Goal: Task Accomplishment & Management: Complete application form

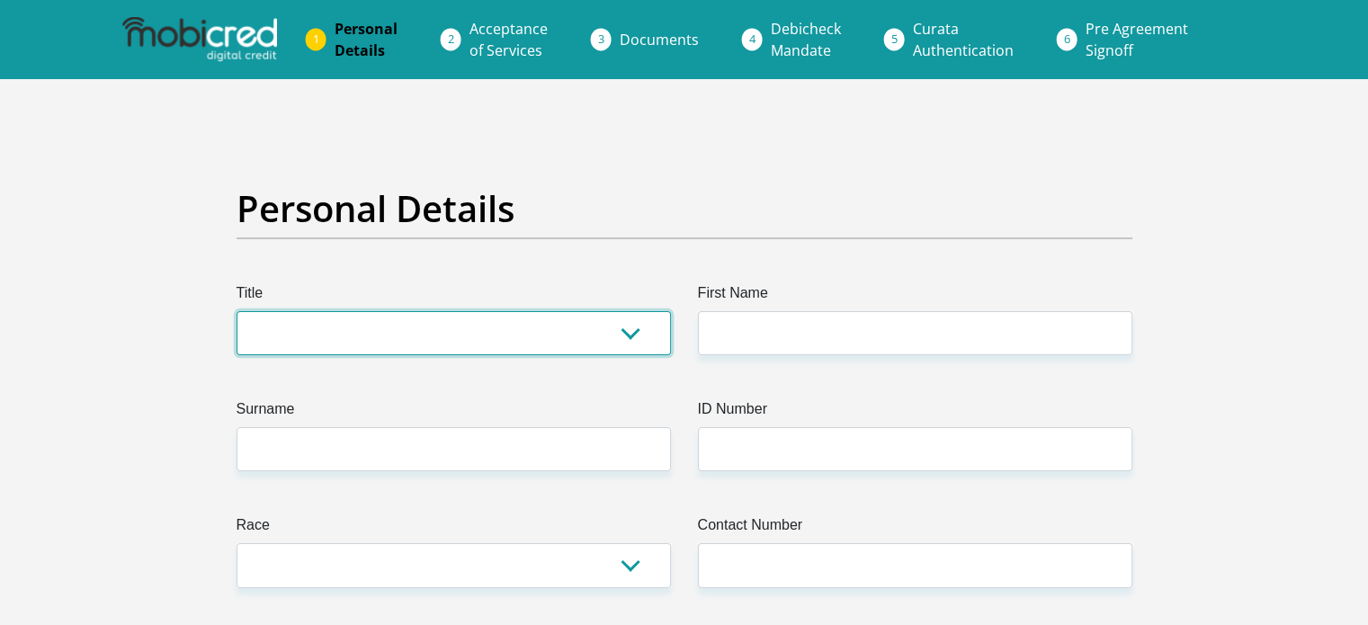
click at [624, 332] on select "Mr Ms Mrs Dr Other" at bounding box center [453, 333] width 434 height 44
select select "Ms"
click at [236, 311] on select "Mr Ms Mrs Dr Other" at bounding box center [453, 333] width 434 height 44
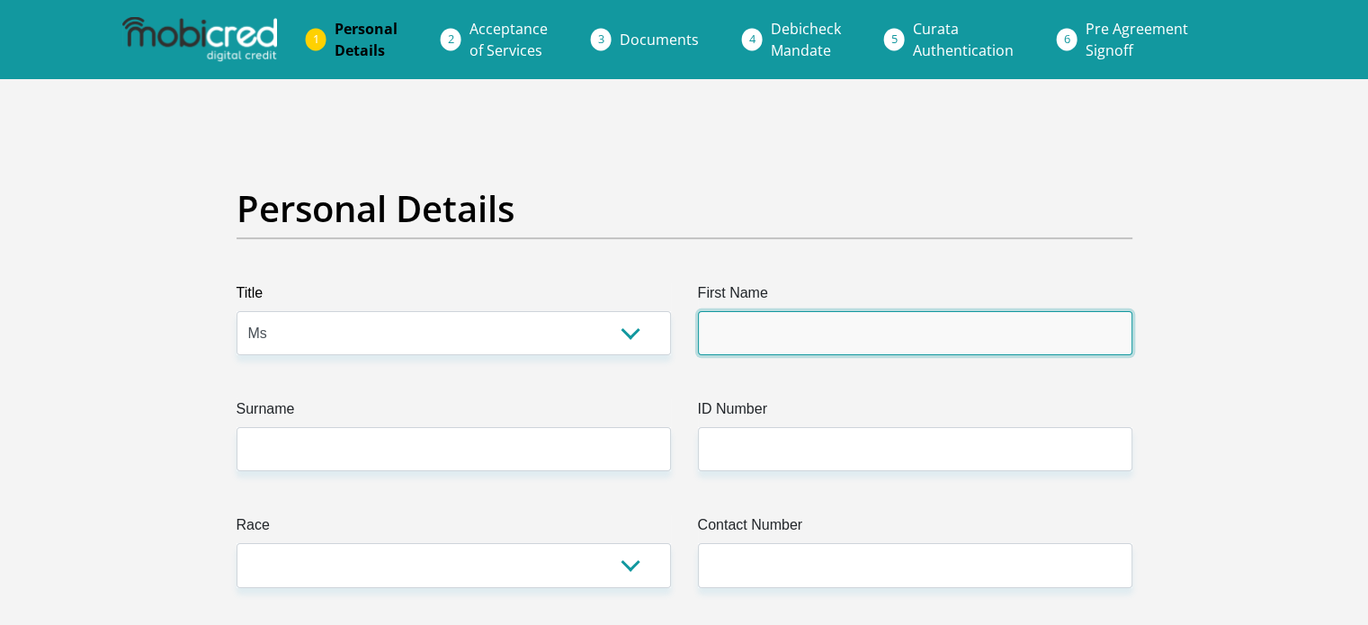
click at [764, 319] on input "First Name" at bounding box center [915, 333] width 434 height 44
type input "Ammaaroh"
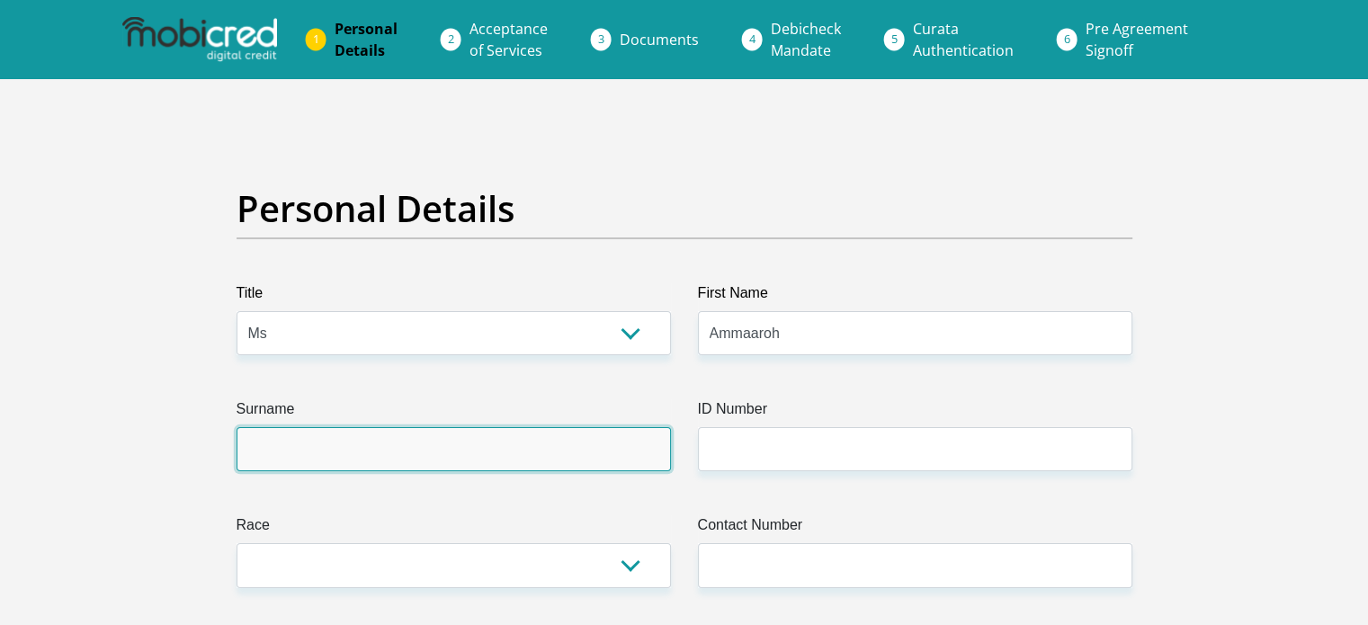
click at [646, 452] on input "Surname" at bounding box center [453, 449] width 434 height 44
type input "Rabin"
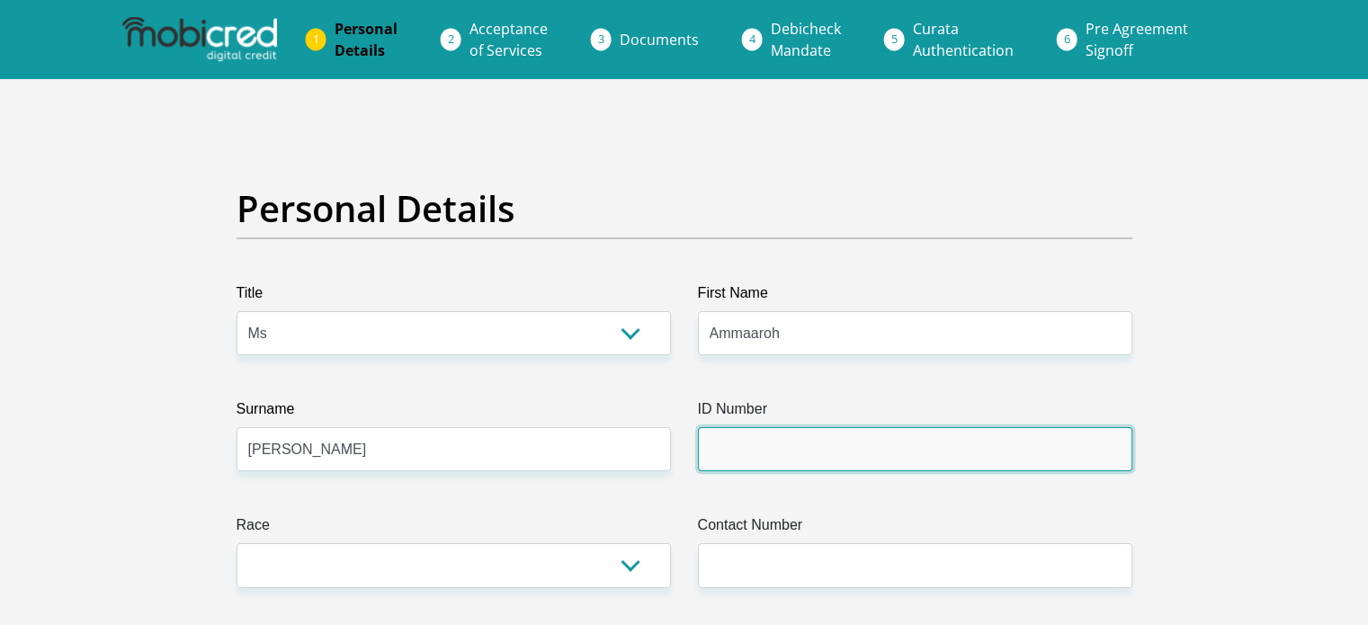
click at [812, 456] on input "ID Number" at bounding box center [915, 449] width 434 height 44
type input "0301270259080"
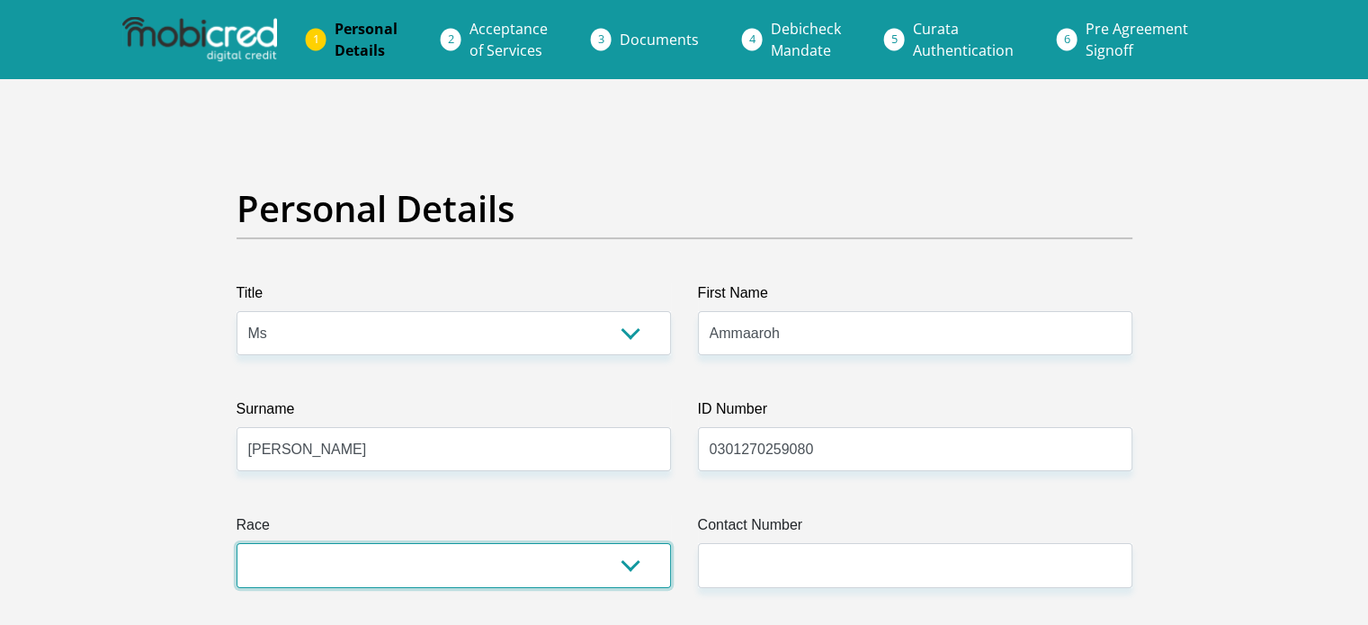
click at [435, 561] on select "Black Coloured Indian White Other" at bounding box center [453, 565] width 434 height 44
select select "2"
click at [236, 543] on select "Black Coloured Indian White Other" at bounding box center [453, 565] width 434 height 44
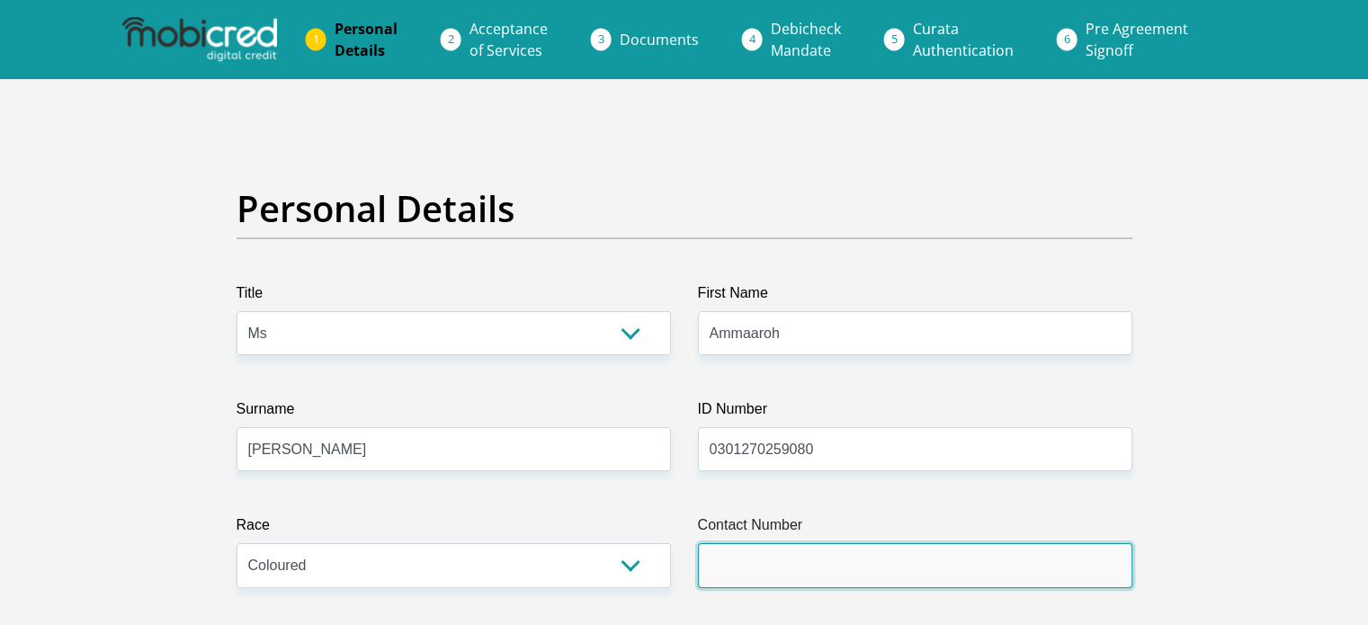
click at [877, 569] on input "Contact Number" at bounding box center [915, 565] width 434 height 44
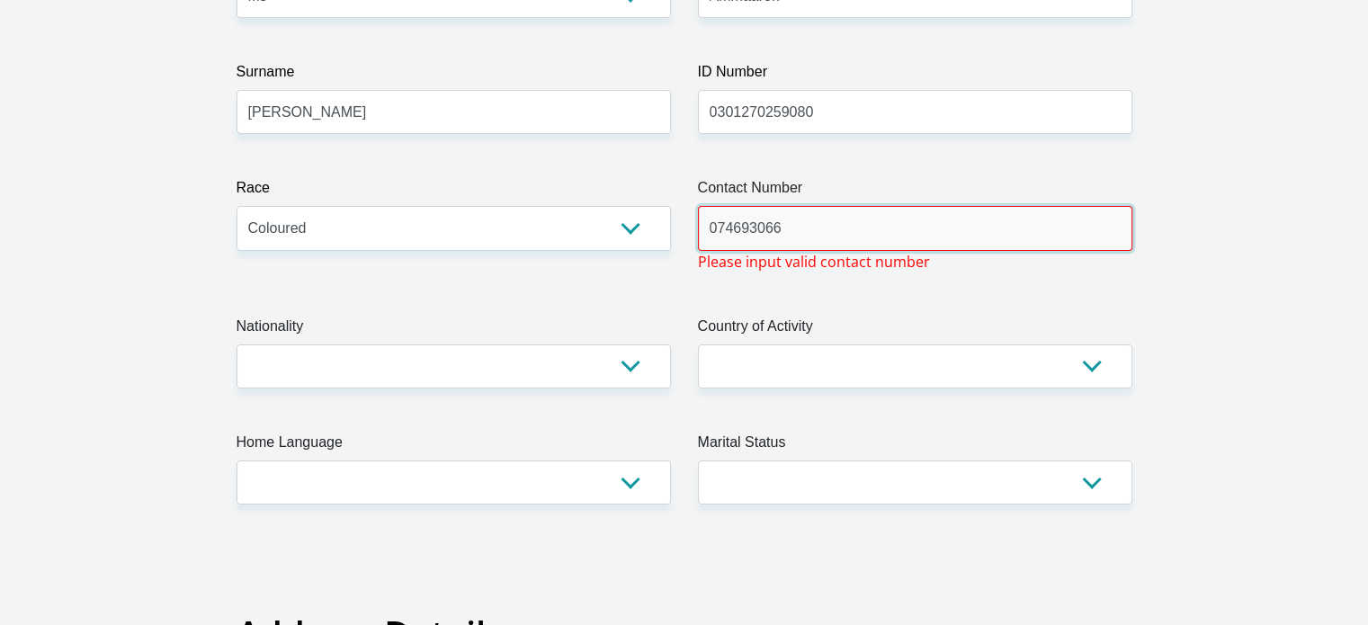
scroll to position [338, 0]
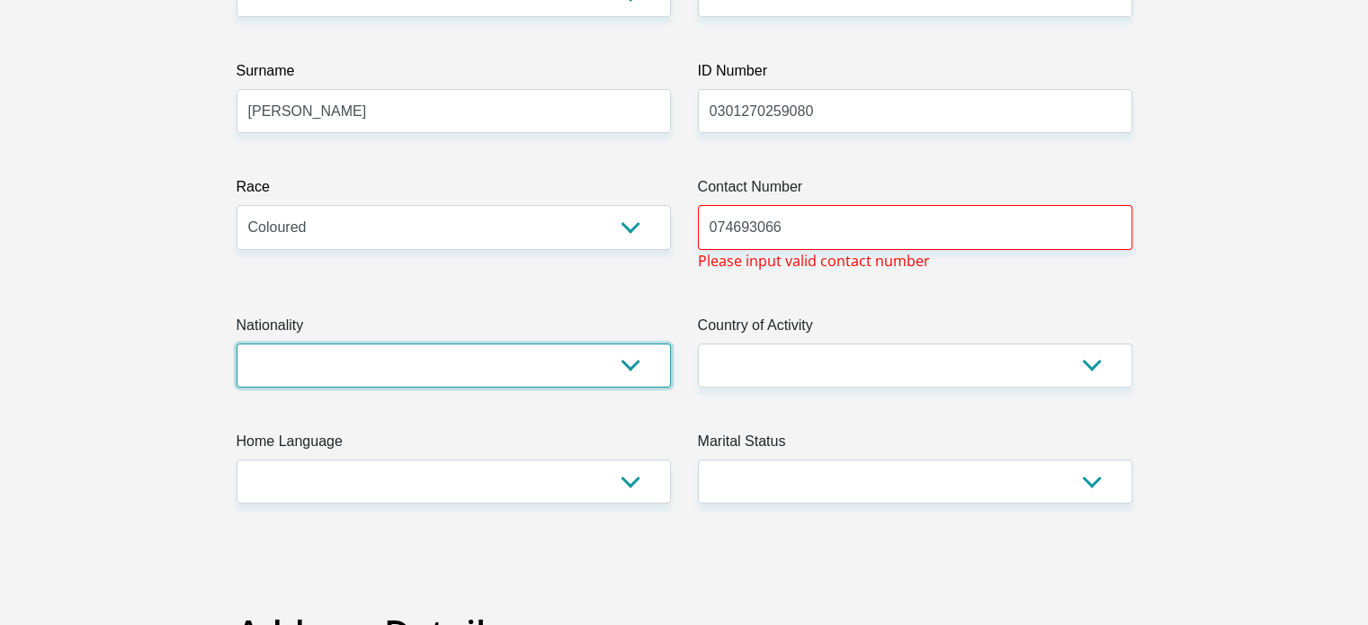
click at [597, 348] on select "South Africa Afghanistan Aland Islands Albania Algeria America Samoa American V…" at bounding box center [453, 365] width 434 height 44
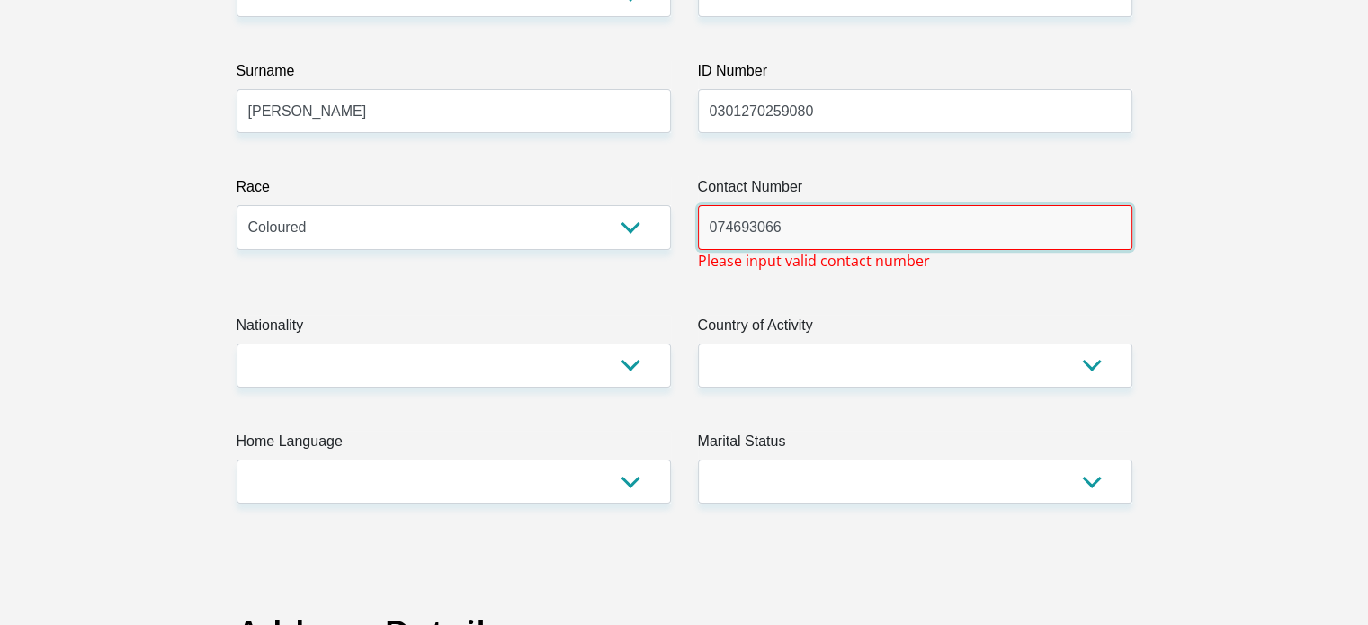
click at [806, 230] on input "074693066" at bounding box center [915, 227] width 434 height 44
click at [736, 228] on input "074693066" at bounding box center [915, 227] width 434 height 44
type input "9"
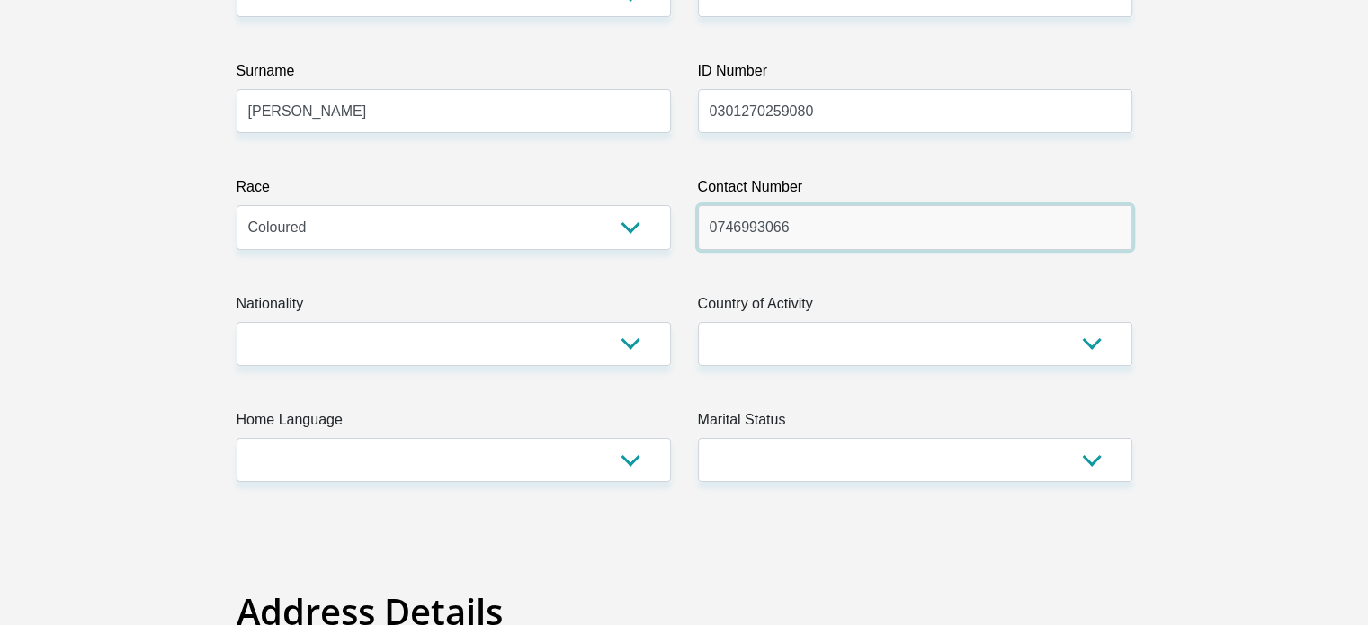
type input "0746993066"
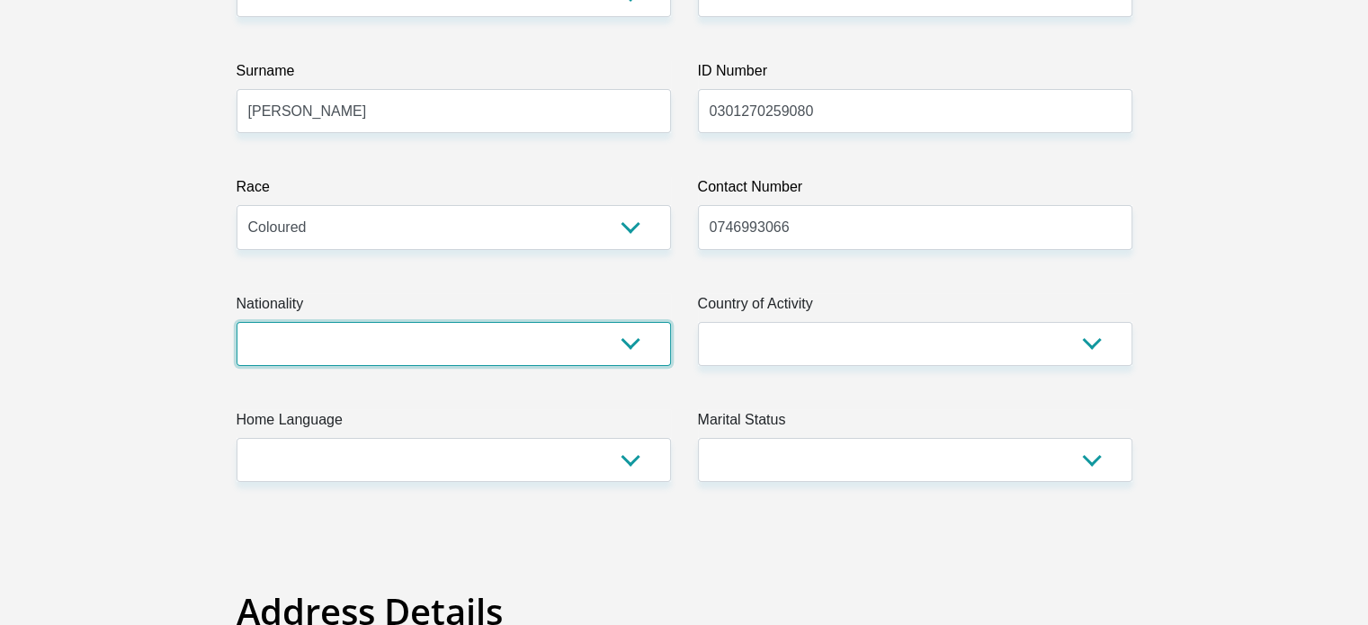
click at [414, 361] on select "South Africa Afghanistan Aland Islands Albania Algeria America Samoa American V…" at bounding box center [453, 344] width 434 height 44
select select "ZAF"
click at [236, 322] on select "South Africa Afghanistan Aland Islands Albania Algeria America Samoa American V…" at bounding box center [453, 344] width 434 height 44
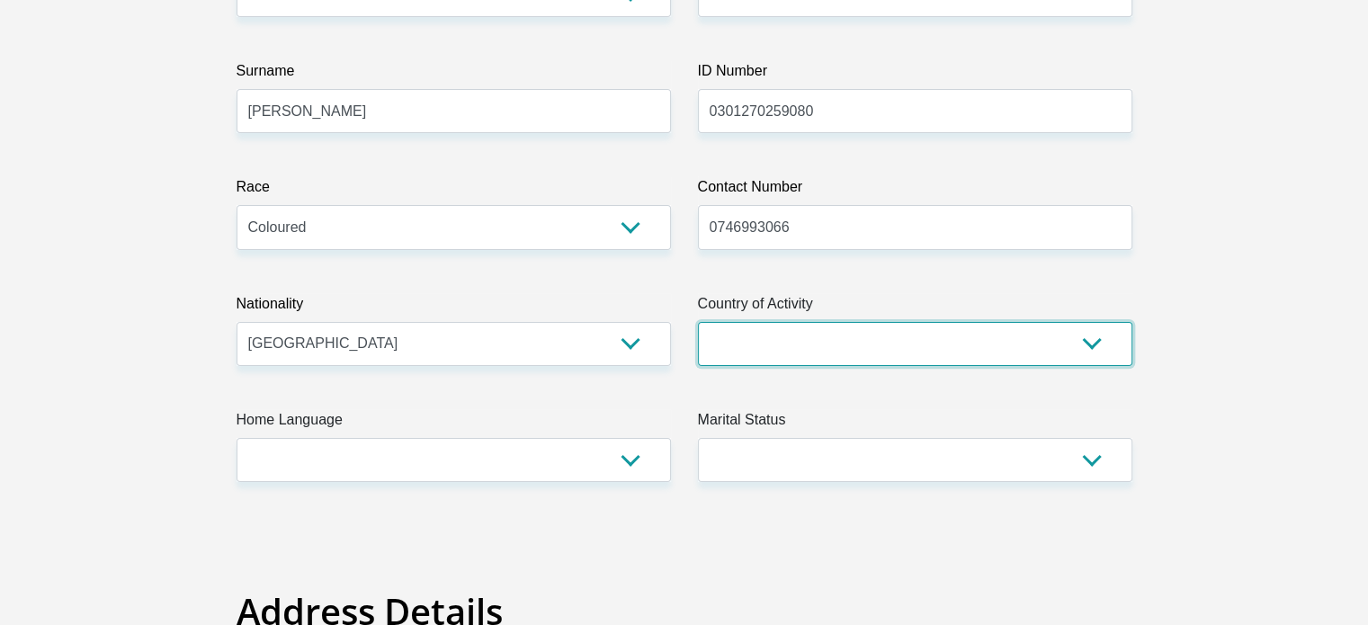
click at [717, 353] on select "South Africa Afghanistan Aland Islands Albania Algeria America Samoa American V…" at bounding box center [915, 344] width 434 height 44
select select "ZAF"
click at [698, 322] on select "South Africa Afghanistan Aland Islands Albania Algeria America Samoa American V…" at bounding box center [915, 344] width 434 height 44
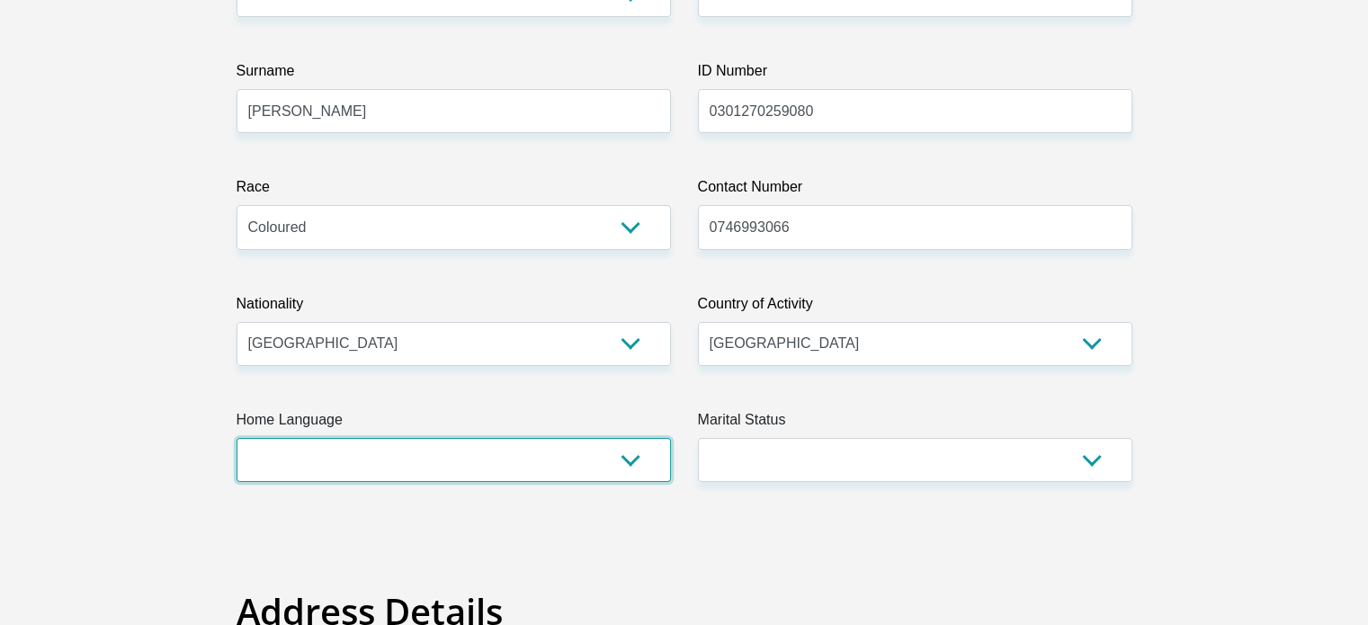
click at [304, 466] on select "Afrikaans English Sepedi South Ndebele Southern Sotho Swati Tsonga Tswana Venda…" at bounding box center [453, 460] width 434 height 44
select select "eng"
click at [236, 438] on select "Afrikaans English Sepedi South Ndebele Southern Sotho Swati Tsonga Tswana Venda…" at bounding box center [453, 460] width 434 height 44
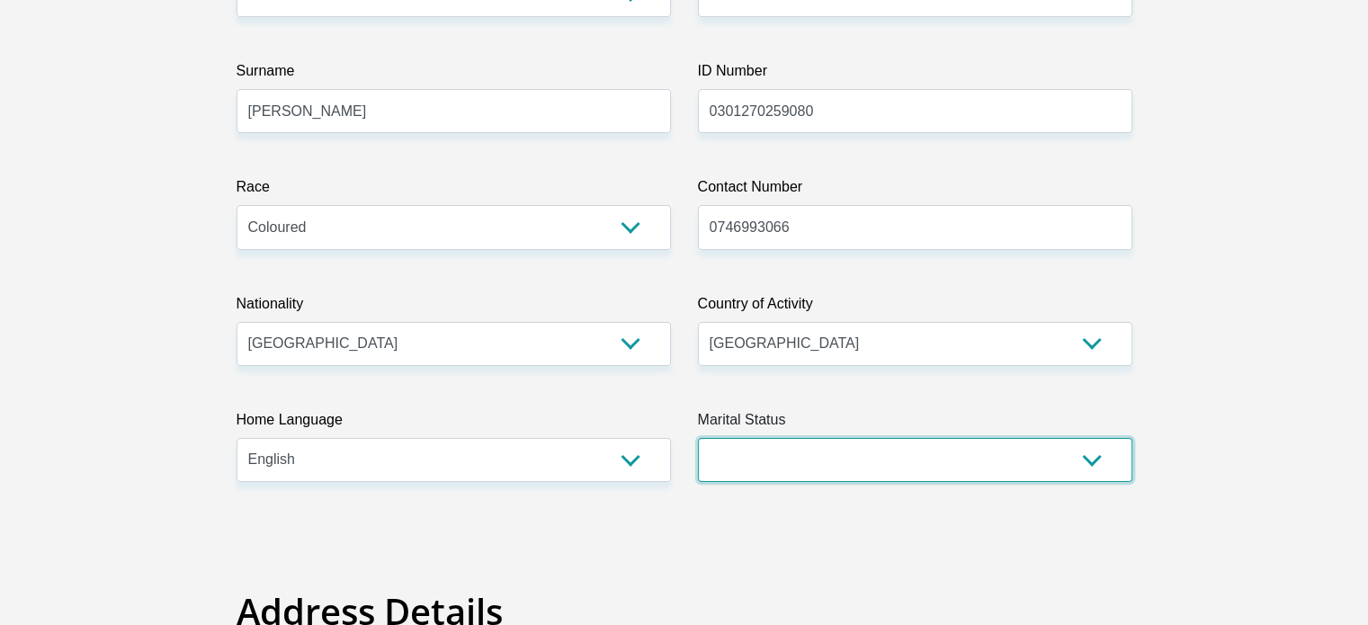
click at [762, 463] on select "Married ANC Single Divorced Widowed Married COP or Customary Law" at bounding box center [915, 460] width 434 height 44
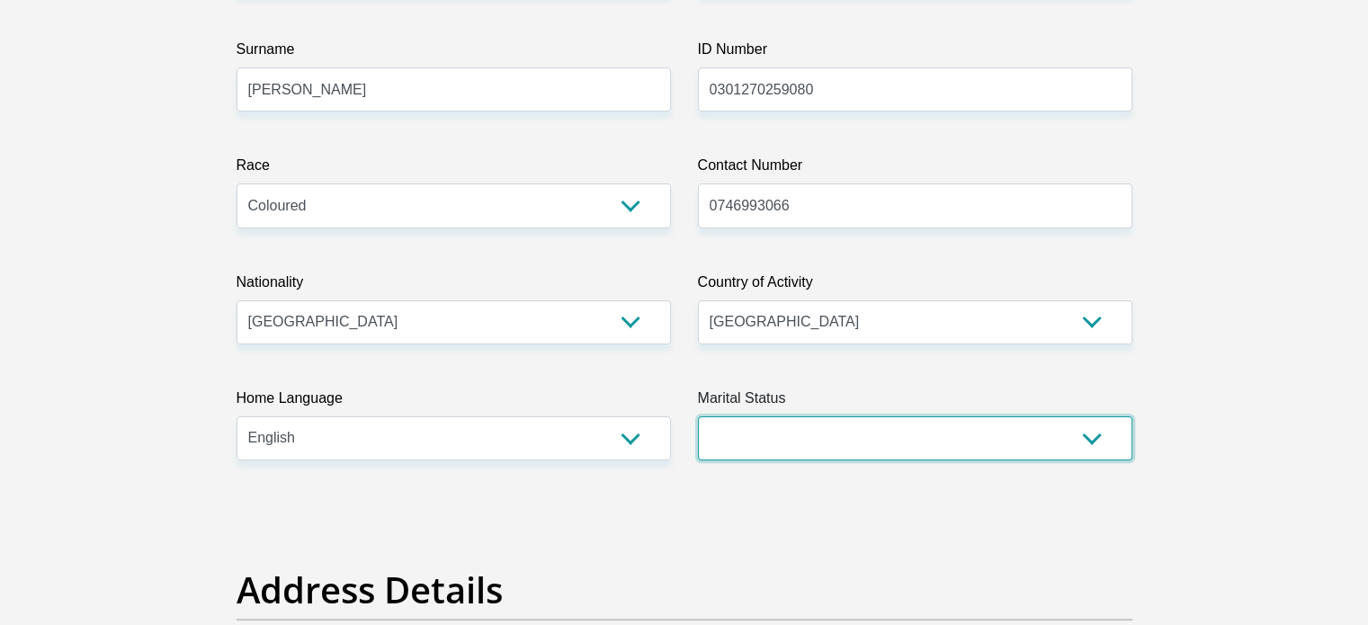
scroll to position [367, 0]
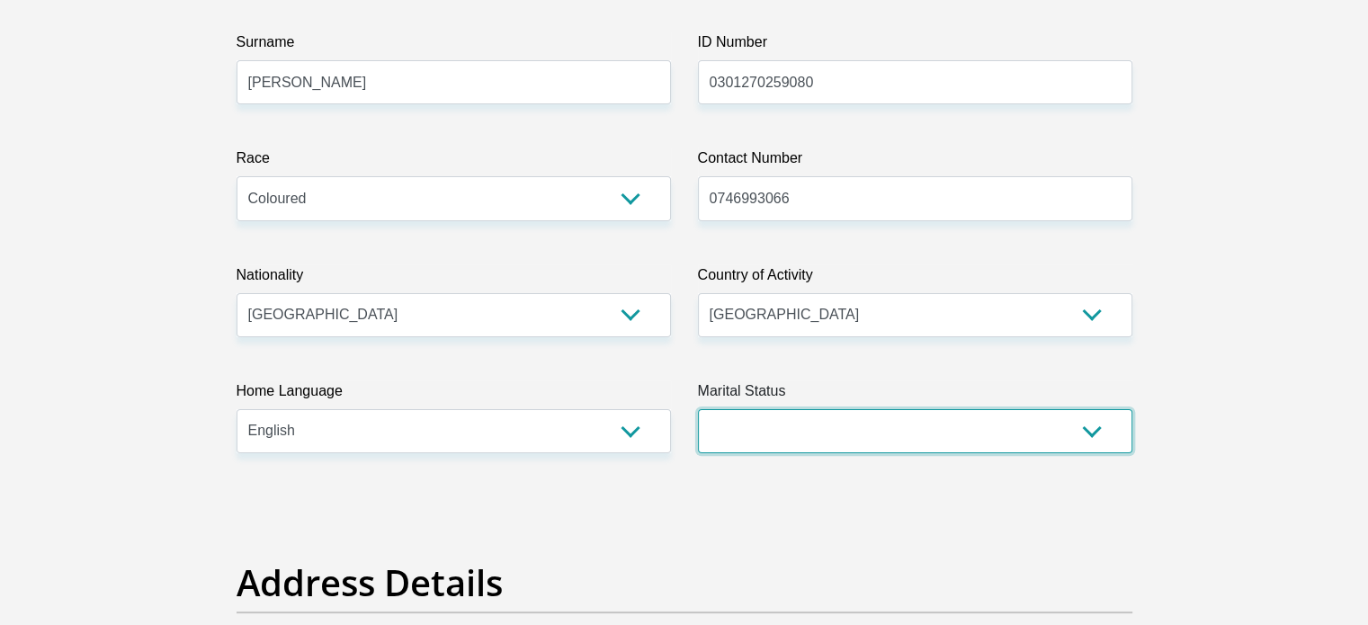
click at [760, 430] on select "Married ANC Single Divorced Widowed Married COP or Customary Law" at bounding box center [915, 431] width 434 height 44
select select "2"
click at [698, 409] on select "Married ANC Single Divorced Widowed Married COP or Customary Law" at bounding box center [915, 431] width 434 height 44
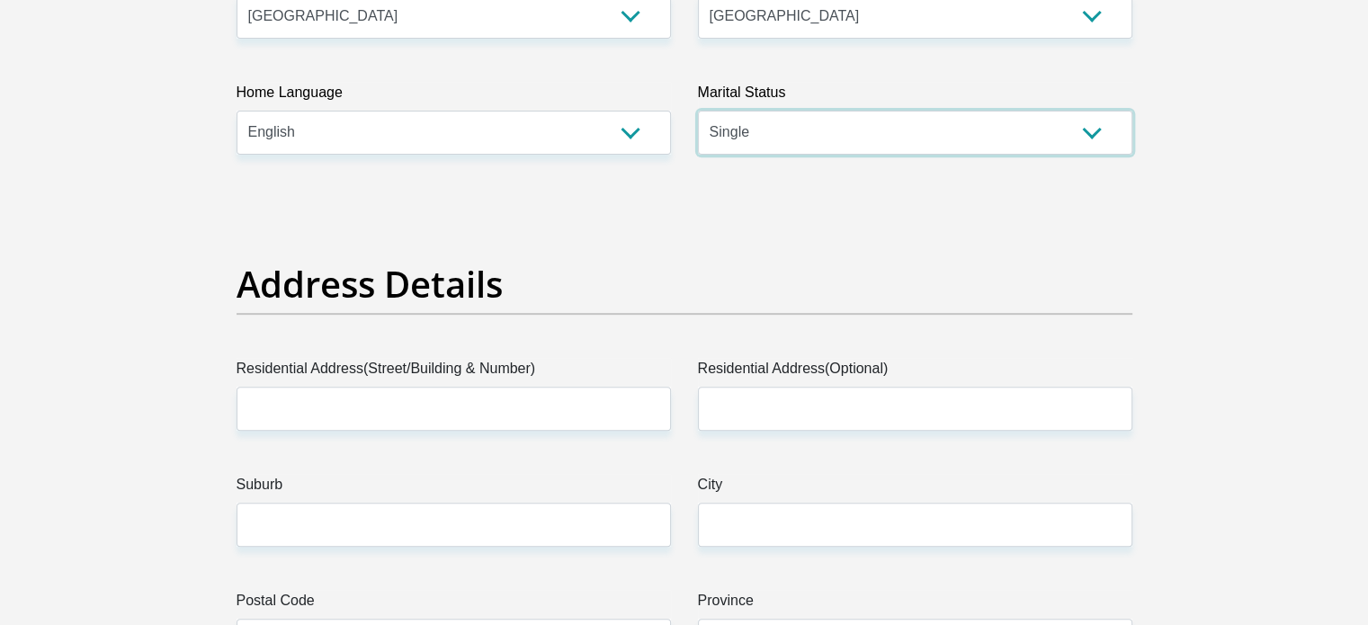
scroll to position [665, 0]
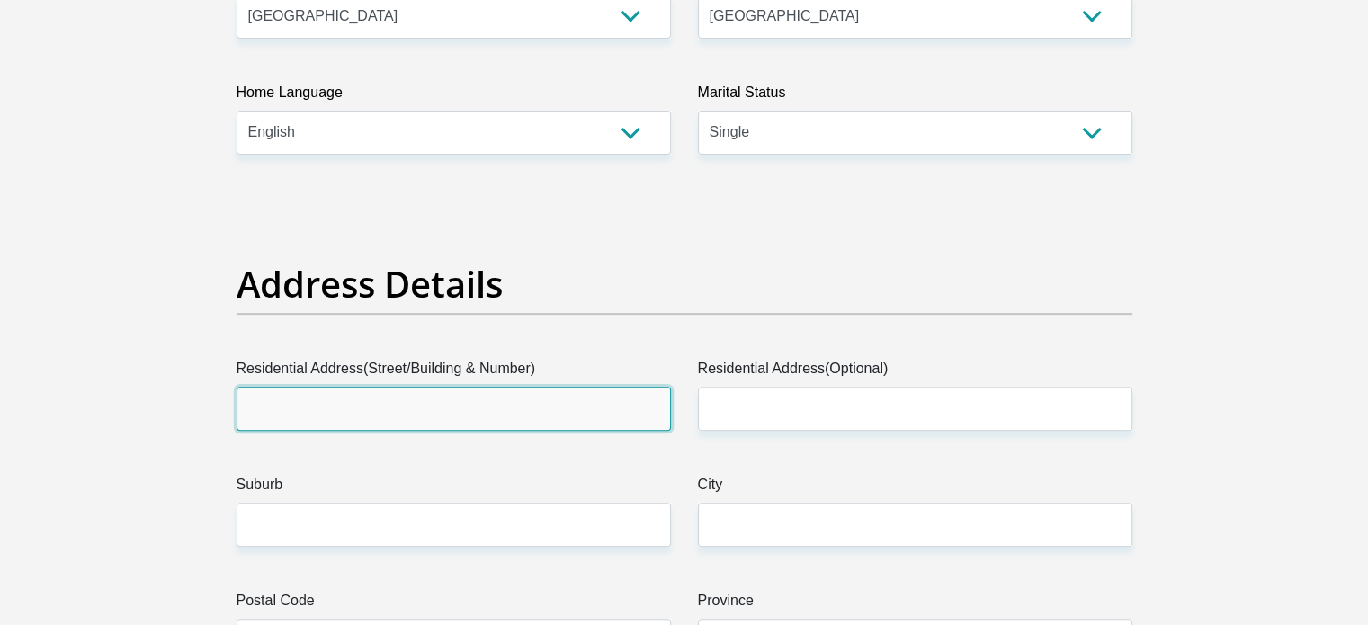
click at [449, 413] on input "Residential Address(Street/Building & Number)" at bounding box center [453, 409] width 434 height 44
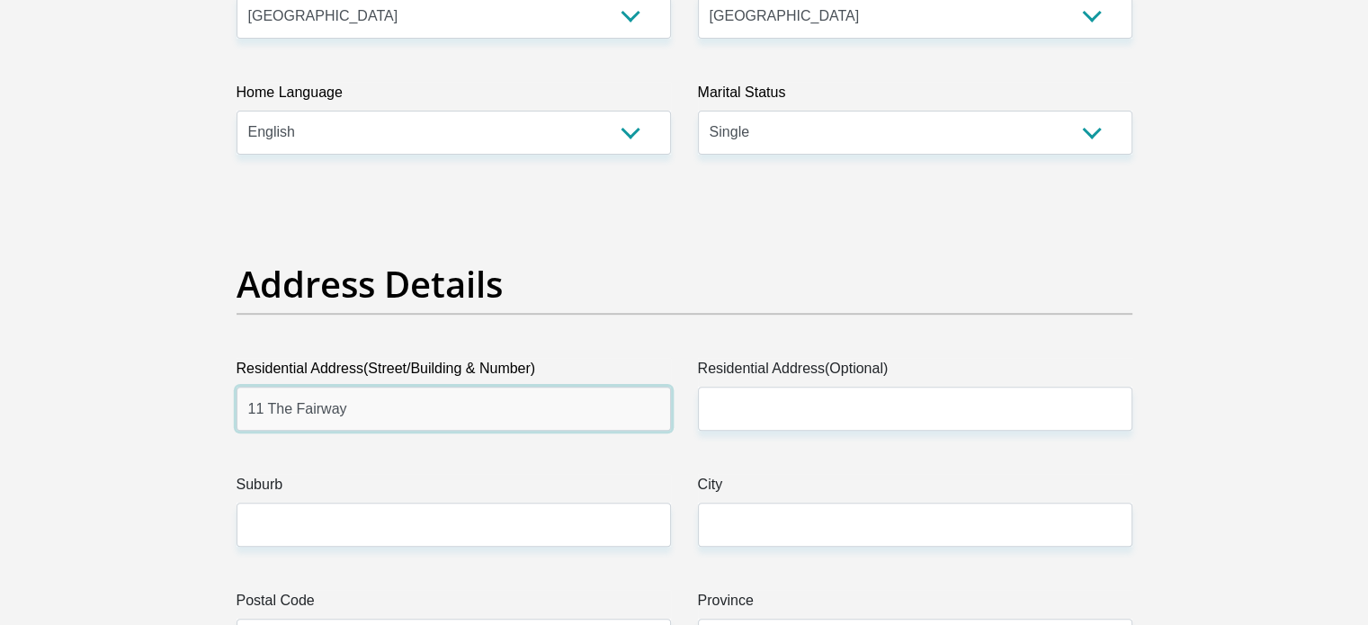
type input "11 The Fairway"
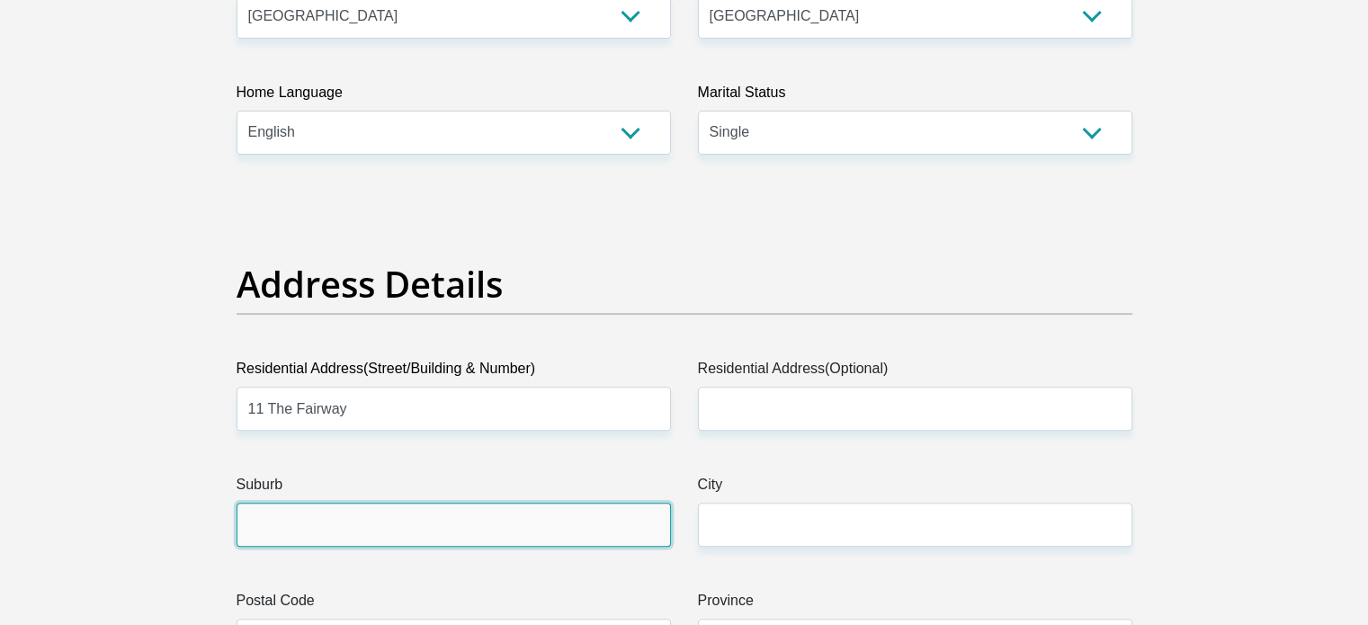
click at [448, 542] on input "Suburb" at bounding box center [453, 525] width 434 height 44
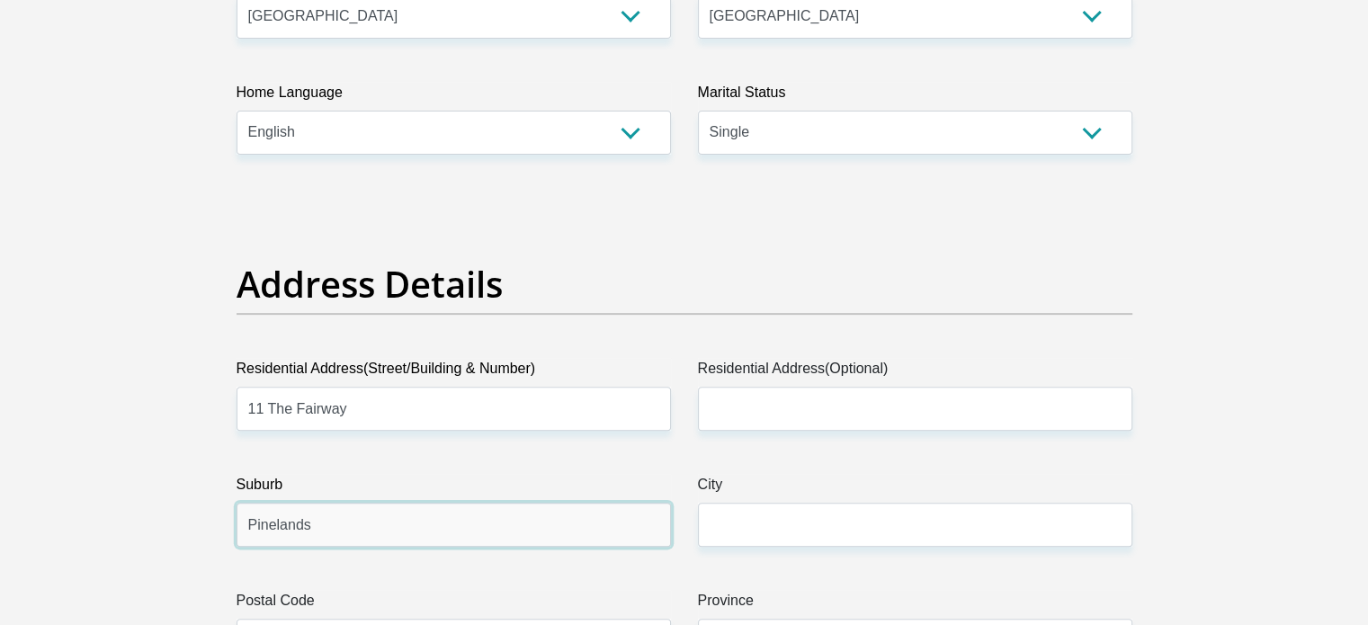
type input "Pinelands"
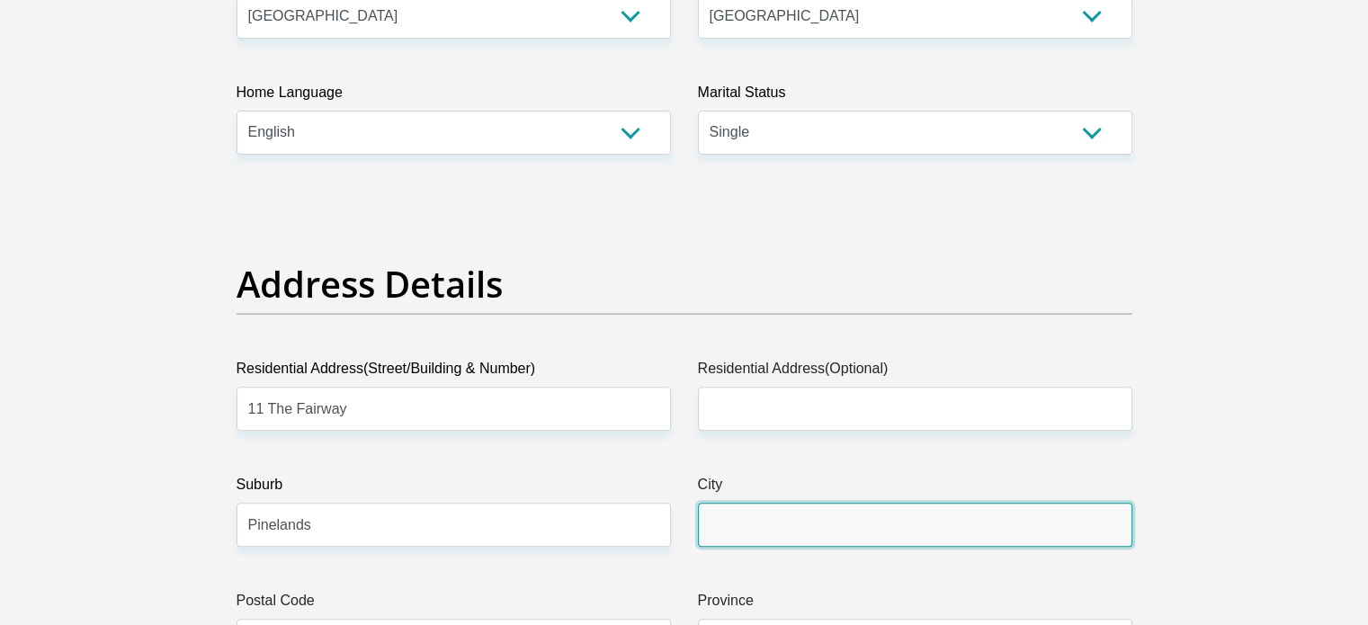
click at [719, 526] on input "City" at bounding box center [915, 525] width 434 height 44
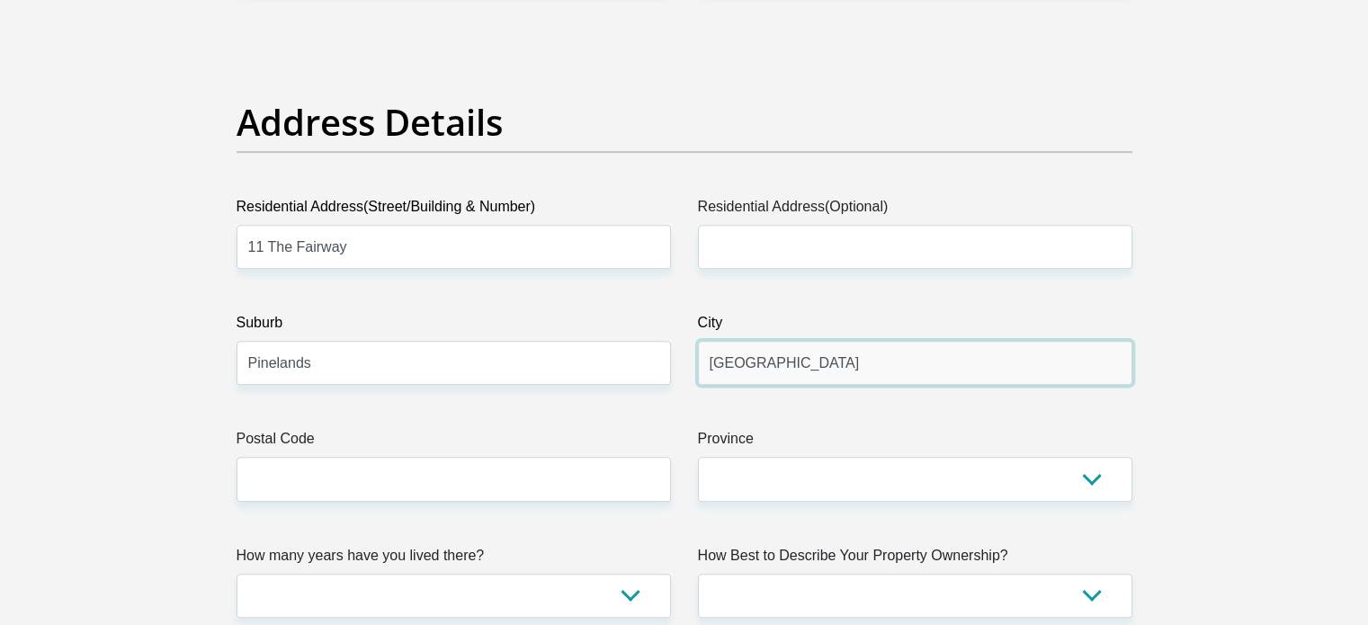
scroll to position [856, 0]
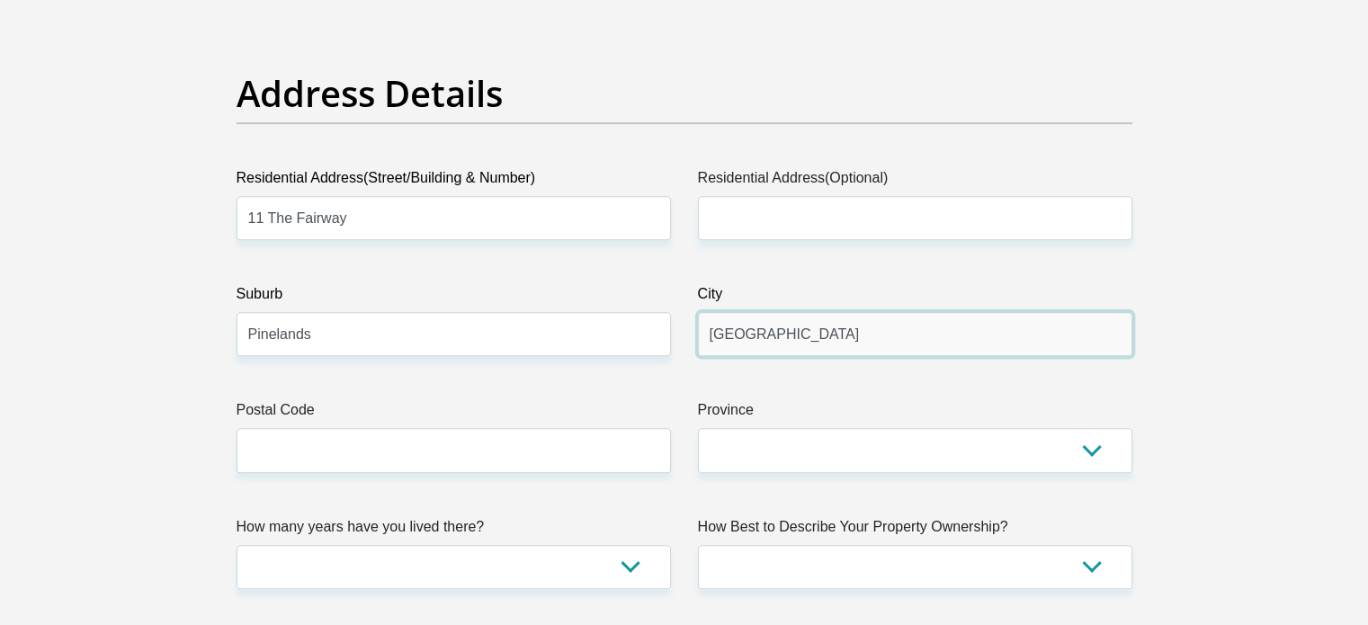
type input "Cape Town"
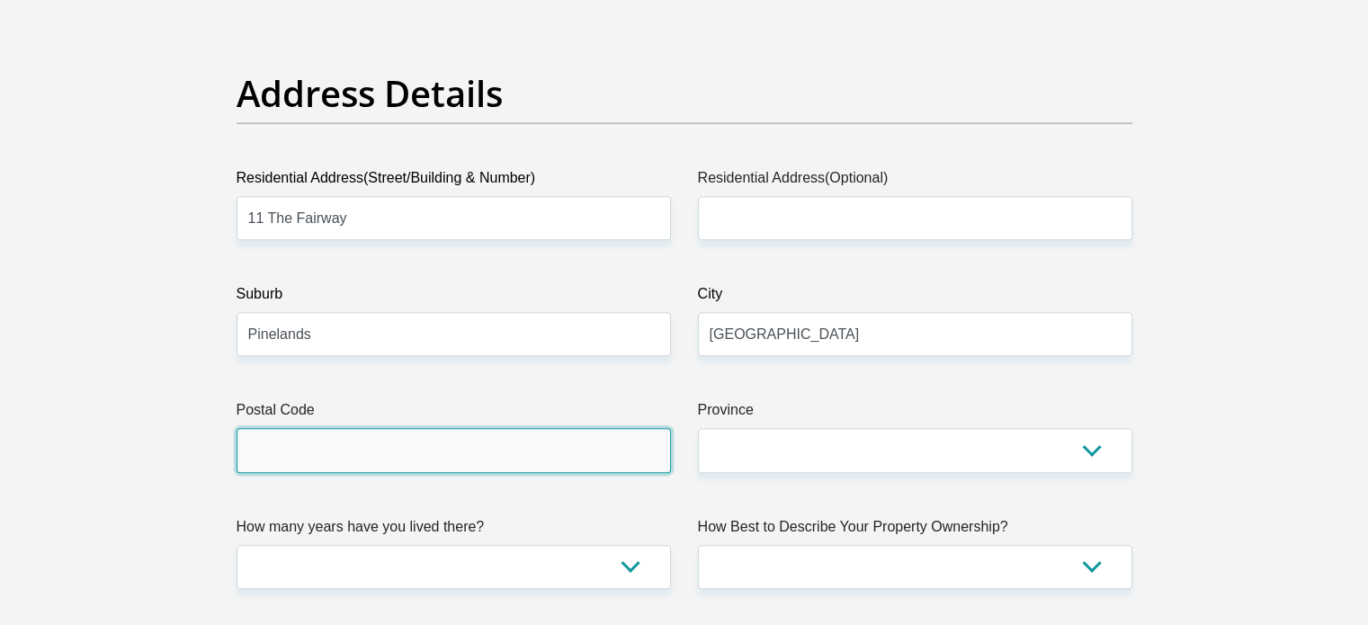
click at [501, 459] on input "Postal Code" at bounding box center [453, 450] width 434 height 44
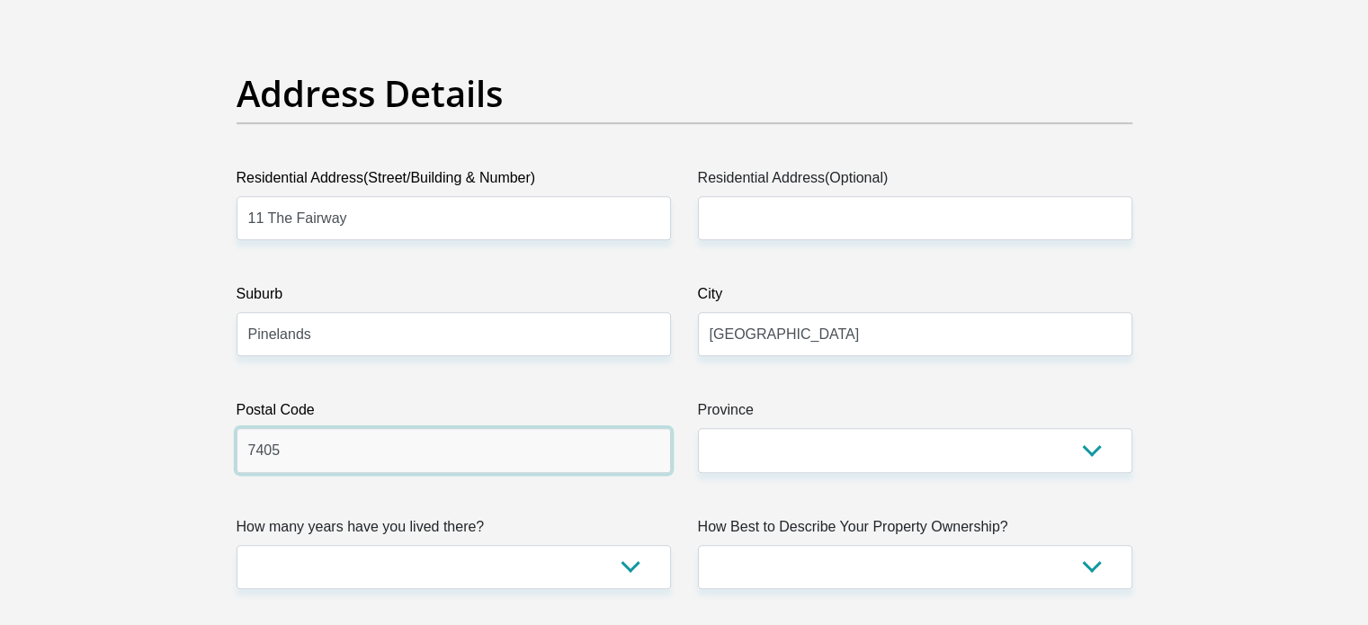
type input "7405"
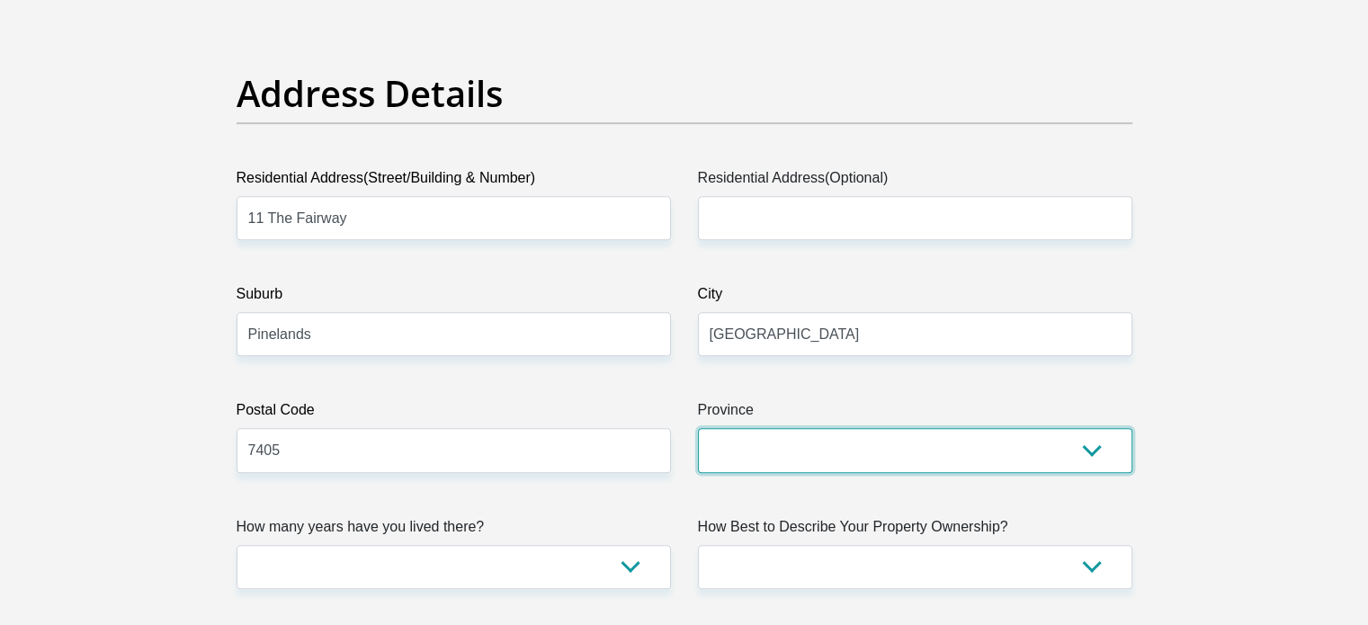
click at [726, 450] on select "Eastern Cape Free State Gauteng KwaZulu-Natal Limpopo Mpumalanga Northern Cape …" at bounding box center [915, 450] width 434 height 44
select select "Western Cape"
click at [698, 428] on select "Eastern Cape Free State Gauteng KwaZulu-Natal Limpopo Mpumalanga Northern Cape …" at bounding box center [915, 450] width 434 height 44
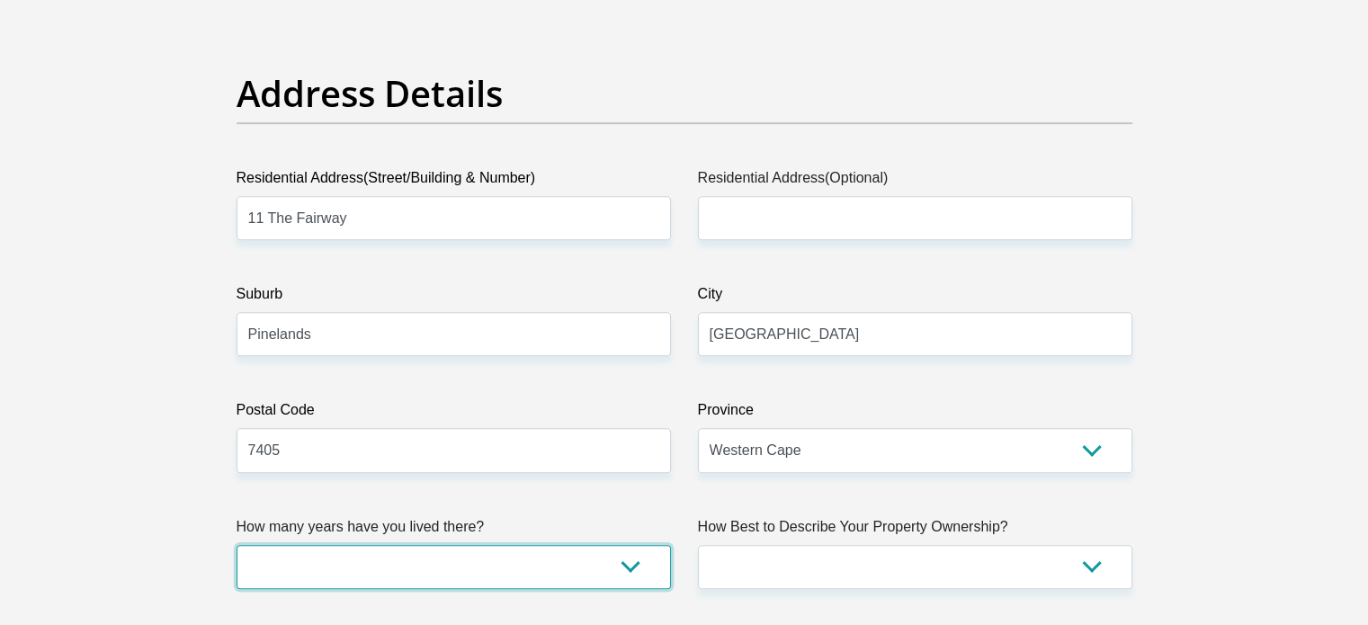
click at [512, 571] on select "less than 1 year 1-3 years 3-5 years 5+ years" at bounding box center [453, 567] width 434 height 44
select select "0"
click at [236, 545] on select "less than 1 year 1-3 years 3-5 years 5+ years" at bounding box center [453, 567] width 434 height 44
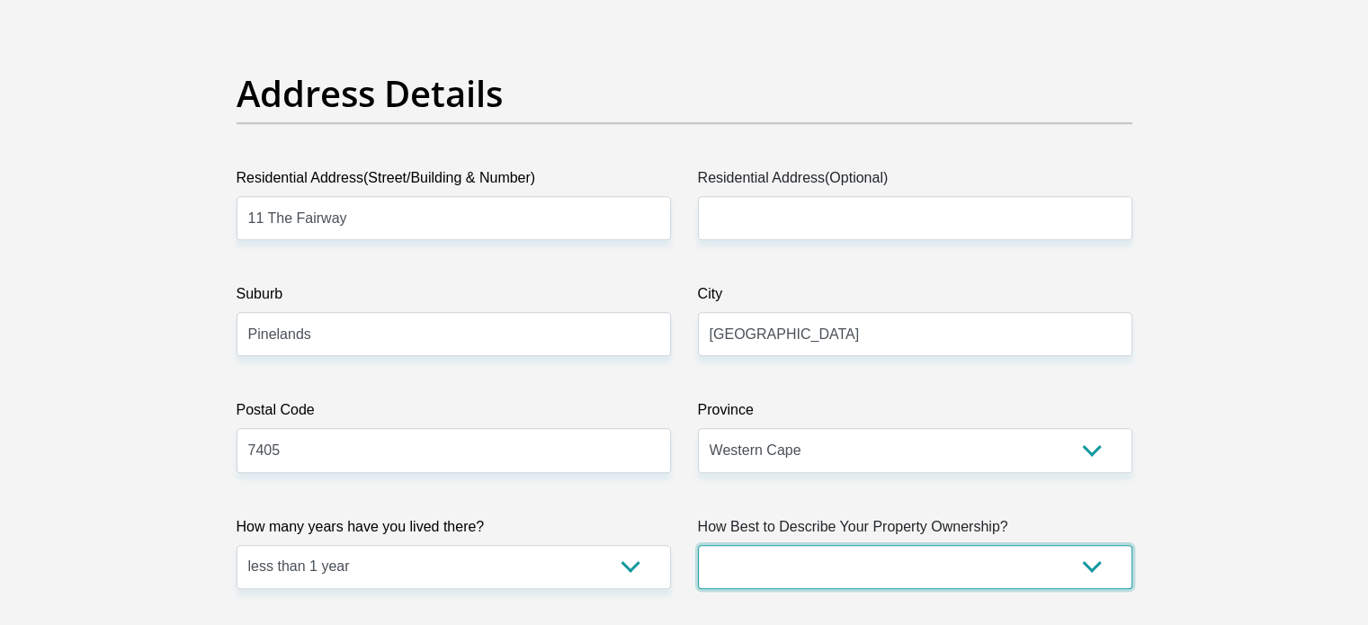
click at [829, 564] on select "Owned Rented Family Owned Company Dwelling" at bounding box center [915, 567] width 434 height 44
select select "parents"
click at [698, 545] on select "Owned Rented Family Owned Company Dwelling" at bounding box center [915, 567] width 434 height 44
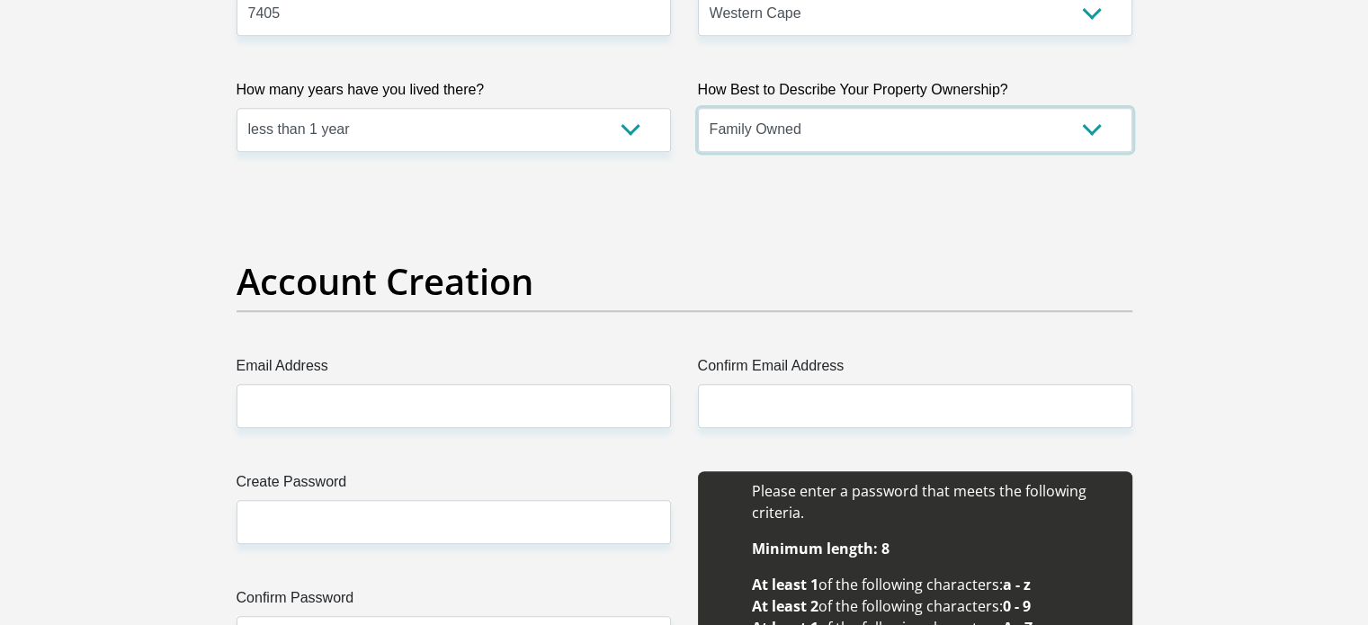
scroll to position [1295, 0]
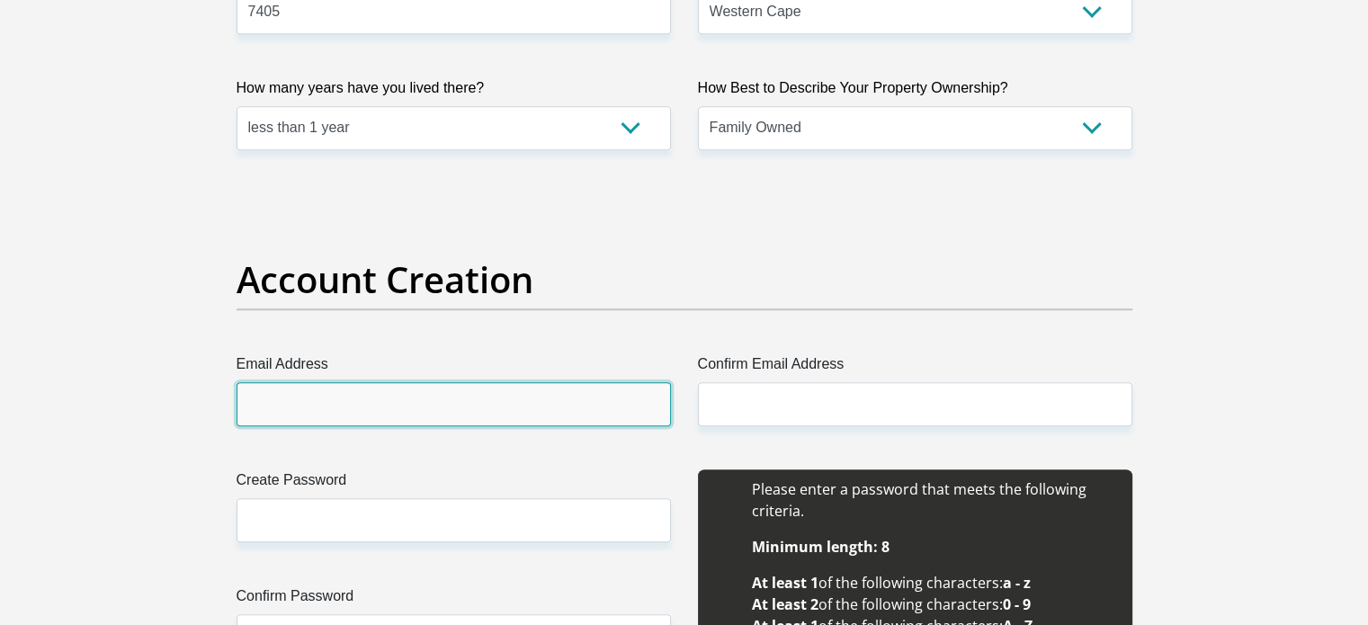
click at [488, 392] on input "Email Address" at bounding box center [453, 404] width 434 height 44
type input "ammaarohrabin27@gmail.com"
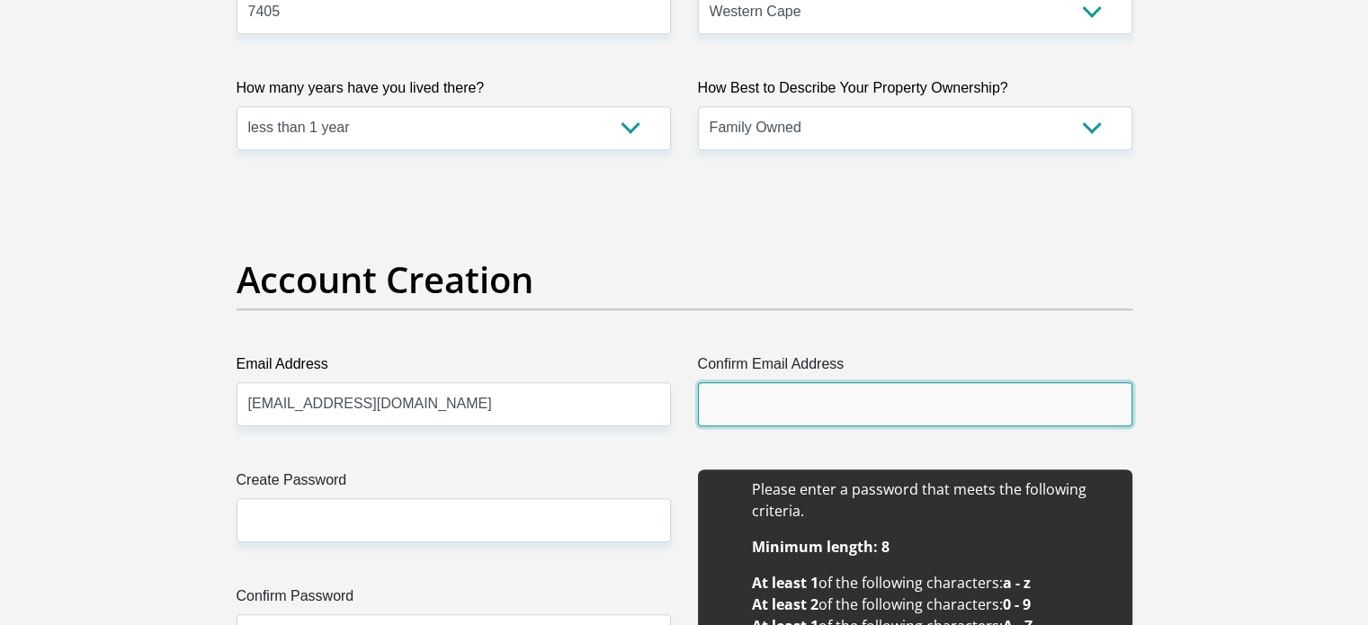
click at [752, 397] on input "Confirm Email Address" at bounding box center [915, 404] width 434 height 44
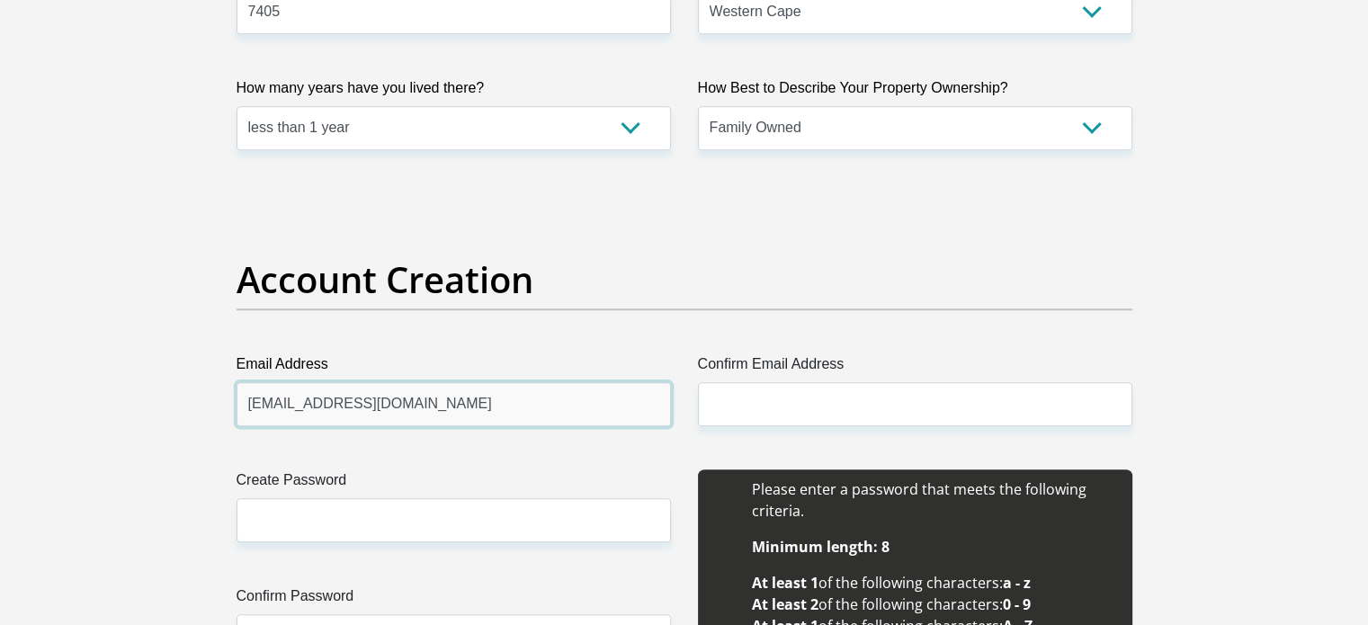
drag, startPoint x: 483, startPoint y: 412, endPoint x: 165, endPoint y: 393, distance: 317.9
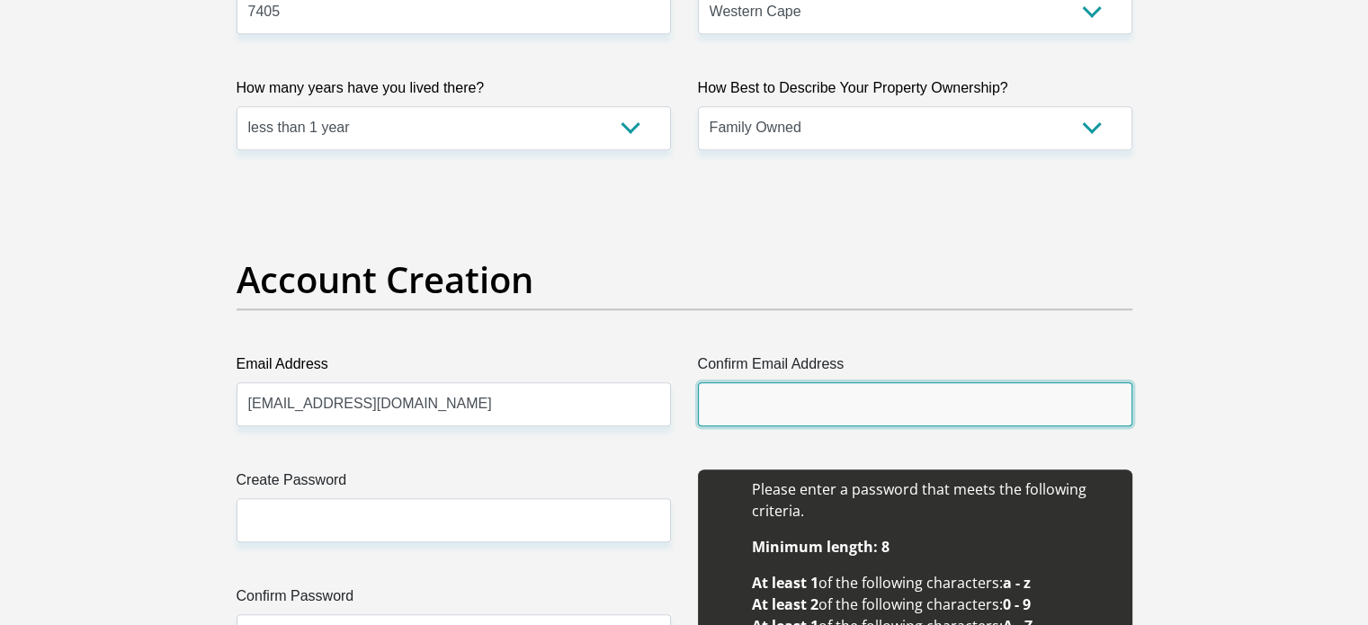
click at [816, 405] on input "Confirm Email Address" at bounding box center [915, 404] width 434 height 44
paste input "[EMAIL_ADDRESS][DOMAIN_NAME]"
type input "[EMAIL_ADDRESS][DOMAIN_NAME]"
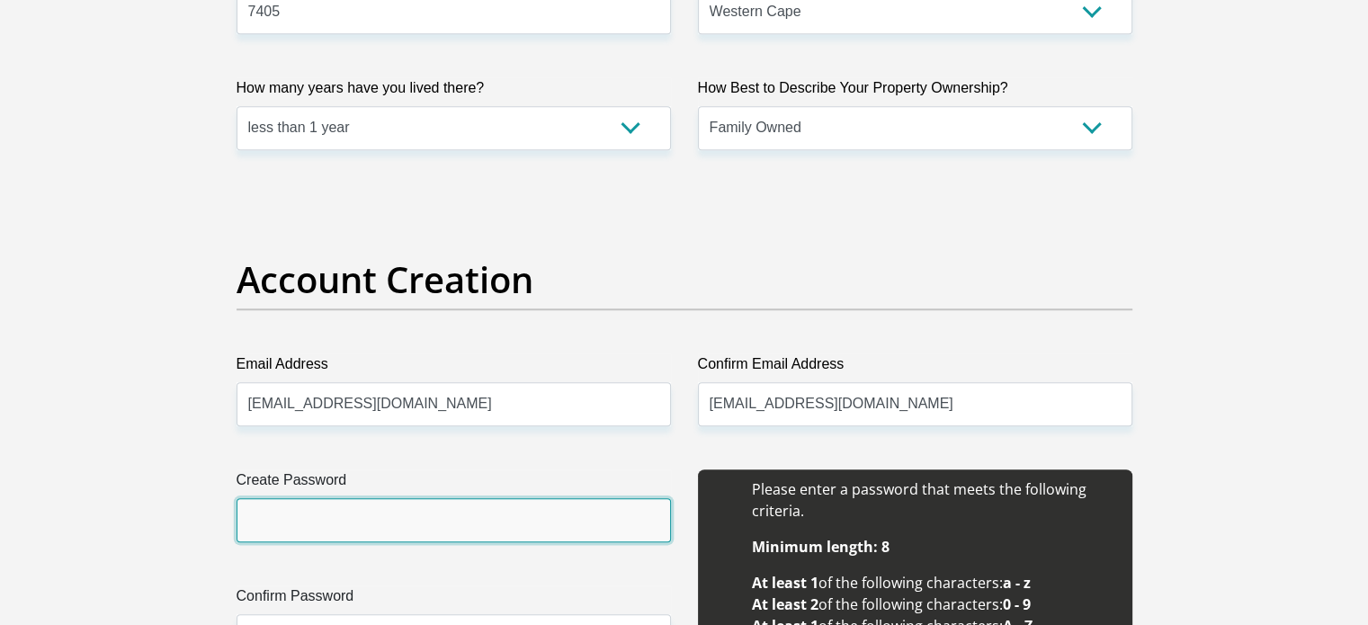
click at [530, 531] on input "Create Password" at bounding box center [453, 520] width 434 height 44
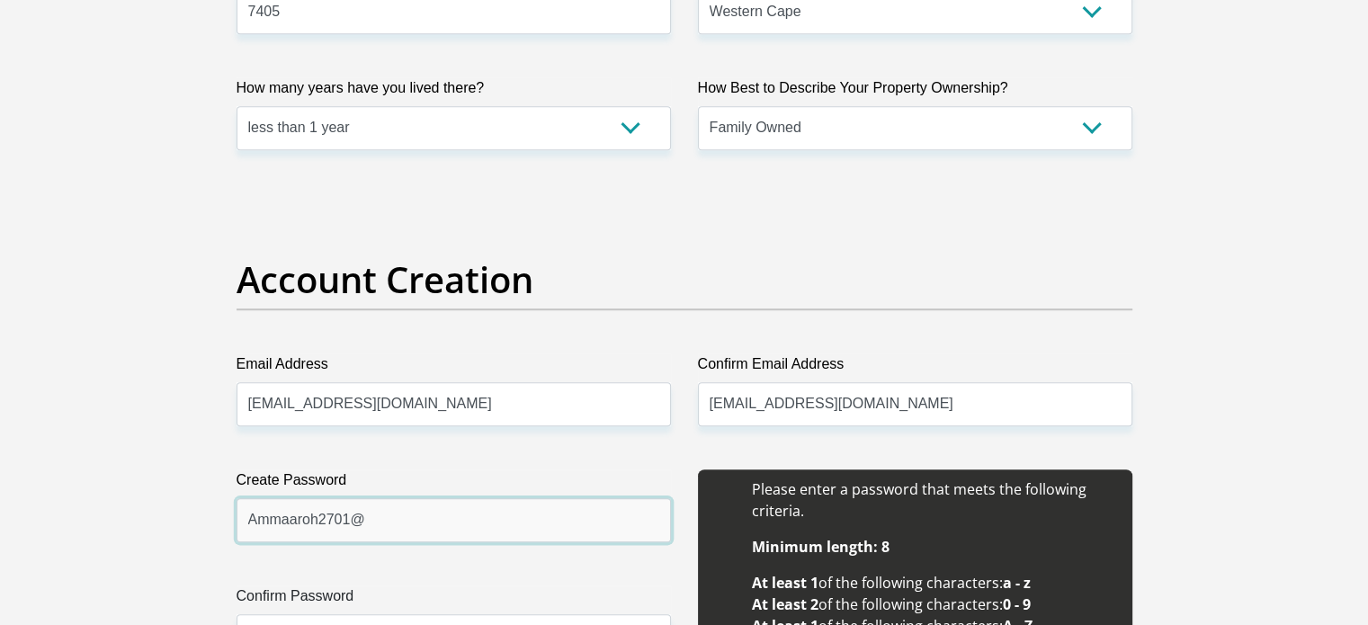
drag, startPoint x: 275, startPoint y: 541, endPoint x: 180, endPoint y: 559, distance: 97.0
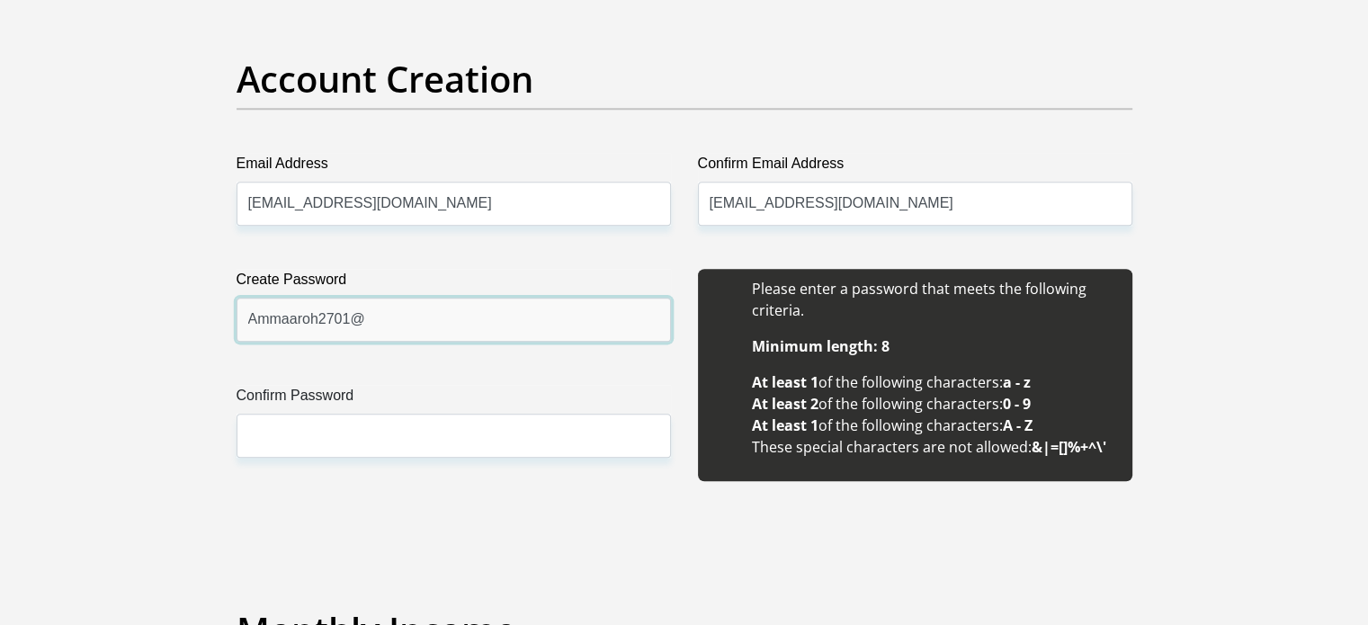
scroll to position [1496, 0]
type input "Ammaaroh2701@"
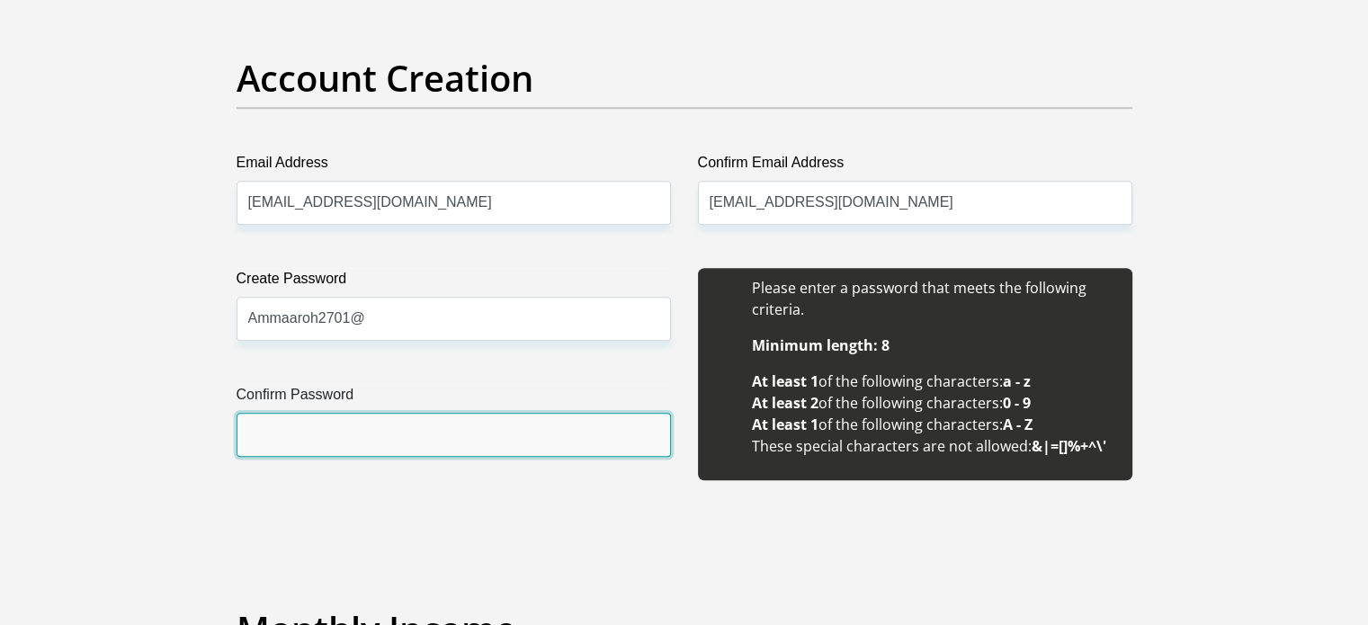
click at [324, 441] on input "Confirm Password" at bounding box center [453, 435] width 434 height 44
paste input "Ammaaroh2701@"
type input "Ammaaroh2701@"
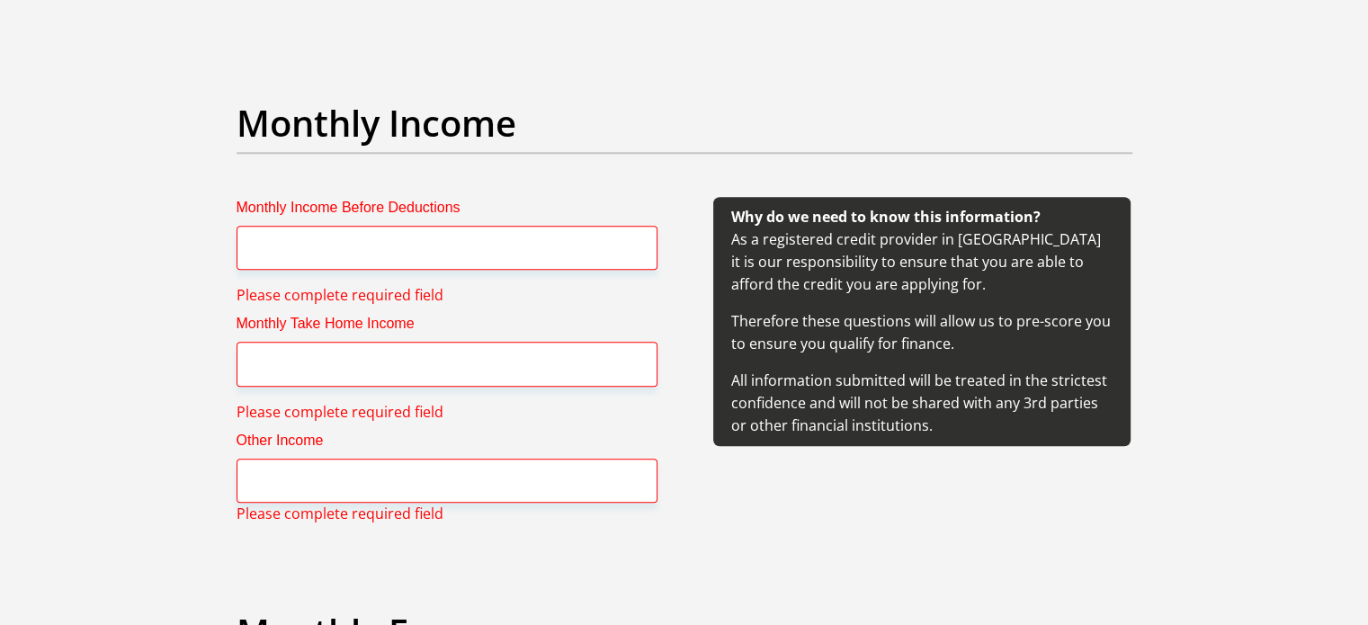
scroll to position [2016, 0]
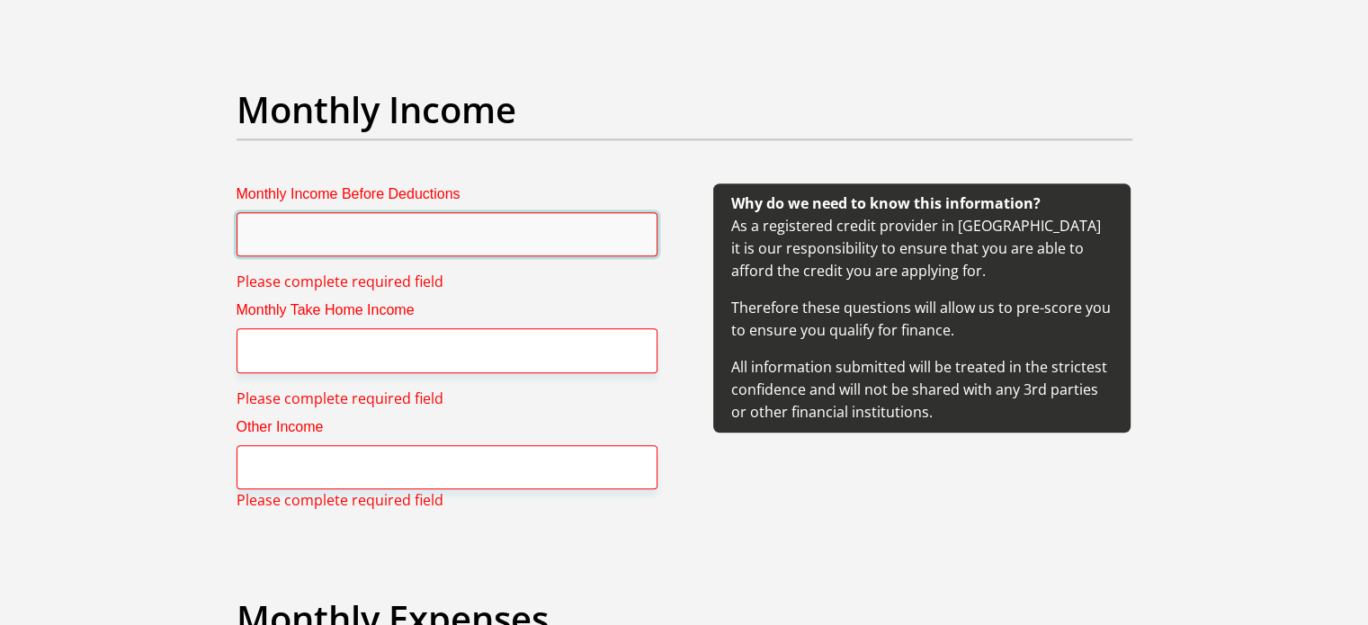
click at [383, 235] on input "Monthly Income Before Deductions" at bounding box center [446, 234] width 421 height 44
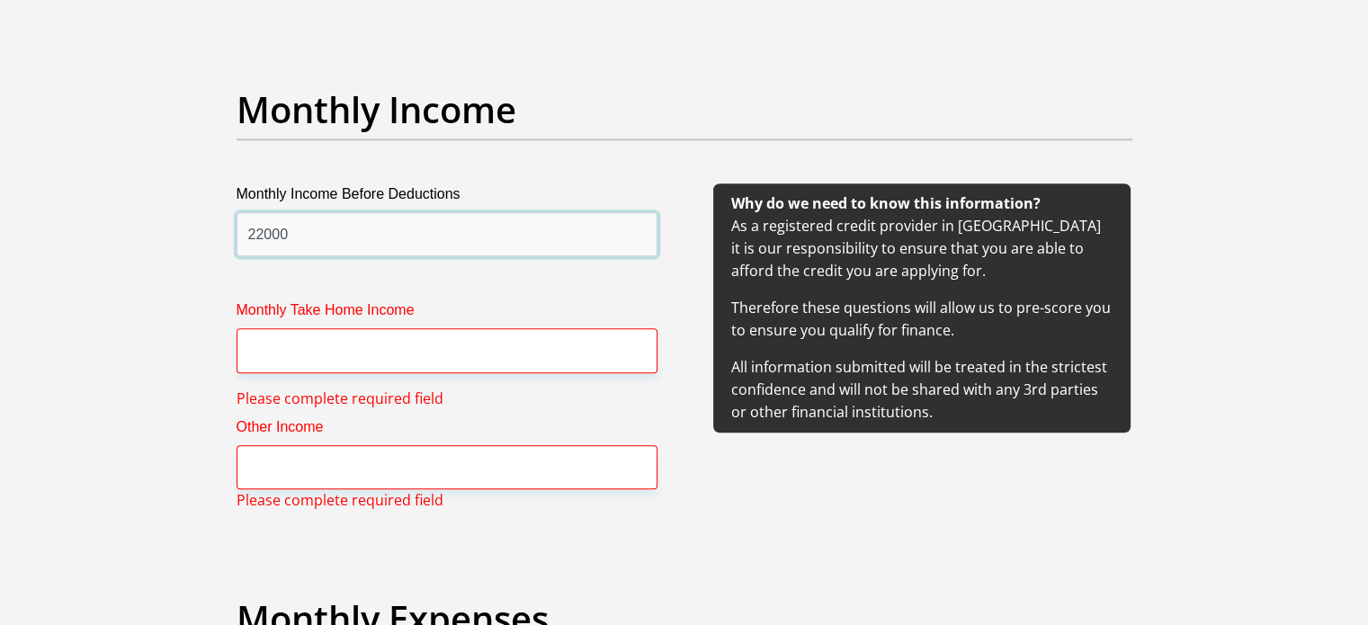
type input "22000"
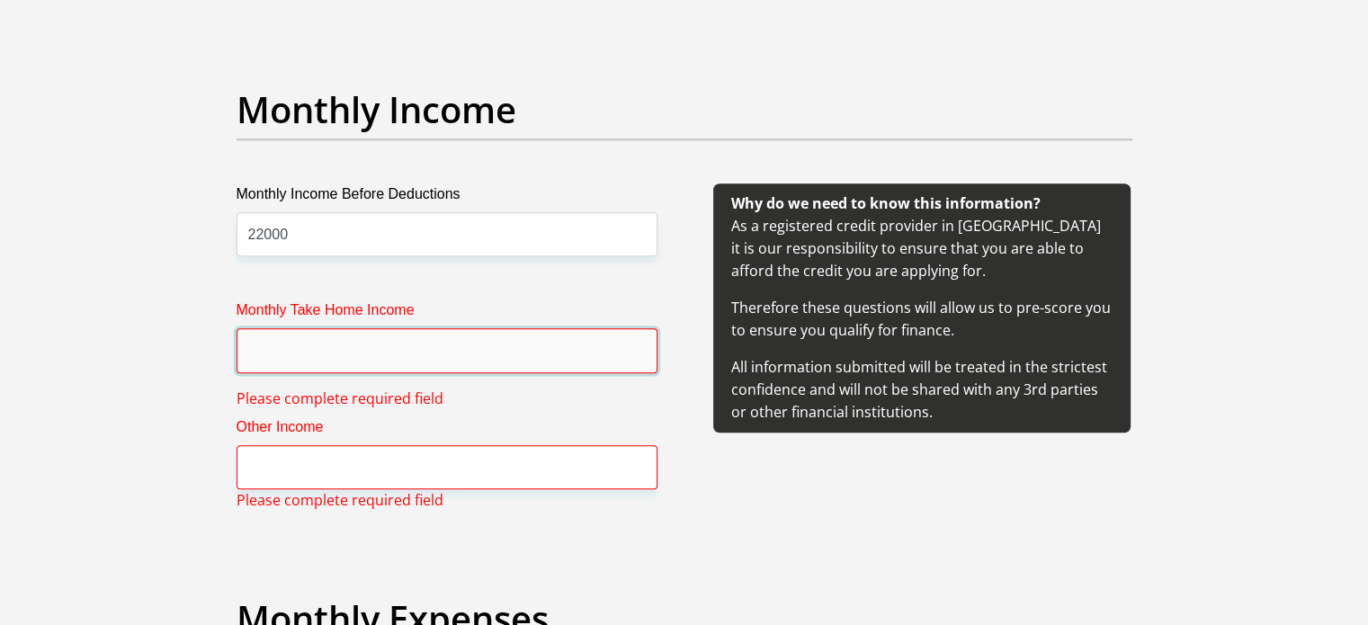
click at [266, 359] on input "Monthly Take Home Income" at bounding box center [446, 350] width 421 height 44
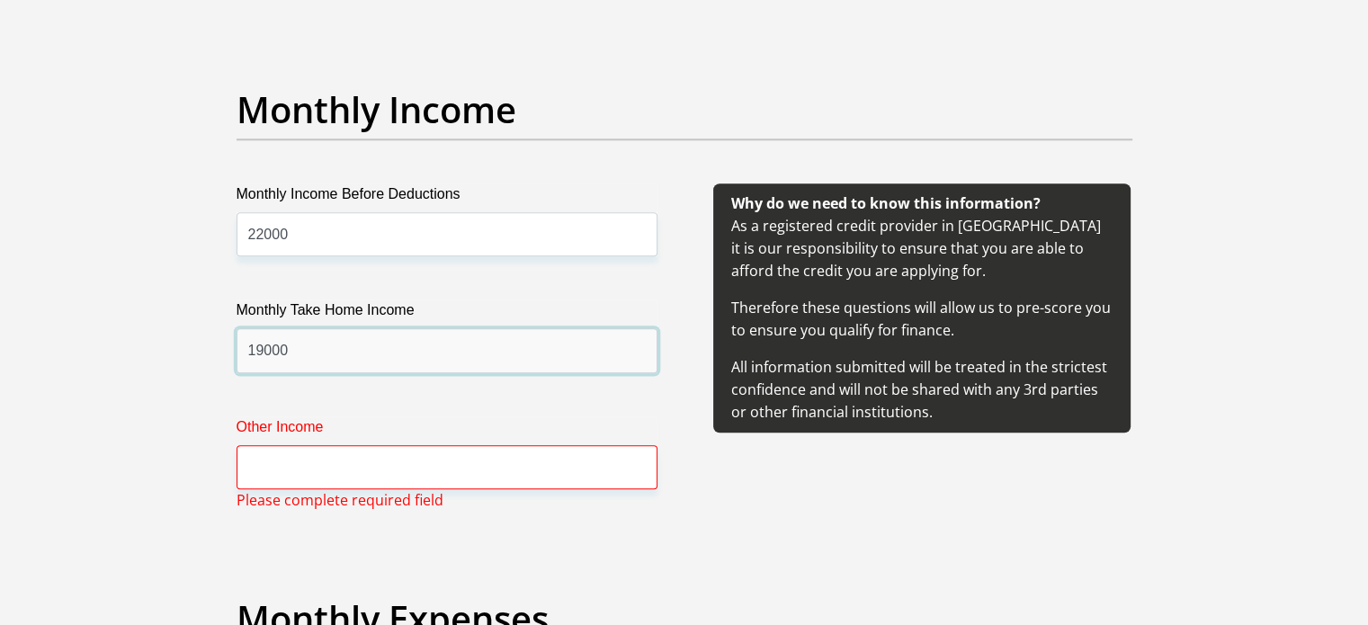
type input "19000"
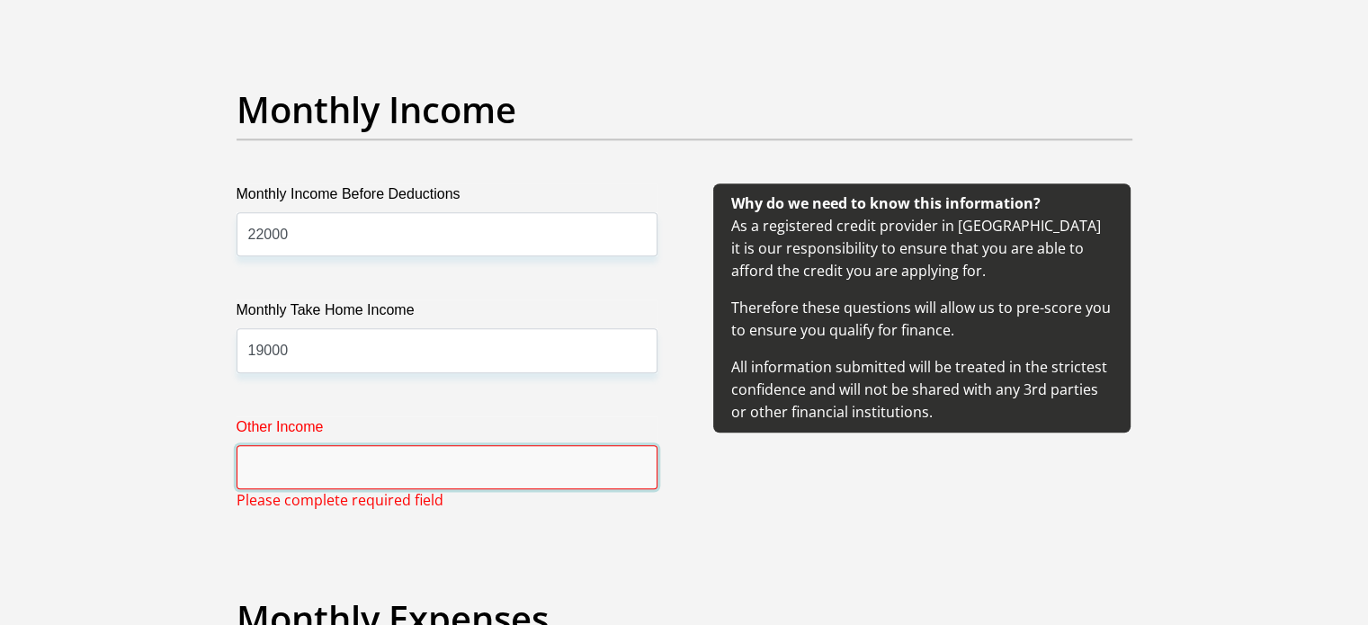
click at [273, 472] on input "Other Income" at bounding box center [446, 467] width 421 height 44
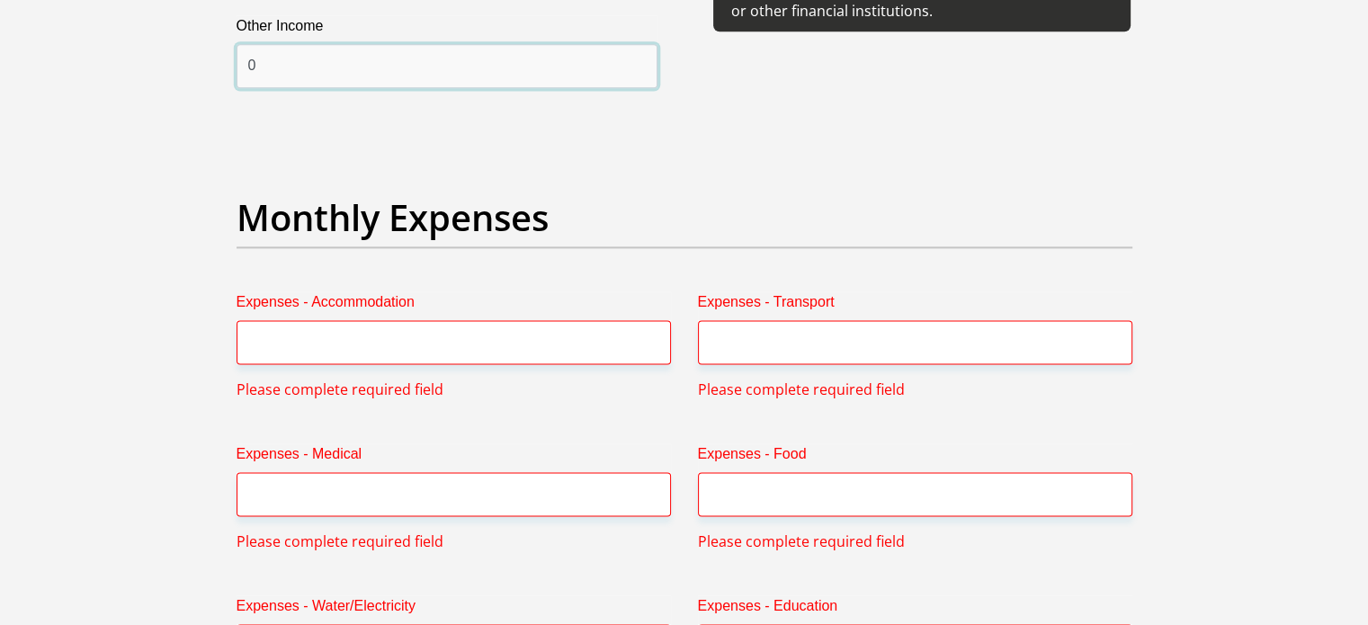
scroll to position [2418, 0]
type input "0"
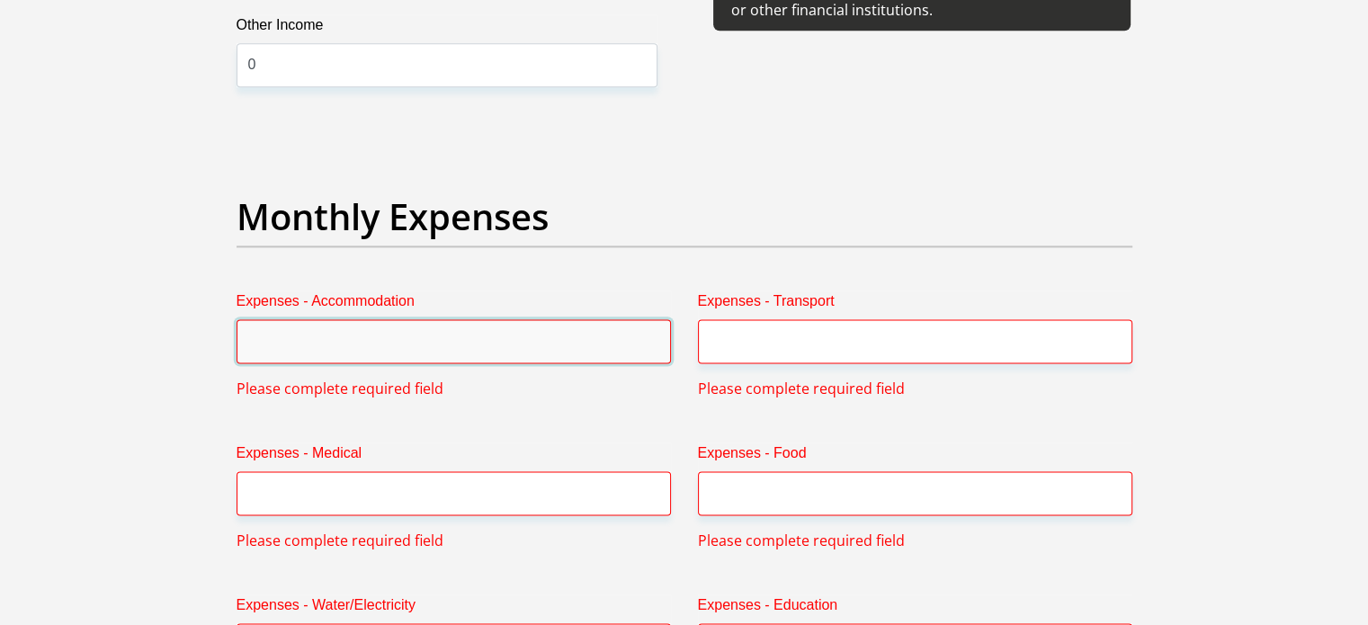
click at [307, 351] on input "Expenses - Accommodation" at bounding box center [453, 341] width 434 height 44
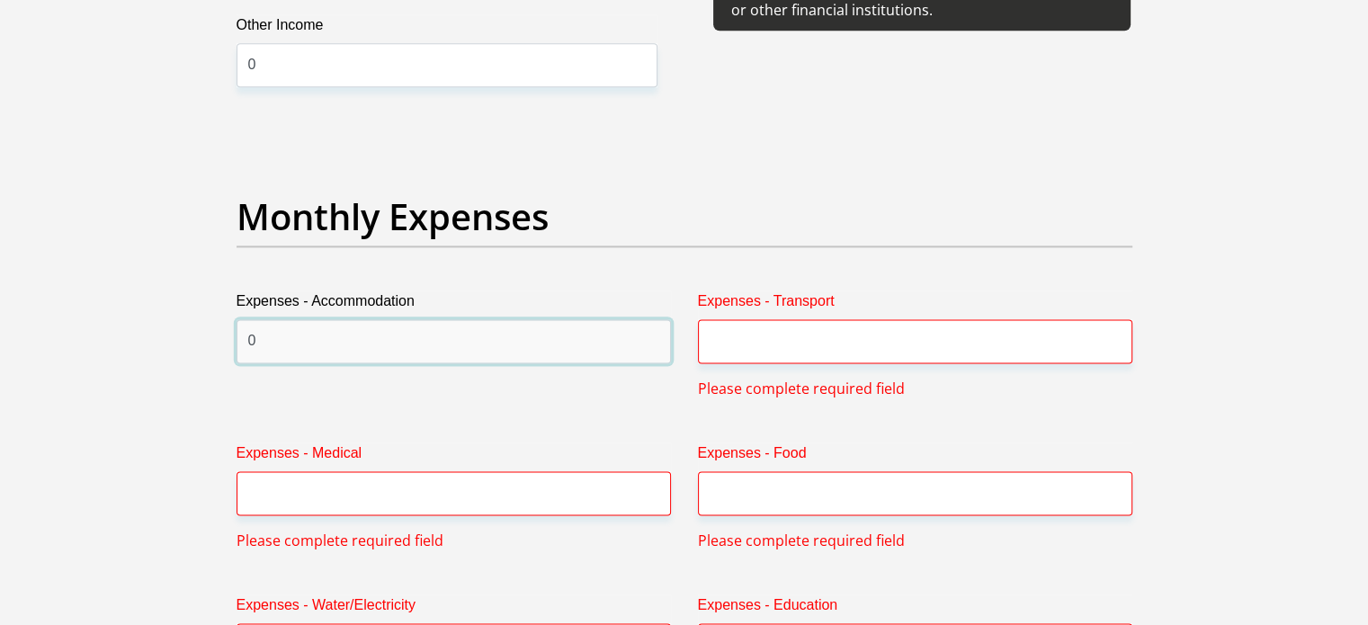
type input "0"
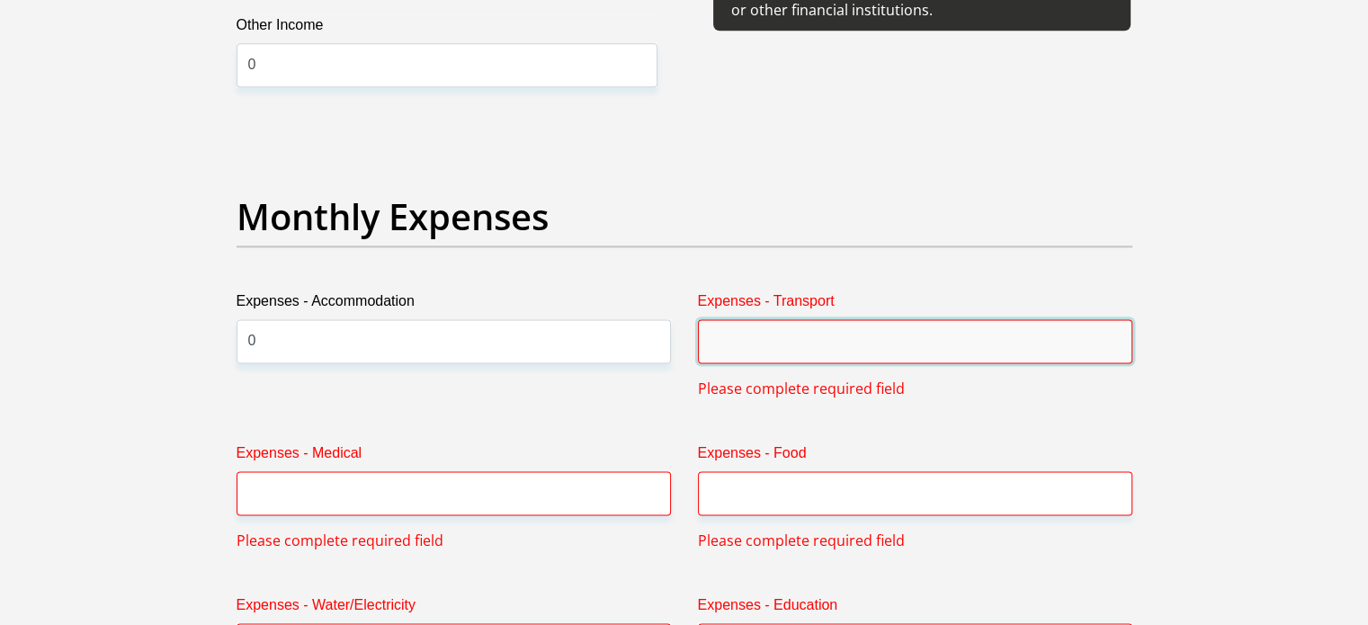
click at [735, 330] on input "Expenses - Transport" at bounding box center [915, 341] width 434 height 44
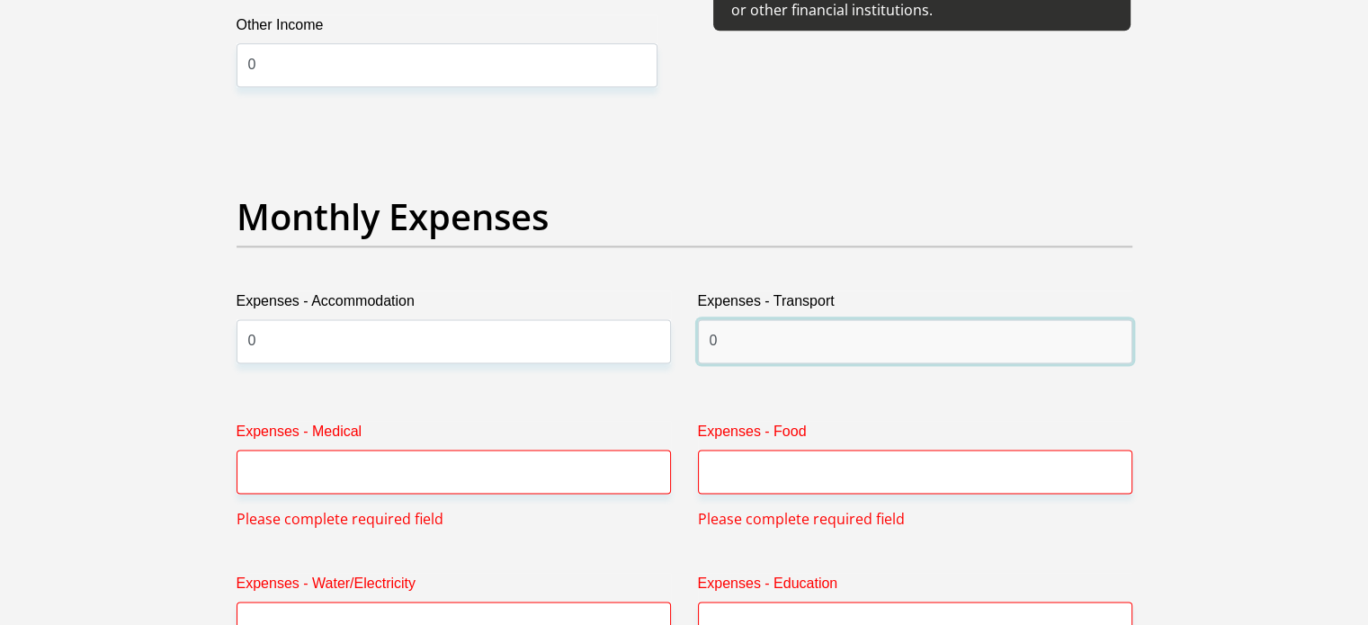
type input "0"
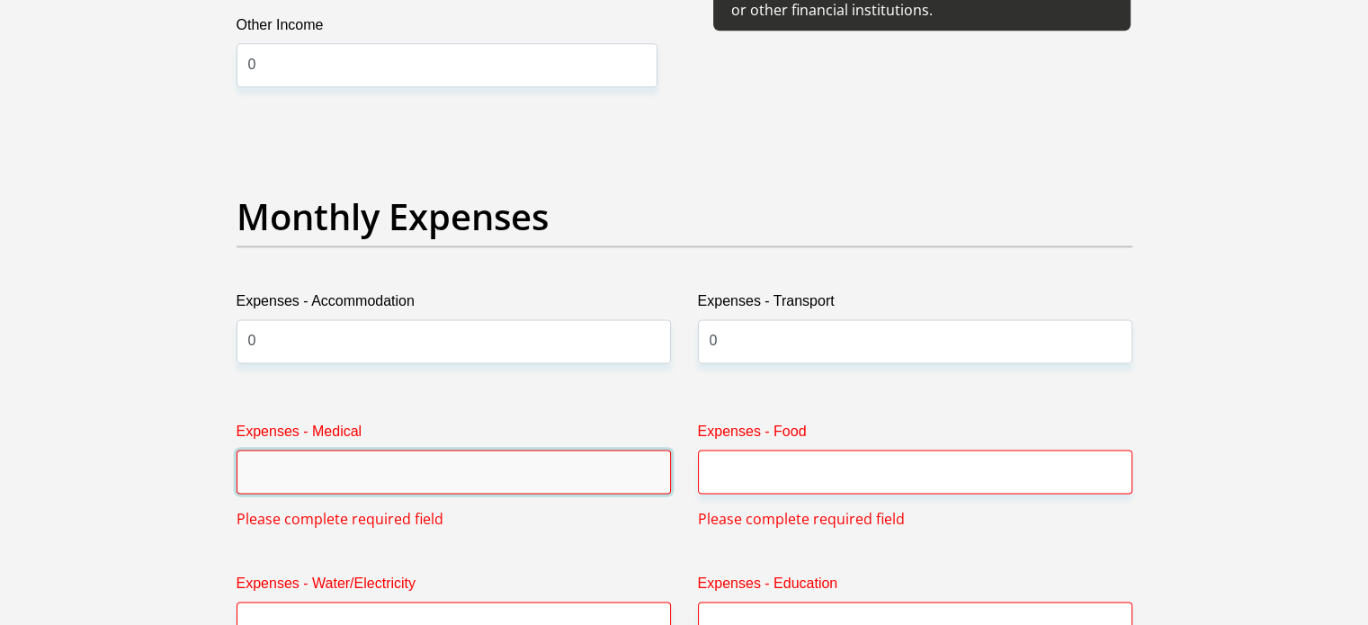
click at [454, 477] on input "Expenses - Medical" at bounding box center [453, 472] width 434 height 44
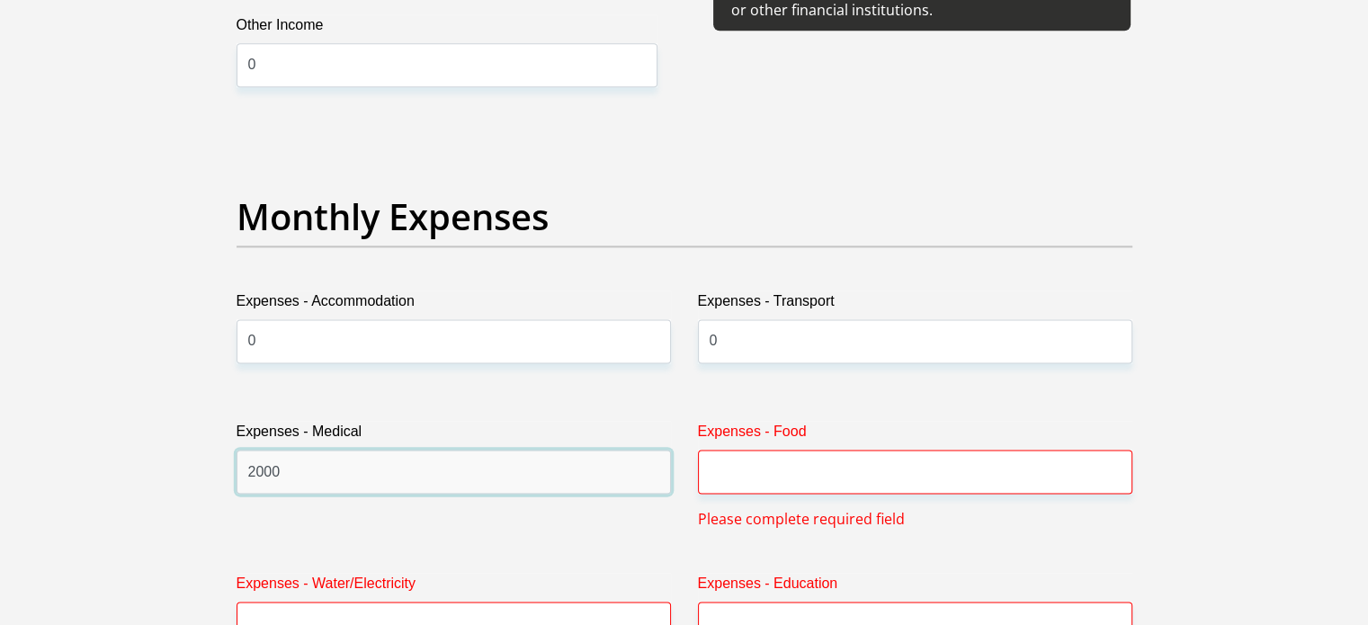
type input "2000"
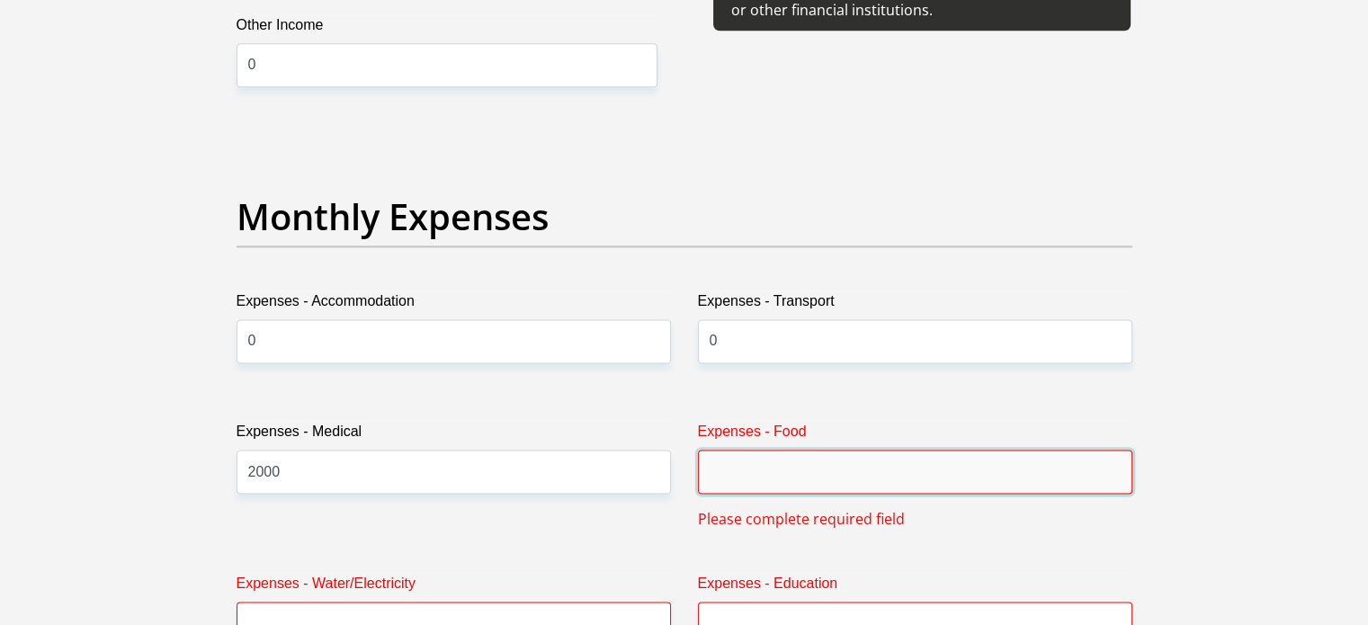
click at [759, 467] on input "Expenses - Food" at bounding box center [915, 472] width 434 height 44
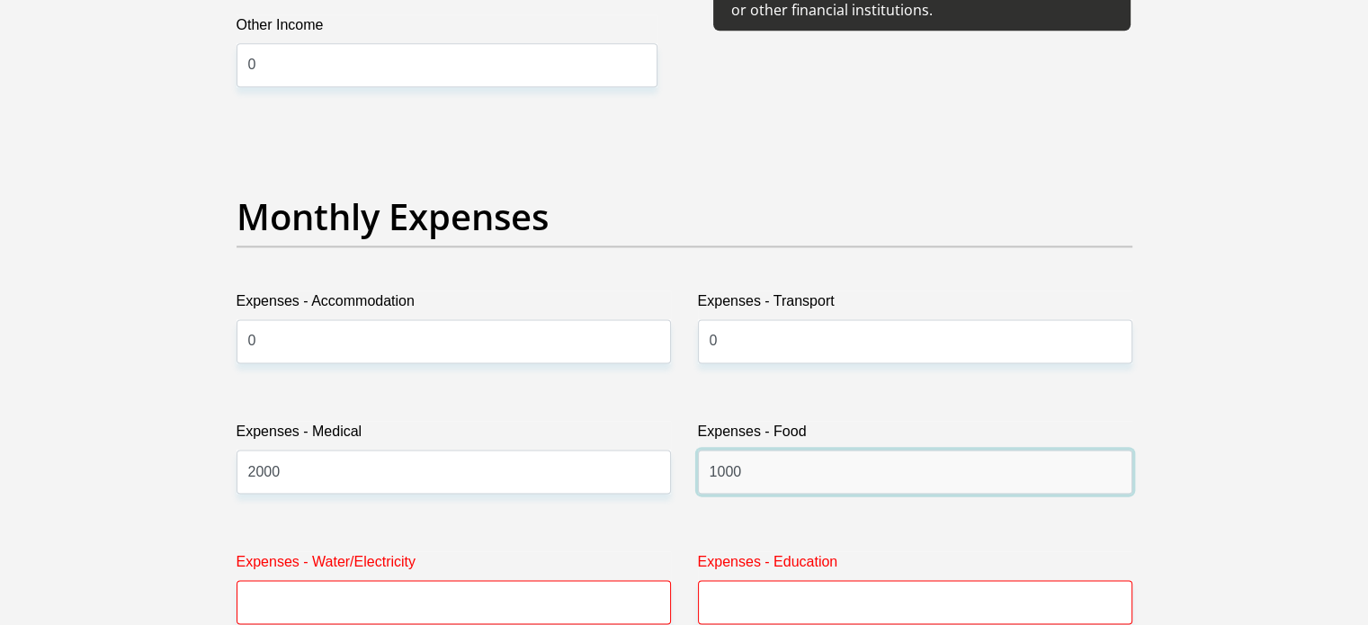
scroll to position [2572, 0]
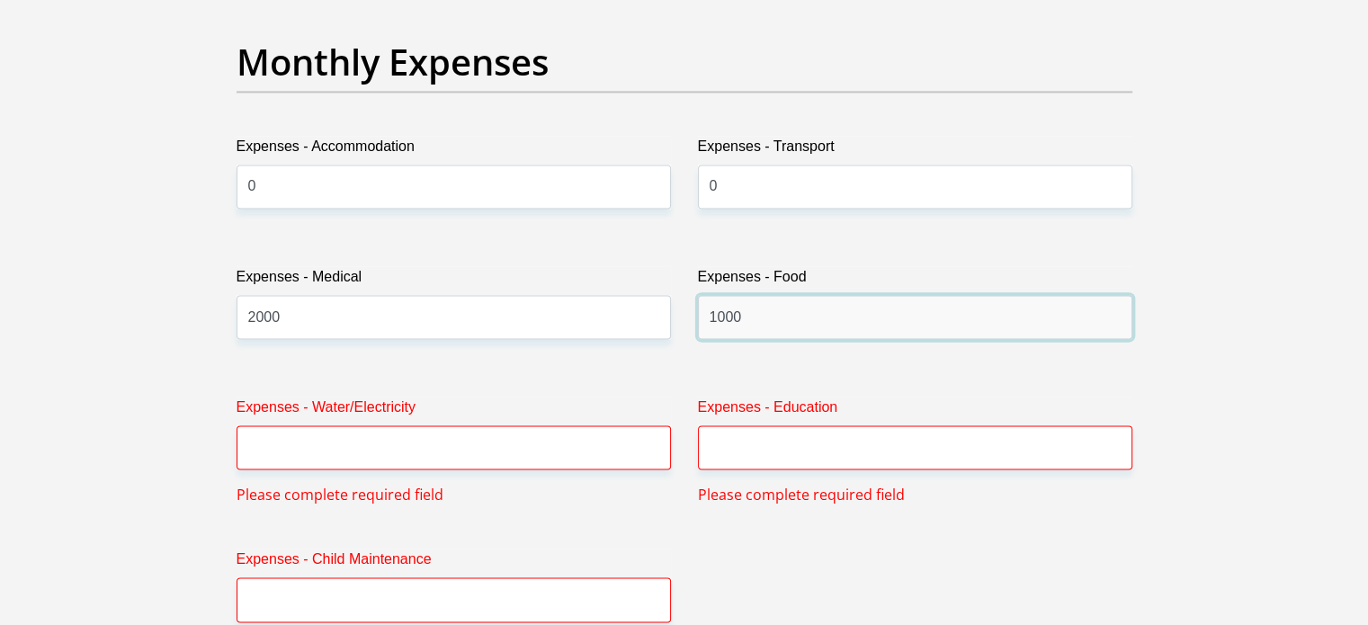
type input "1000"
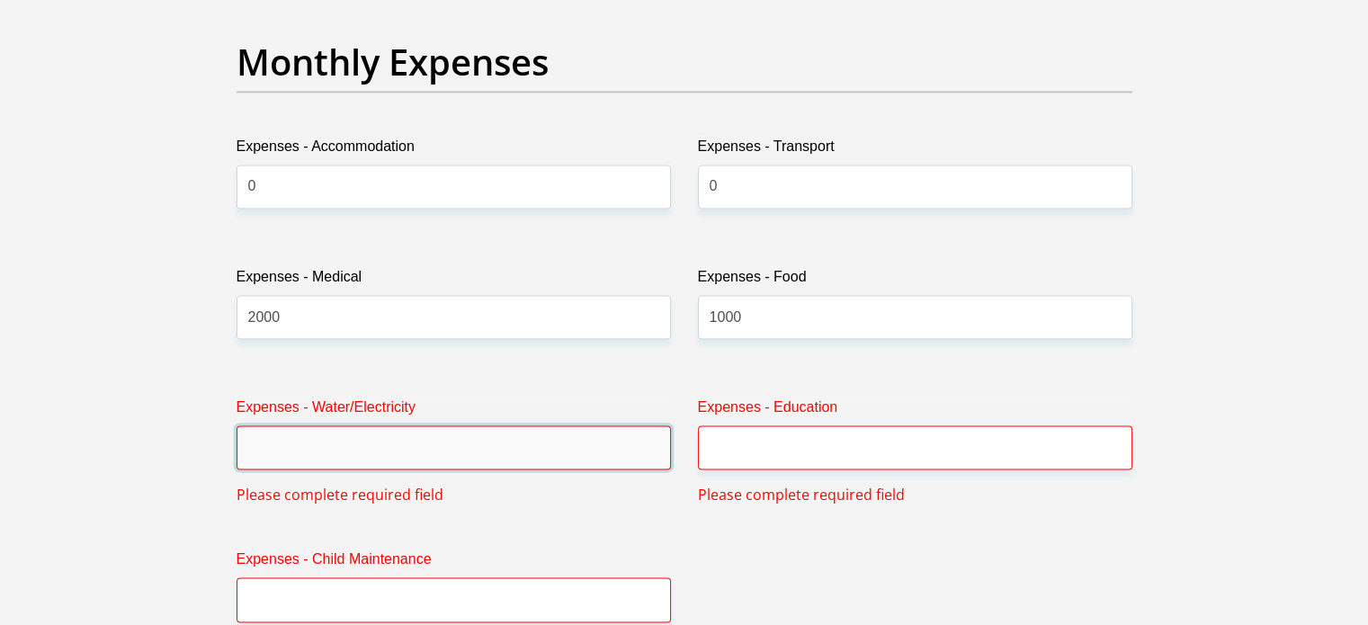
click at [480, 435] on input "Expenses - Water/Electricity" at bounding box center [453, 447] width 434 height 44
type input "500"
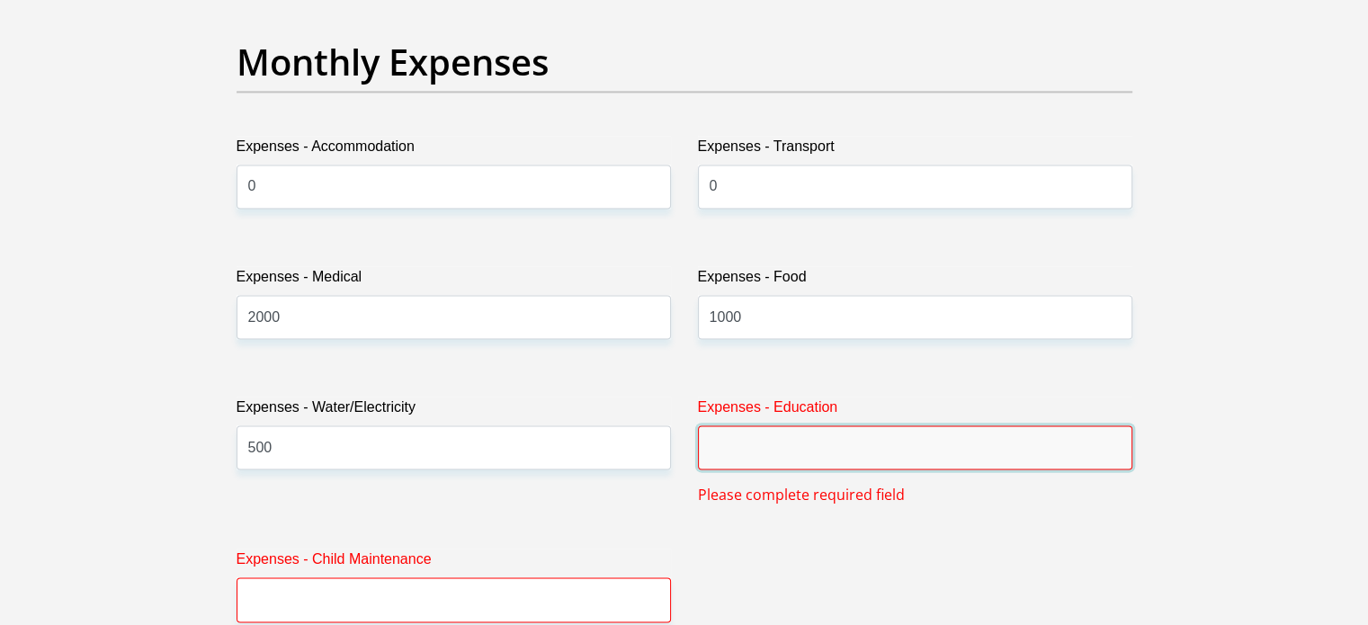
click at [698, 451] on input "Expenses - Education" at bounding box center [915, 447] width 434 height 44
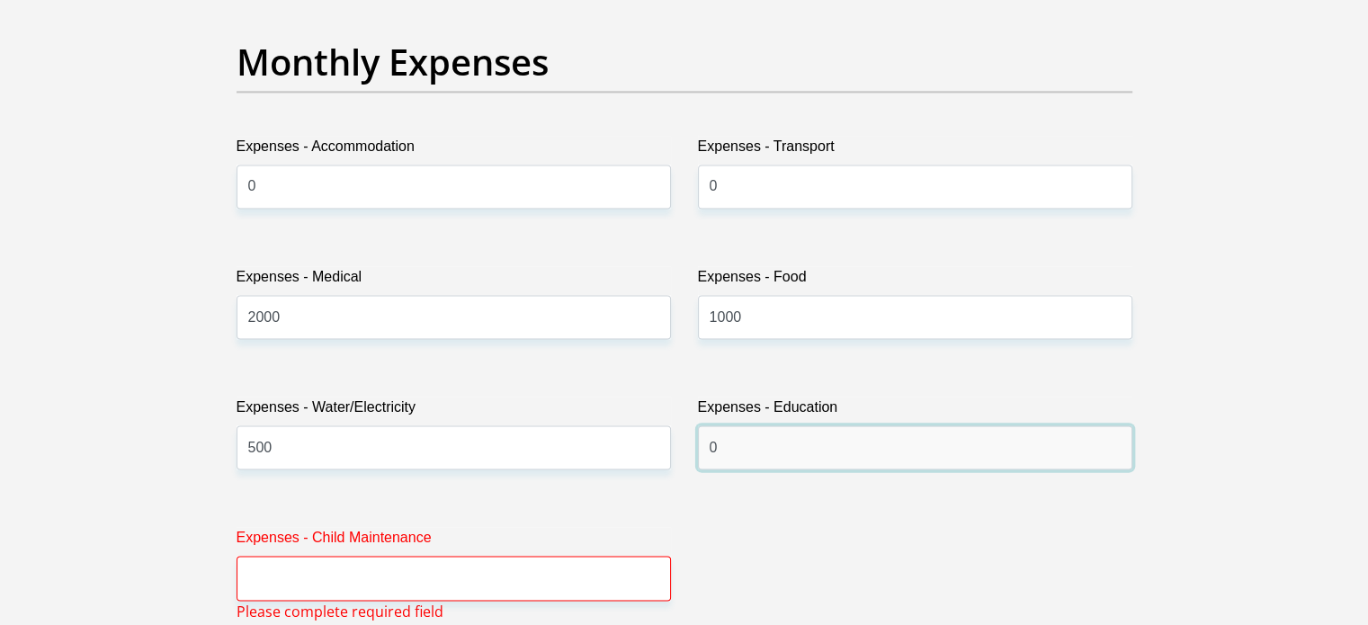
scroll to position [2605, 0]
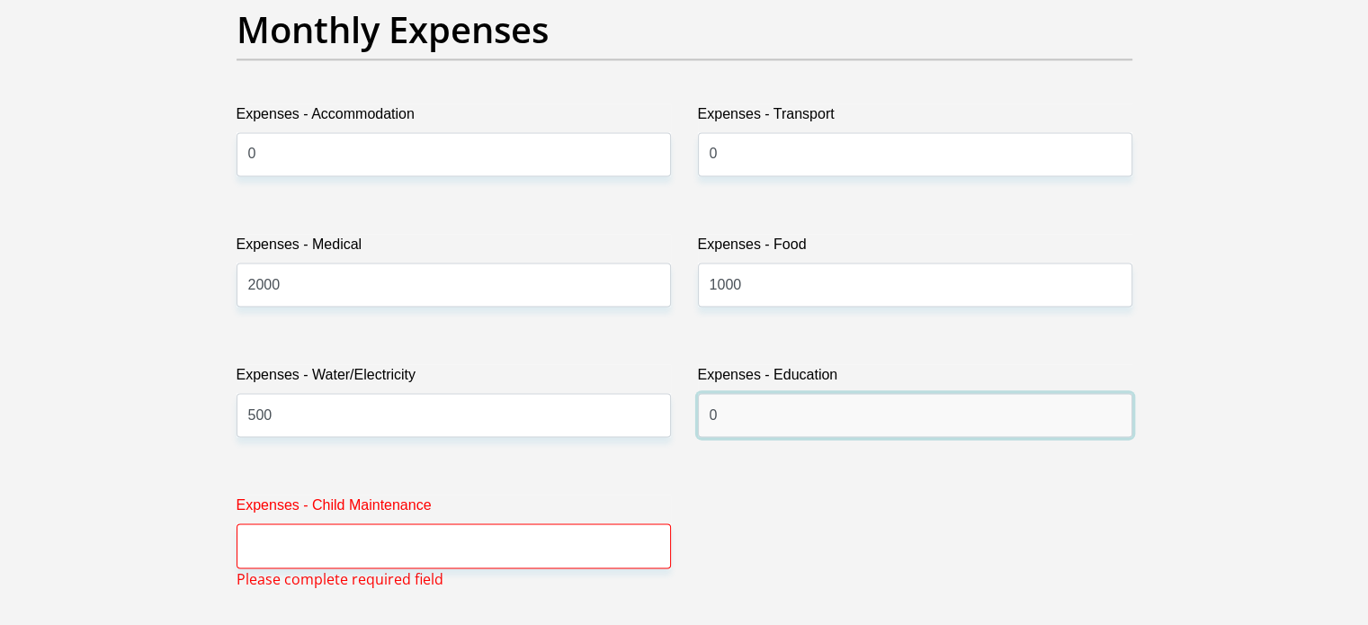
type input "0"
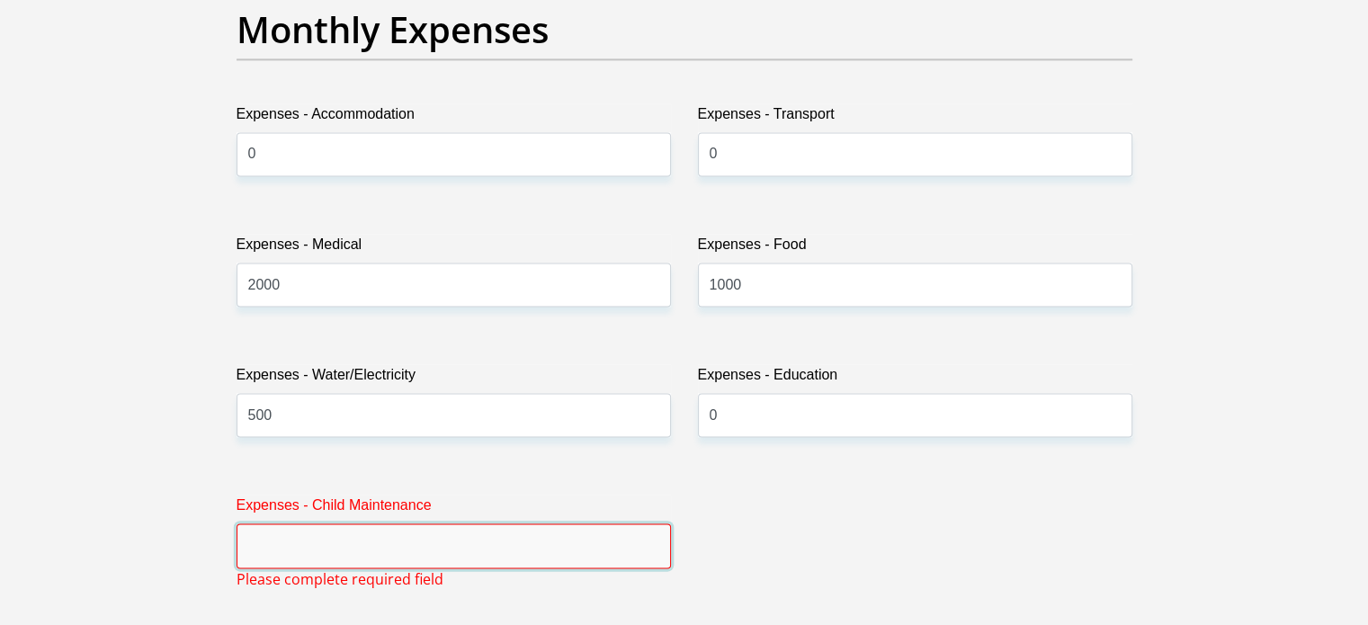
click at [514, 553] on input "Expenses - Child Maintenance" at bounding box center [453, 545] width 434 height 44
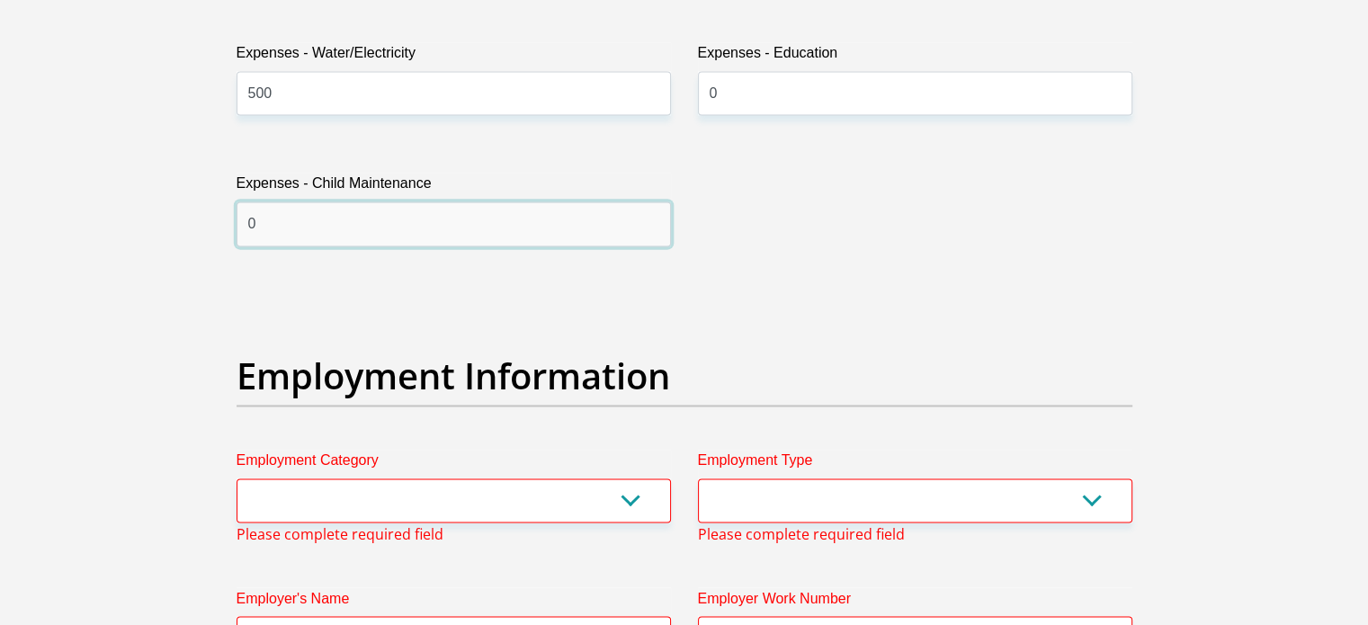
scroll to position [2927, 0]
type input "0"
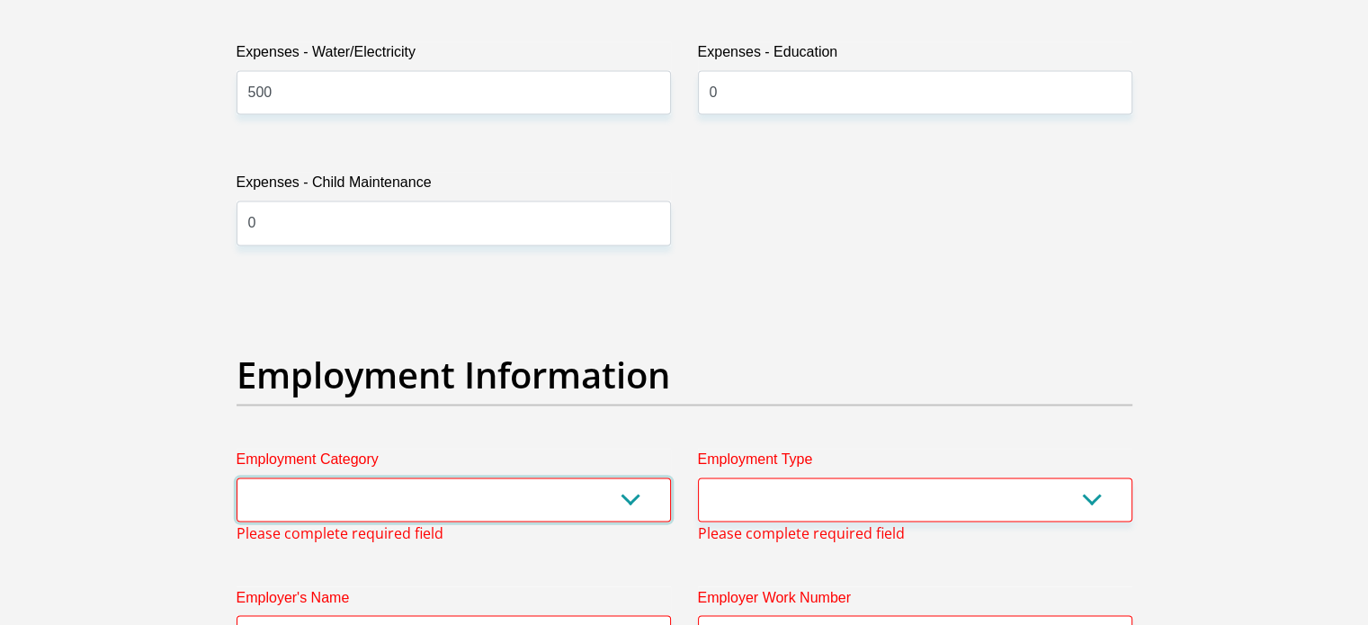
click at [495, 490] on select "AGRICULTURE ALCOHOL & TOBACCO CONSTRUCTION MATERIALS METALLURGY EQUIPMENT FOR R…" at bounding box center [453, 499] width 434 height 44
click at [299, 575] on div "Title Mr Ms Mrs Dr Other First Name Ammaaroh Surname Rabin ID Number 0301270259…" at bounding box center [684, 377] width 922 height 6045
click at [324, 521] on span "Please complete required field" at bounding box center [339, 532] width 207 height 22
click at [354, 506] on select "AGRICULTURE ALCOHOL & TOBACCO CONSTRUCTION MATERIALS METALLURGY EQUIPMENT FOR R…" at bounding box center [453, 499] width 434 height 44
click at [236, 477] on select "AGRICULTURE ALCOHOL & TOBACCO CONSTRUCTION MATERIALS METALLURGY EQUIPMENT FOR R…" at bounding box center [453, 499] width 434 height 44
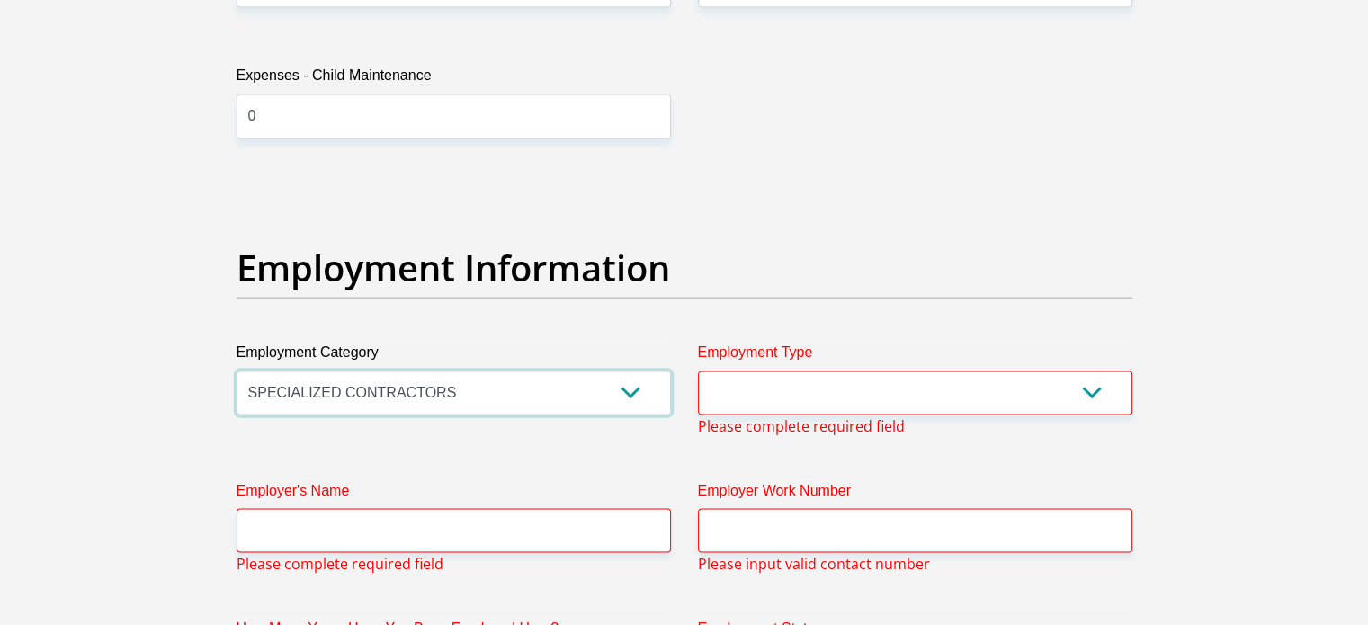
scroll to position [3041, 0]
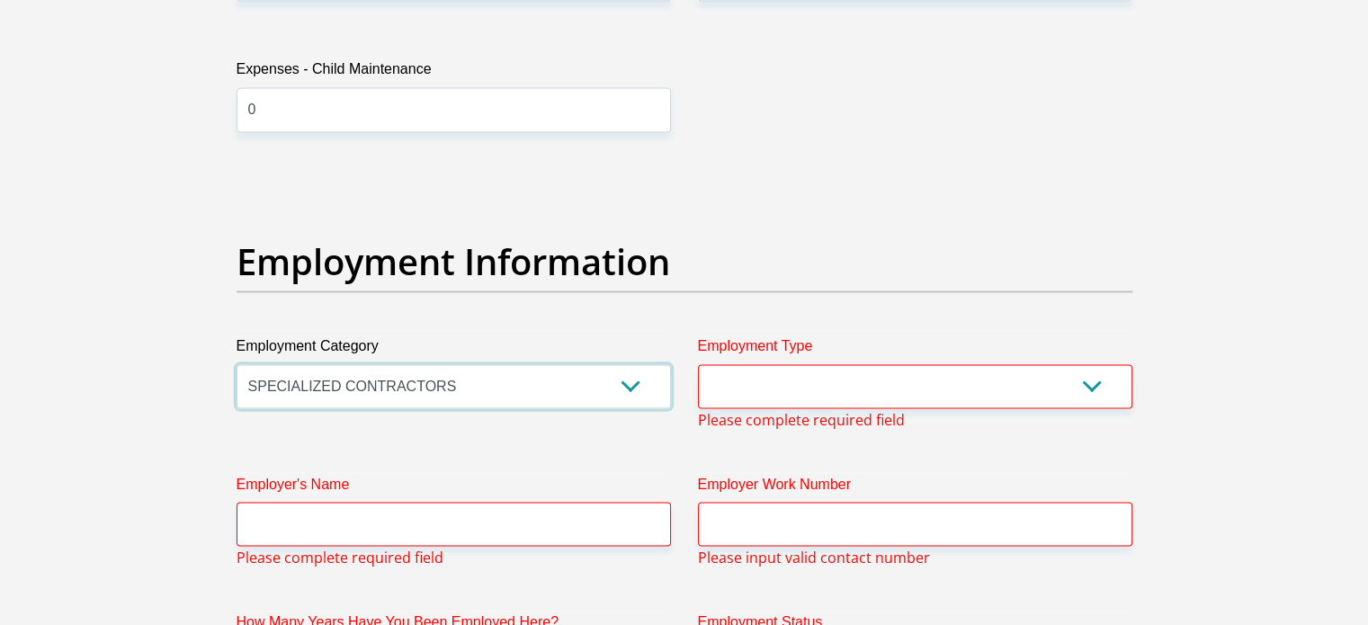
click at [549, 370] on select "AGRICULTURE ALCOHOL & TOBACCO CONSTRUCTION MATERIALS METALLURGY EQUIPMENT FOR R…" at bounding box center [453, 386] width 434 height 44
click at [885, 157] on div "Title Mr Ms Mrs Dr Other First Name Ammaaroh Surname Rabin ID Number 0301270259…" at bounding box center [684, 264] width 922 height 6045
click at [637, 388] on select "AGRICULTURE ALCOHOL & TOBACCO CONSTRUCTION MATERIALS METALLURGY EQUIPMENT FOR R…" at bounding box center [453, 386] width 434 height 44
select select "71"
click at [236, 364] on select "AGRICULTURE ALCOHOL & TOBACCO CONSTRUCTION MATERIALS METALLURGY EQUIPMENT FOR R…" at bounding box center [453, 386] width 434 height 44
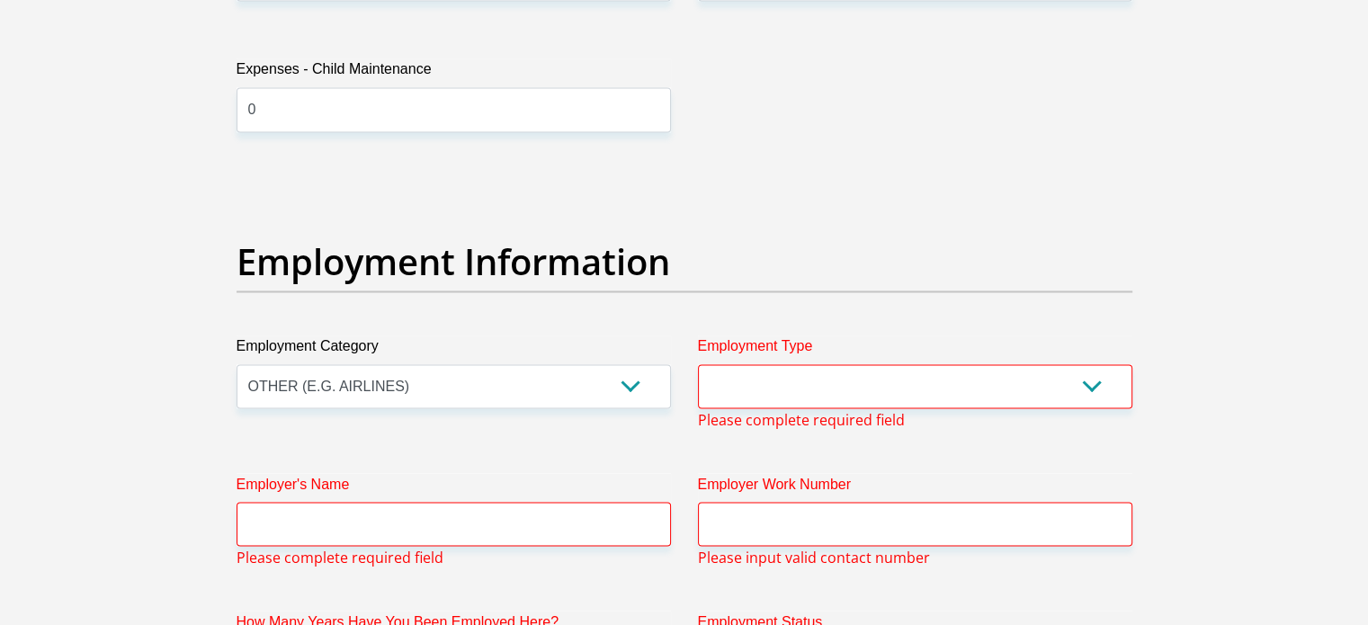
click at [767, 352] on label "Employment Type" at bounding box center [915, 349] width 434 height 29
click at [767, 364] on select "College/Lecturer Craft Seller Creative Driver Executive Farmer Forces - Non Com…" at bounding box center [915, 386] width 434 height 44
click at [779, 377] on select "College/Lecturer Craft Seller Creative Driver Executive Farmer Forces - Non Com…" at bounding box center [915, 386] width 434 height 44
select select "Manager"
click at [698, 364] on select "College/Lecturer Craft Seller Creative Driver Executive Farmer Forces - Non Com…" at bounding box center [915, 386] width 434 height 44
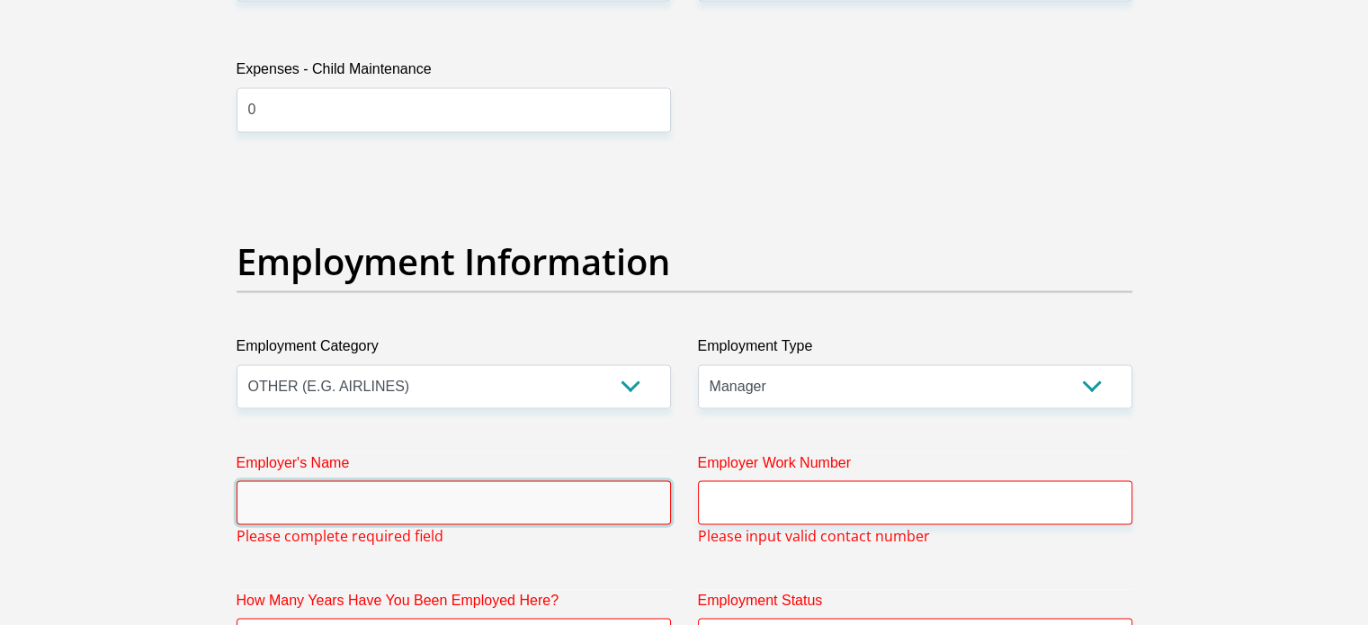
click at [587, 505] on input "Employer's Name" at bounding box center [453, 502] width 434 height 44
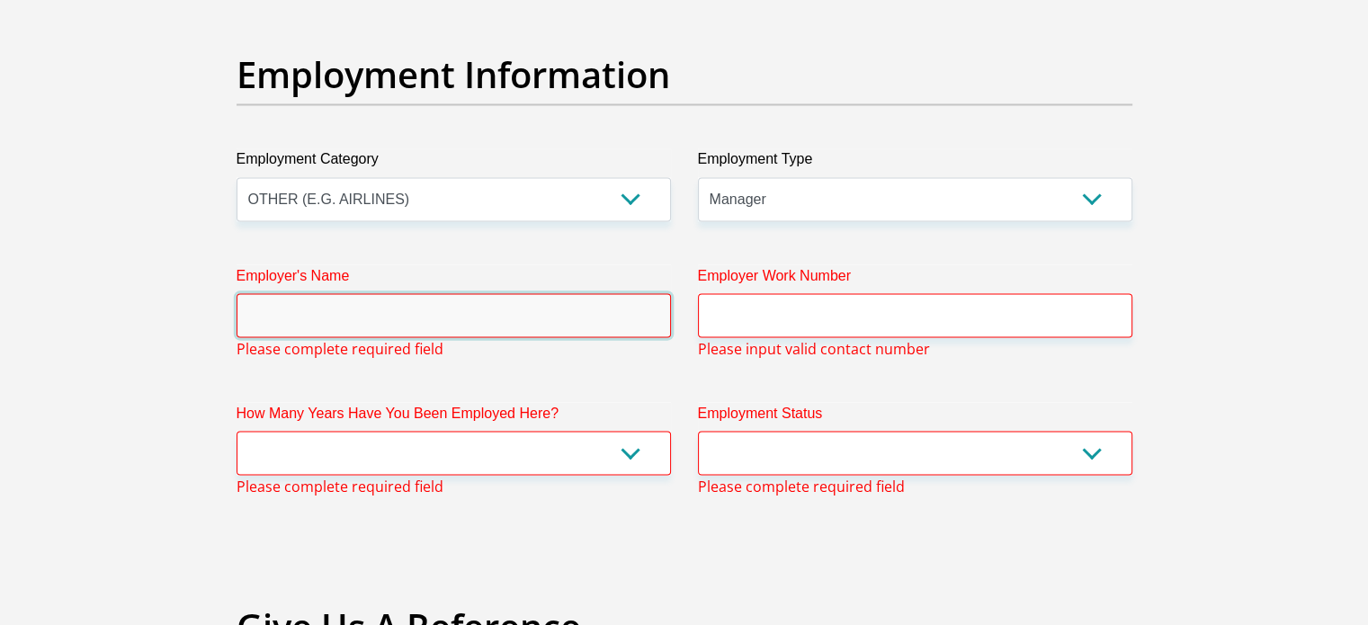
scroll to position [3229, 0]
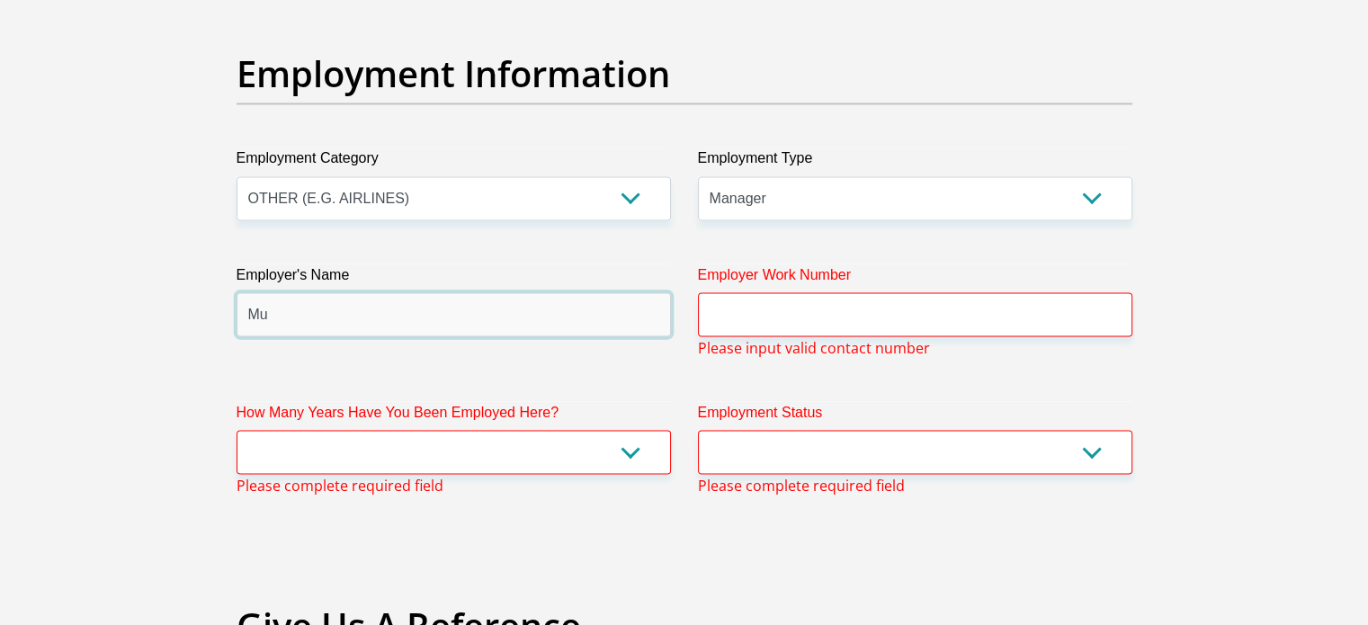
type input "M"
type input "AspireSolutions"
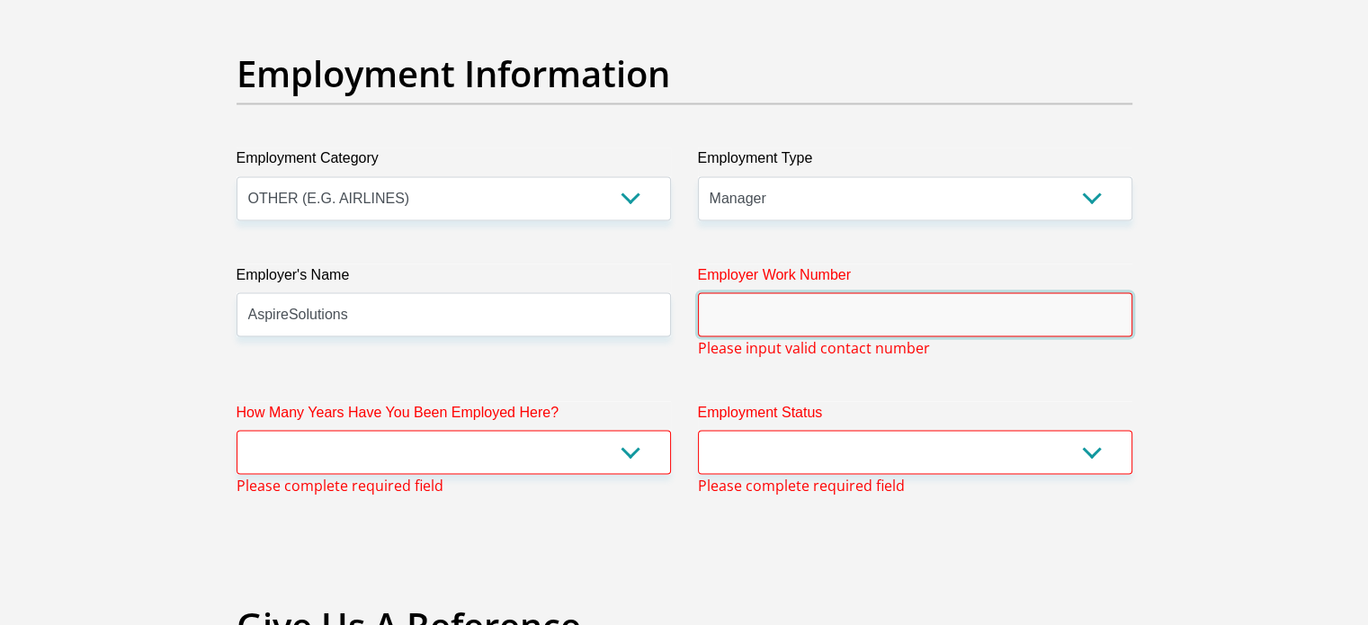
click at [718, 300] on input "Employer Work Number" at bounding box center [915, 314] width 434 height 44
type input "0"
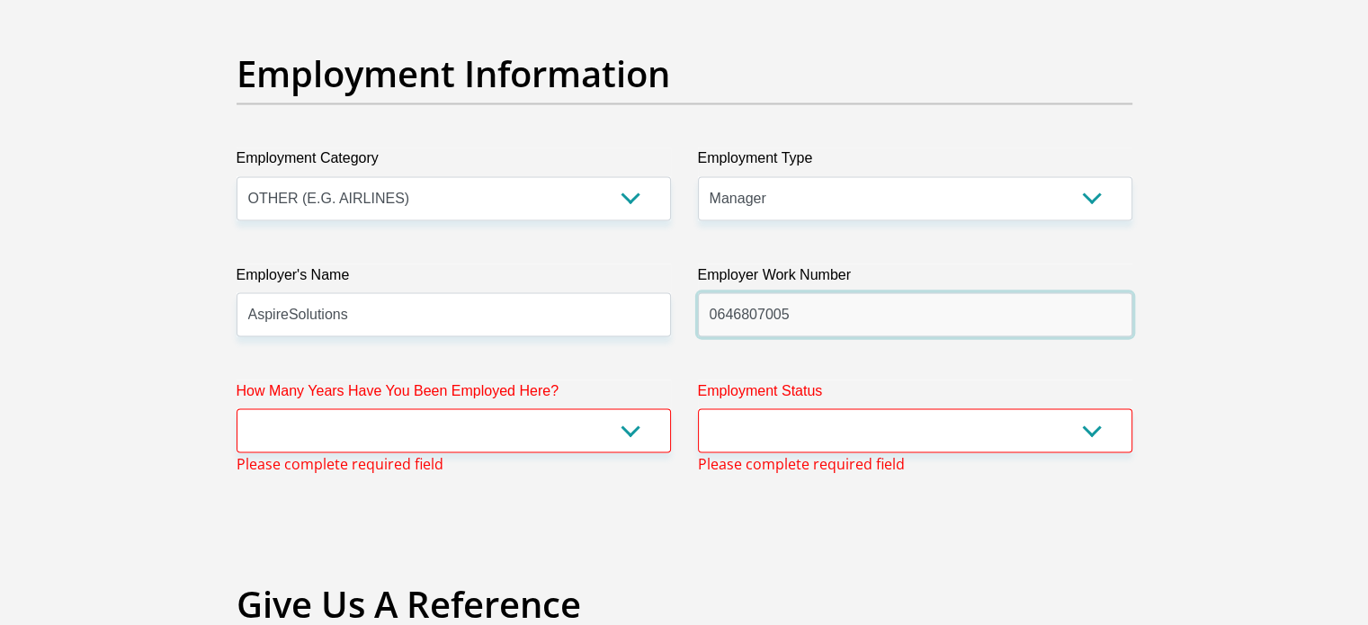
type input "0646807005"
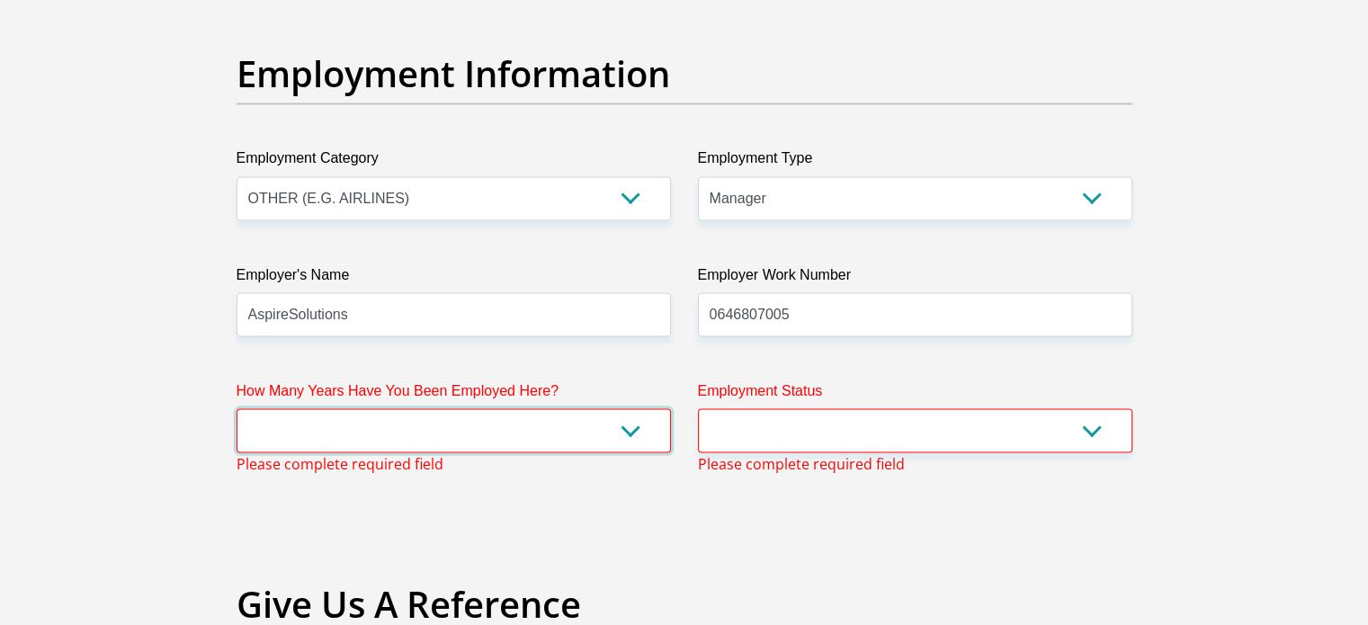
click at [453, 423] on select "less than 1 year 1-3 years 3-5 years 5+ years" at bounding box center [453, 430] width 434 height 44
select select "24"
click at [236, 408] on select "less than 1 year 1-3 years 3-5 years 5+ years" at bounding box center [453, 430] width 434 height 44
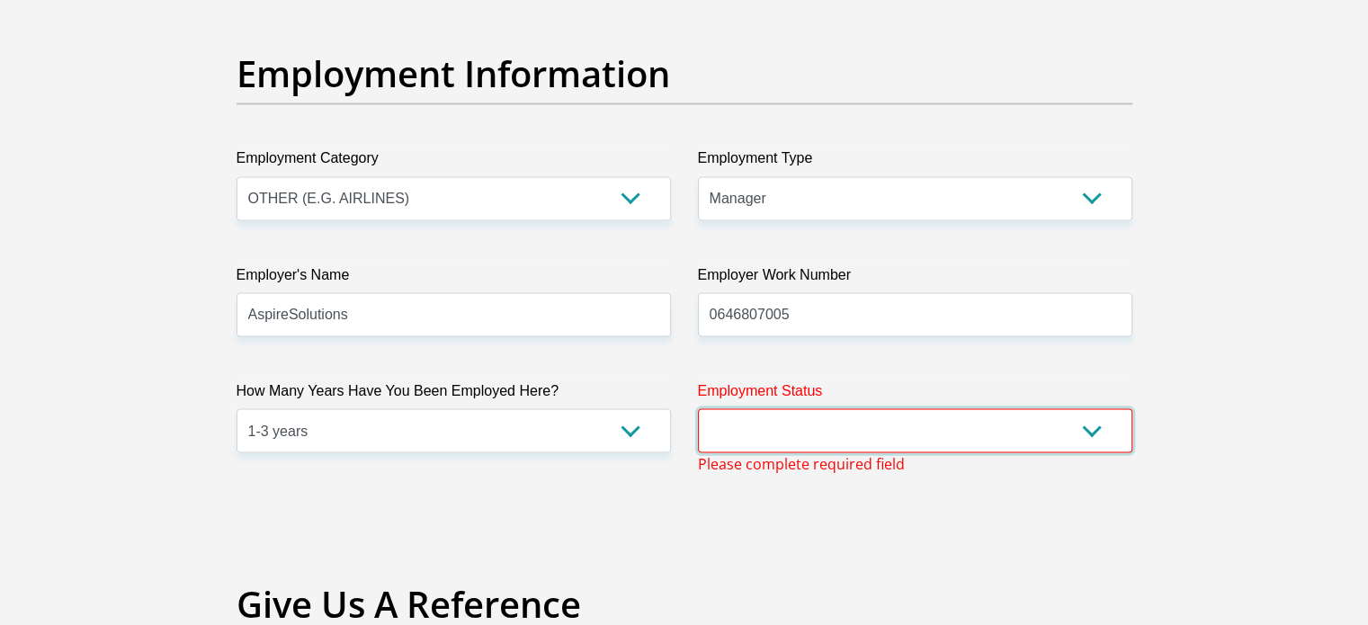
click at [846, 422] on select "Permanent/Full-time Part-time/Casual Contract Worker Self-Employed Housewife Re…" at bounding box center [915, 430] width 434 height 44
select select "1"
click at [698, 408] on select "Permanent/Full-time Part-time/Casual Contract Worker Self-Employed Housewife Re…" at bounding box center [915, 430] width 434 height 44
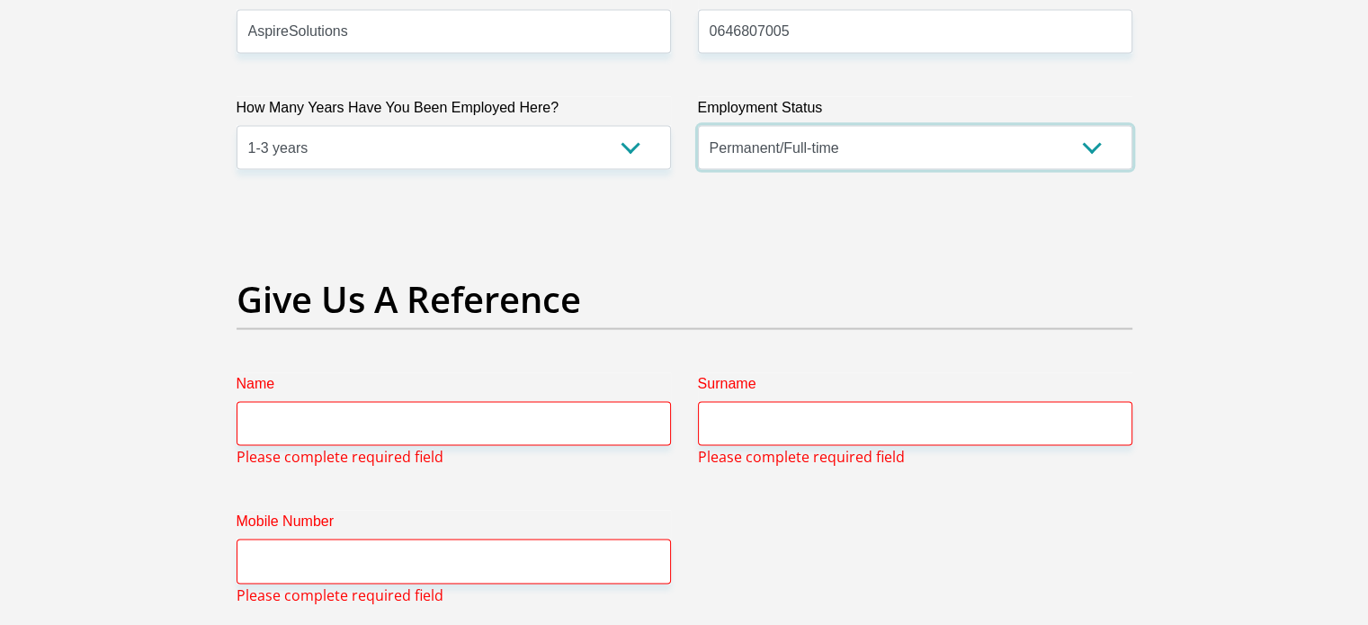
scroll to position [3512, 0]
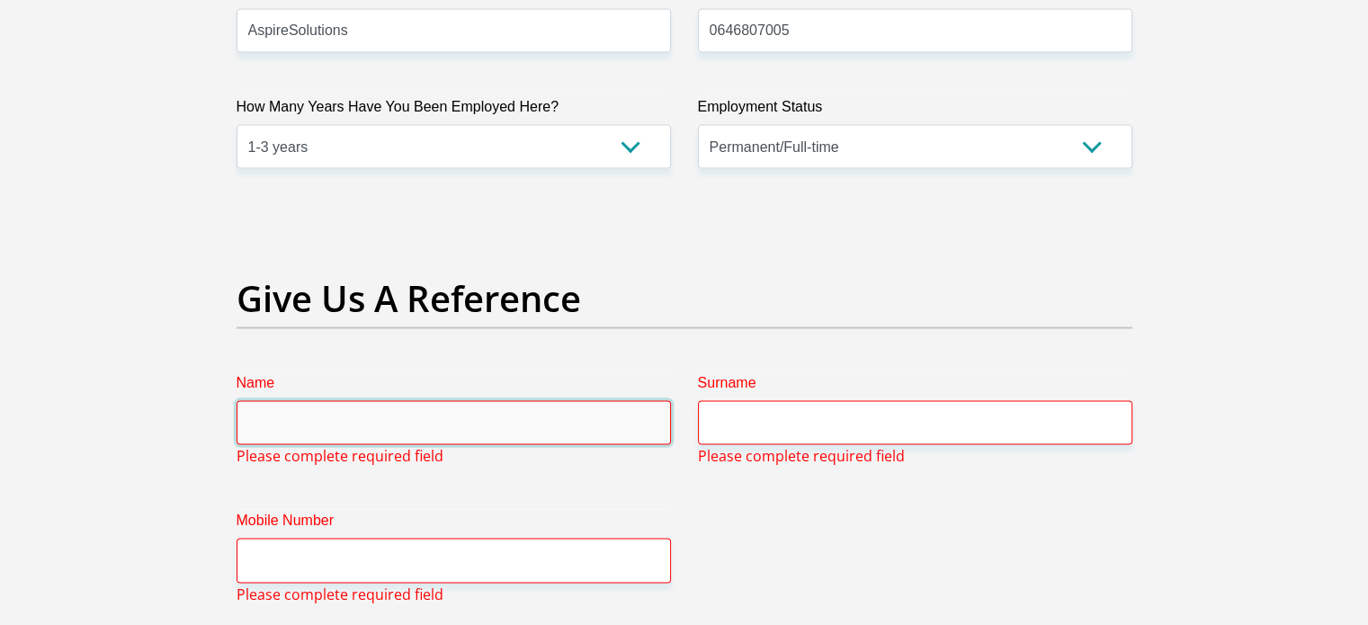
click at [429, 425] on input "Name" at bounding box center [453, 423] width 434 height 44
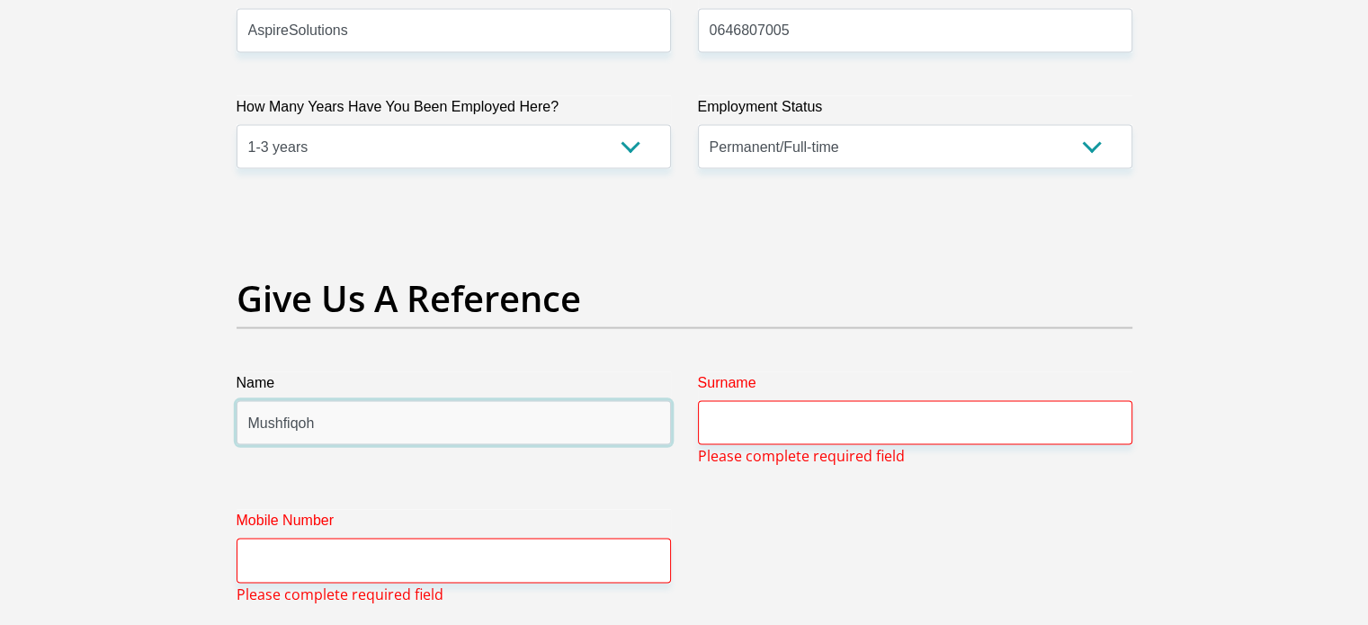
type input "Mushfiqoh"
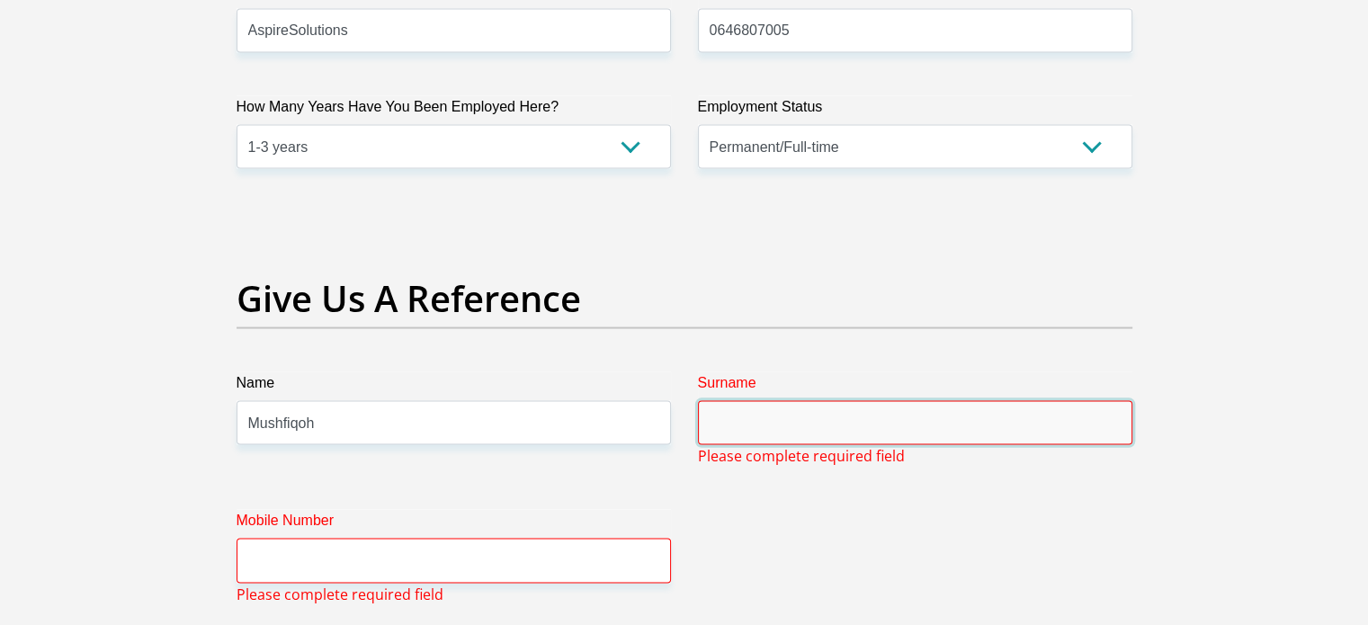
click at [871, 426] on input "Surname" at bounding box center [915, 423] width 434 height 44
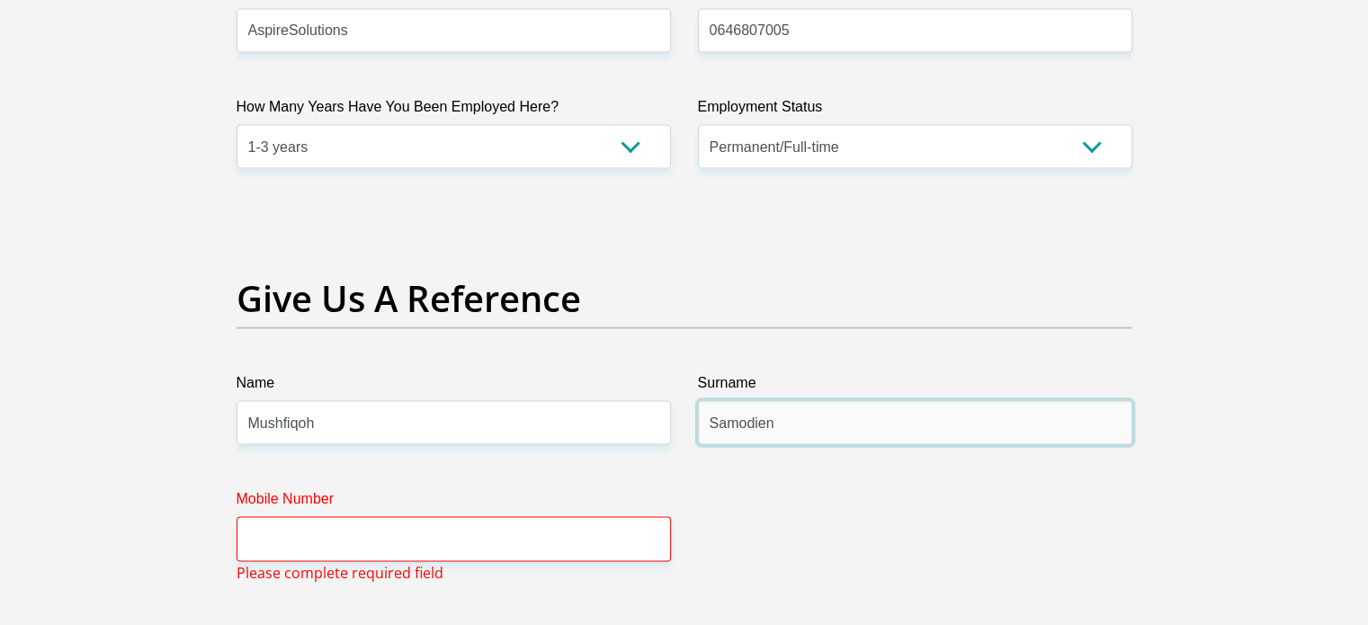
type input "Samodien"
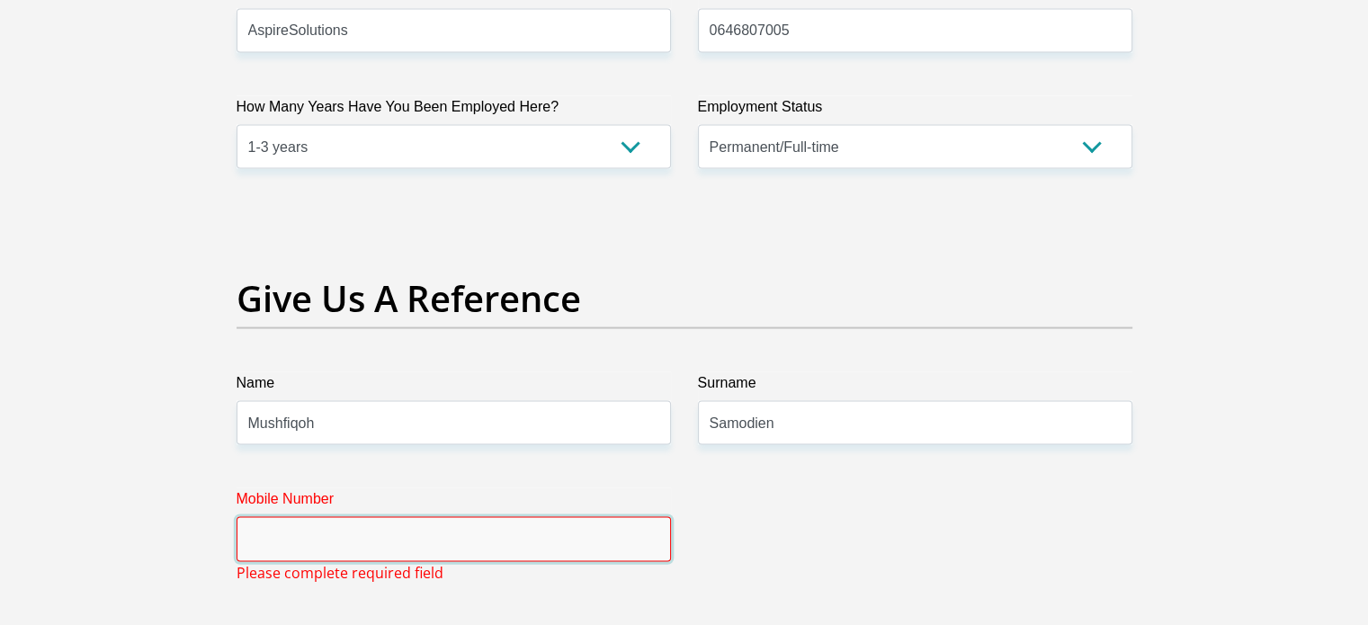
click at [548, 543] on input "Mobile Number" at bounding box center [453, 539] width 434 height 44
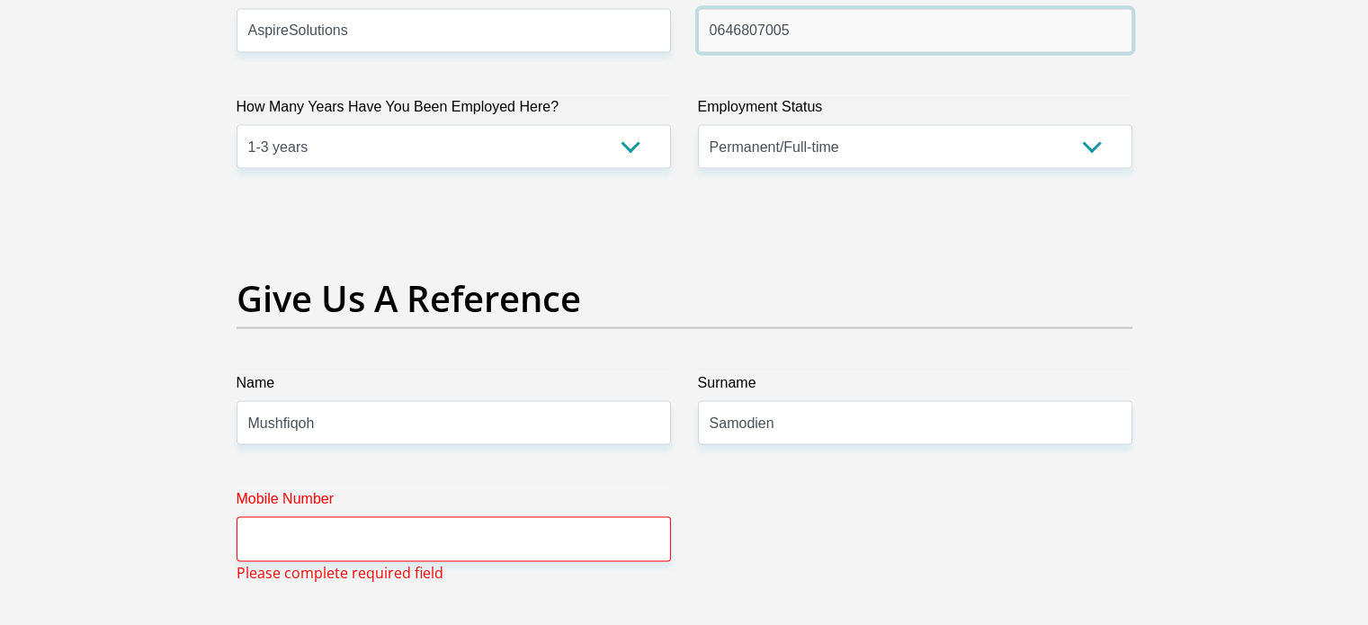
drag, startPoint x: 651, startPoint y: 67, endPoint x: 622, endPoint y: 87, distance: 34.9
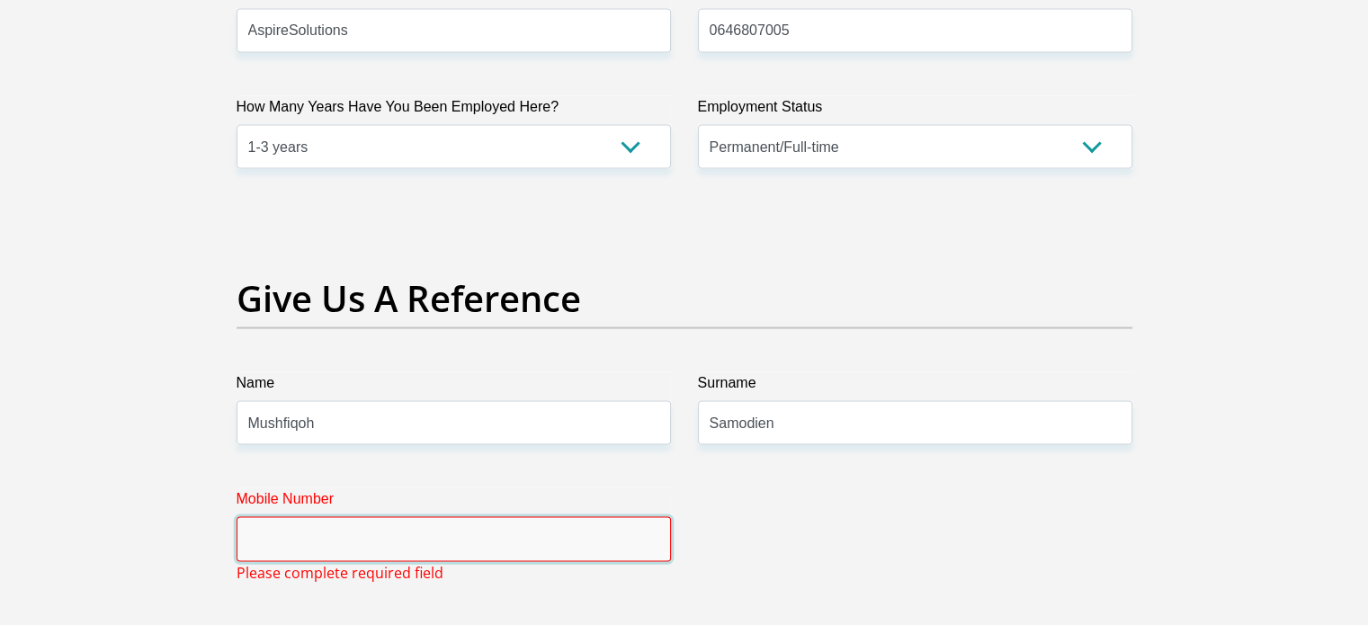
click at [404, 539] on input "Mobile Number" at bounding box center [453, 539] width 434 height 44
paste input "0646807005"
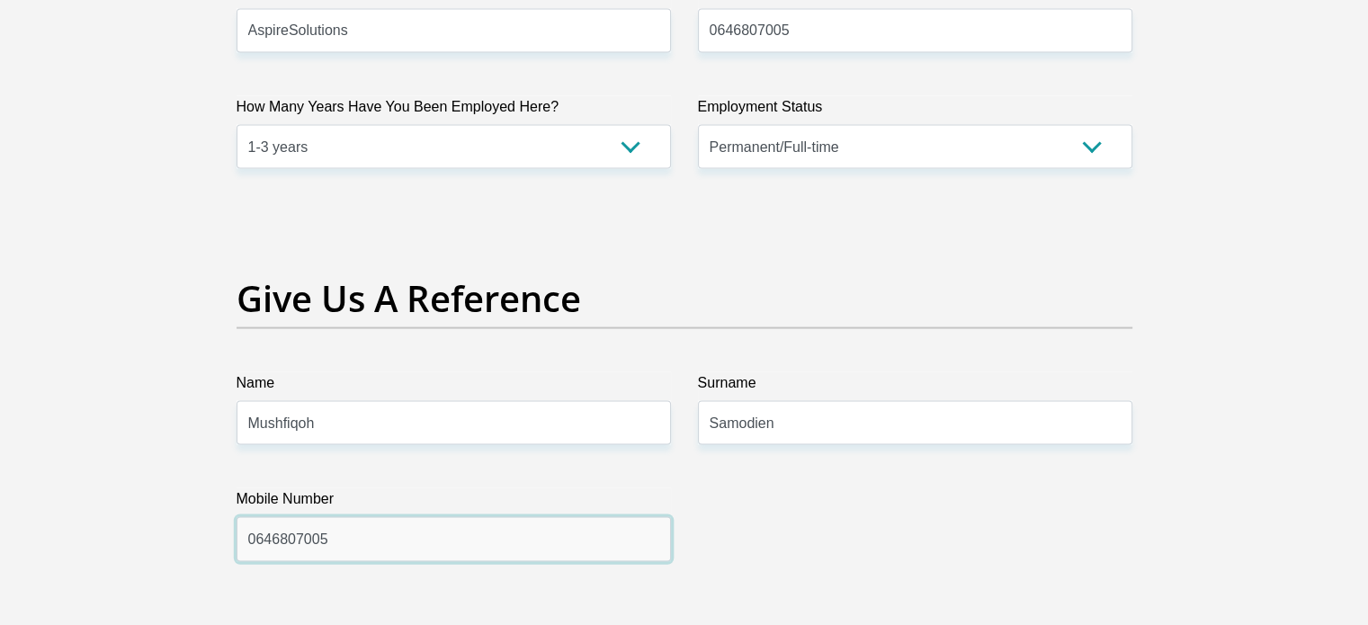
type input "0646807005"
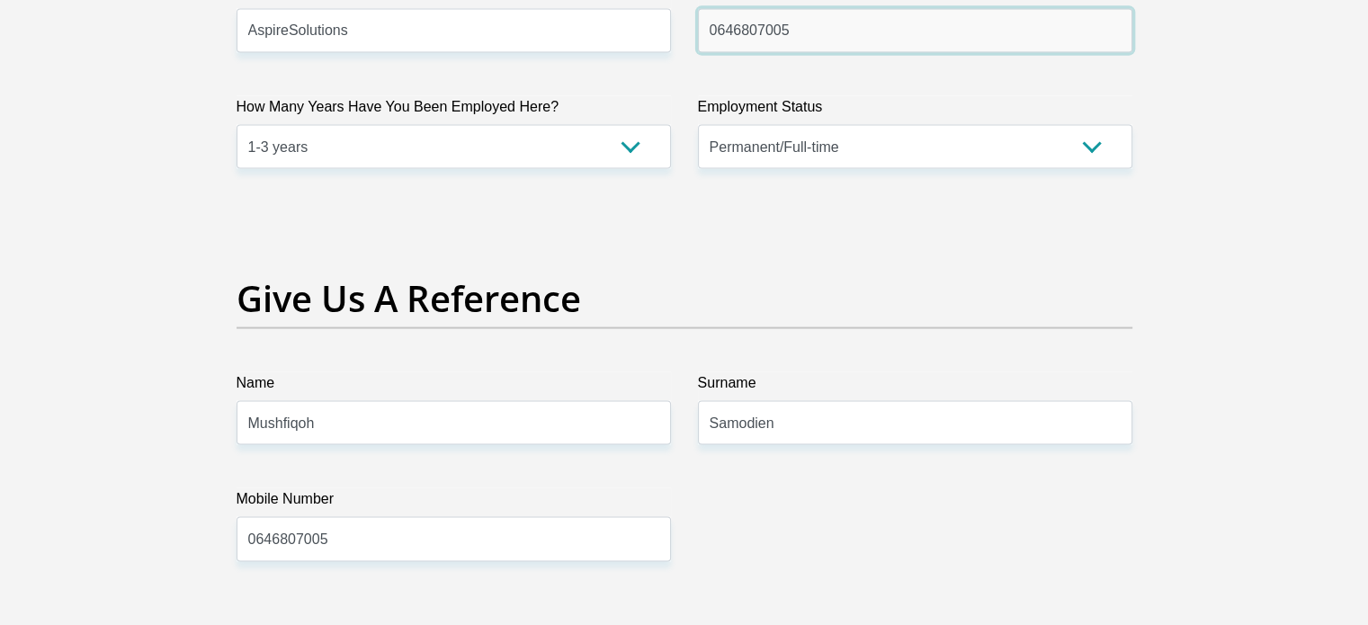
drag, startPoint x: 815, startPoint y: 35, endPoint x: 596, endPoint y: 62, distance: 220.1
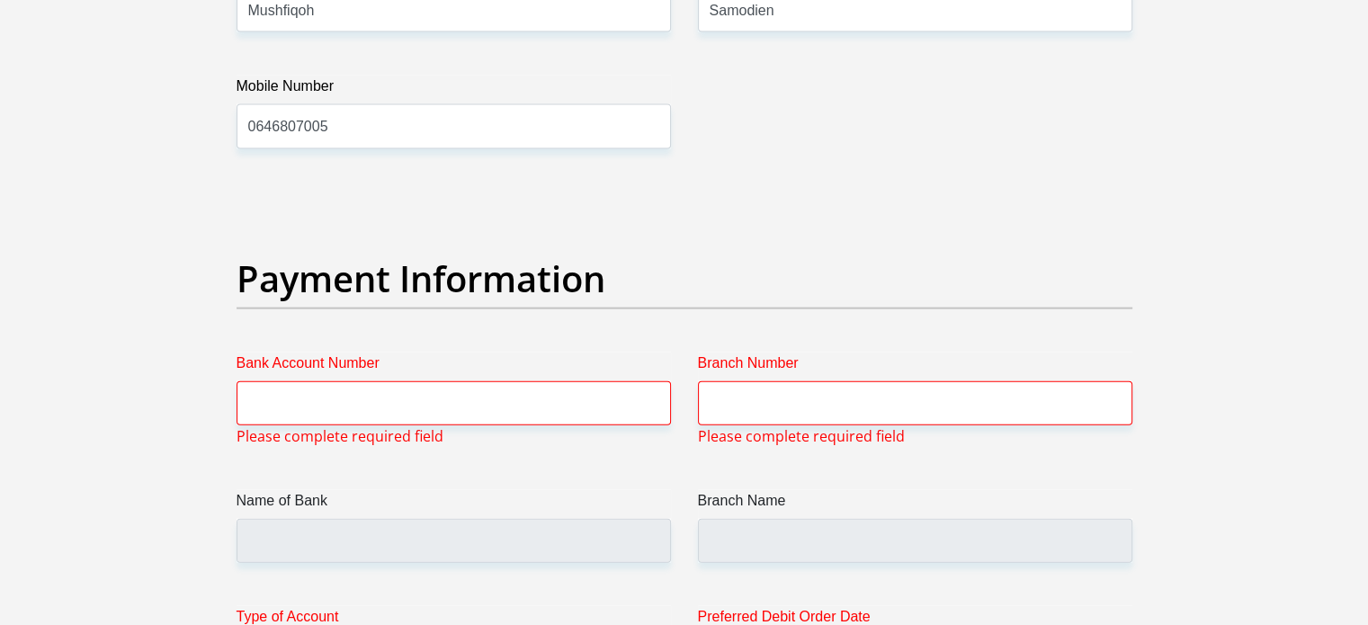
scroll to position [3933, 0]
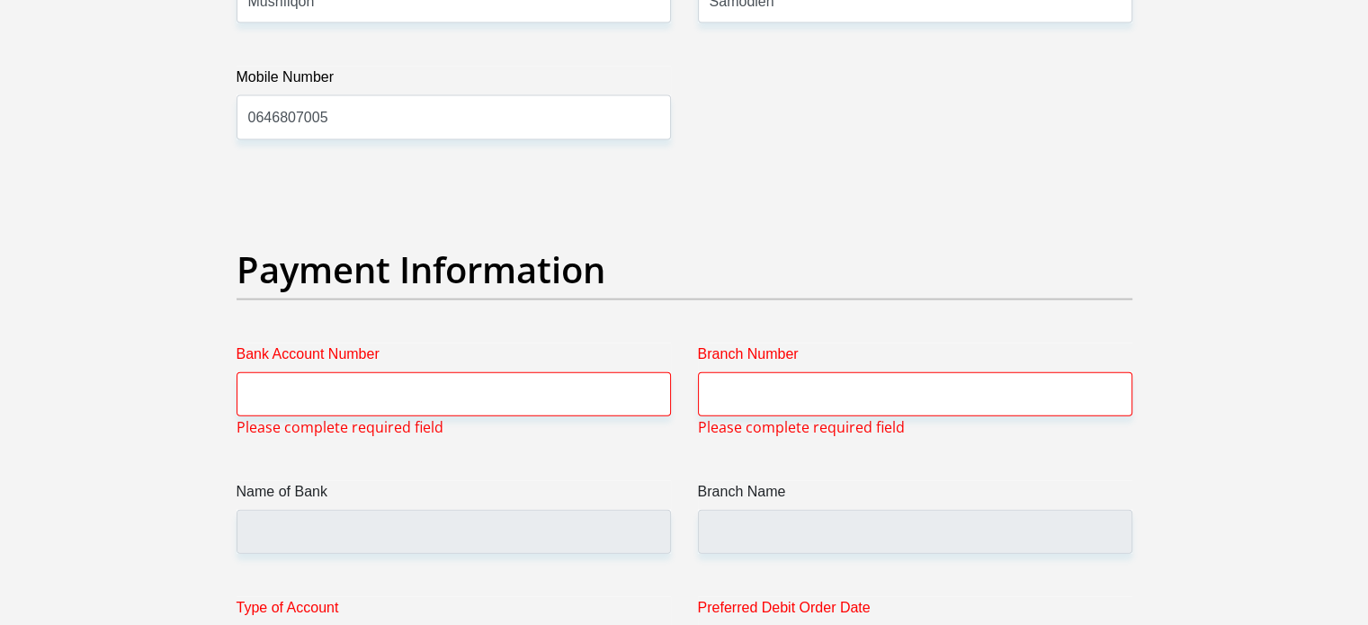
type input "0216713056"
click at [345, 380] on input "Bank Account Number" at bounding box center [453, 394] width 434 height 44
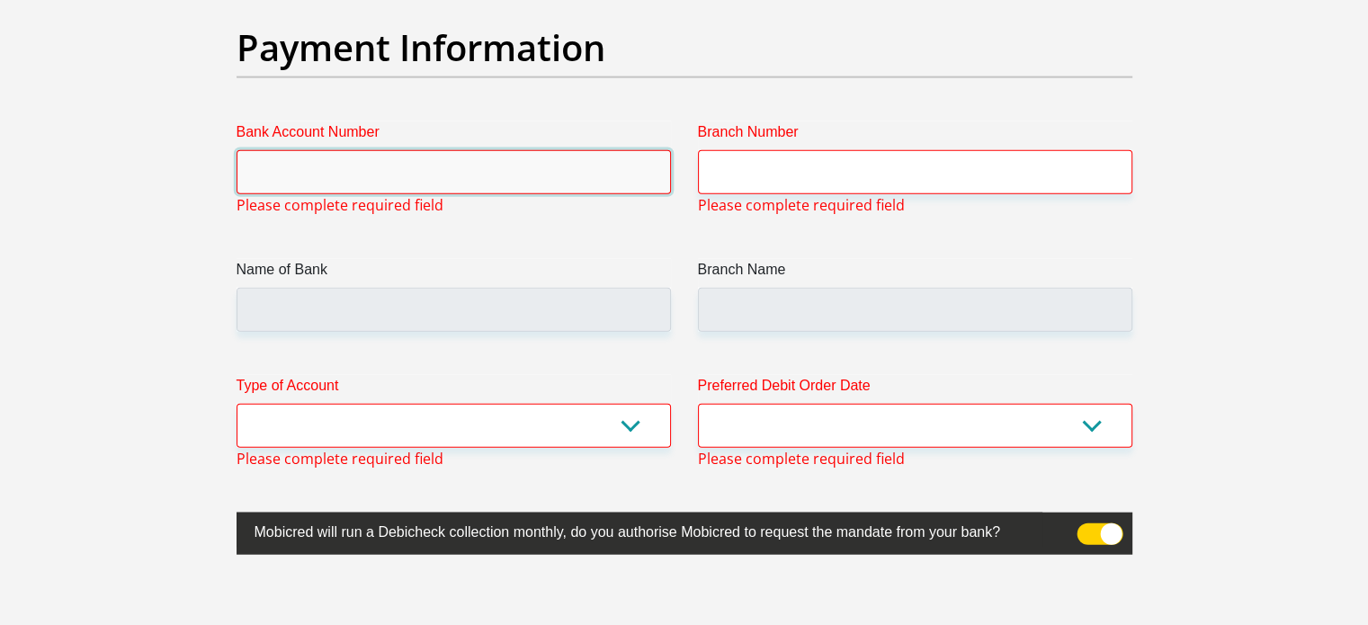
scroll to position [4156, 0]
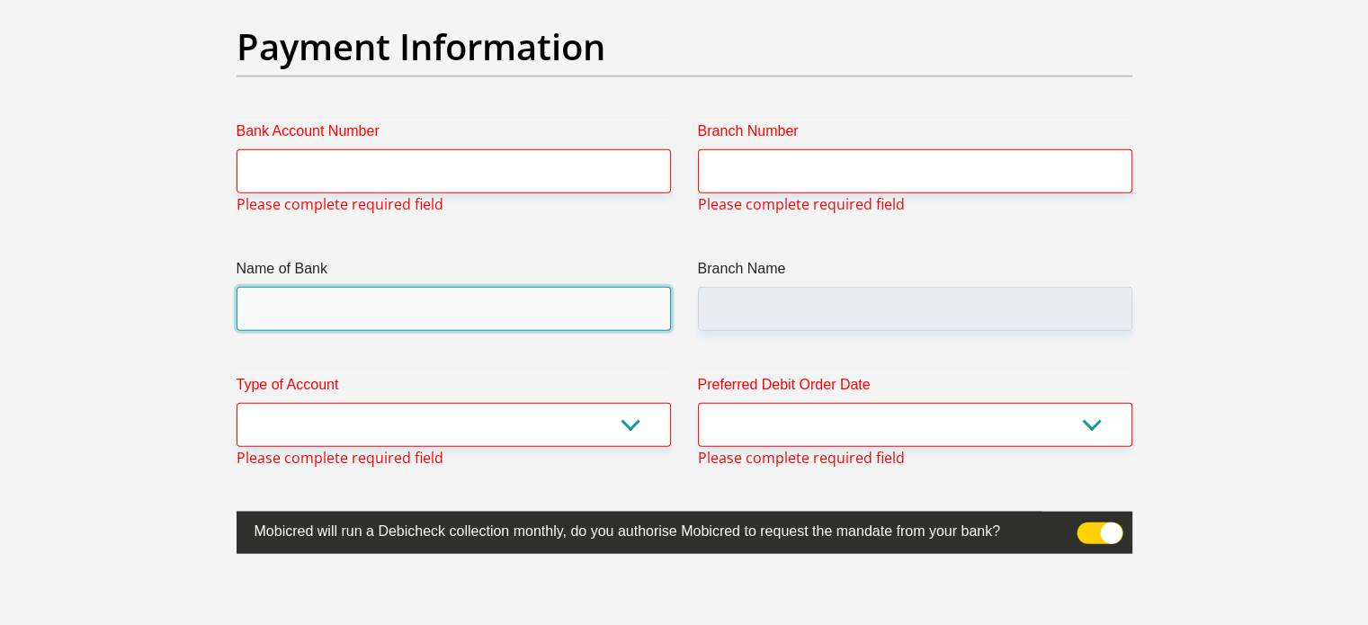
click at [488, 309] on input "Name of Bank" at bounding box center [453, 309] width 434 height 44
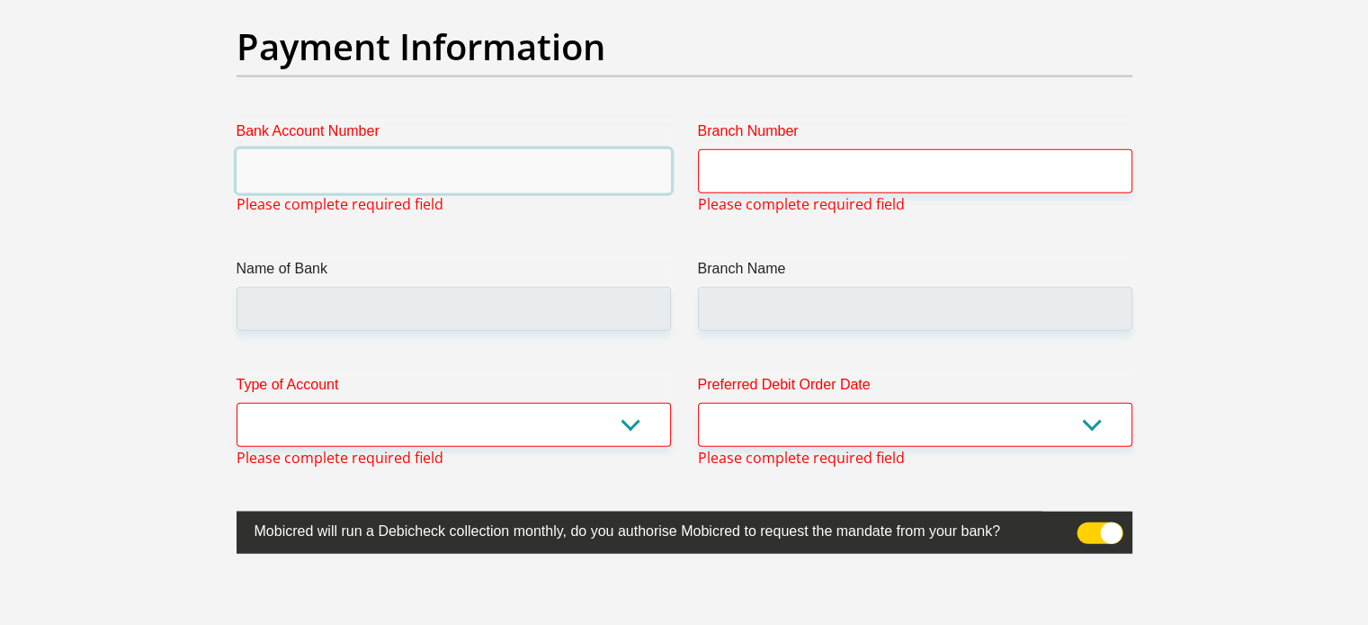
click at [474, 162] on input "Bank Account Number" at bounding box center [453, 171] width 434 height 44
click at [414, 427] on select "Cheque Savings" at bounding box center [453, 425] width 434 height 44
select select "CUR"
click at [236, 403] on select "Cheque Savings" at bounding box center [453, 425] width 434 height 44
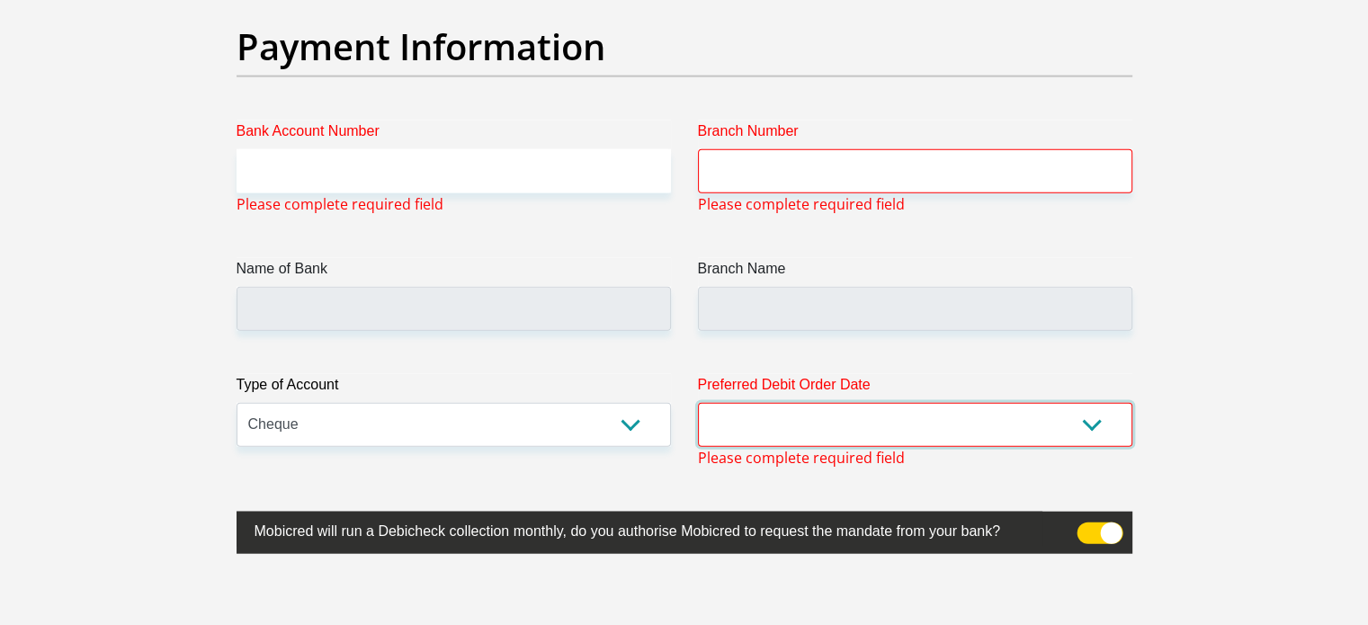
click at [766, 427] on select "1st 2nd 3rd 4th 5th 7th 18th 19th 20th 21st 22nd 23rd 24th 25th 26th 27th 28th …" at bounding box center [915, 425] width 434 height 44
select select "1"
click at [698, 403] on select "1st 2nd 3rd 4th 5th 7th 18th 19th 20th 21st 22nd 23rd 24th 25th 26th 27th 28th …" at bounding box center [915, 425] width 434 height 44
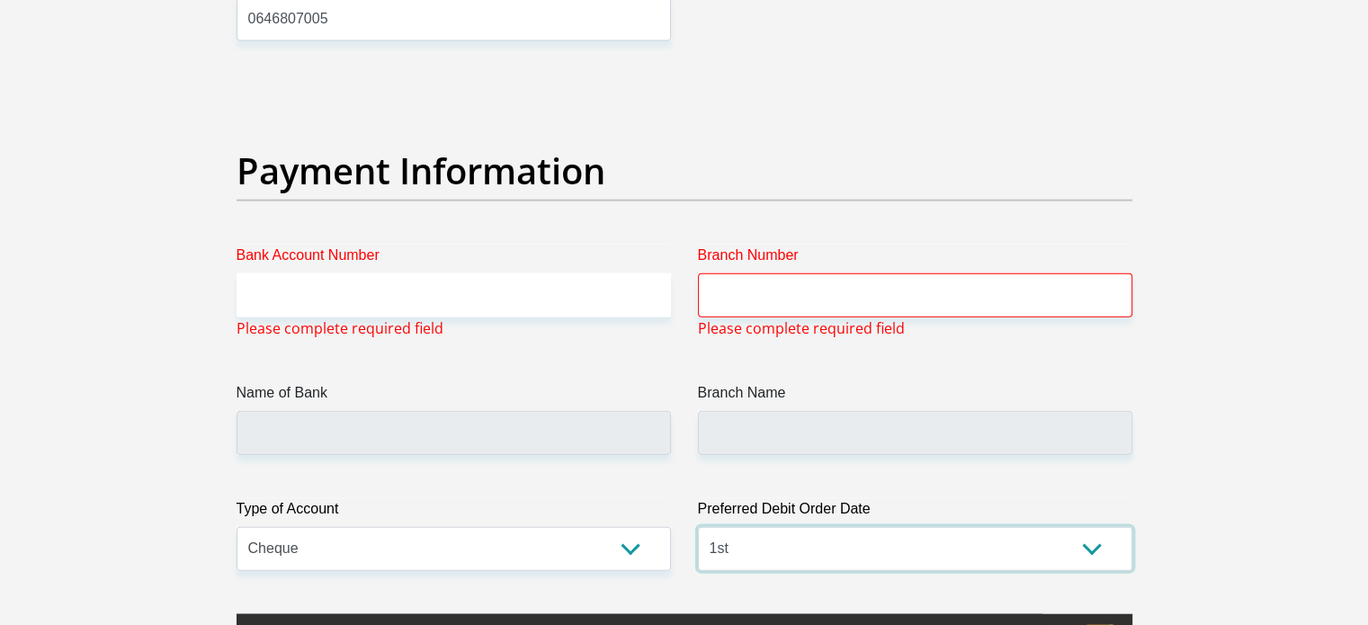
scroll to position [4033, 0]
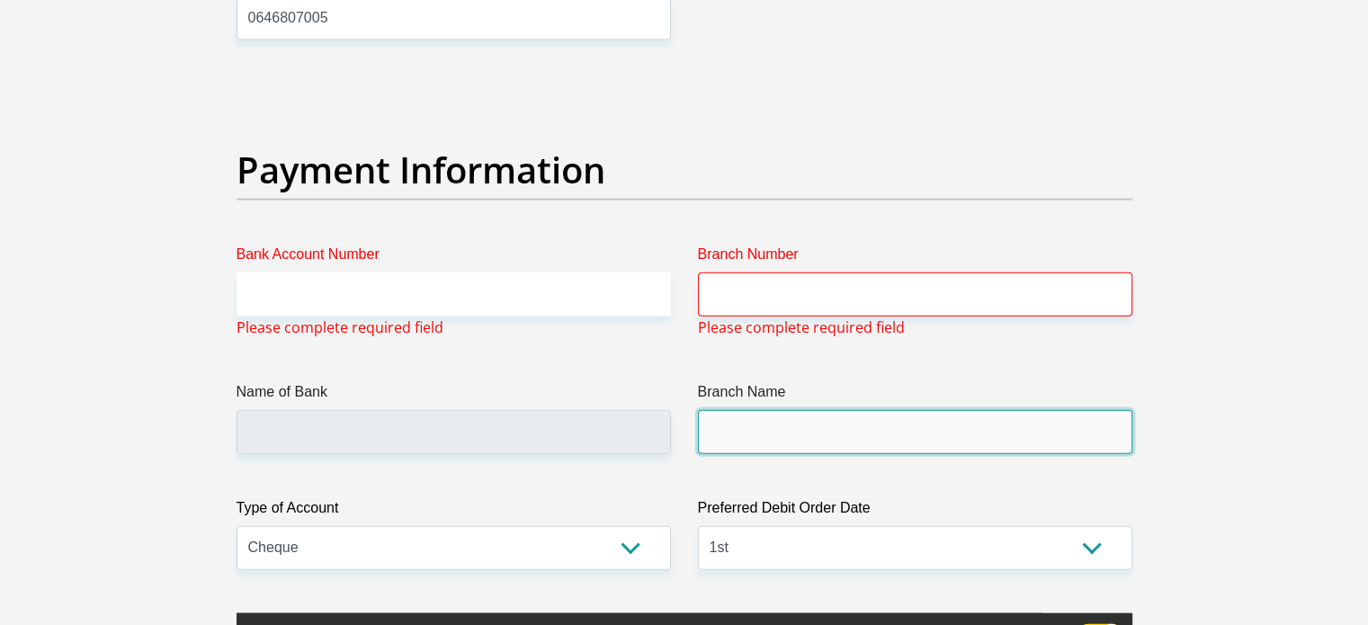
click at [732, 439] on input "Branch Name" at bounding box center [915, 432] width 434 height 44
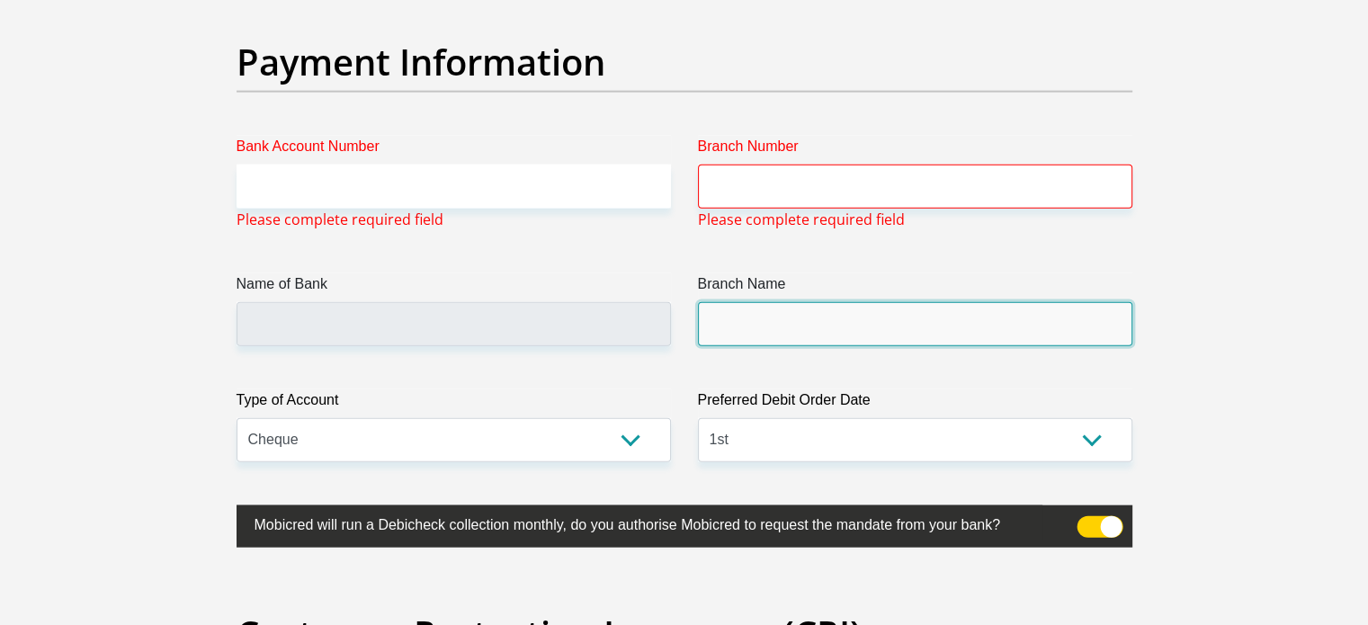
scroll to position [4143, 0]
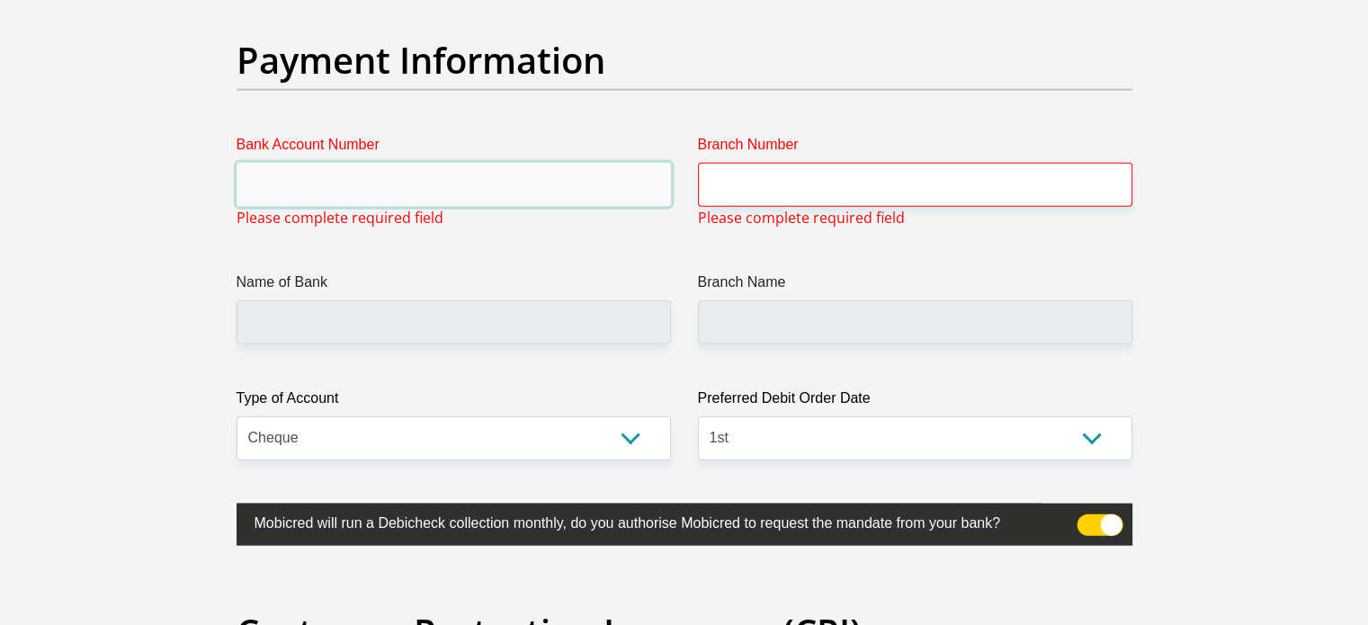
click at [268, 188] on input "Bank Account Number" at bounding box center [453, 185] width 434 height 44
type input "2321652795"
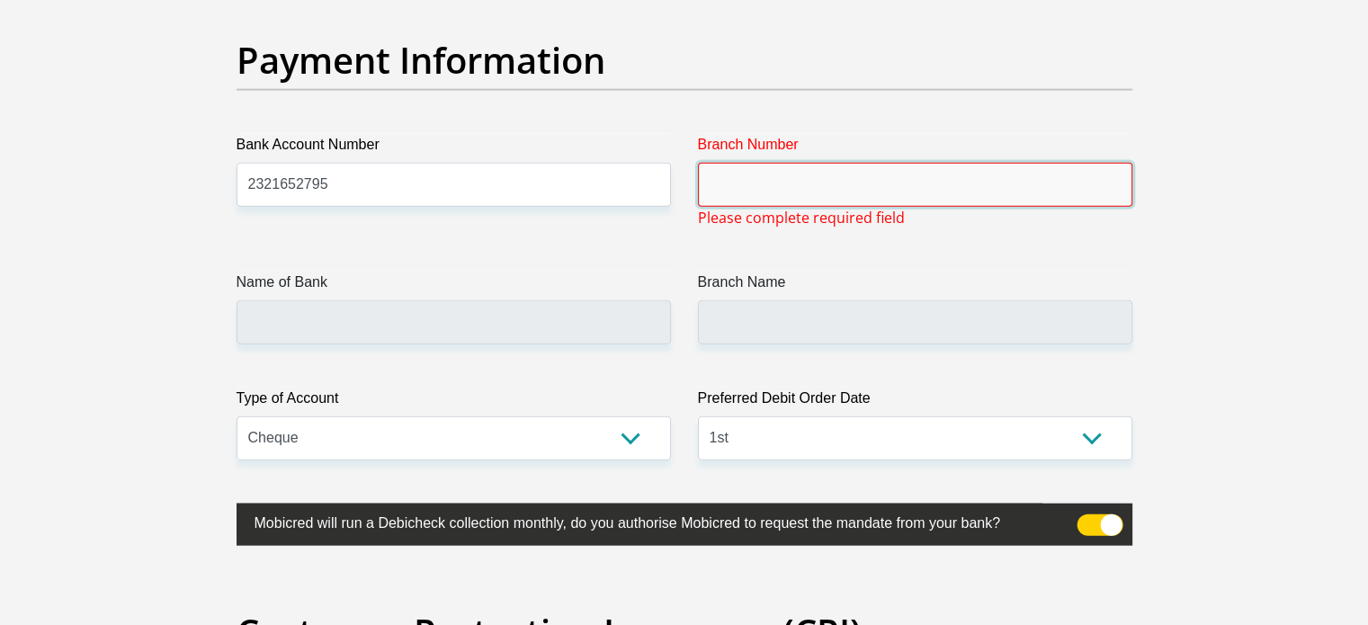
click at [773, 166] on input "Branch Number" at bounding box center [915, 185] width 434 height 44
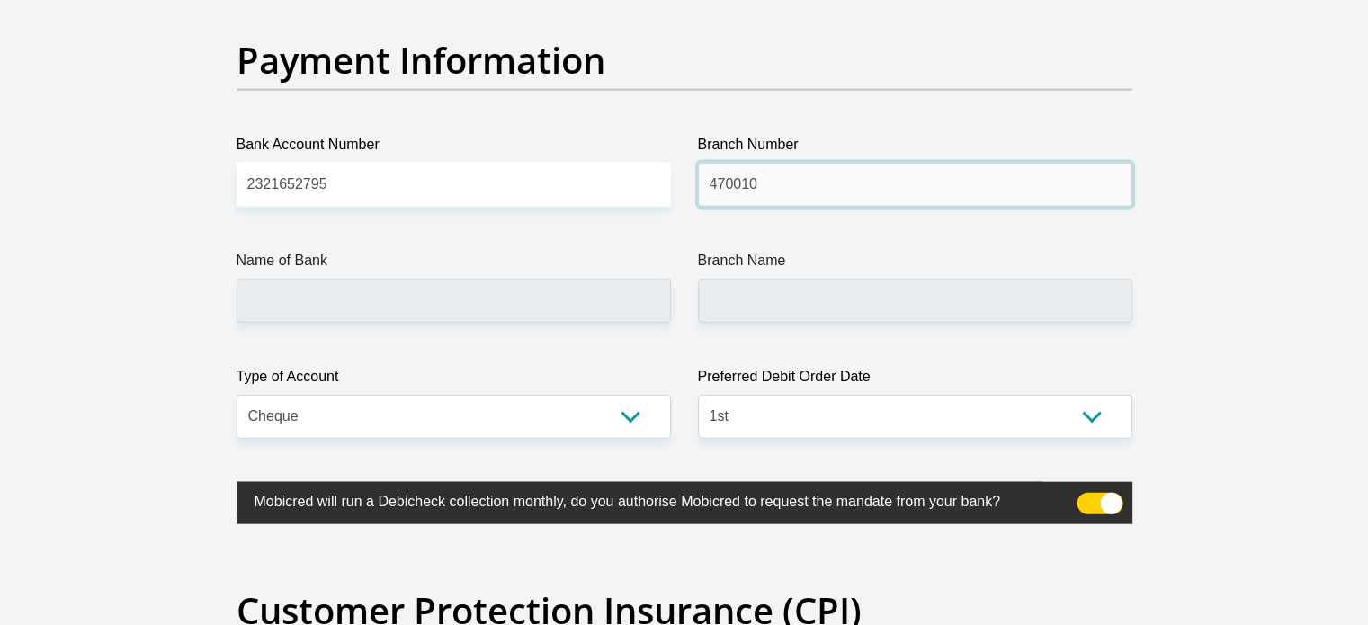
type input "470010"
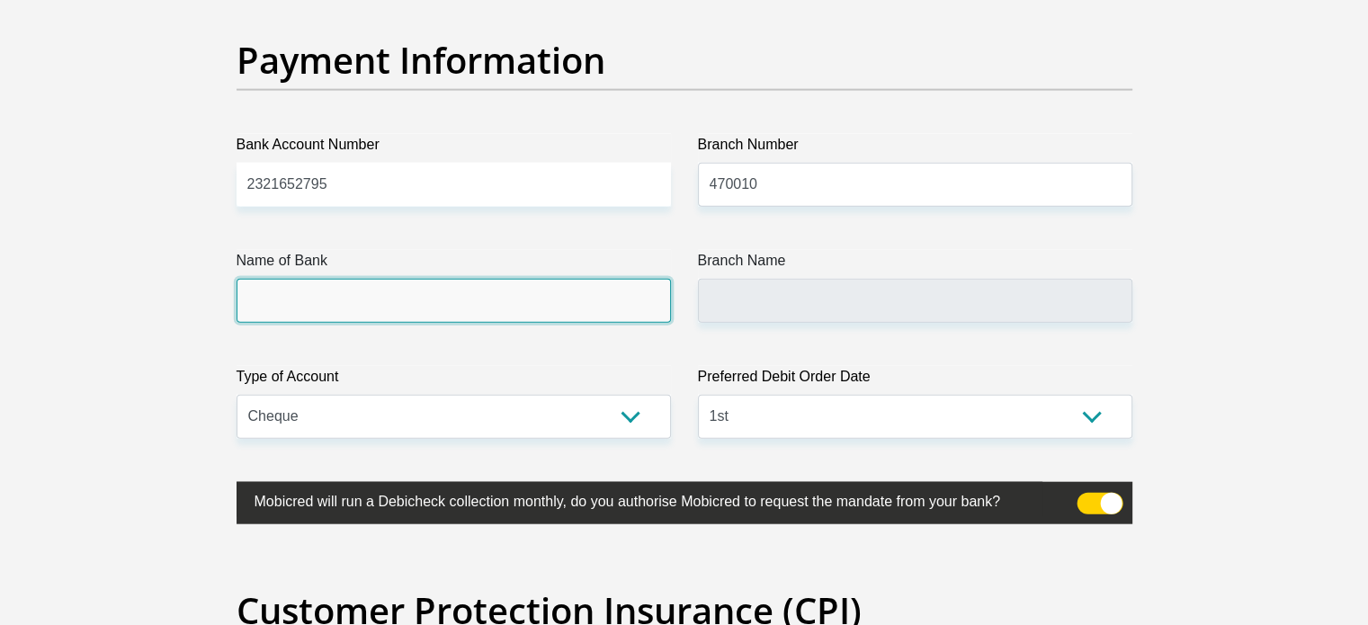
click at [449, 298] on input "Name of Bank" at bounding box center [453, 301] width 434 height 44
type input "CAPITEC BANK LIMITED"
type input "CAPITEC BANK CPC"
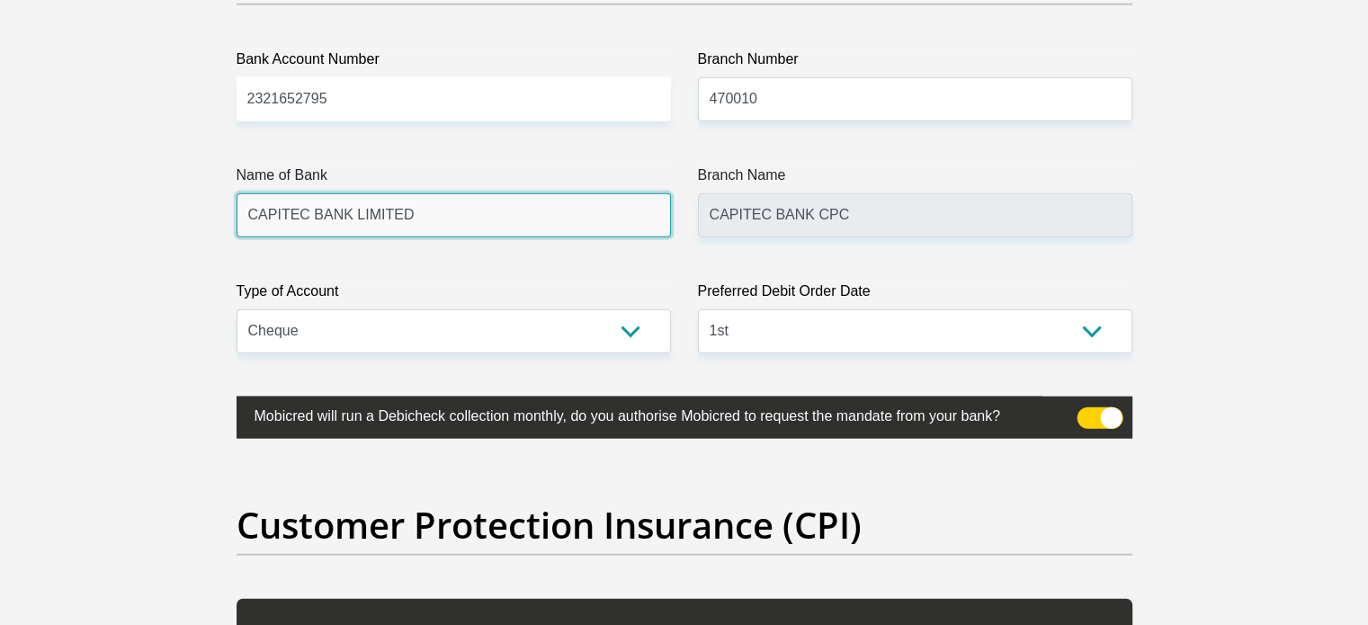
scroll to position [4294, 0]
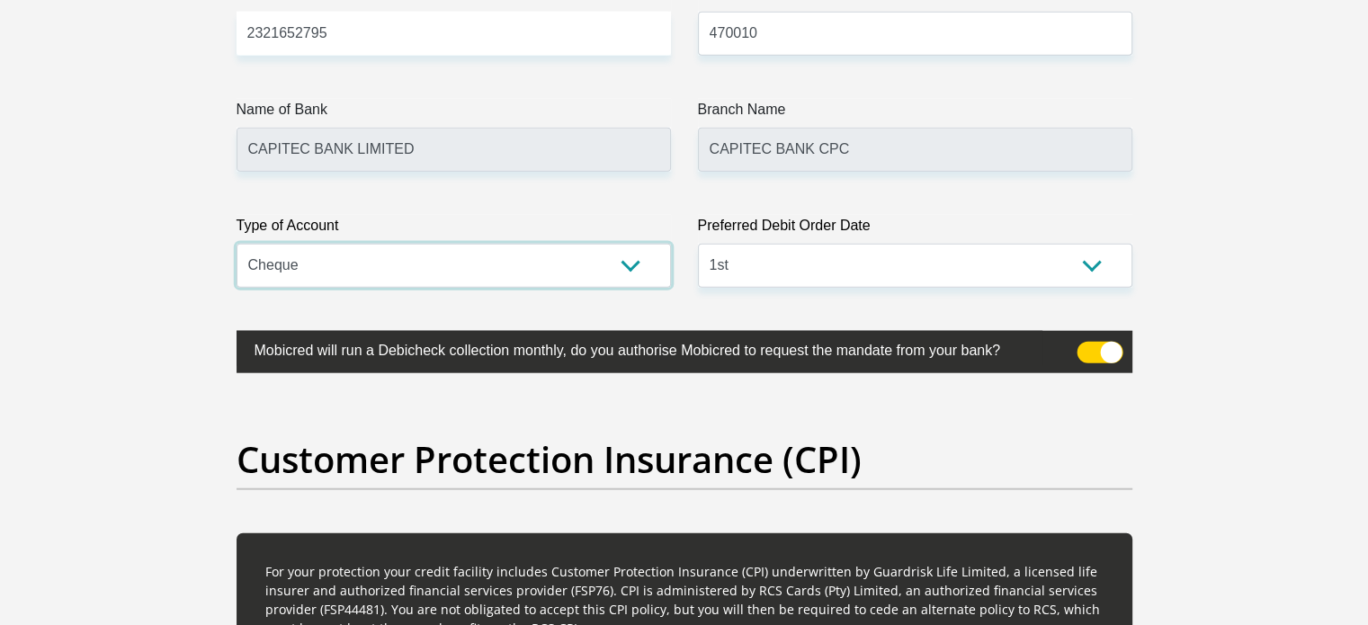
drag, startPoint x: 634, startPoint y: 275, endPoint x: 617, endPoint y: 281, distance: 18.2
click at [634, 275] on select "Cheque Savings" at bounding box center [453, 266] width 434 height 44
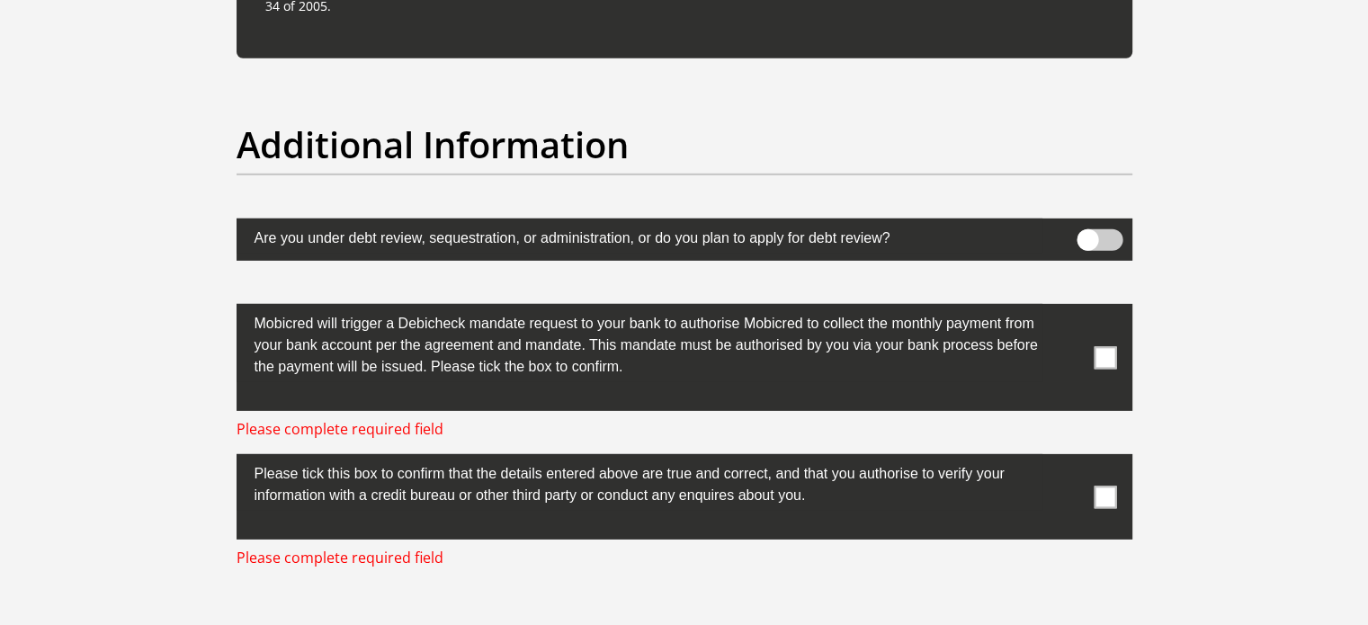
scroll to position [5533, 0]
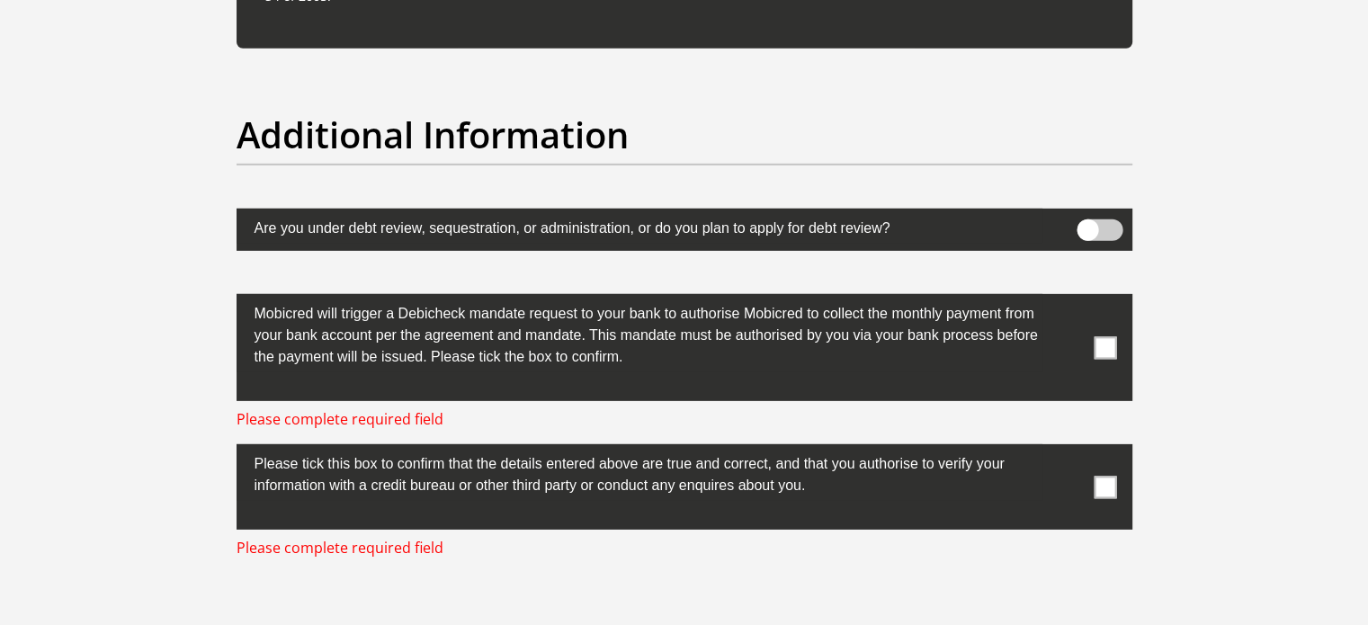
click at [1104, 351] on span at bounding box center [1104, 347] width 22 height 22
click at [1069, 298] on input "checkbox" at bounding box center [1069, 298] width 0 height 0
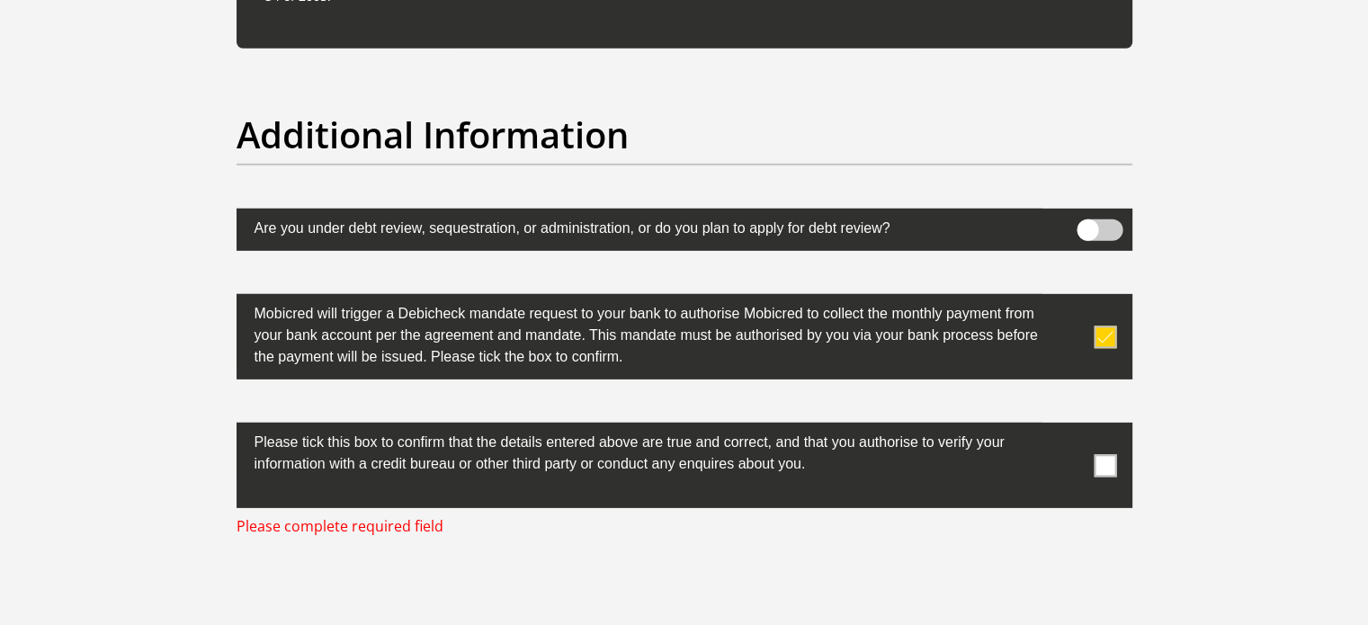
click at [1108, 461] on span at bounding box center [1104, 465] width 22 height 22
click at [1069, 427] on input "checkbox" at bounding box center [1069, 427] width 0 height 0
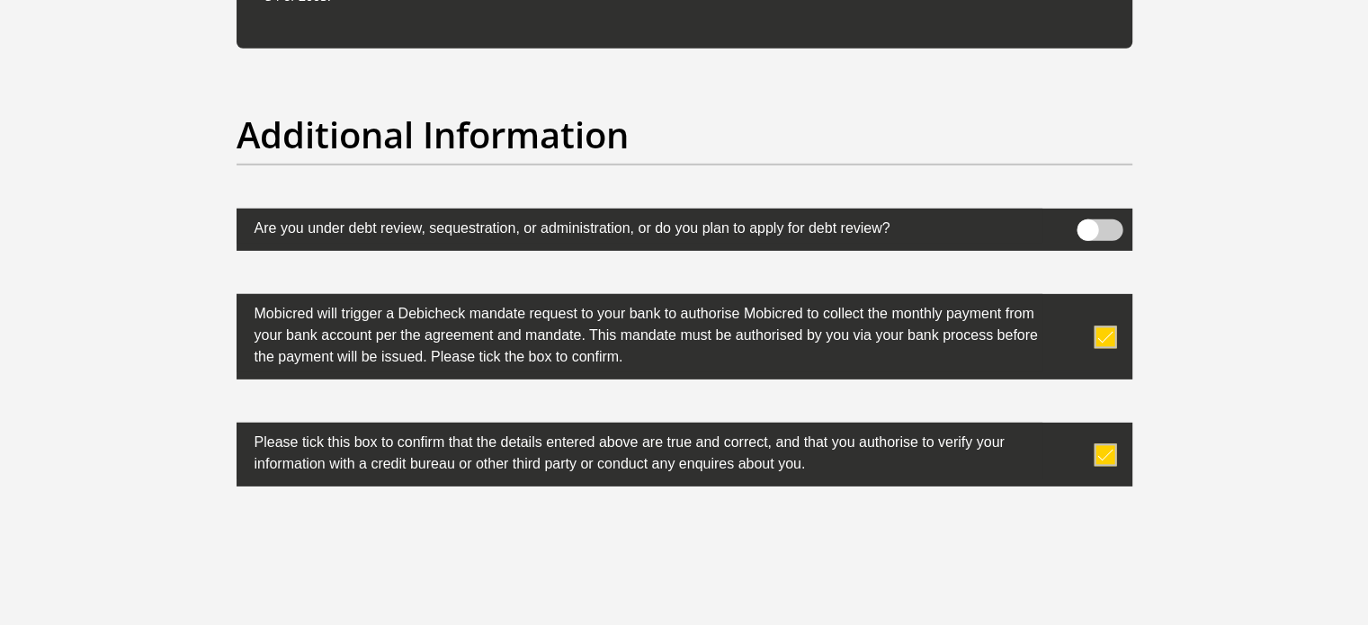
scroll to position [5822, 0]
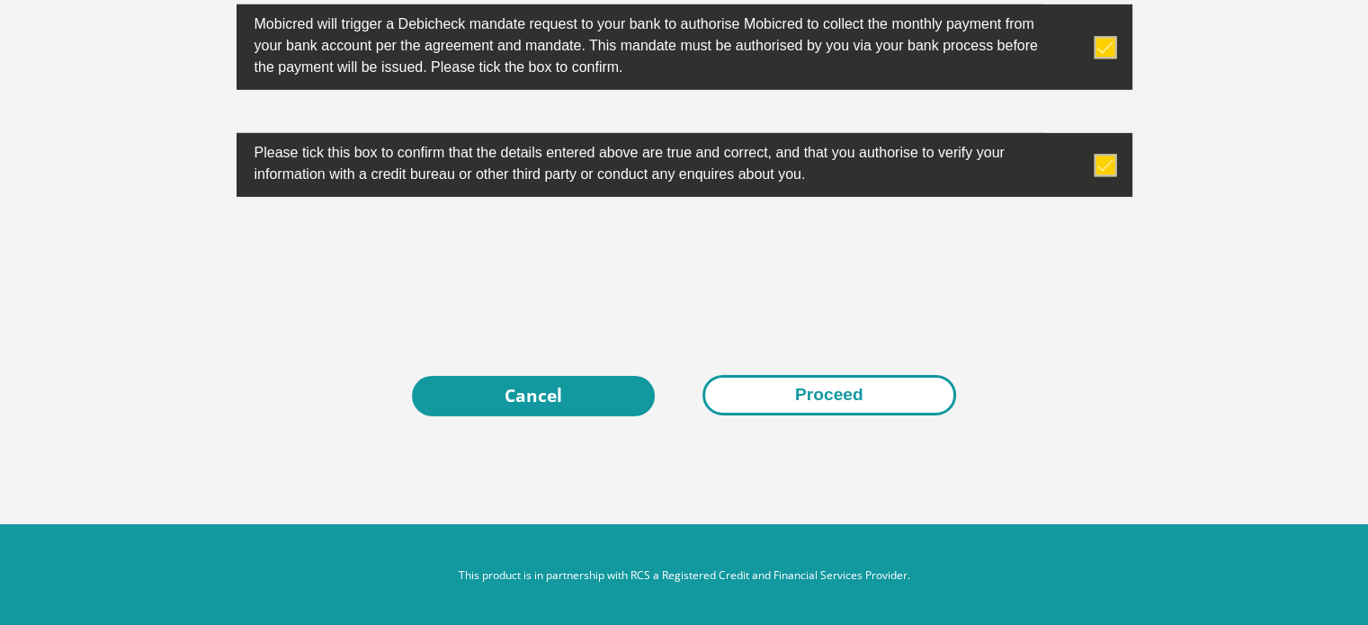
click at [799, 396] on button "Proceed" at bounding box center [829, 395] width 254 height 40
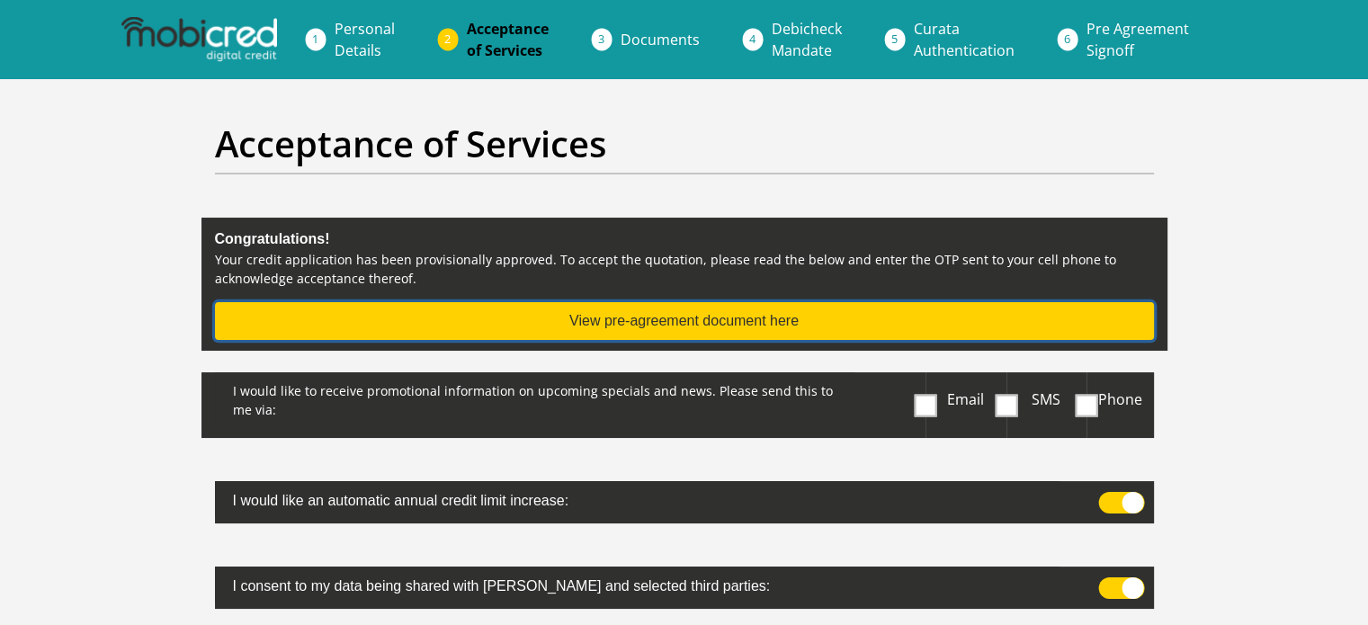
click at [712, 323] on button "View pre-agreement document here" at bounding box center [684, 321] width 939 height 38
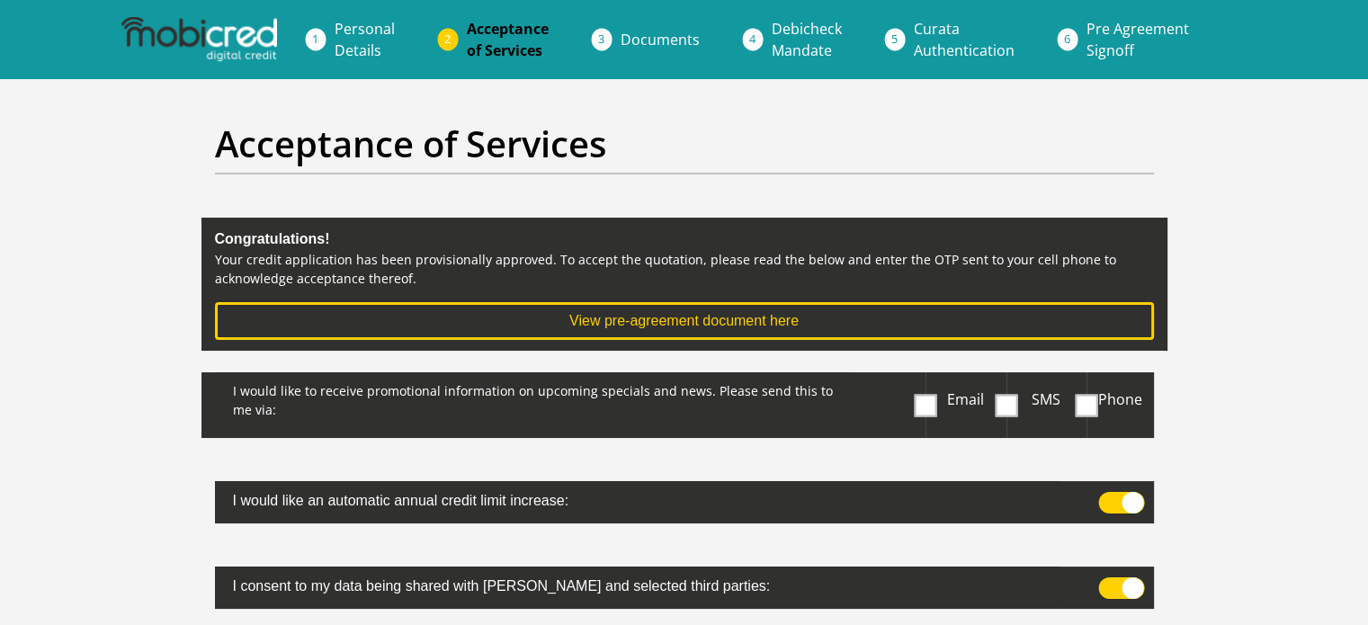
click at [1011, 395] on span at bounding box center [1005, 405] width 22 height 22
click at [1013, 377] on input "SMS" at bounding box center [1013, 377] width 0 height 0
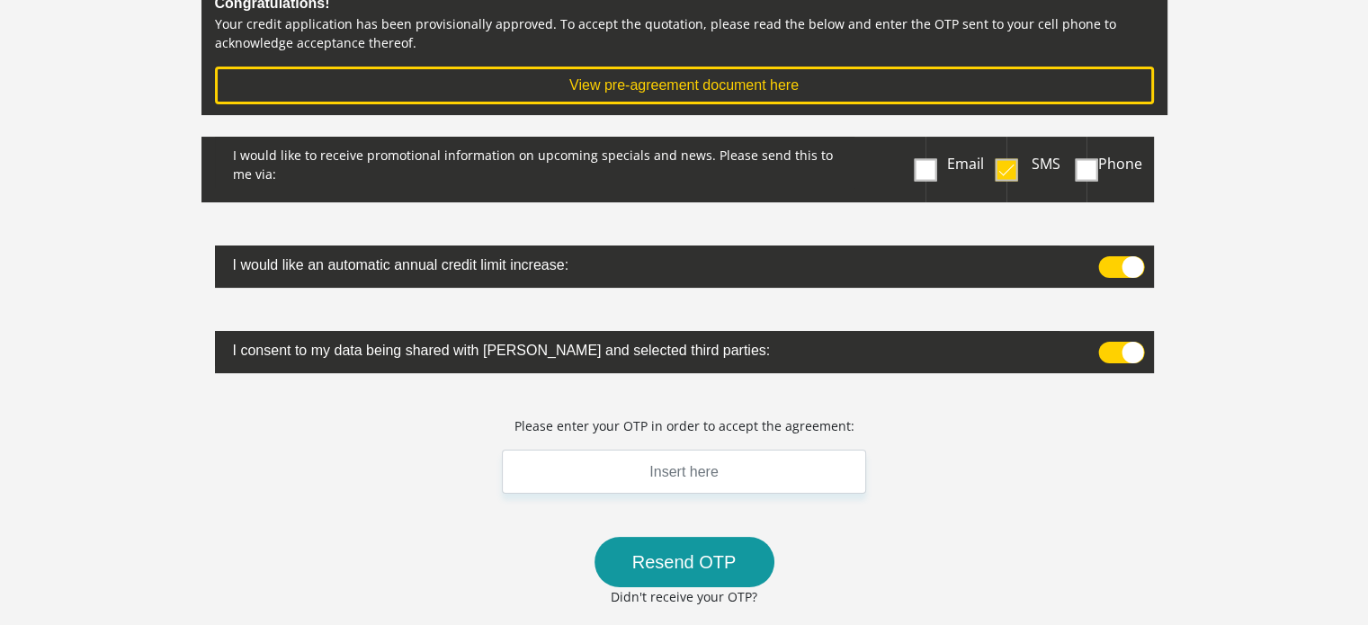
scroll to position [241, 0]
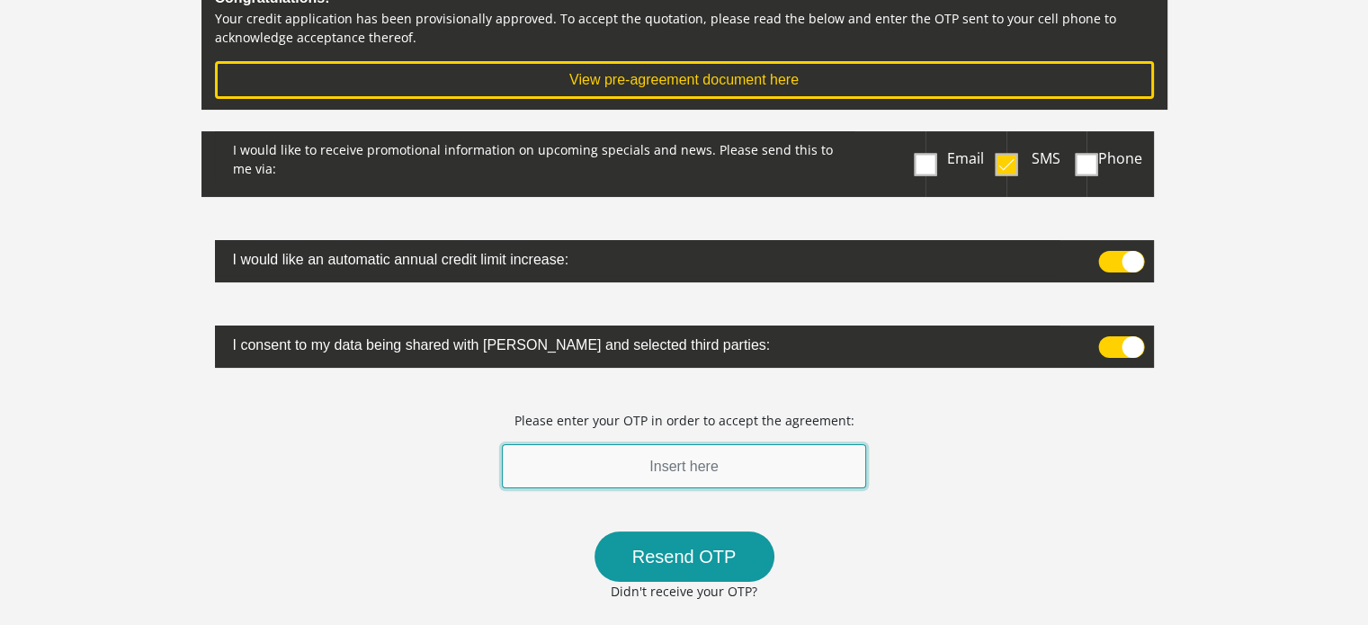
click at [694, 453] on input "text" at bounding box center [684, 466] width 365 height 44
type input "6"
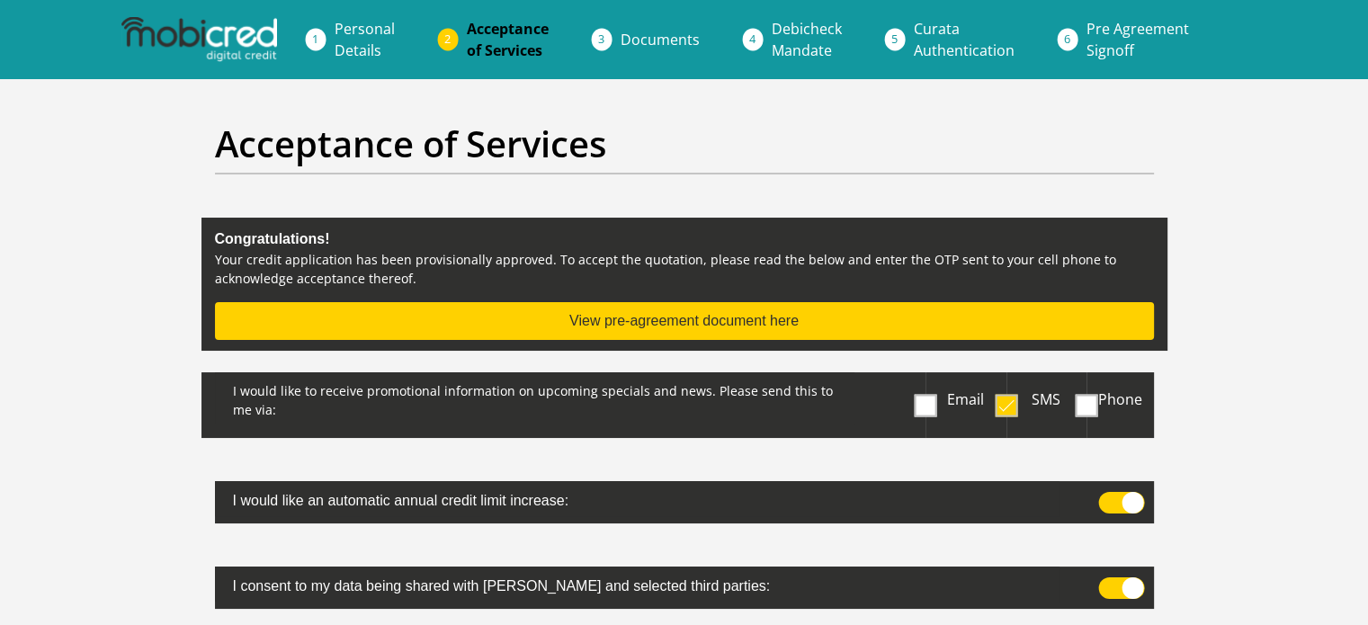
type input "904690"
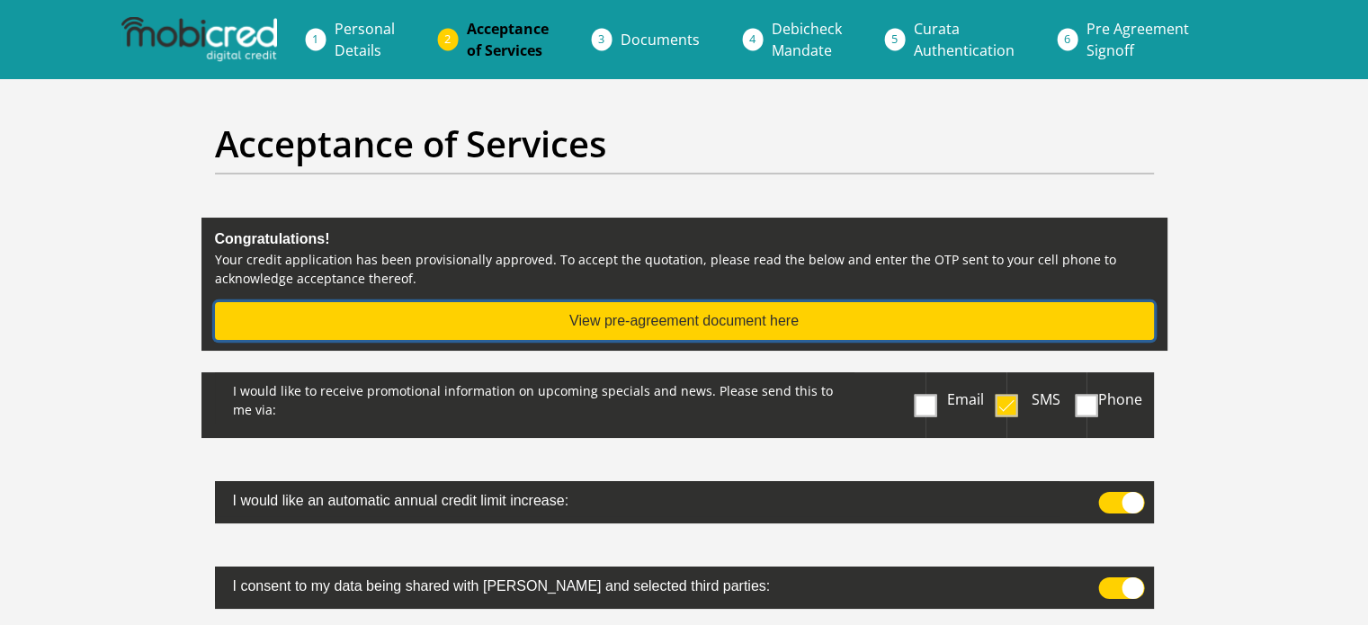
click at [589, 331] on button "View pre-agreement document here" at bounding box center [684, 321] width 939 height 38
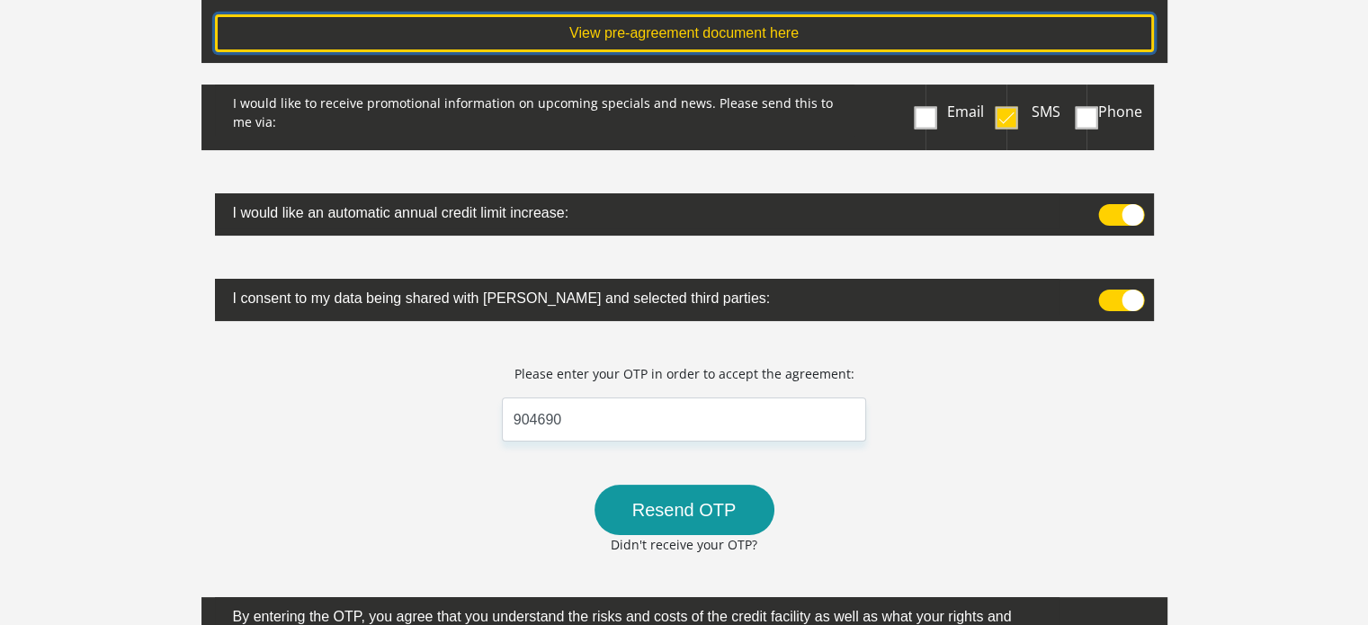
scroll to position [361, 0]
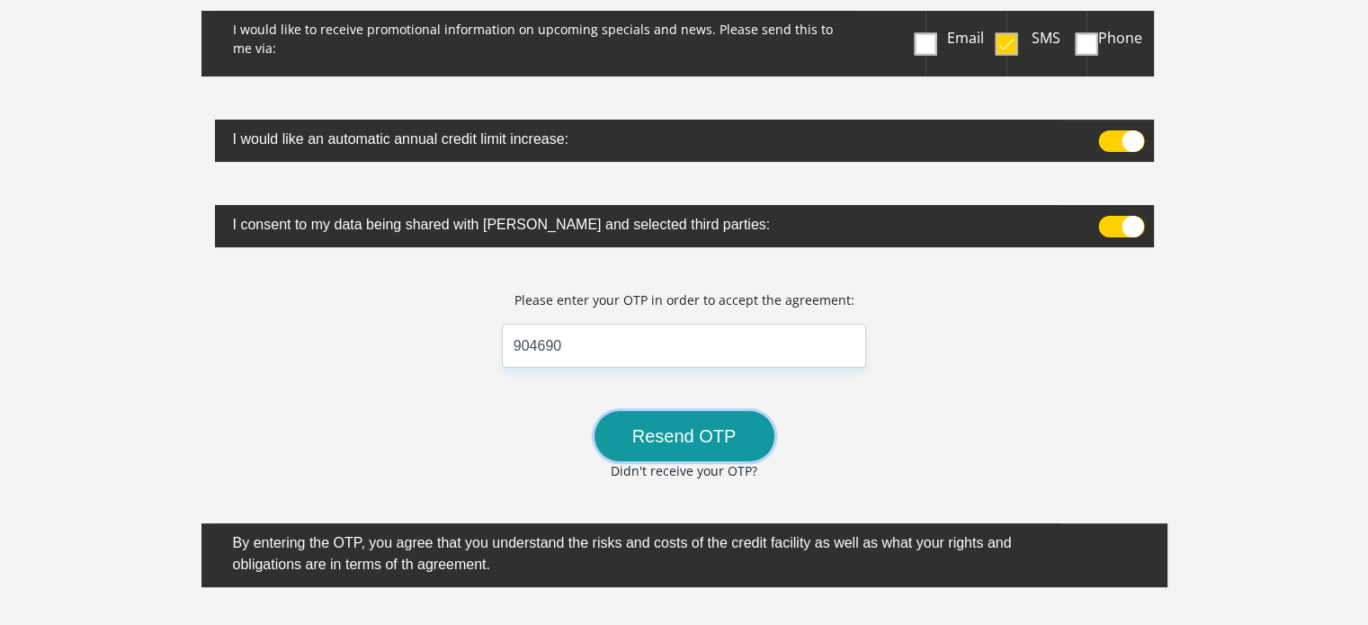
drag, startPoint x: 710, startPoint y: 438, endPoint x: 737, endPoint y: 261, distance: 179.2
click at [745, 225] on div "I would like to receive promotional information on upcoming specials and news. …" at bounding box center [684, 341] width 966 height 660
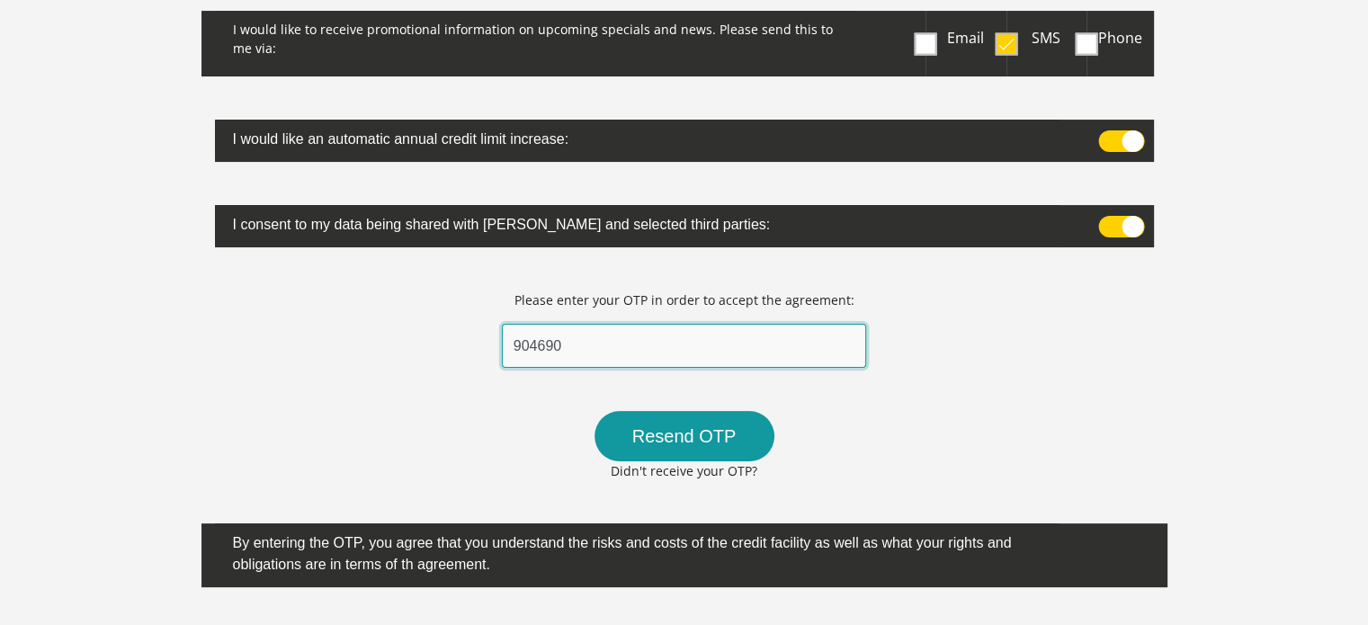
click at [606, 343] on input "904690" at bounding box center [684, 346] width 365 height 44
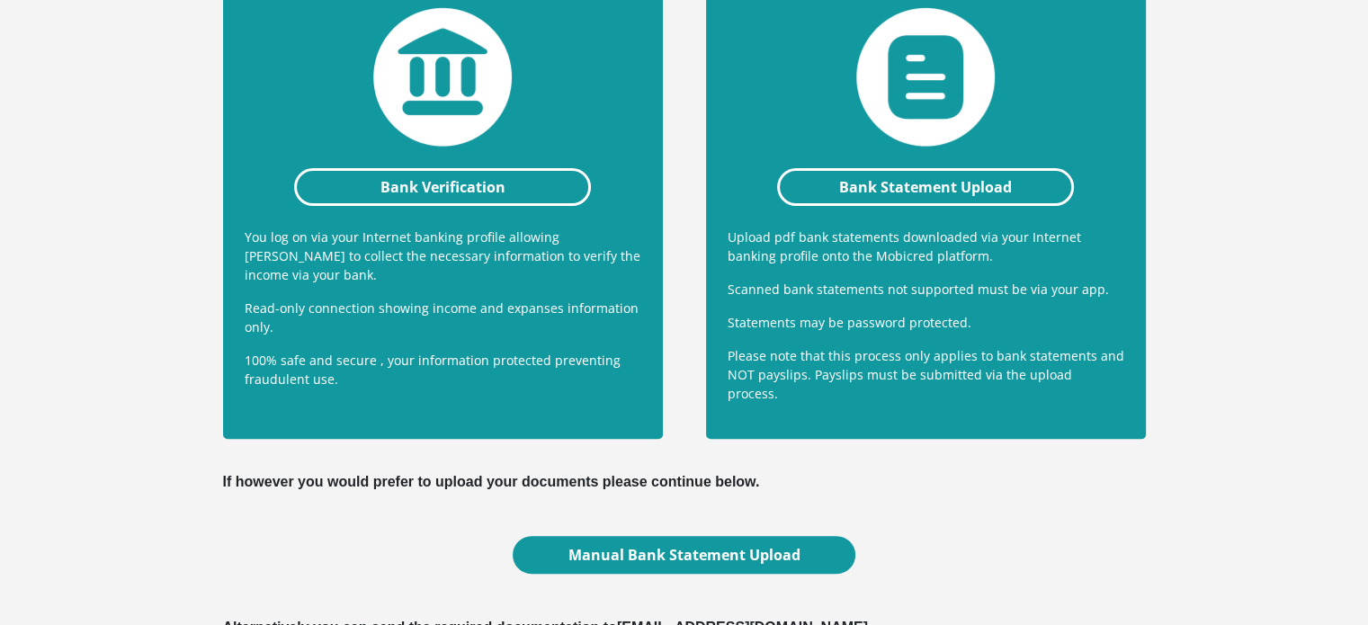
scroll to position [450, 0]
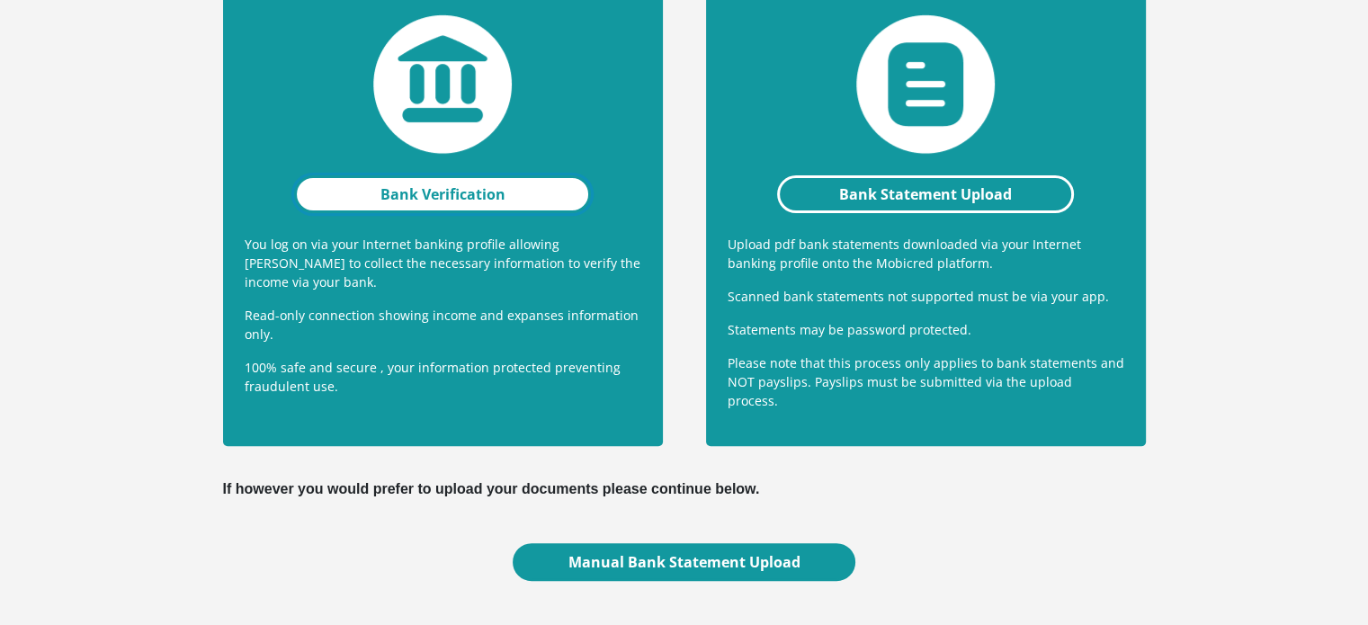
click at [433, 204] on link "Bank Verification" at bounding box center [443, 194] width 298 height 38
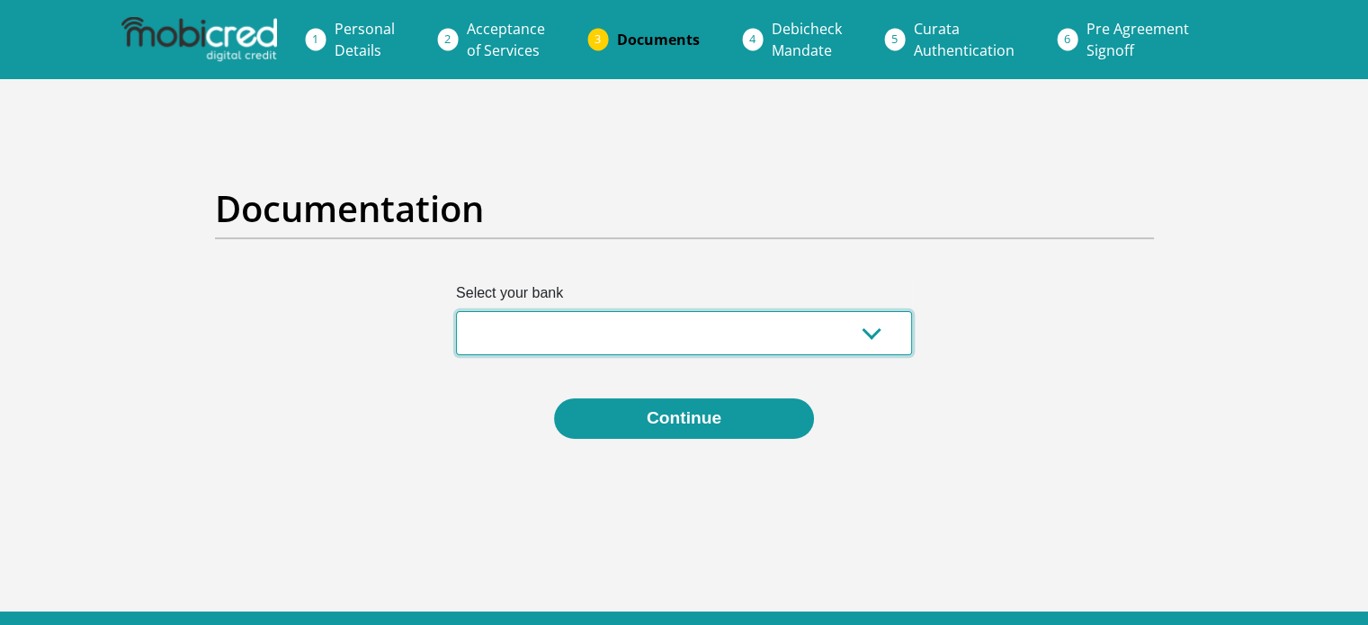
click at [616, 344] on select "Absa Capitec Bank Discovery Bank First National Bank Nedbank Standard Bank Tyme…" at bounding box center [684, 333] width 456 height 44
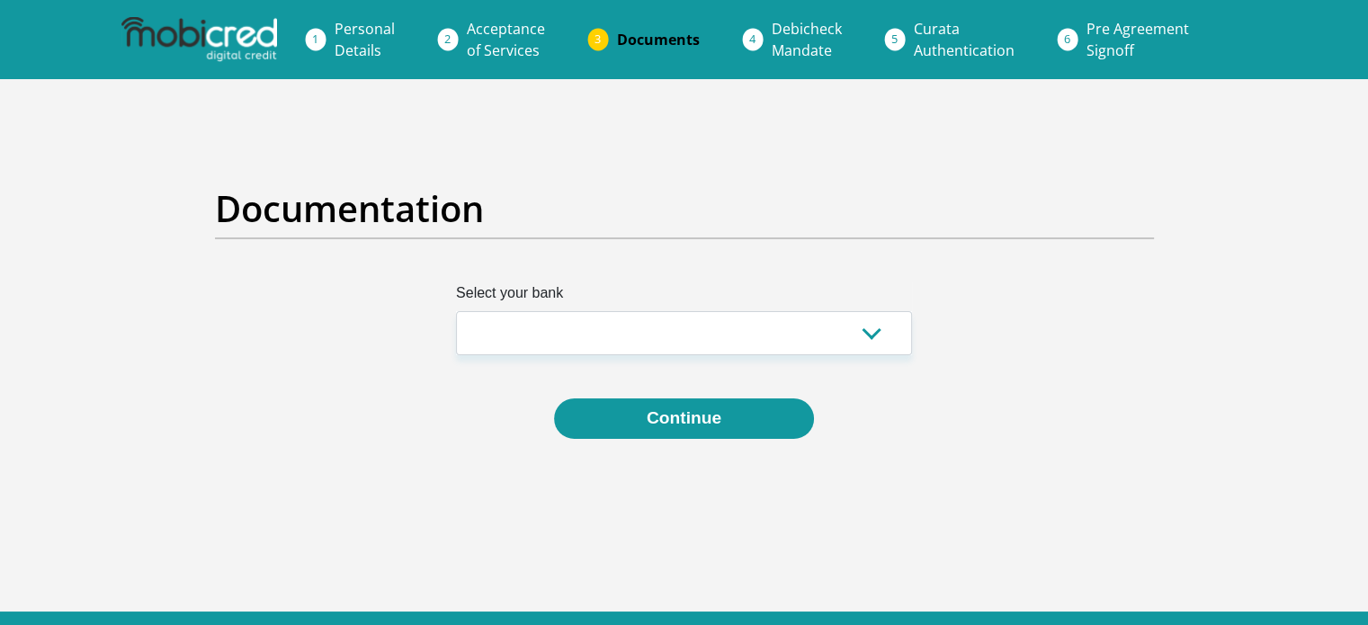
click at [665, 201] on h2 "Documentation" at bounding box center [684, 208] width 939 height 43
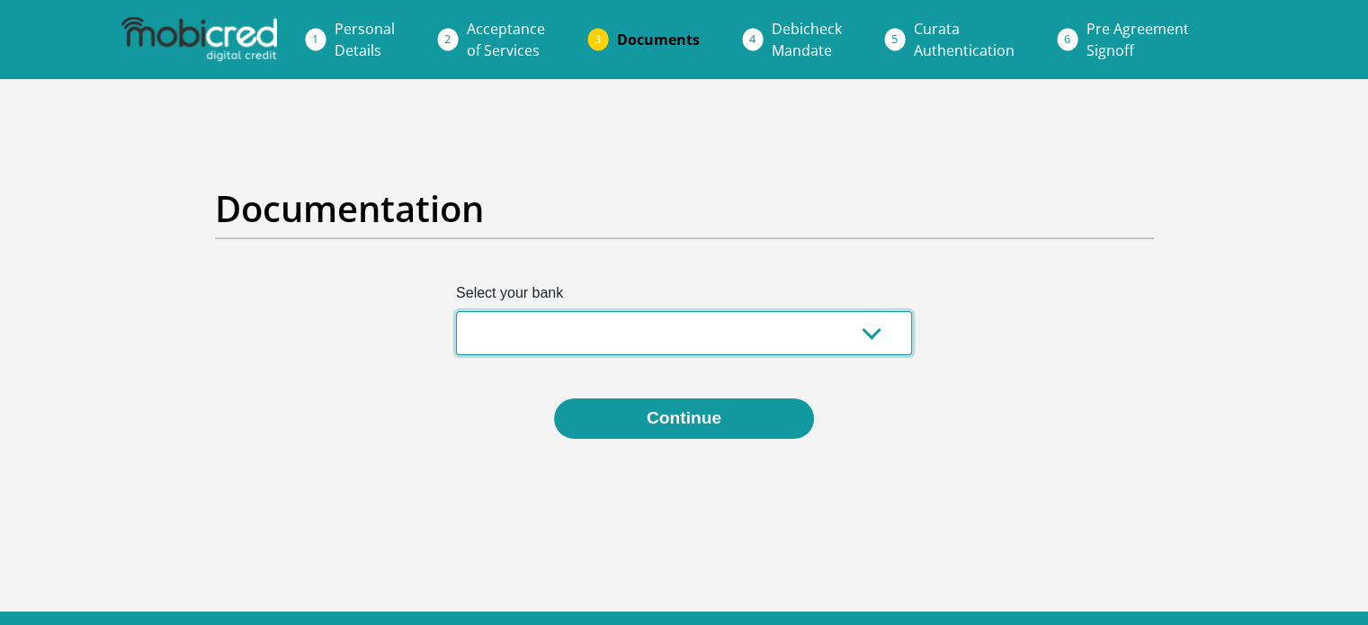
click at [555, 341] on select "Absa Capitec Bank Discovery Bank First National Bank Nedbank Standard Bank Tyme…" at bounding box center [684, 333] width 456 height 44
select select "{"id":"2","title":"Capitec Bank","institution":"Capitec","alias":"capitec","cou…"
click at [456, 311] on select "Absa Capitec Bank Discovery Bank First National Bank Nedbank Standard Bank Tyme…" at bounding box center [684, 333] width 456 height 44
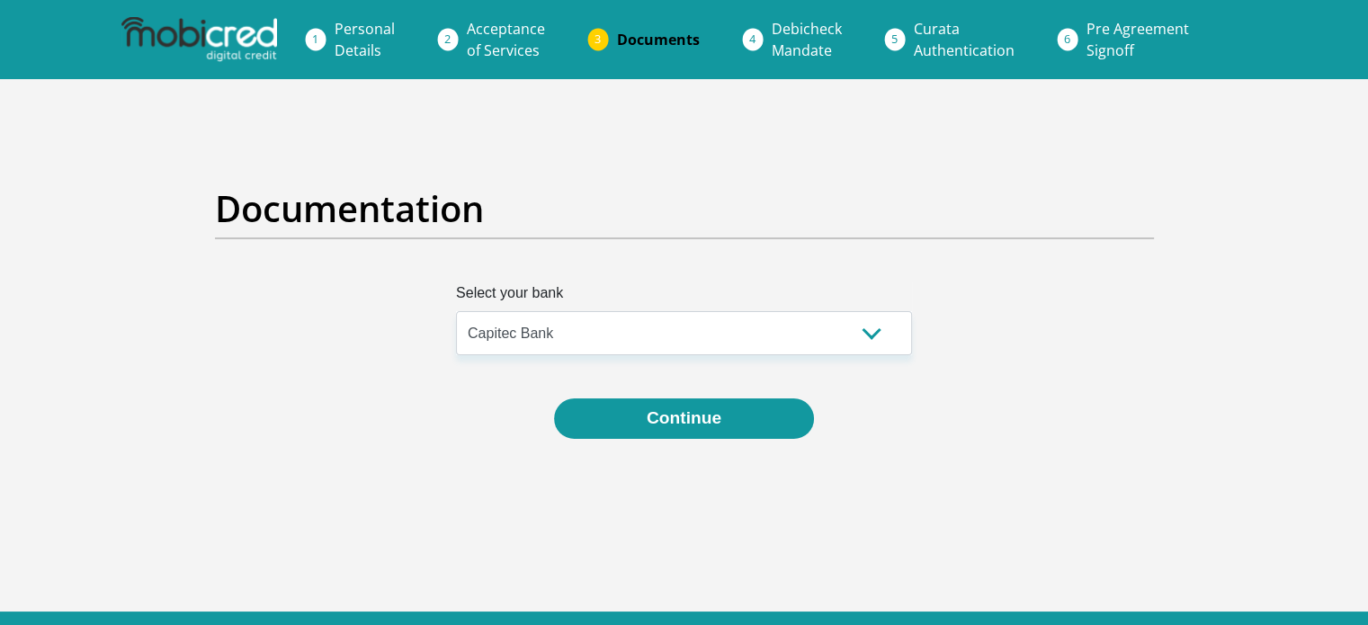
click at [669, 438] on div "Select your bank Absa Capitec Bank Discovery Bank First National Bank Nedbank S…" at bounding box center [684, 382] width 966 height 200
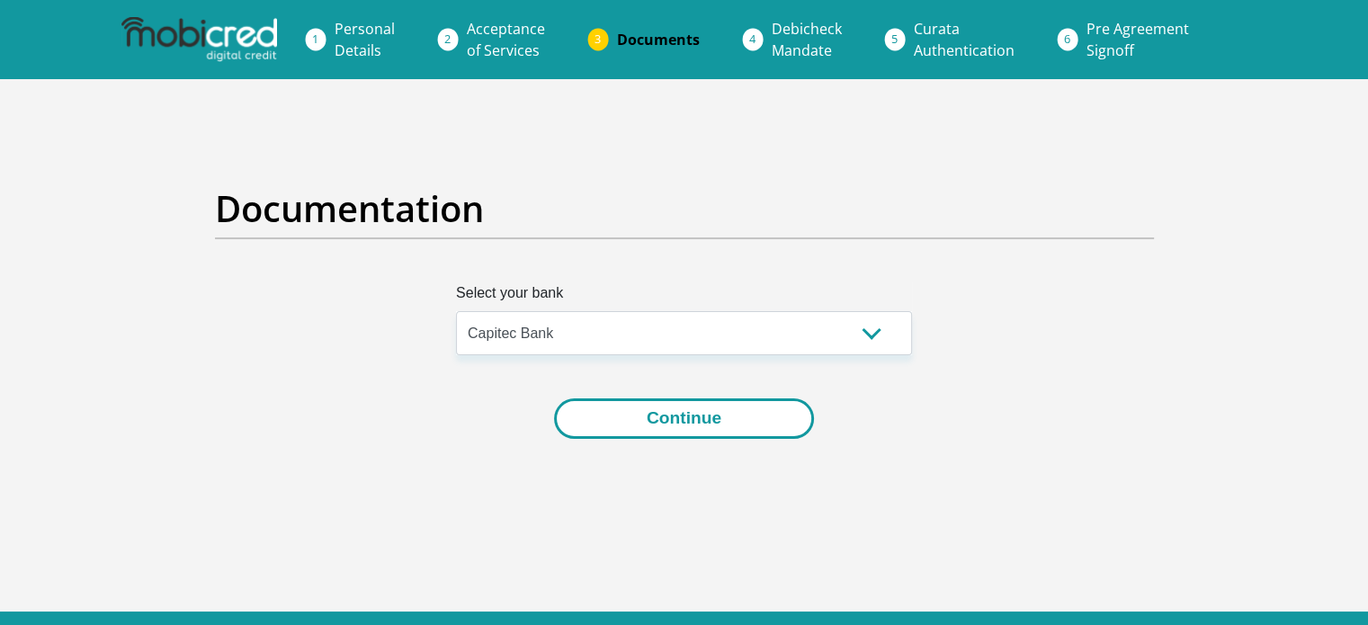
click at [670, 410] on button "Continue" at bounding box center [684, 418] width 260 height 40
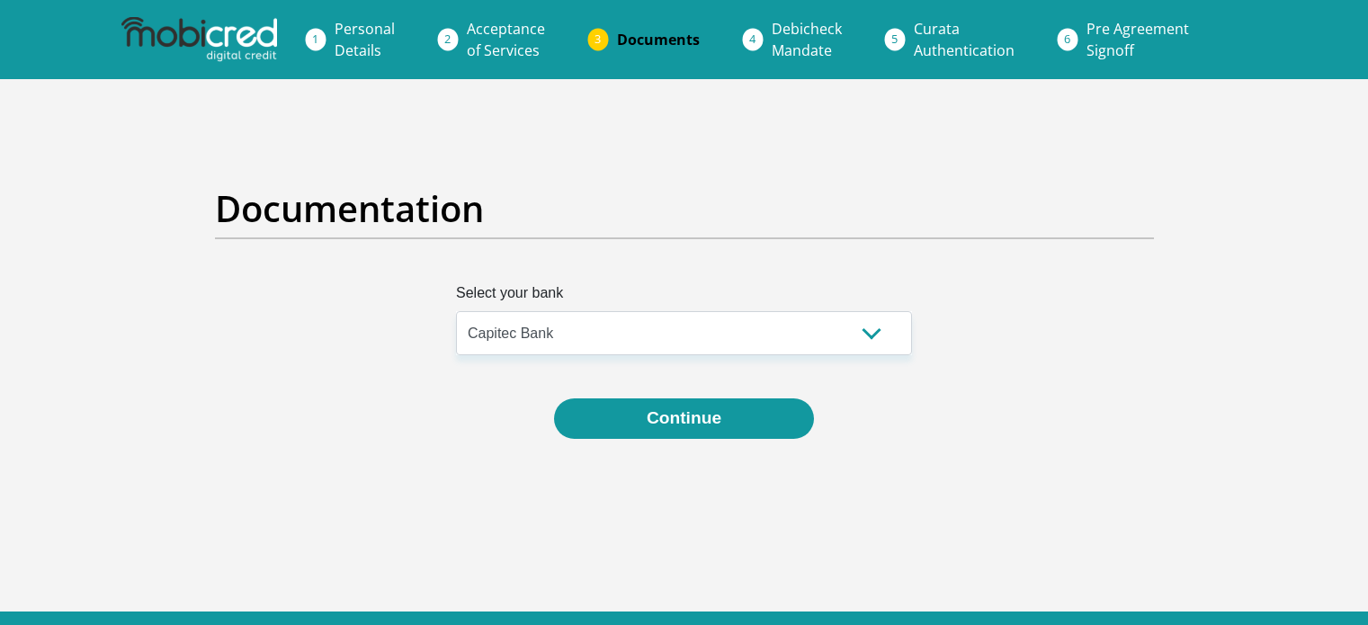
select select "{"id":"2","title":"Capitec Bank","institution":"Capitec","alias":"capitec","cou…"
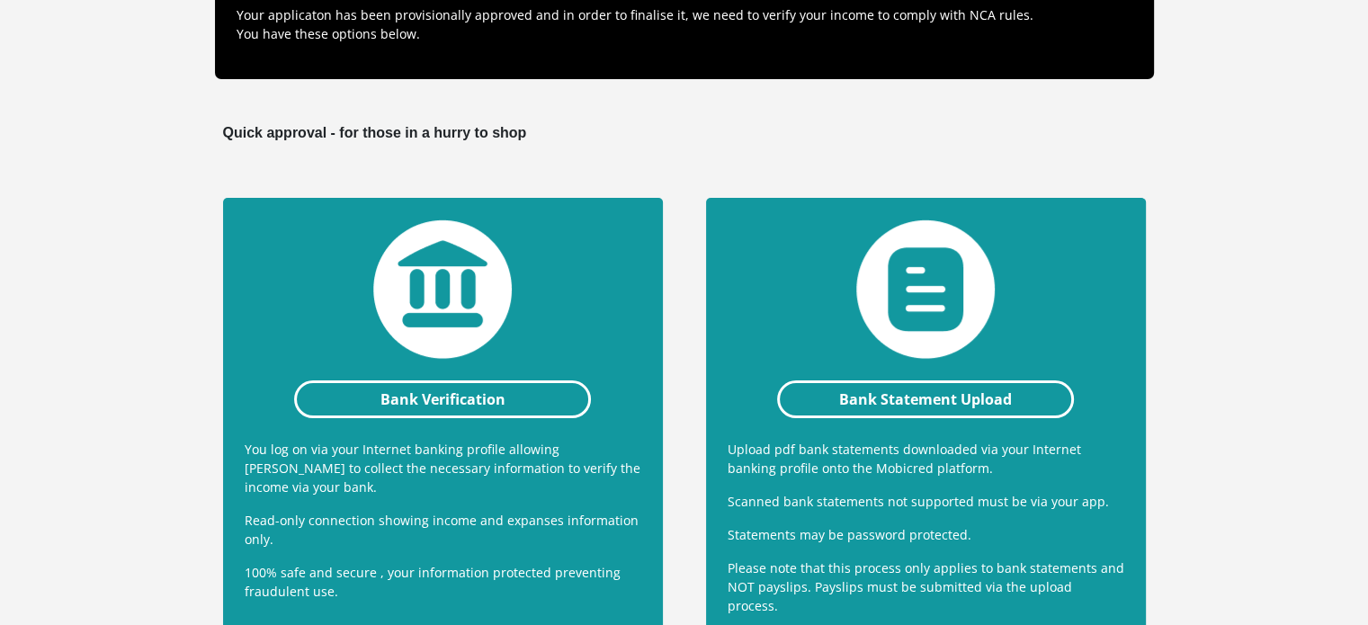
scroll to position [245, 0]
click at [343, 367] on div "Bank Verification You log on via your Internet banking profile allowing [PERSON…" at bounding box center [443, 424] width 440 height 453
click at [833, 392] on link "Bank Statement Upload" at bounding box center [926, 399] width 298 height 38
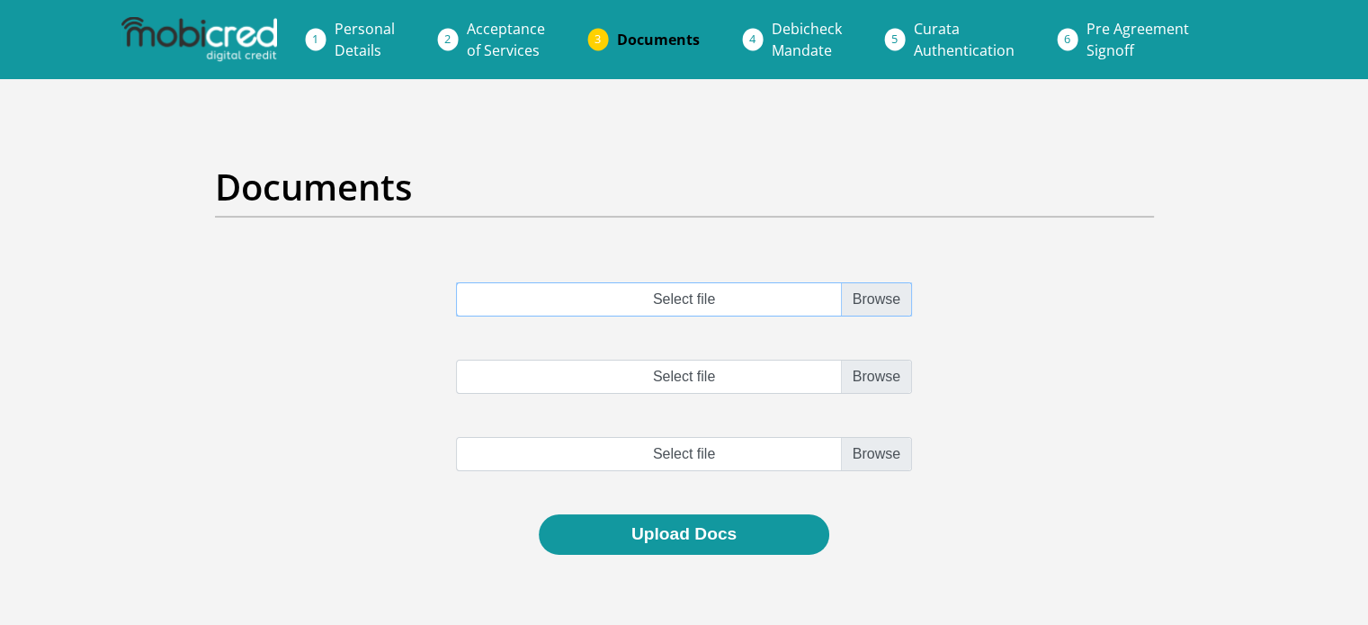
click at [753, 306] on input "Select file" at bounding box center [684, 299] width 456 height 34
click at [342, 36] on span "Personal Details" at bounding box center [364, 39] width 60 height 41
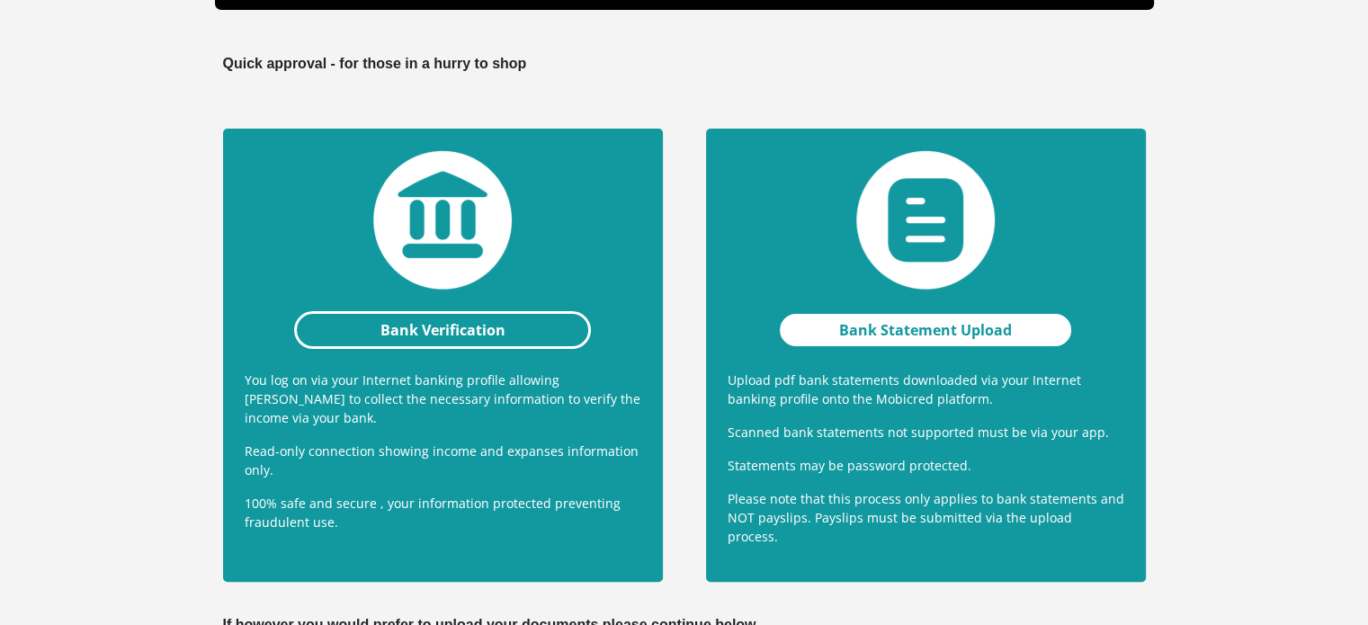
scroll to position [332, 0]
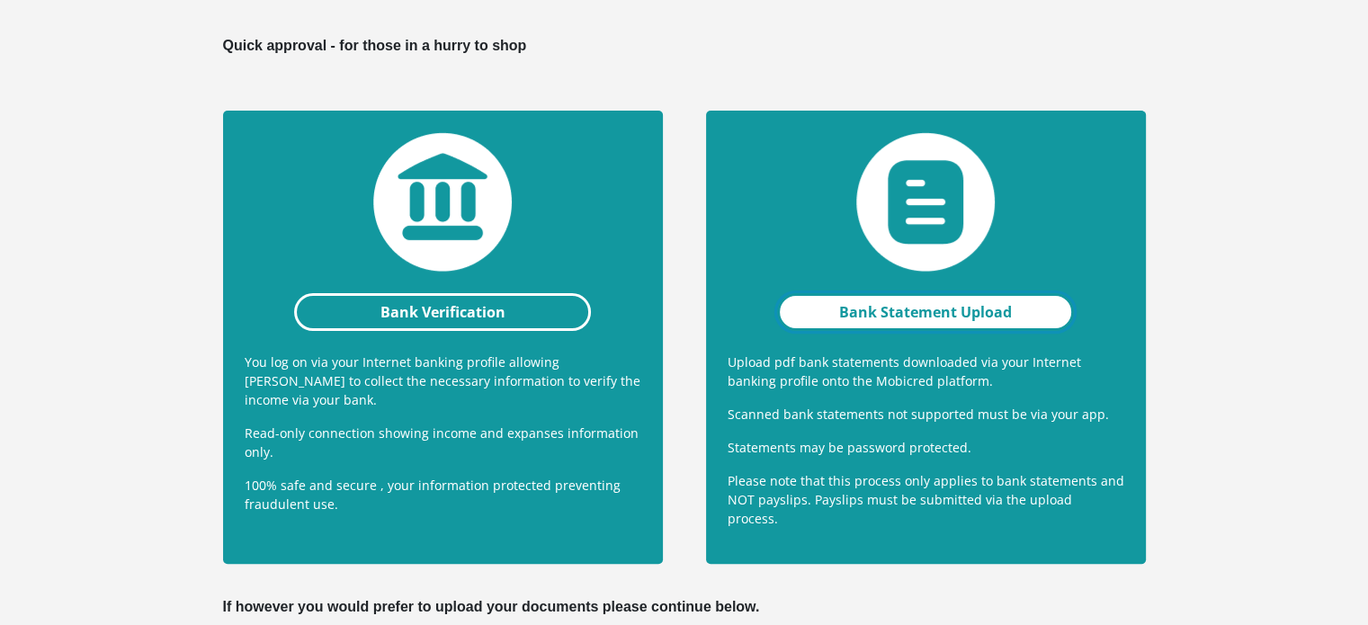
click at [898, 314] on link "Bank Statement Upload" at bounding box center [926, 312] width 298 height 38
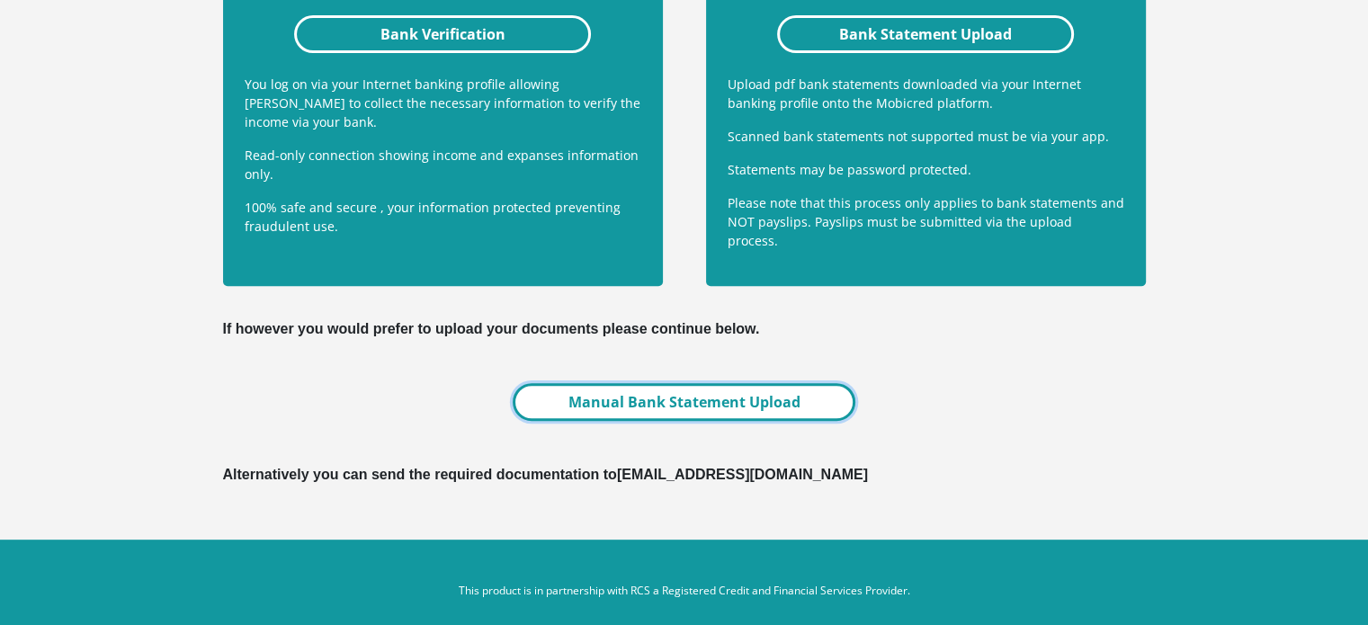
click at [798, 384] on link "Manual Bank Statement Upload" at bounding box center [683, 402] width 342 height 38
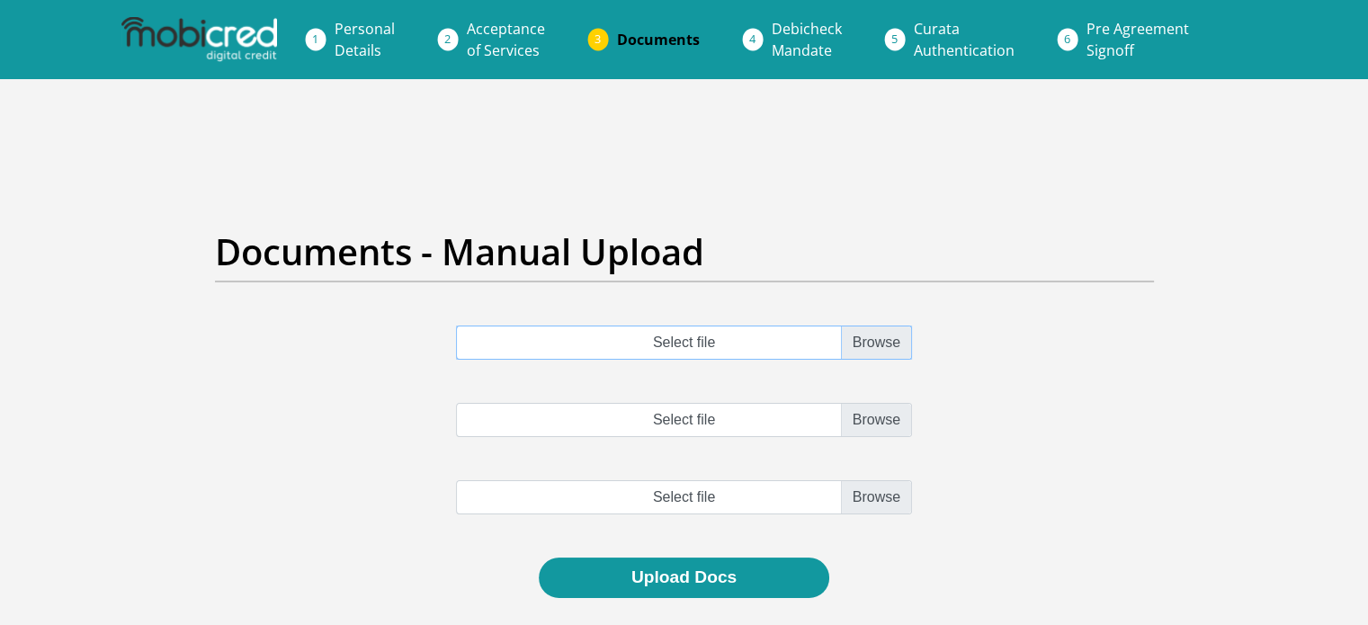
click at [860, 344] on input "Select file" at bounding box center [684, 342] width 456 height 34
type input "C:\fakepath\Ammaaroh_August 2025.pdf"
click at [869, 413] on input "Select file" at bounding box center [684, 420] width 456 height 34
click at [838, 417] on input "Select file" at bounding box center [684, 420] width 456 height 34
type input "C:\fakepath\3-Month statement.pdf"
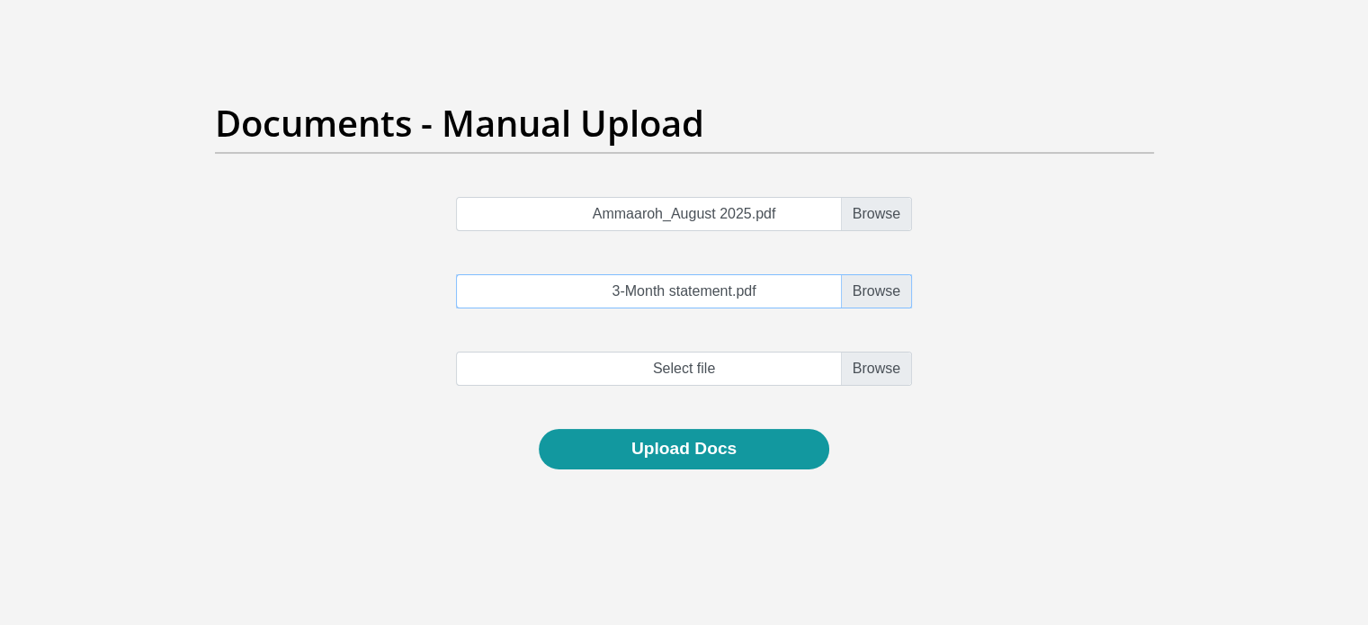
scroll to position [129, 0]
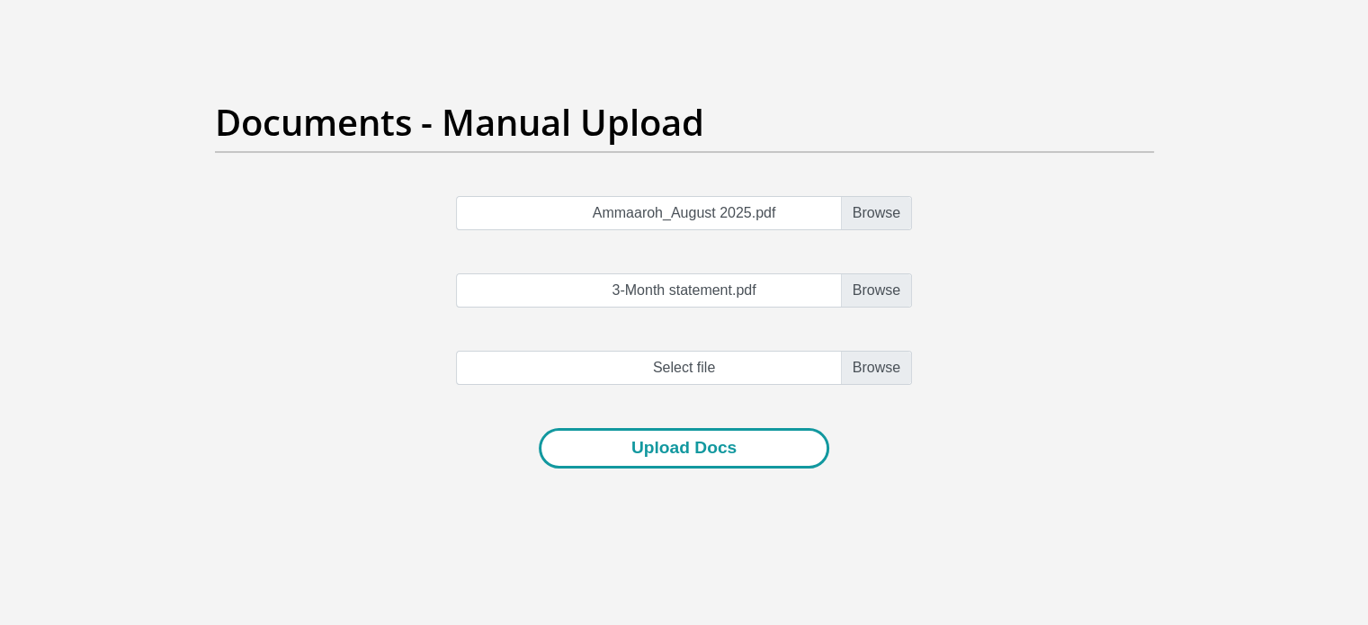
click at [662, 448] on button "Upload Docs" at bounding box center [684, 448] width 290 height 40
click at [769, 369] on input "file" at bounding box center [684, 368] width 456 height 34
type input "C:\fakepath\3-Month statement.pdf"
click at [591, 450] on button "Upload Docs" at bounding box center [684, 448] width 290 height 40
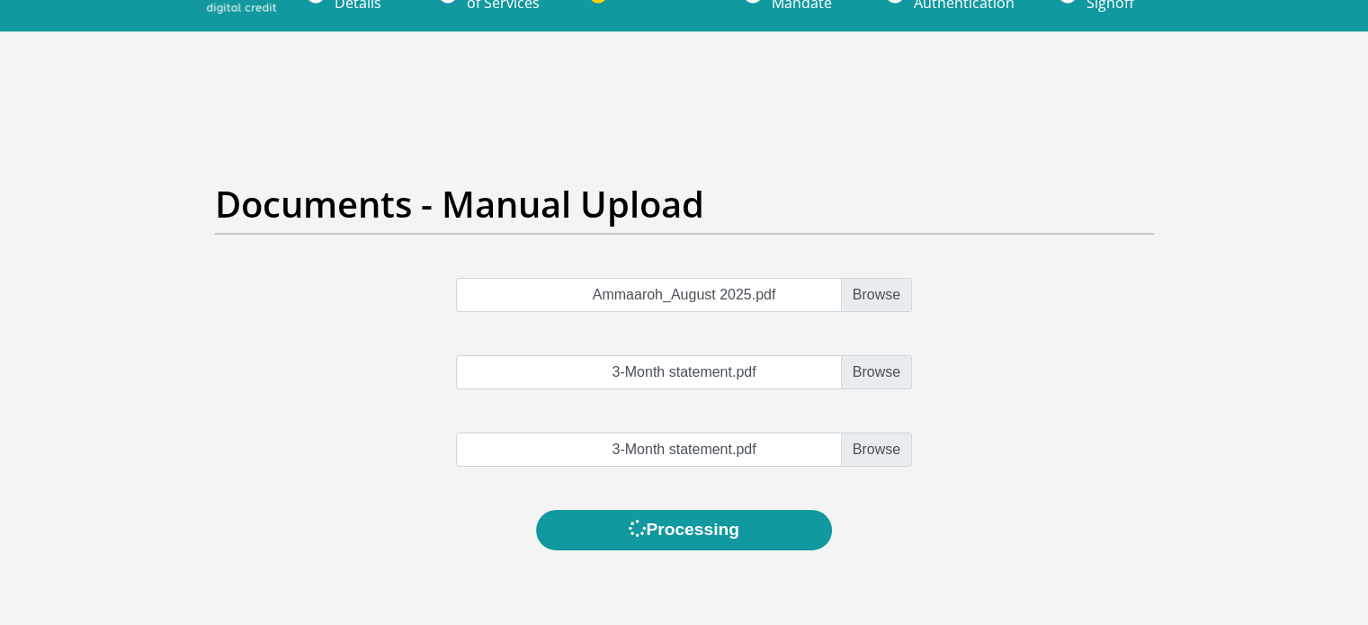
scroll to position [0, 0]
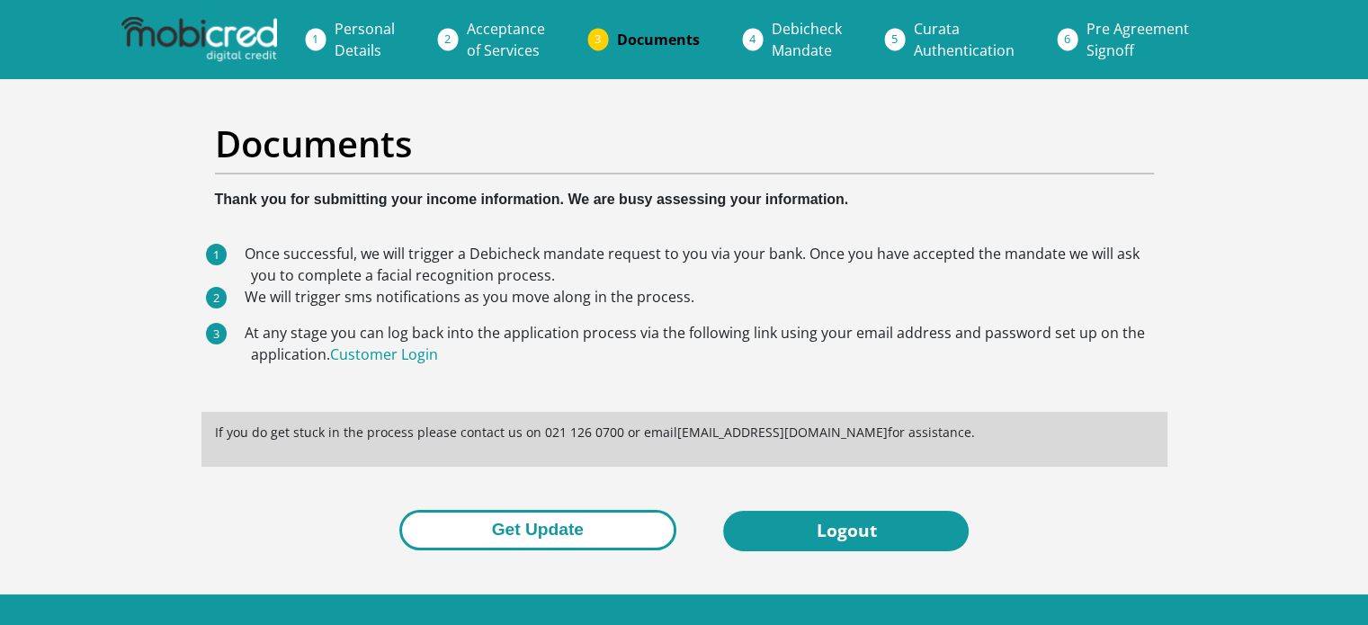
click at [557, 540] on button "Get Update" at bounding box center [537, 530] width 277 height 40
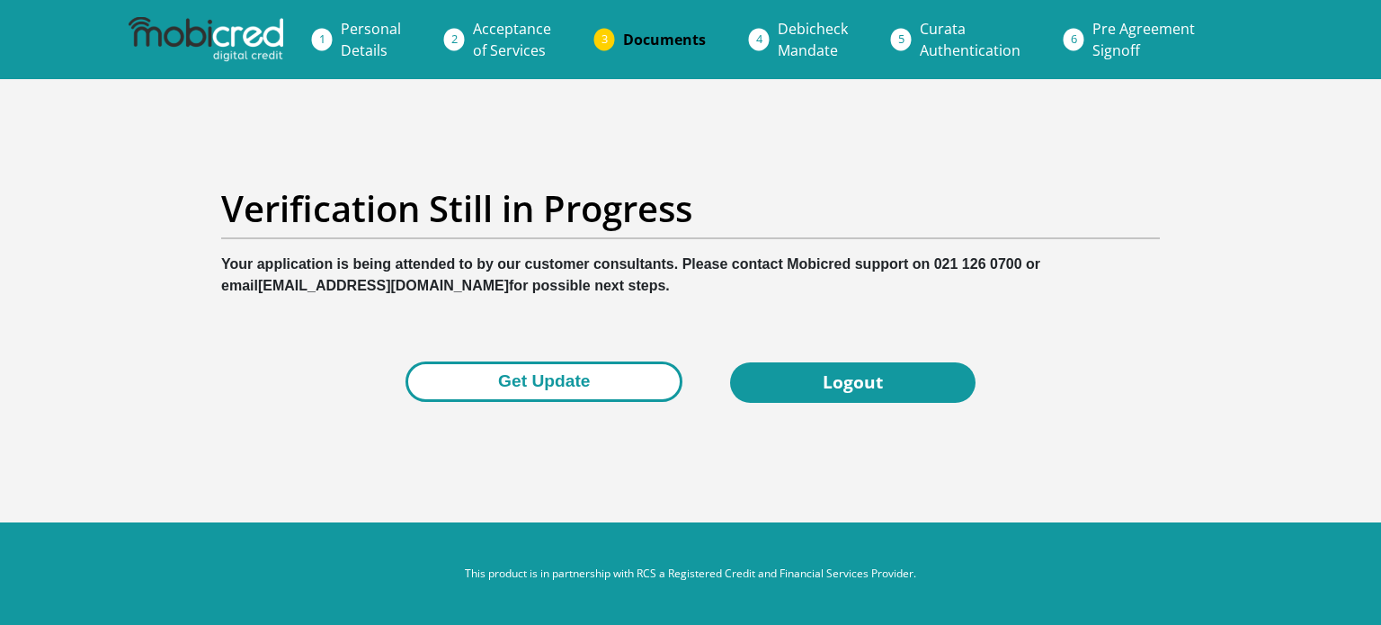
click at [567, 376] on button "Get Update" at bounding box center [543, 381] width 277 height 40
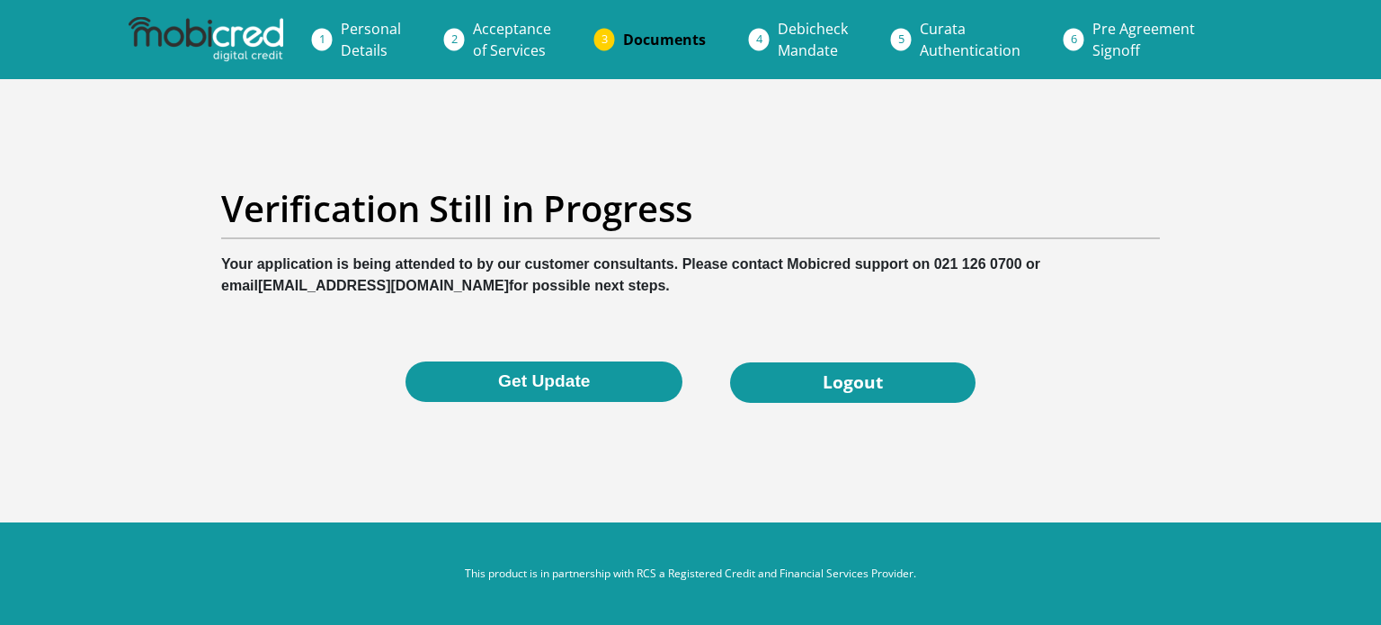
drag, startPoint x: 1274, startPoint y: 23, endPoint x: 790, endPoint y: 140, distance: 497.6
click at [790, 140] on section "Verification Still in Progress Your application is being attended to by our cus…" at bounding box center [690, 295] width 1381 height 432
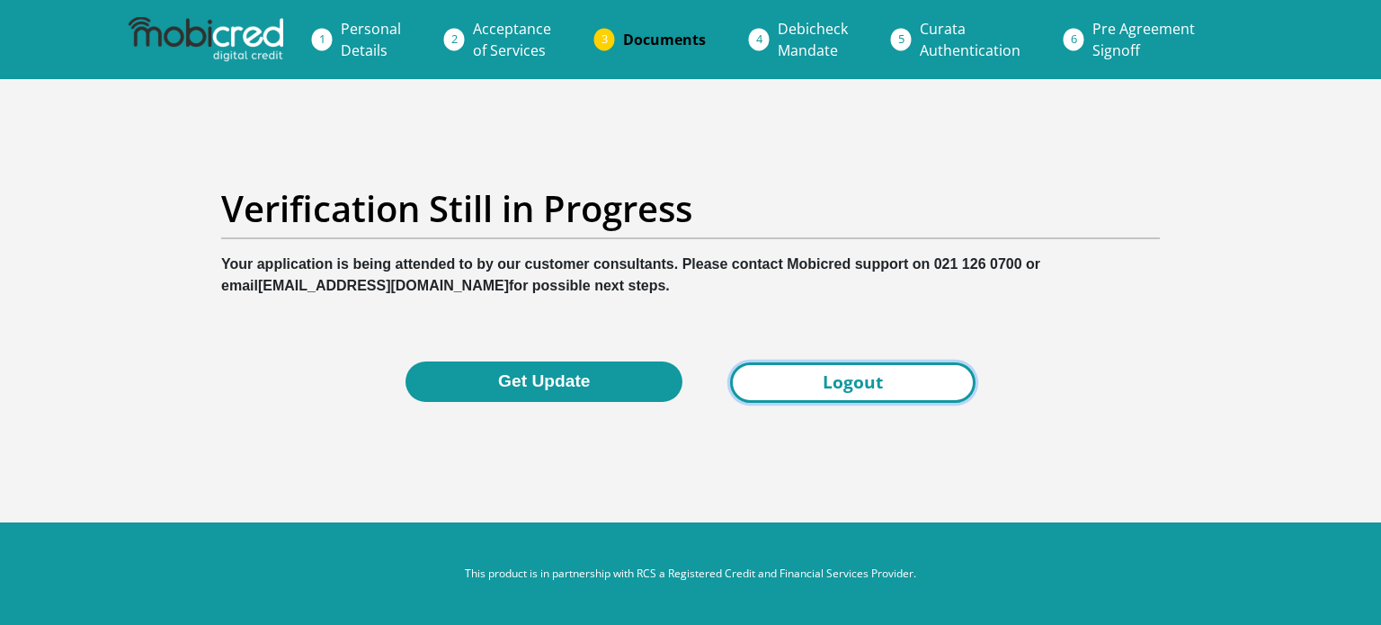
click at [798, 389] on link "Logout" at bounding box center [852, 382] width 245 height 40
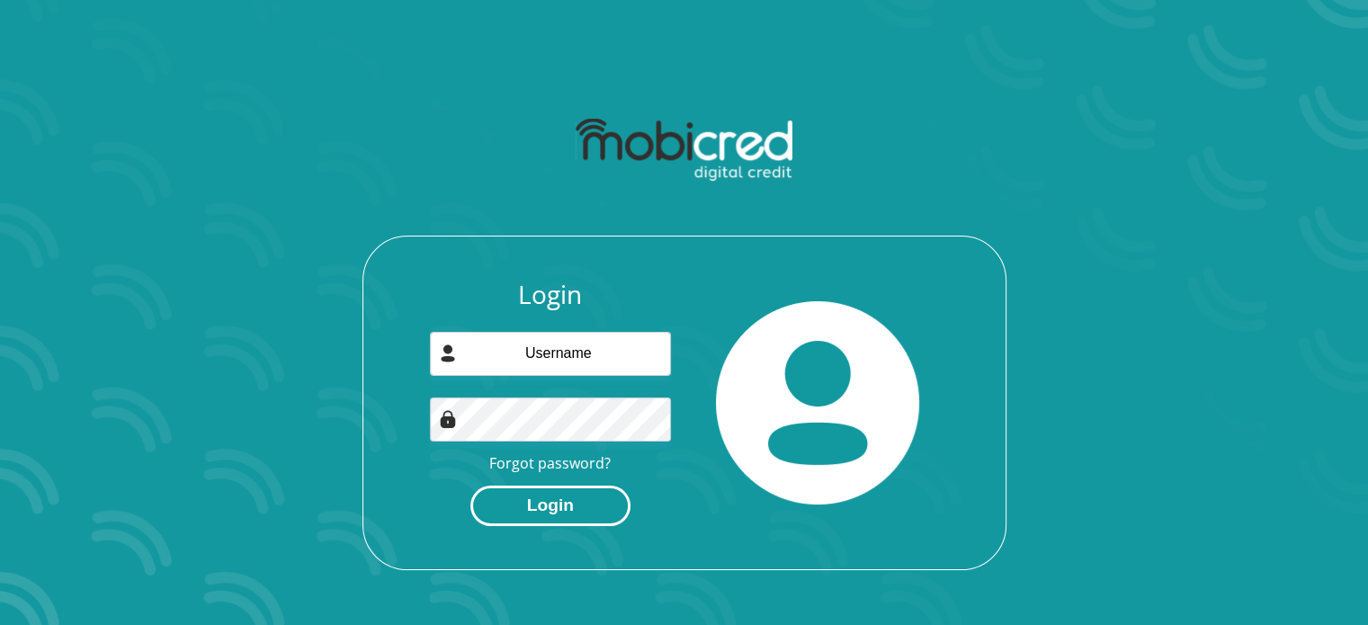
click at [563, 503] on button "Login" at bounding box center [550, 506] width 160 height 40
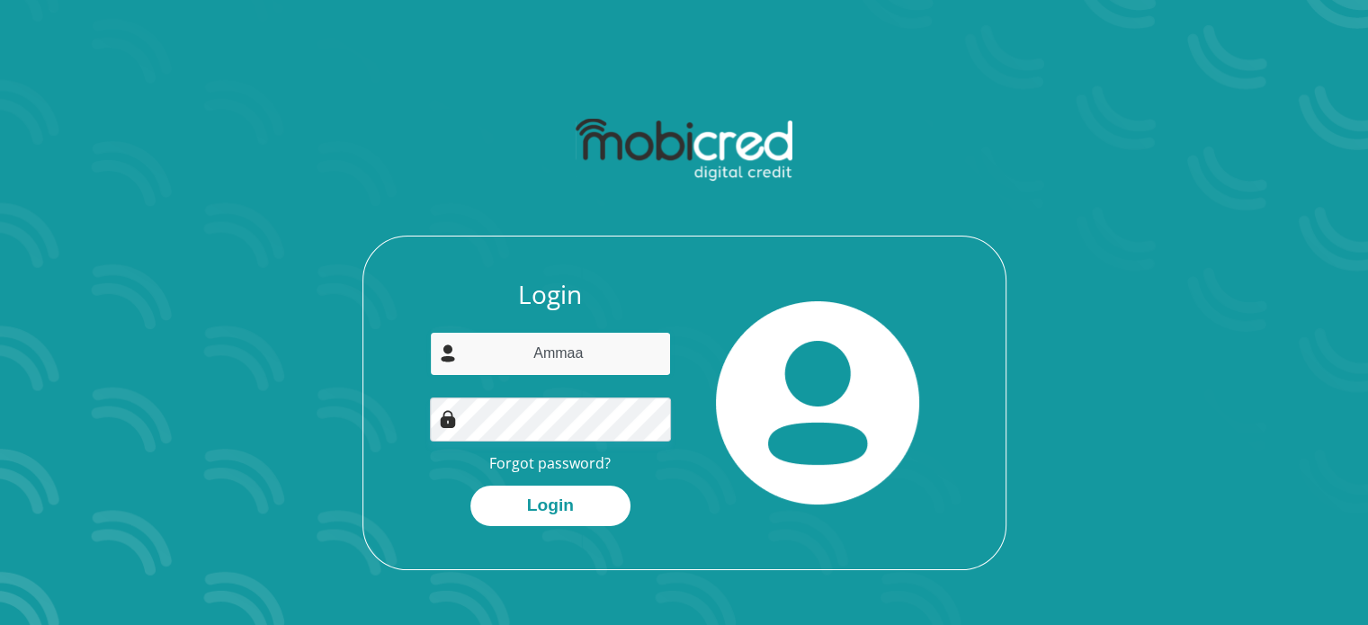
type input "[EMAIL_ADDRESS][DOMAIN_NAME]"
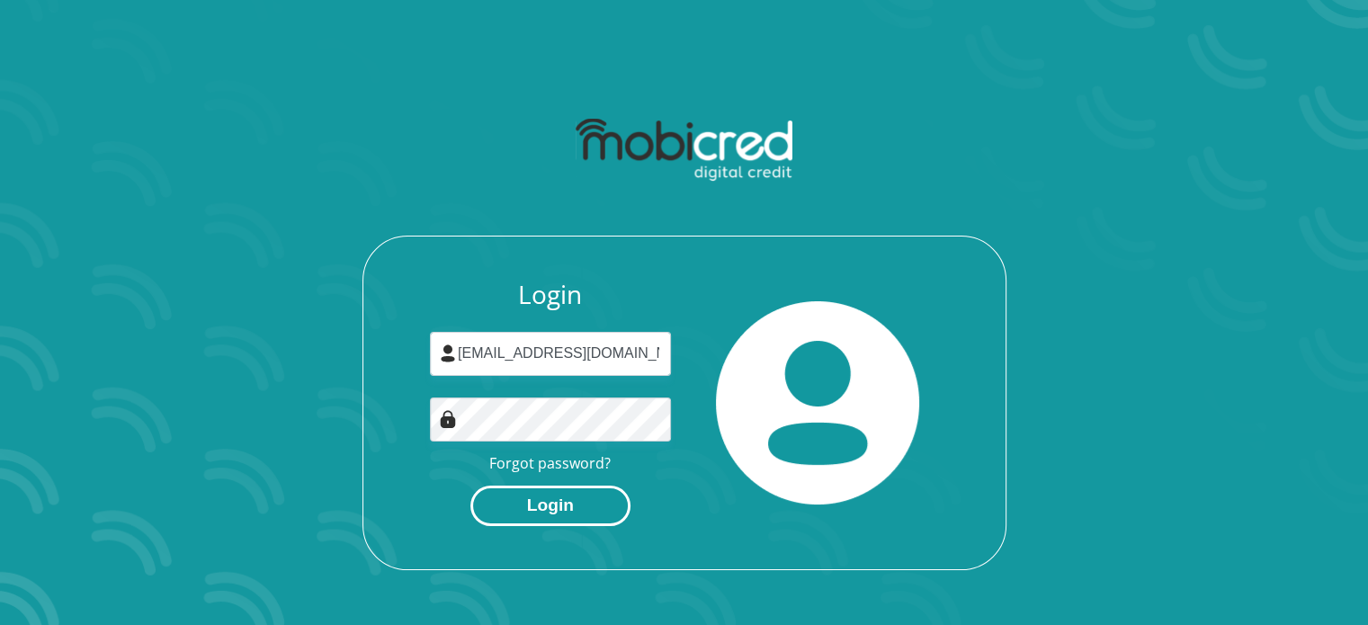
click at [525, 522] on button "Login" at bounding box center [550, 506] width 160 height 40
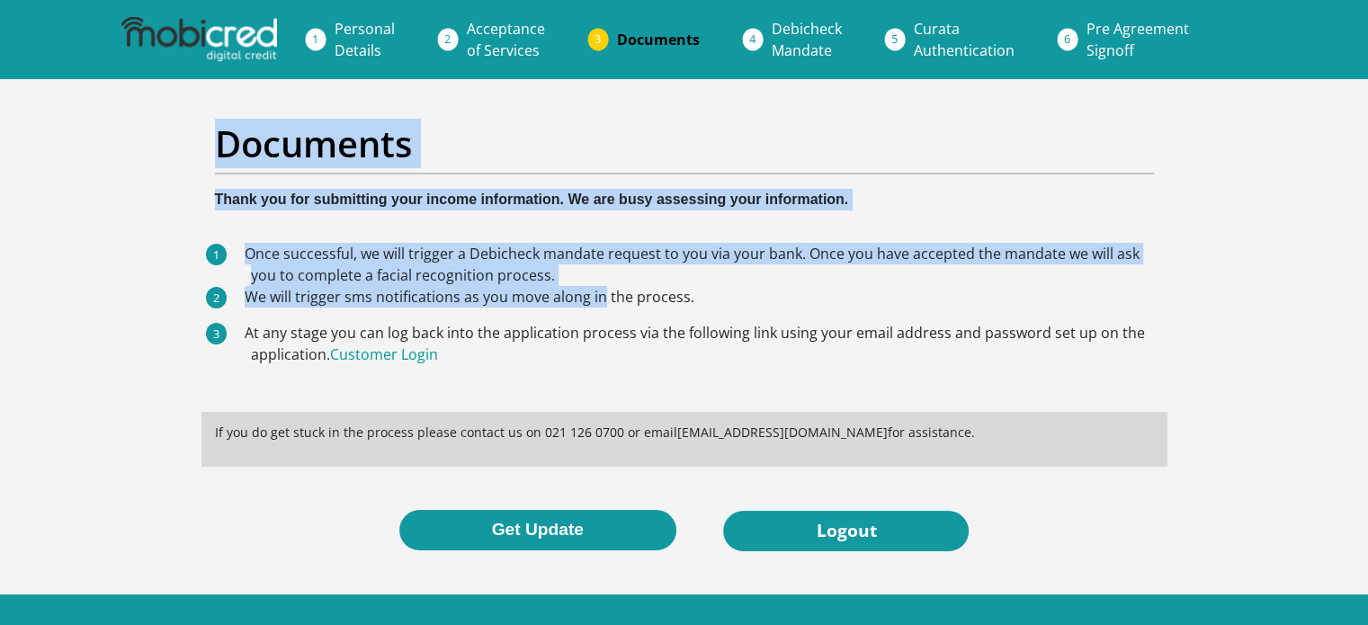
drag, startPoint x: 433, startPoint y: 306, endPoint x: 112, endPoint y: 101, distance: 380.8
click at [112, 101] on section "Documents Thank you for submitting your income information. We are busy assessi…" at bounding box center [684, 336] width 1368 height 515
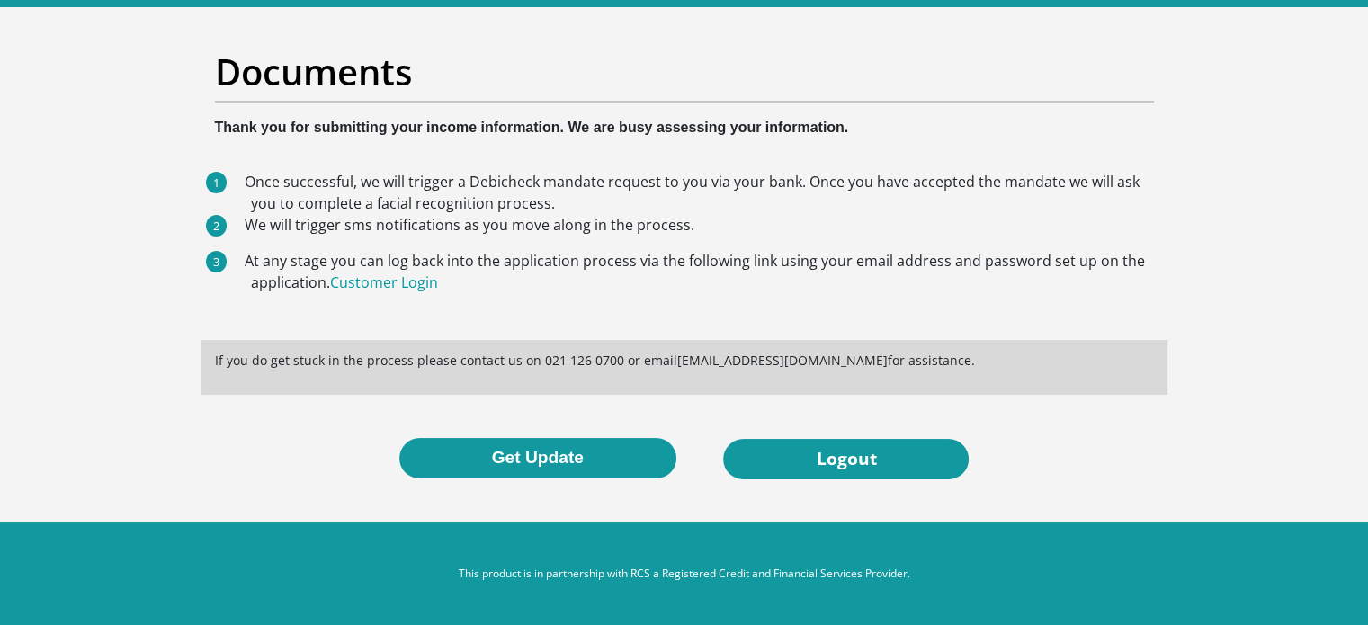
click at [38, 339] on section "Documents Thank you for submitting your income information. We are busy assessi…" at bounding box center [684, 264] width 1368 height 515
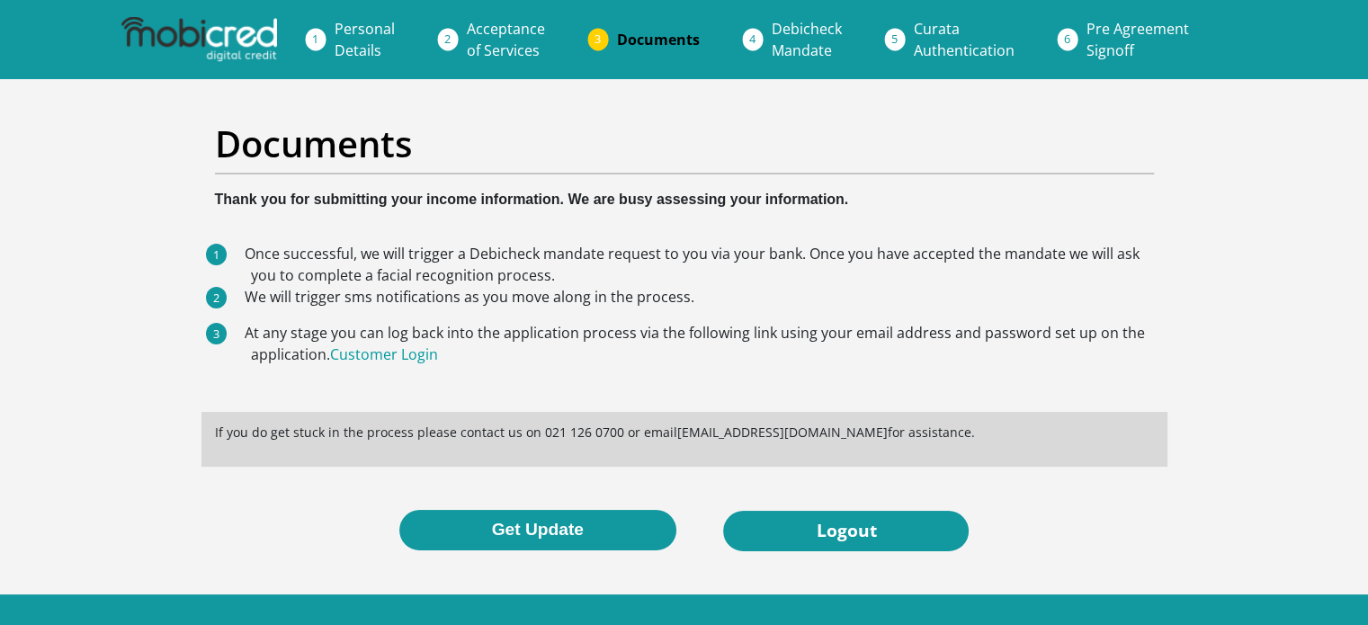
click at [263, 550] on div "Get Update Logout" at bounding box center [684, 530] width 939 height 41
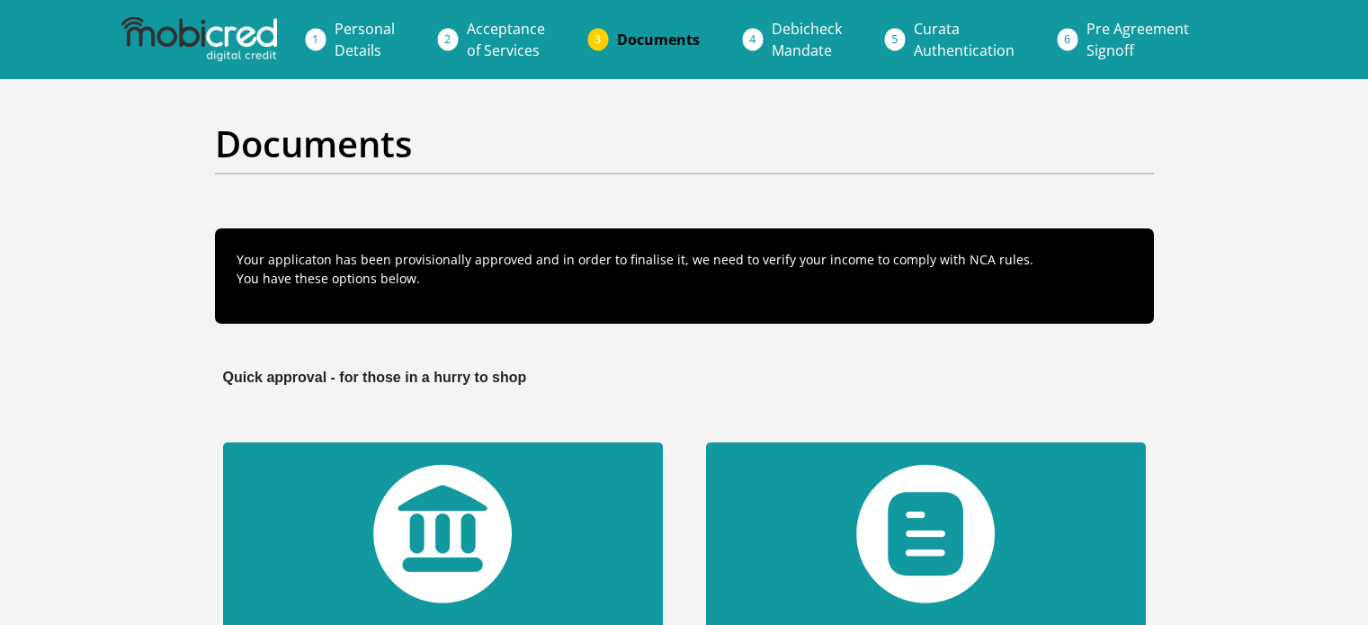
scroll to position [610, 0]
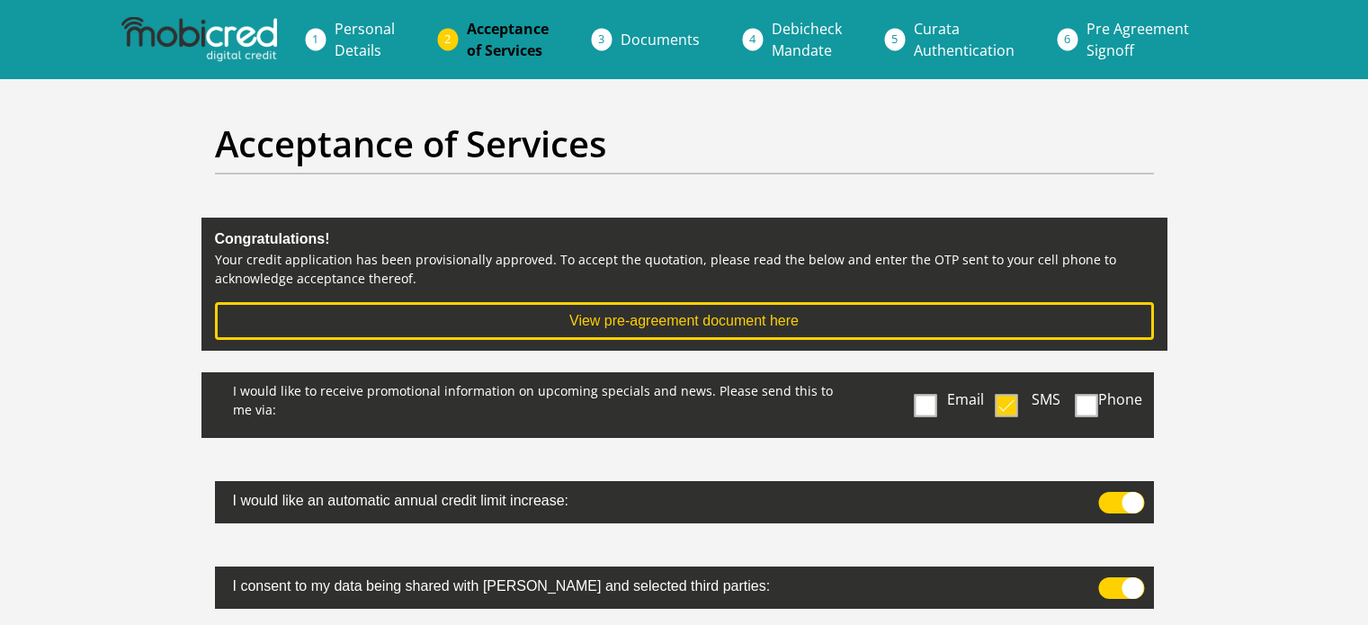
scroll to position [361, 0]
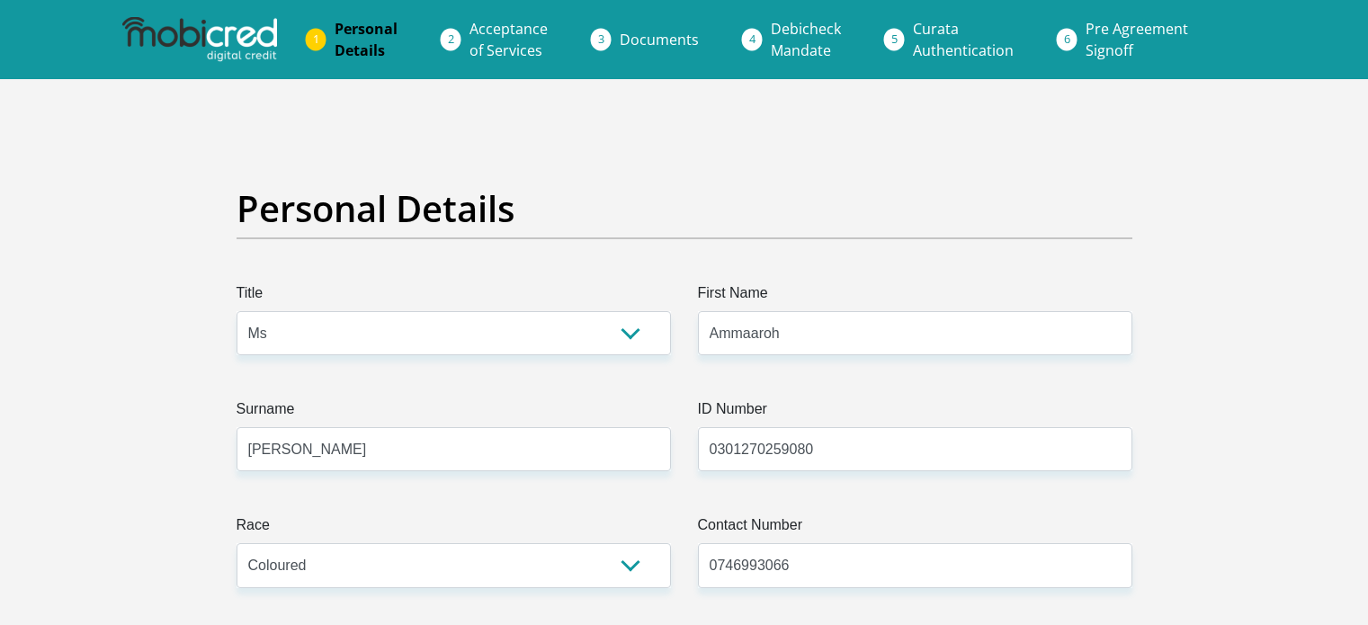
select select "Ms"
select select "2"
select select "ZAF"
select select "eng"
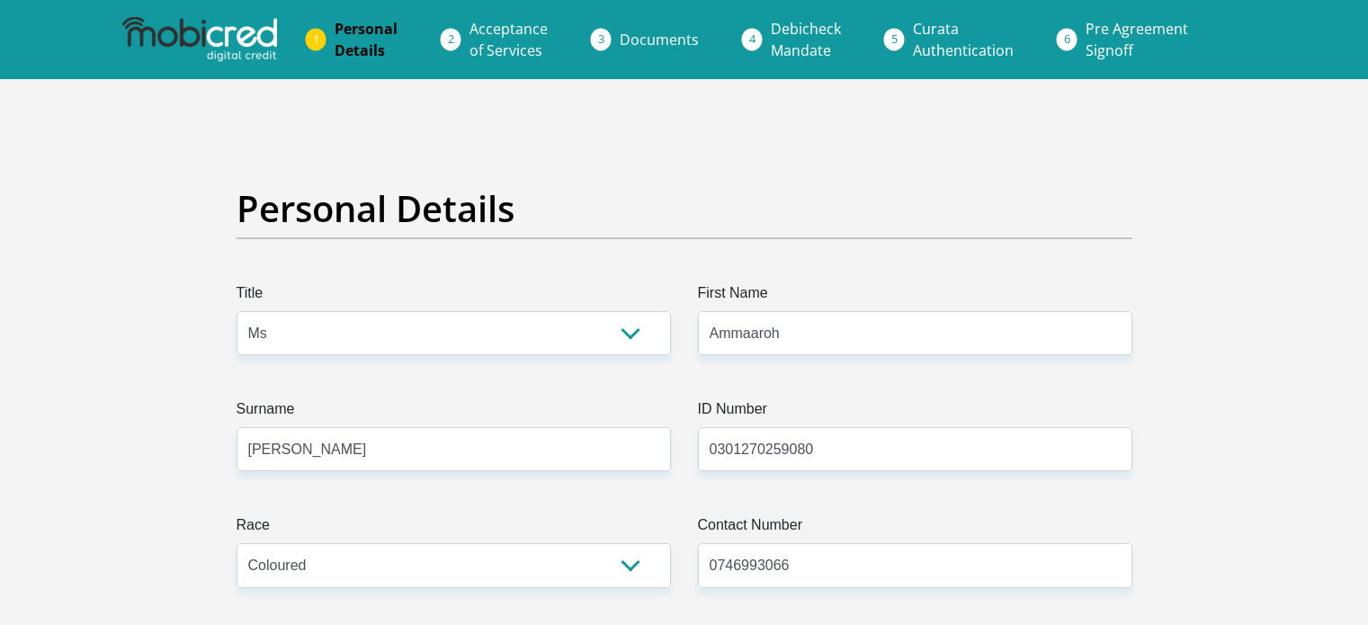
select select "2"
select select "Western Cape"
select select "0"
select select "parents"
select select "71"
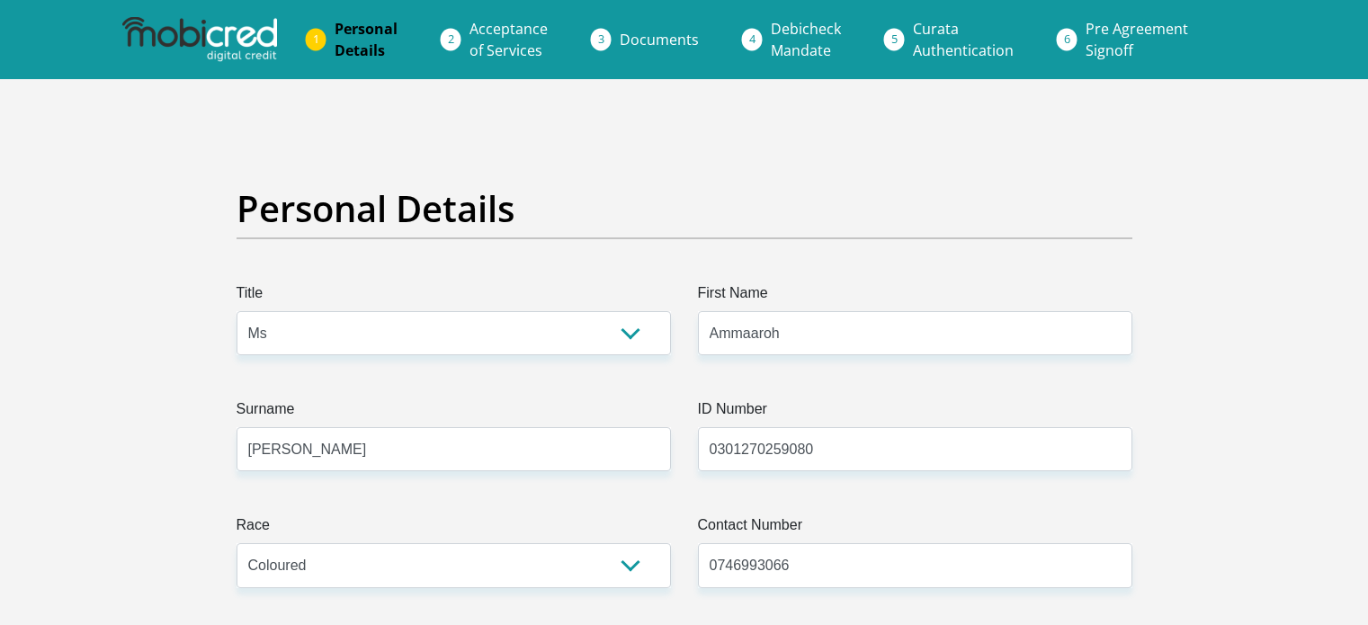
select select "Manager"
select select "24"
select select "1"
select select "CUR"
select select "1"
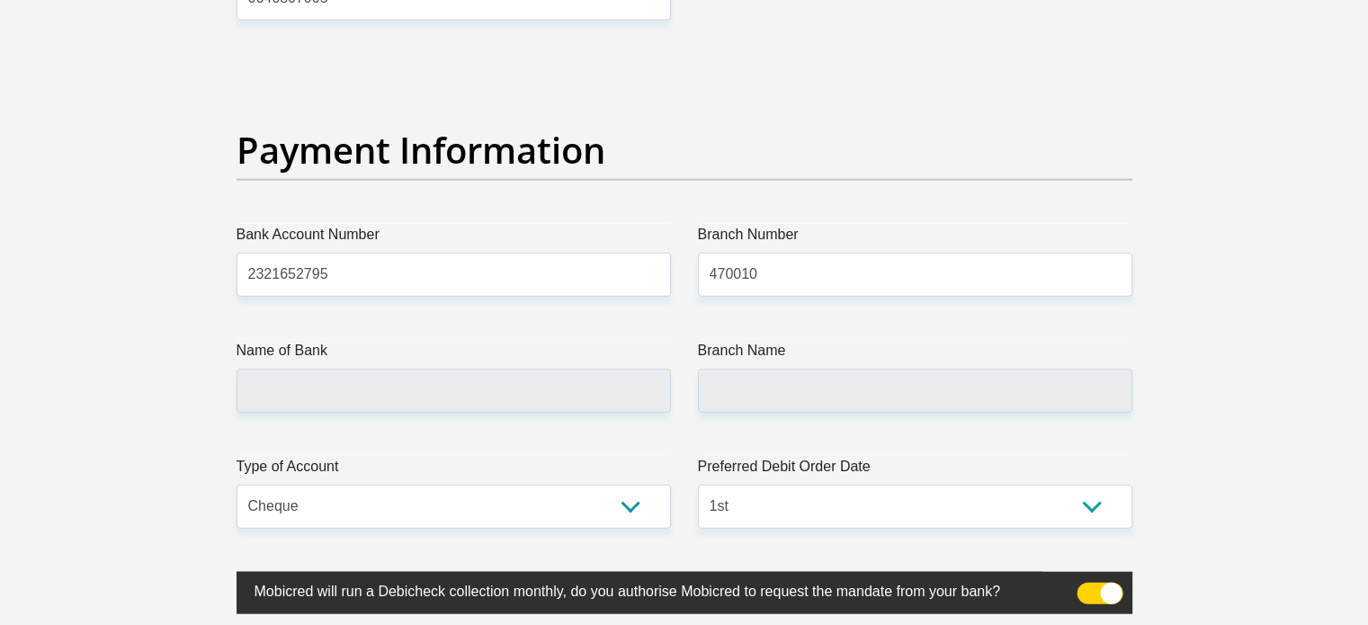
scroll to position [4045, 0]
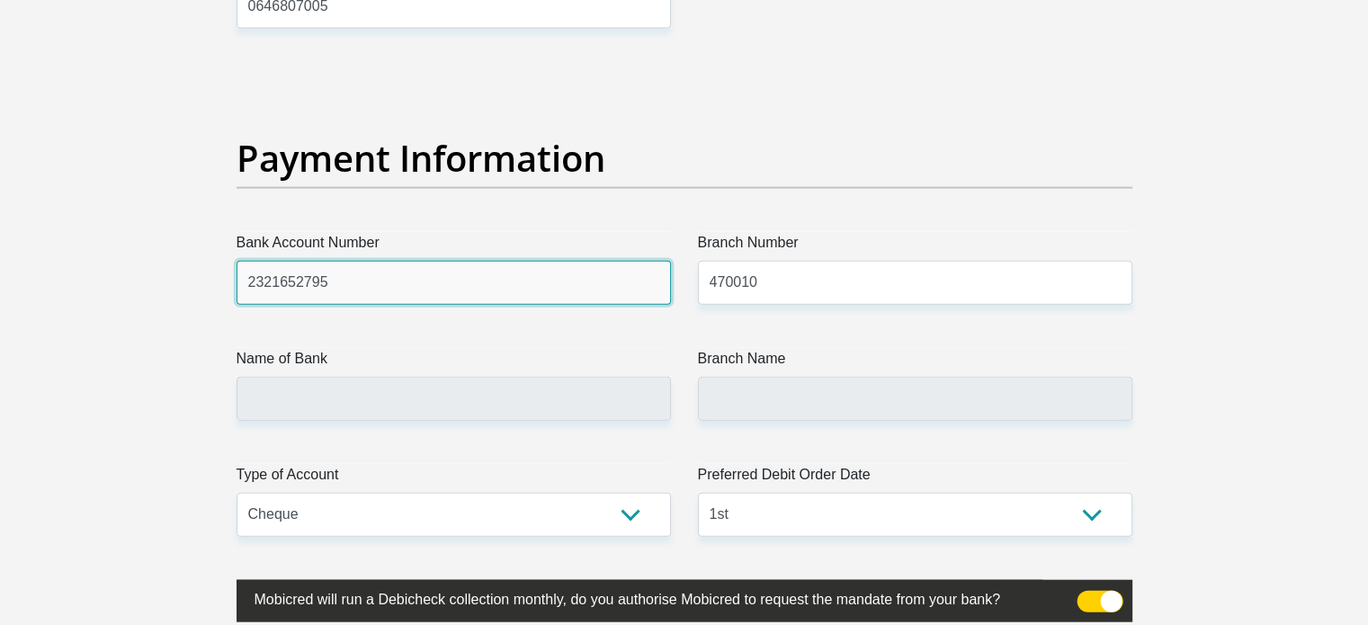
click at [567, 281] on input "2321652795" at bounding box center [453, 283] width 434 height 44
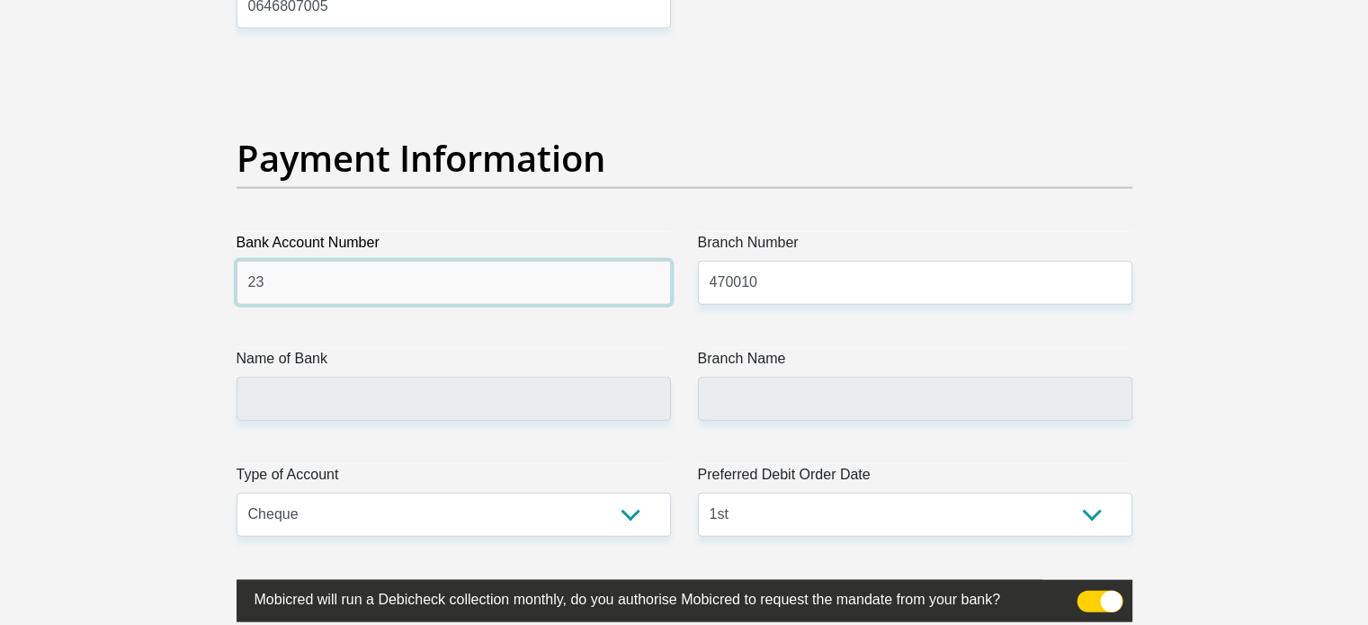
type input "2"
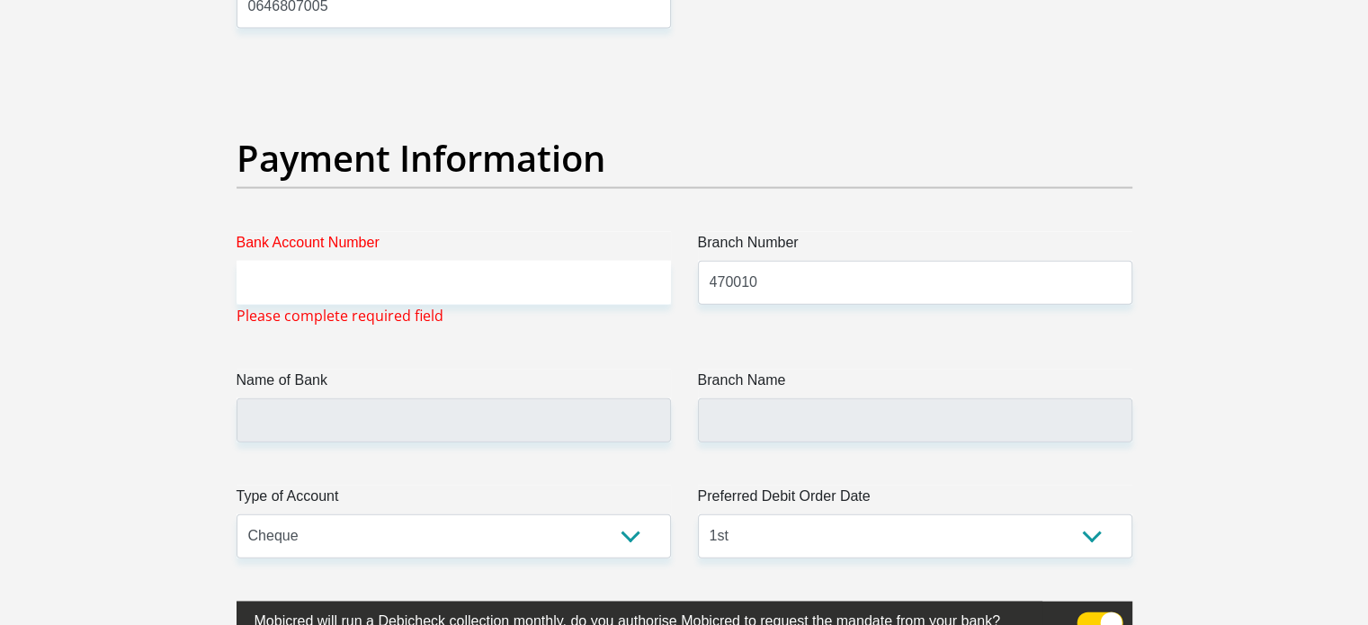
click at [638, 394] on label "Name of Bank" at bounding box center [453, 384] width 434 height 29
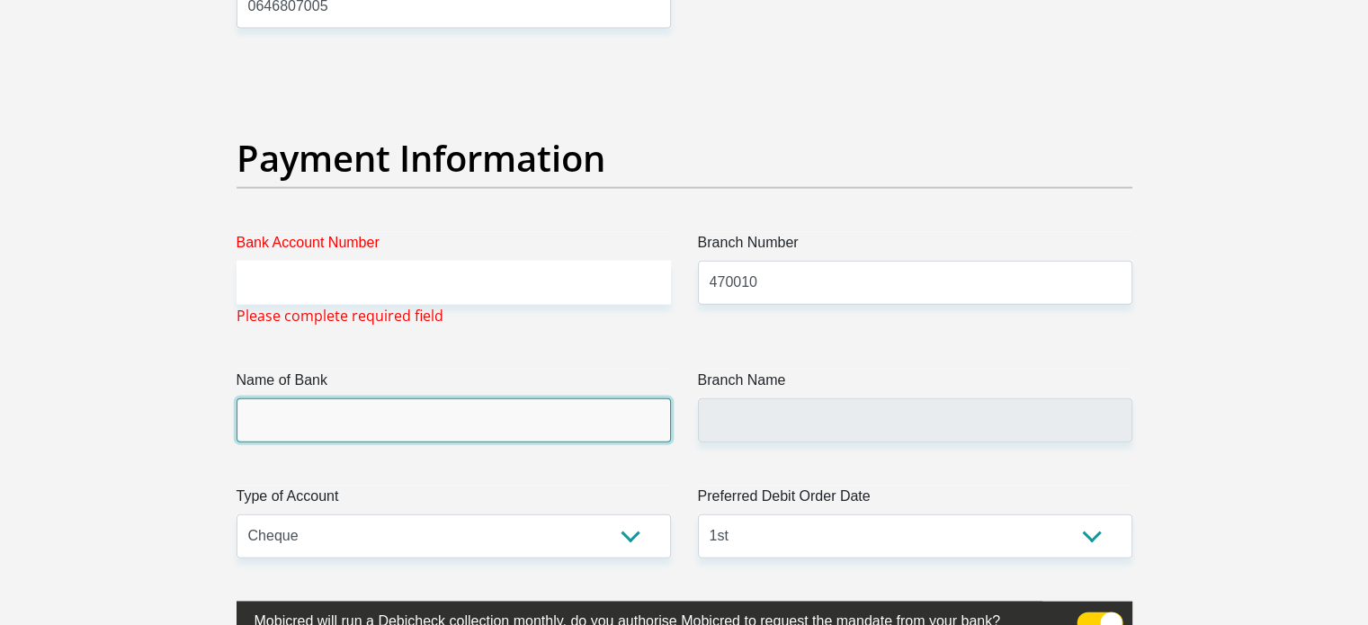
click at [638, 398] on input "Name of Bank" at bounding box center [453, 420] width 434 height 44
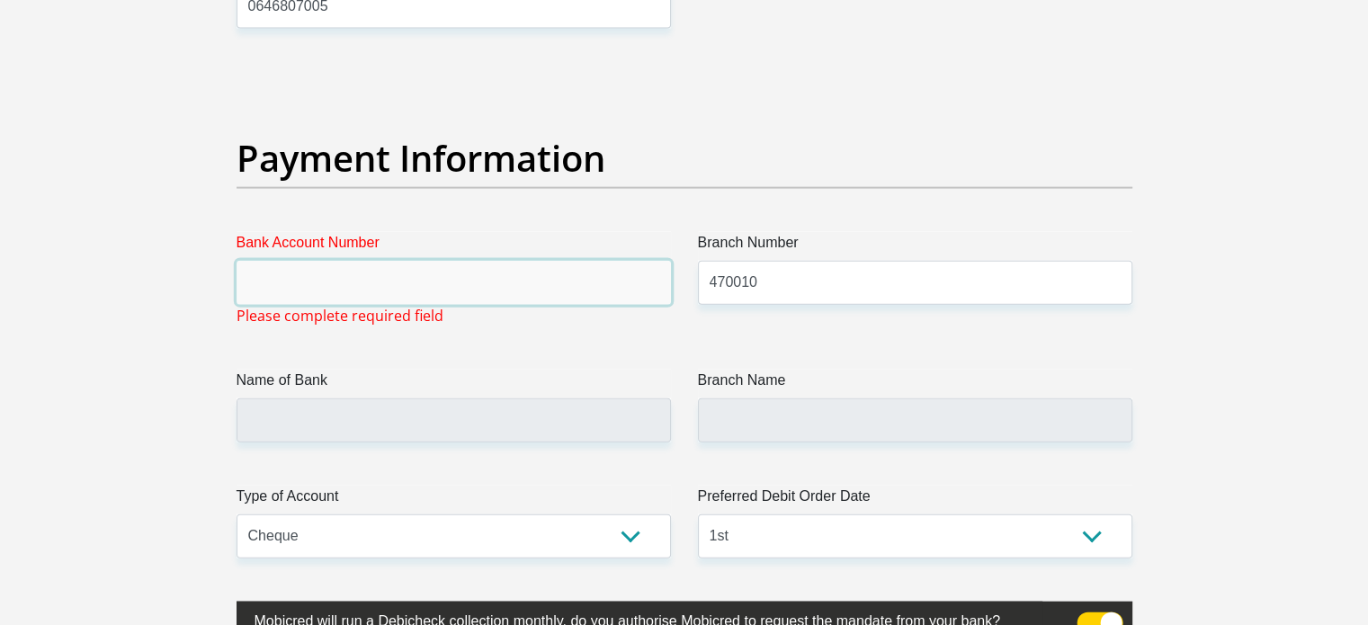
click at [570, 273] on input "Bank Account Number" at bounding box center [453, 283] width 434 height 44
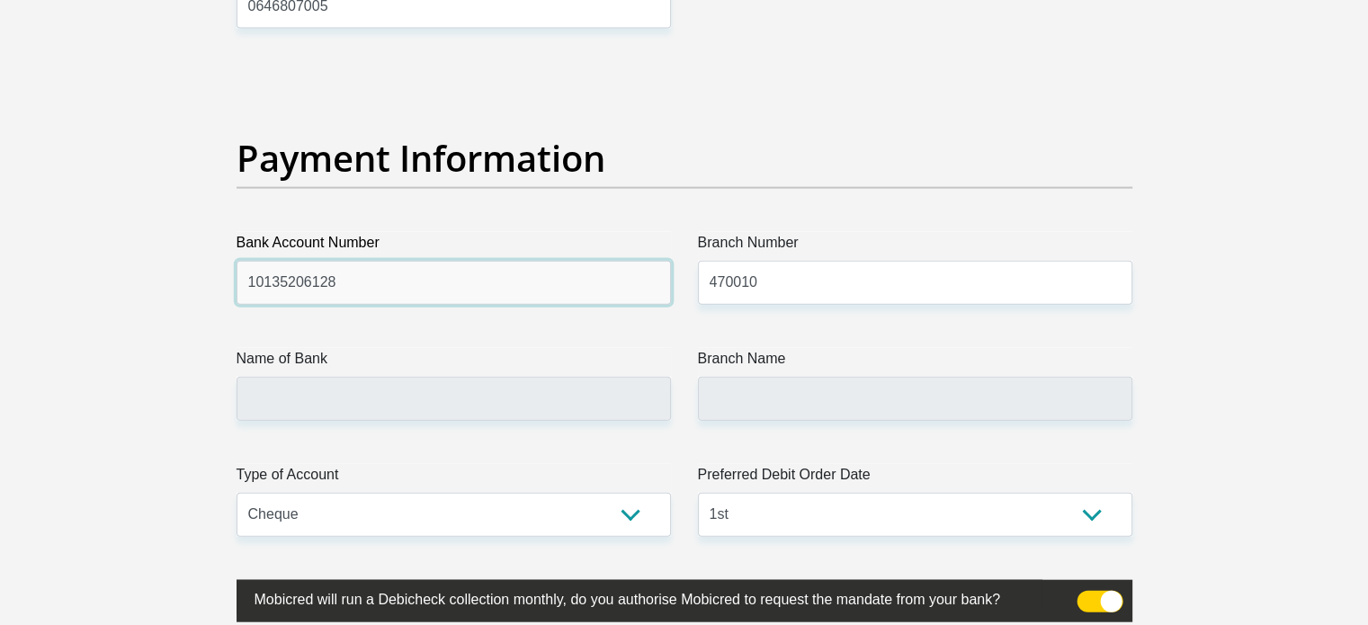
type input "10135206128"
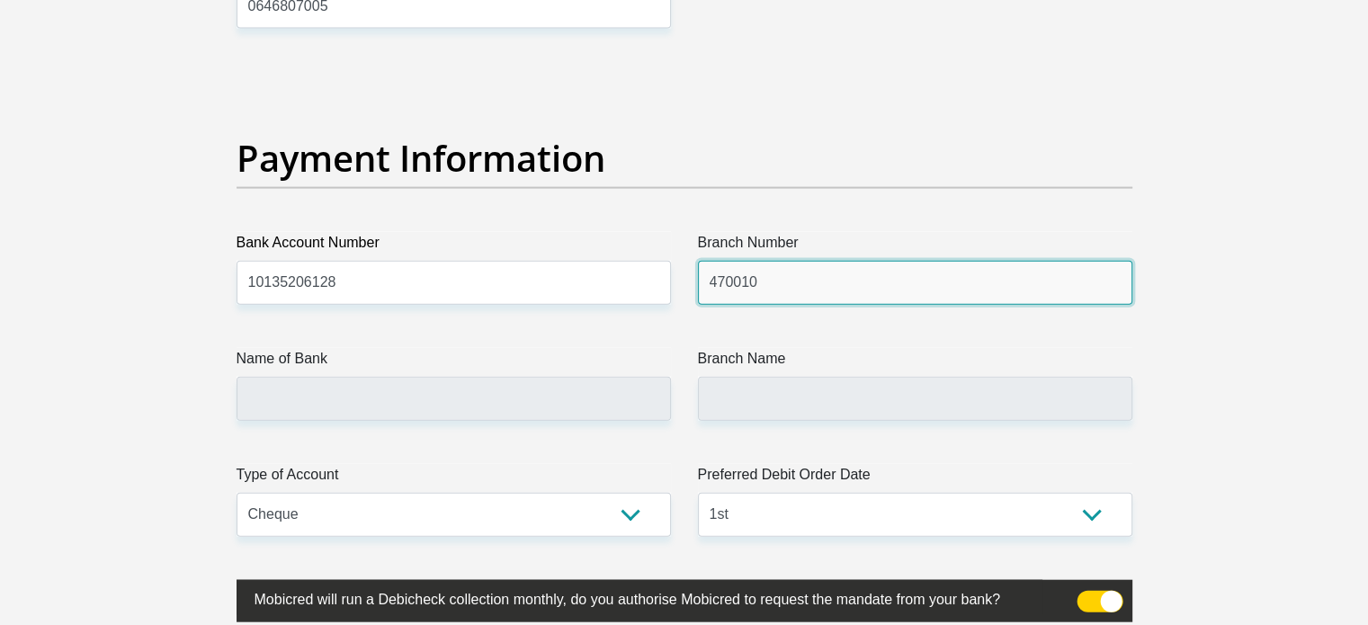
click at [792, 263] on input "470010" at bounding box center [915, 283] width 434 height 44
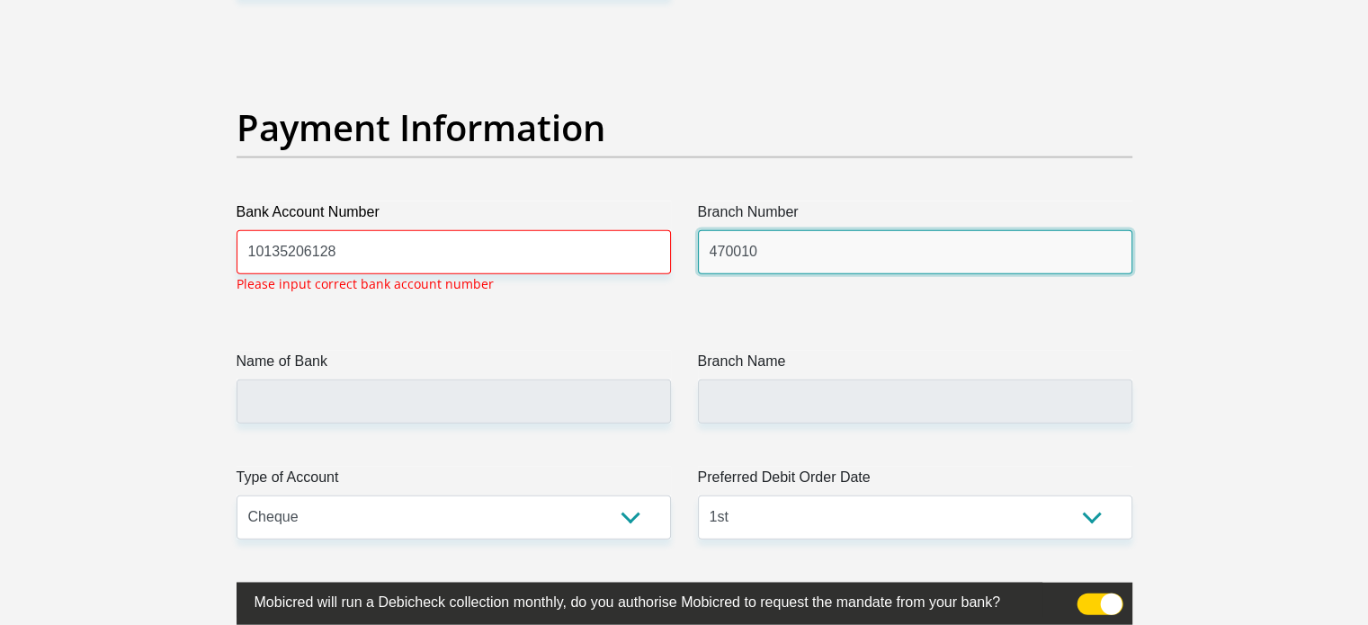
scroll to position [4077, 0]
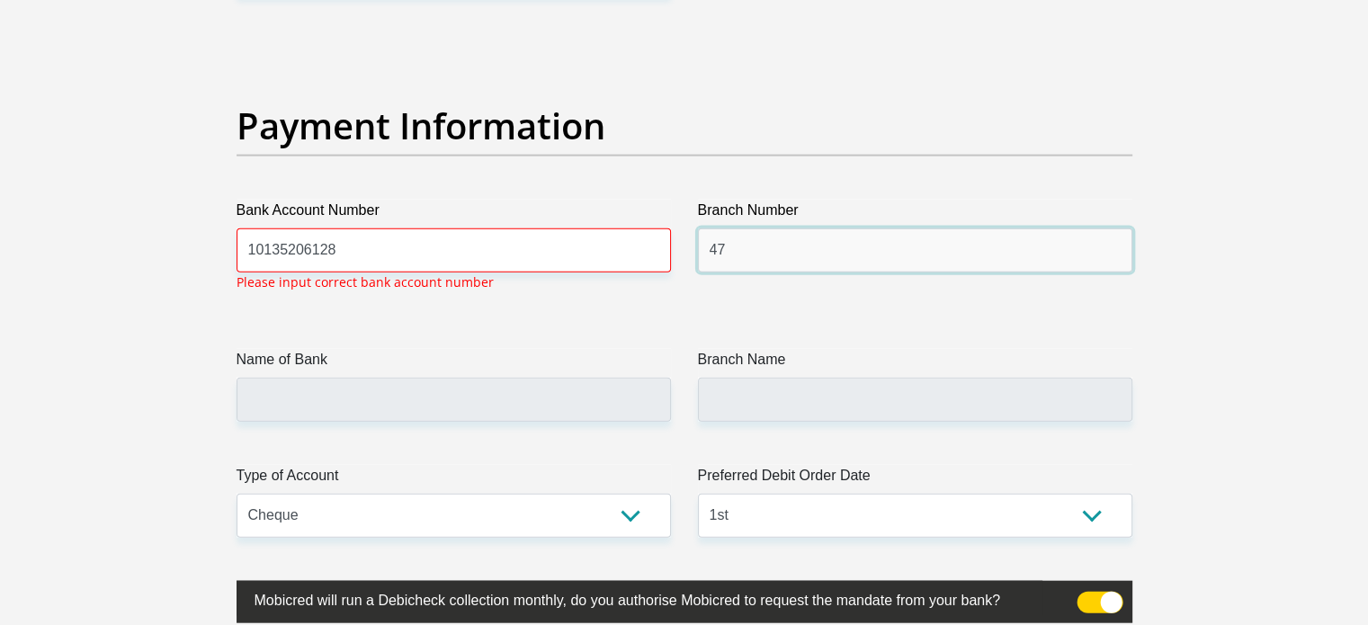
type input "4"
type input "909"
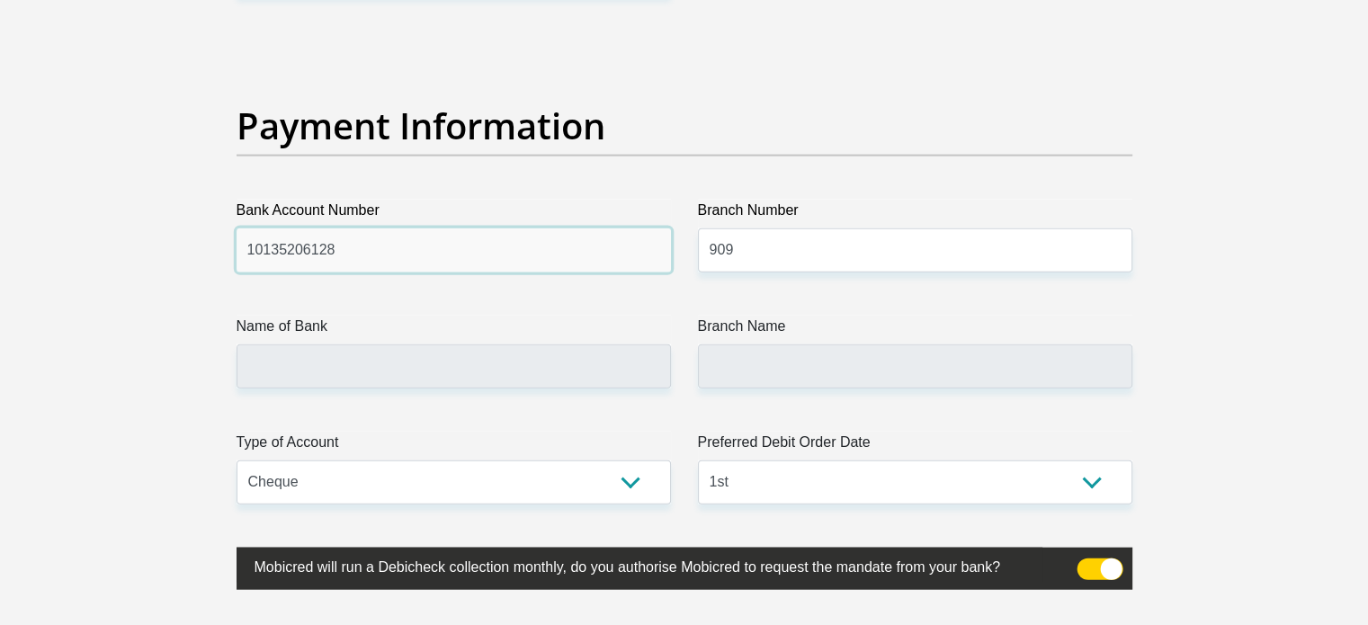
click at [349, 234] on input "10135206128" at bounding box center [453, 250] width 434 height 44
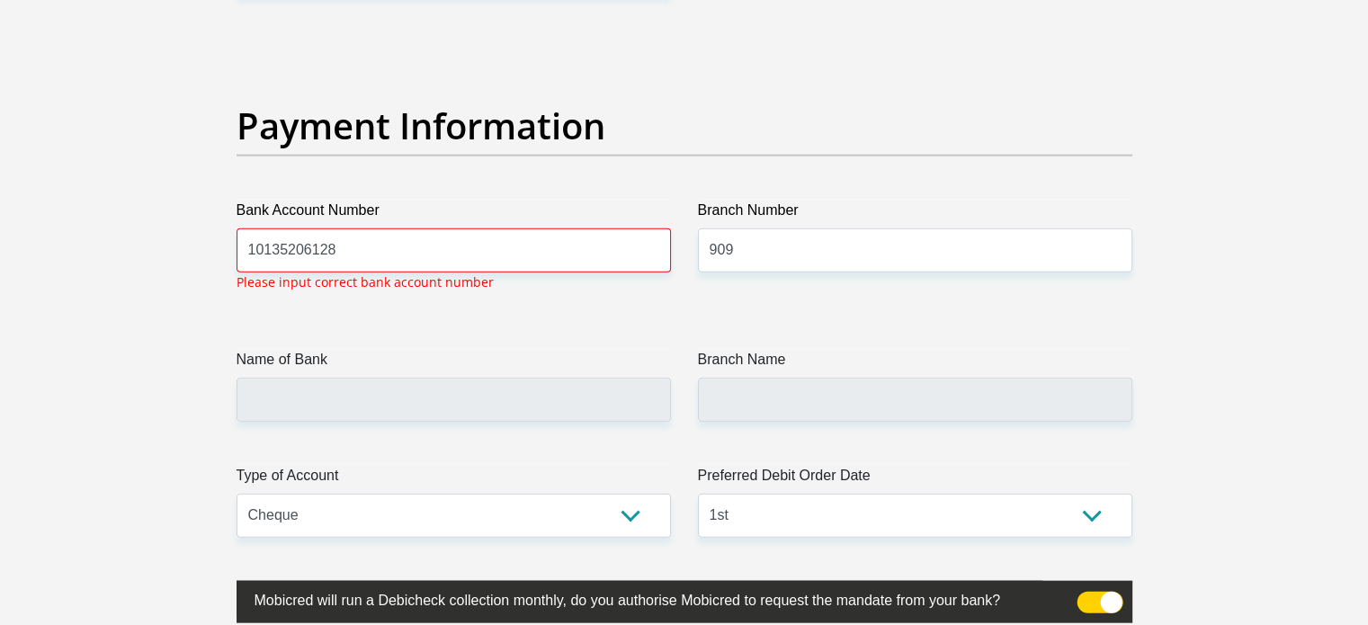
click at [349, 357] on div "Name of Bank" at bounding box center [453, 385] width 434 height 73
click at [324, 238] on input "10135206128" at bounding box center [453, 250] width 434 height 44
click at [359, 248] on input "10135206128" at bounding box center [453, 250] width 434 height 44
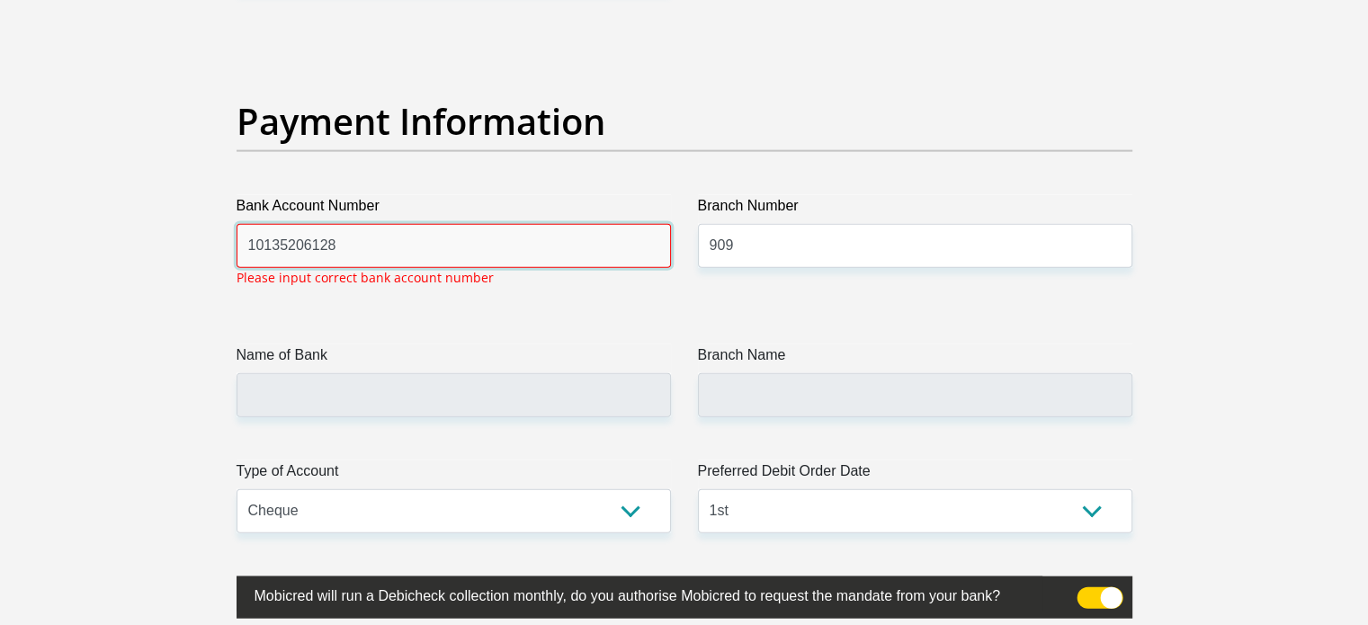
scroll to position [4094, 0]
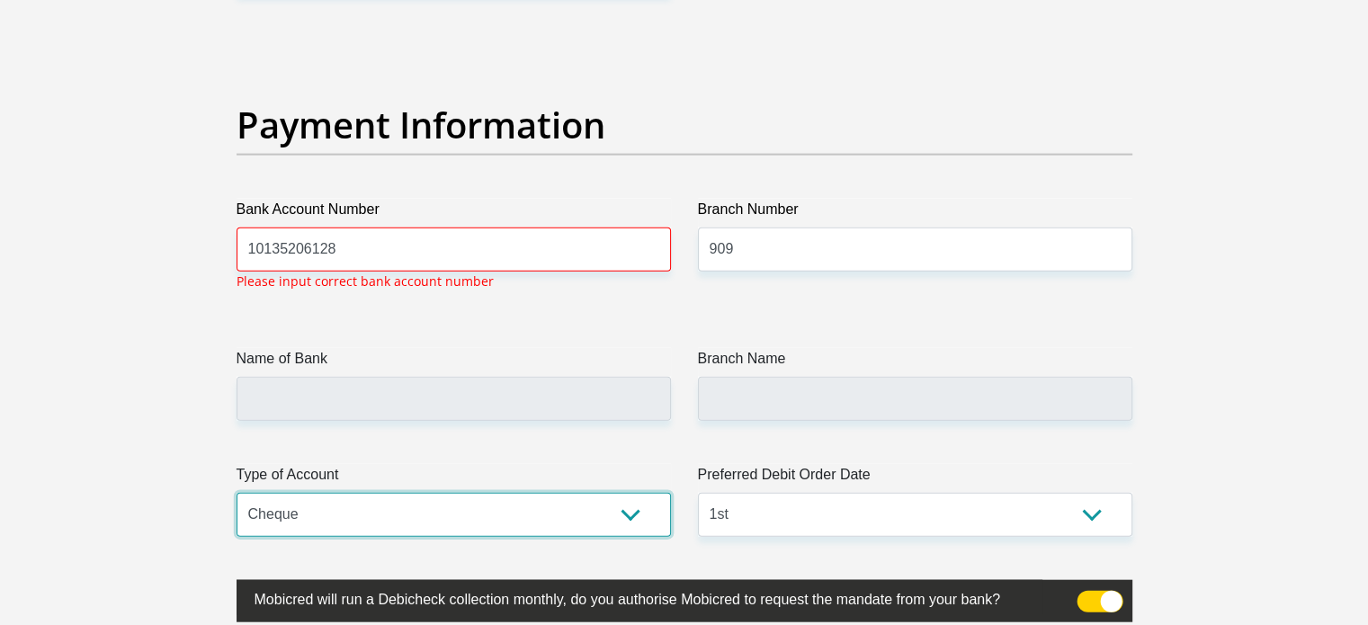
scroll to position [4077, 0]
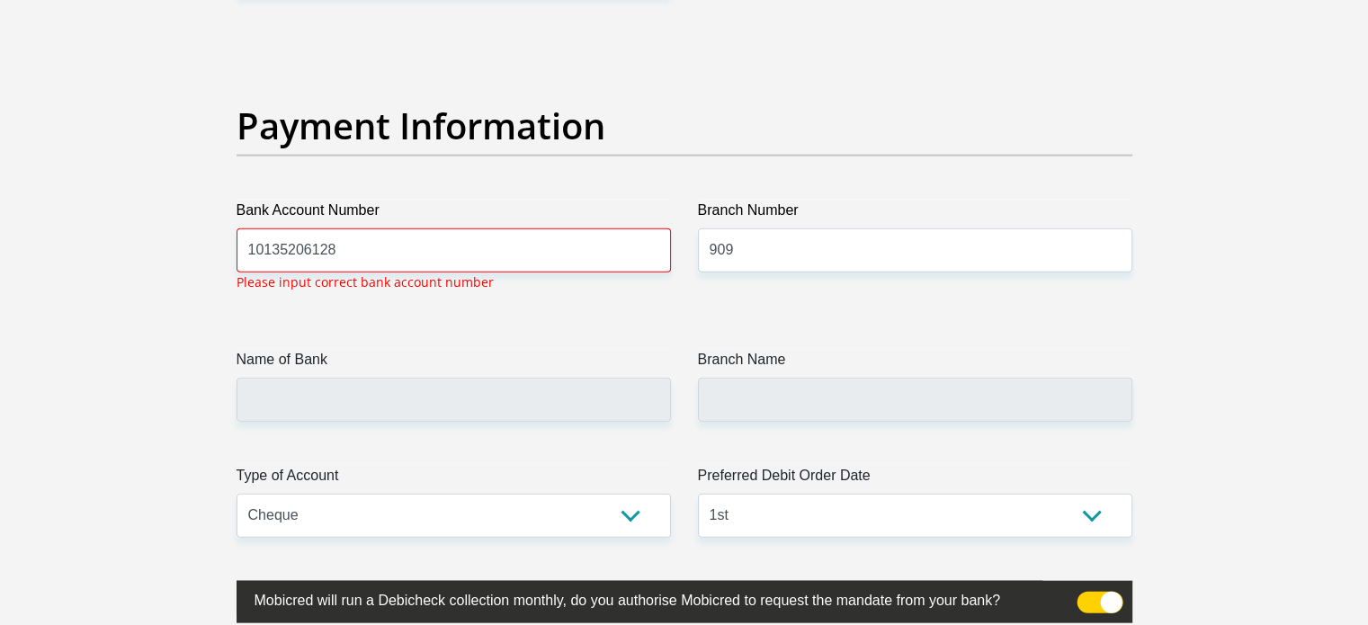
drag, startPoint x: 248, startPoint y: 235, endPoint x: 438, endPoint y: 224, distance: 190.0
click at [438, 224] on div "Bank Account Number 10135206128 Please input correct bank account number" at bounding box center [453, 236] width 434 height 73
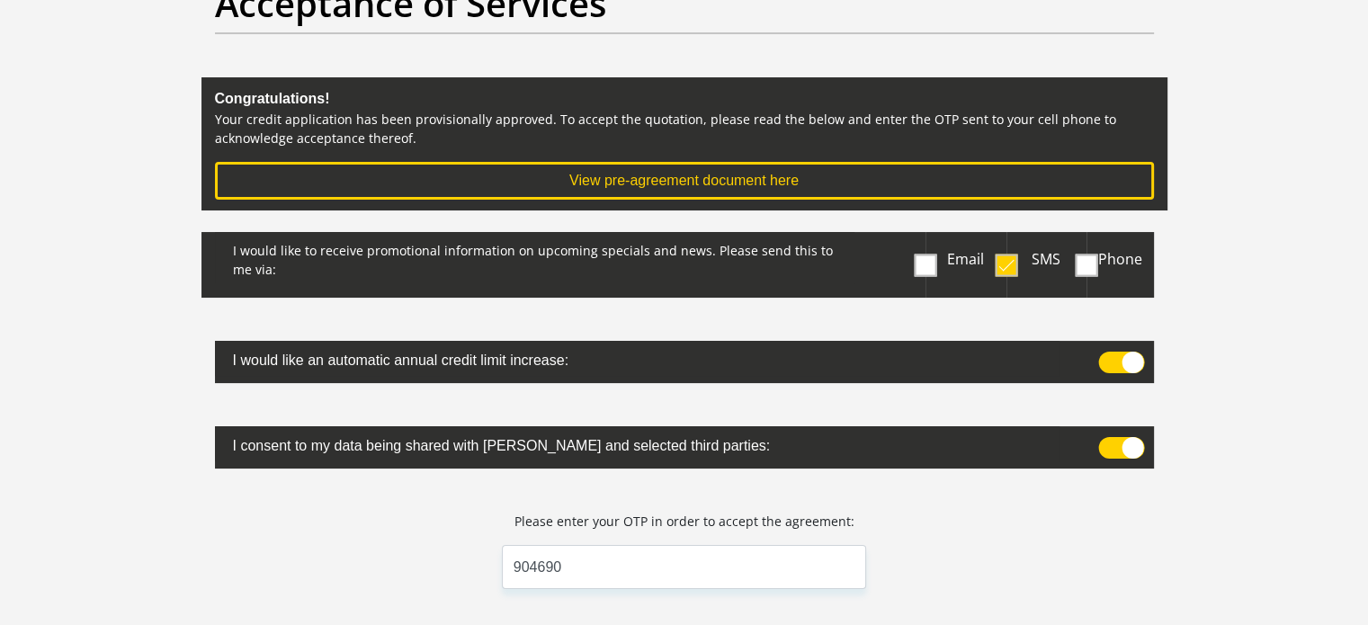
scroll to position [140, 0]
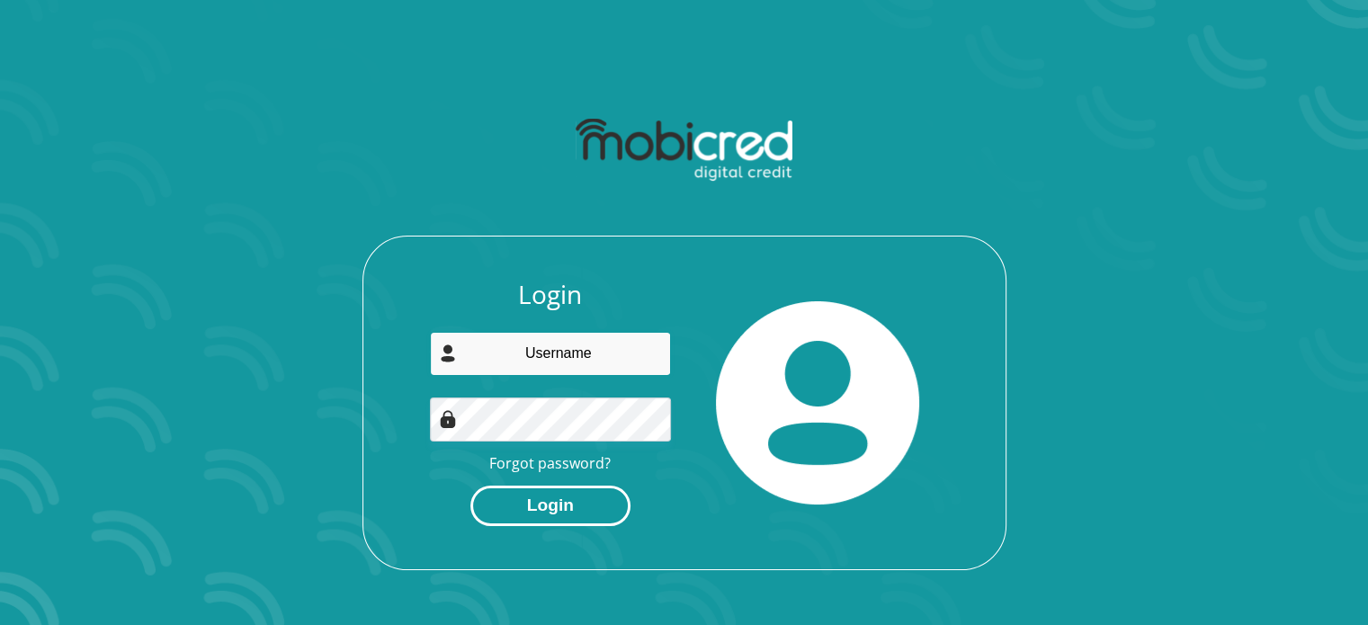
type input "ammaarohrabin27@gmail.com"
click at [601, 491] on button "Login" at bounding box center [550, 506] width 160 height 40
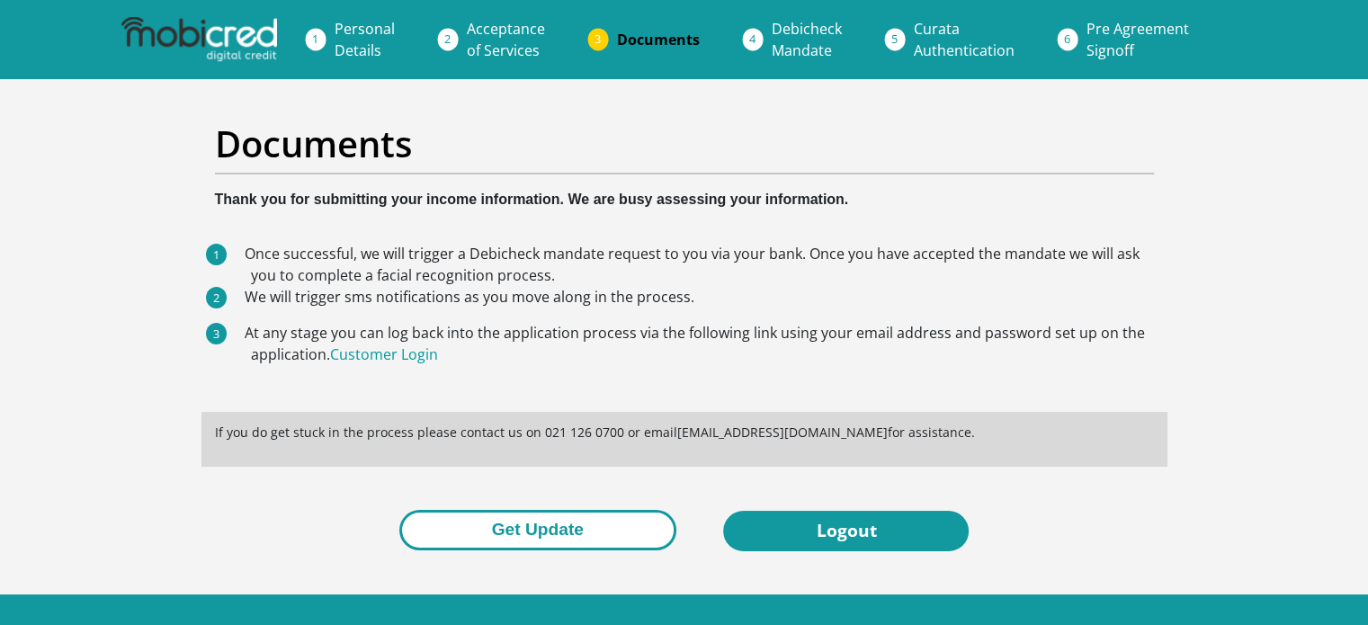
click at [564, 535] on button "Get Update" at bounding box center [537, 530] width 277 height 40
